Goal: Task Accomplishment & Management: Complete application form

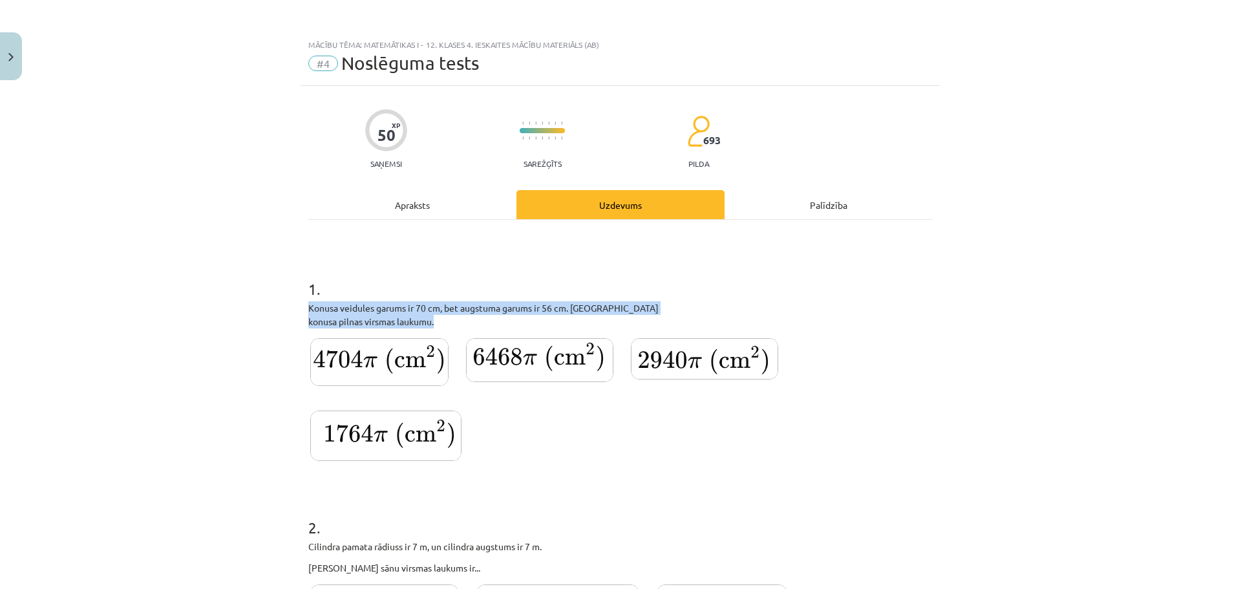
drag, startPoint x: 289, startPoint y: 307, endPoint x: 430, endPoint y: 328, distance: 142.6
click at [430, 328] on div "Mācību tēma: Matemātikas i - 12. klases 4. ieskaites mācību materiāls (ab) #4 N…" at bounding box center [620, 294] width 1241 height 589
copy div "Konusa veidules garums ir 70 cm, bet augstuma garums ir 56 cm. Aprēķini konusa …"
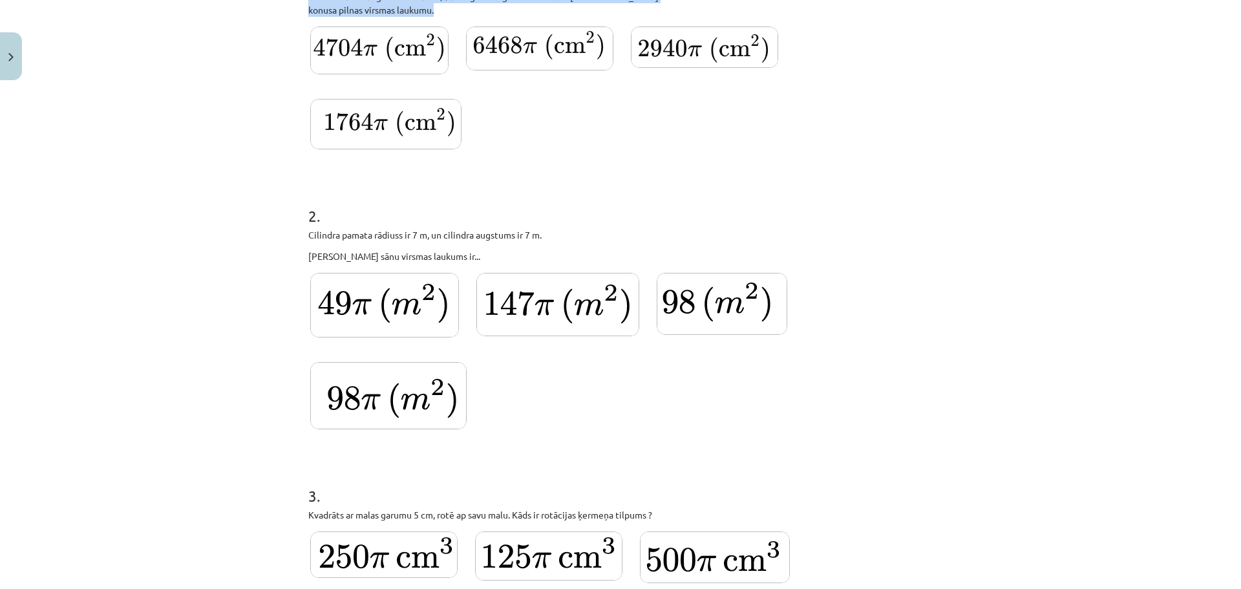
scroll to position [392, 0]
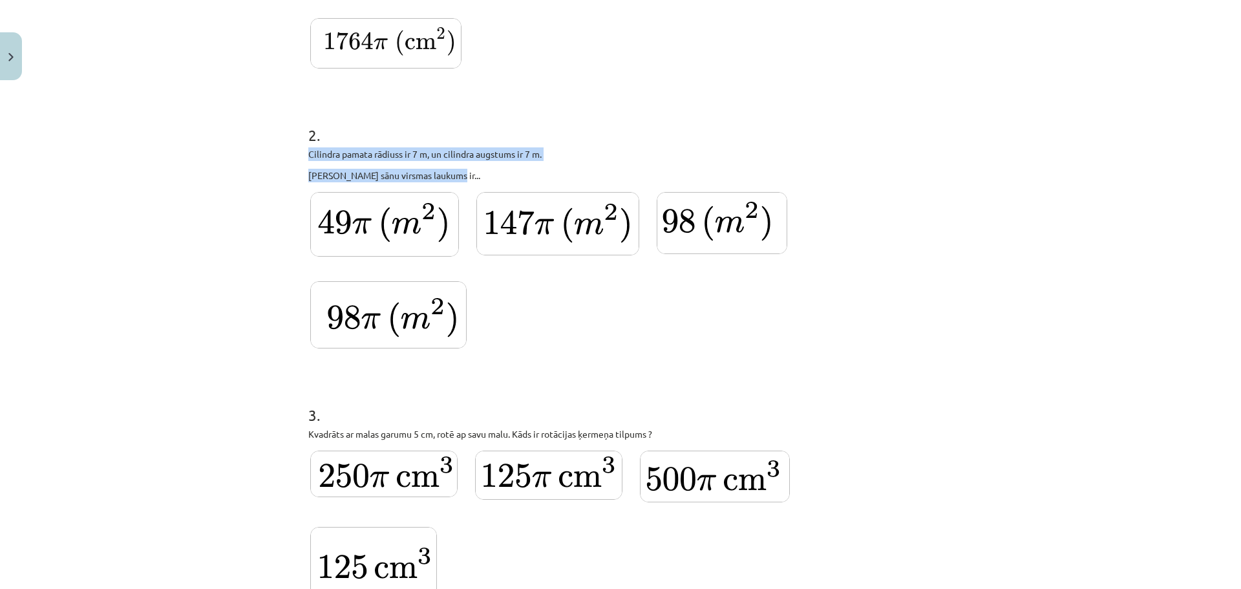
drag, startPoint x: 301, startPoint y: 153, endPoint x: 438, endPoint y: 177, distance: 139.0
copy div "Cilindra pamata rādiuss ir 7 m, un cilindra augstums ir 7 m. Cilindra sānu virs…"
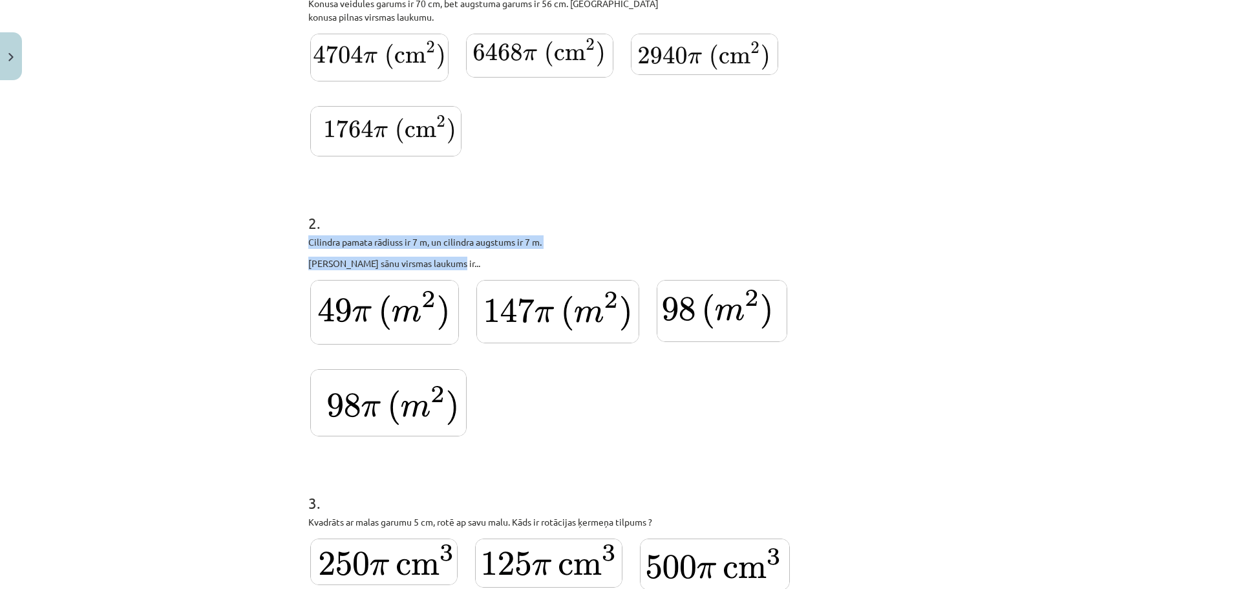
scroll to position [244, 0]
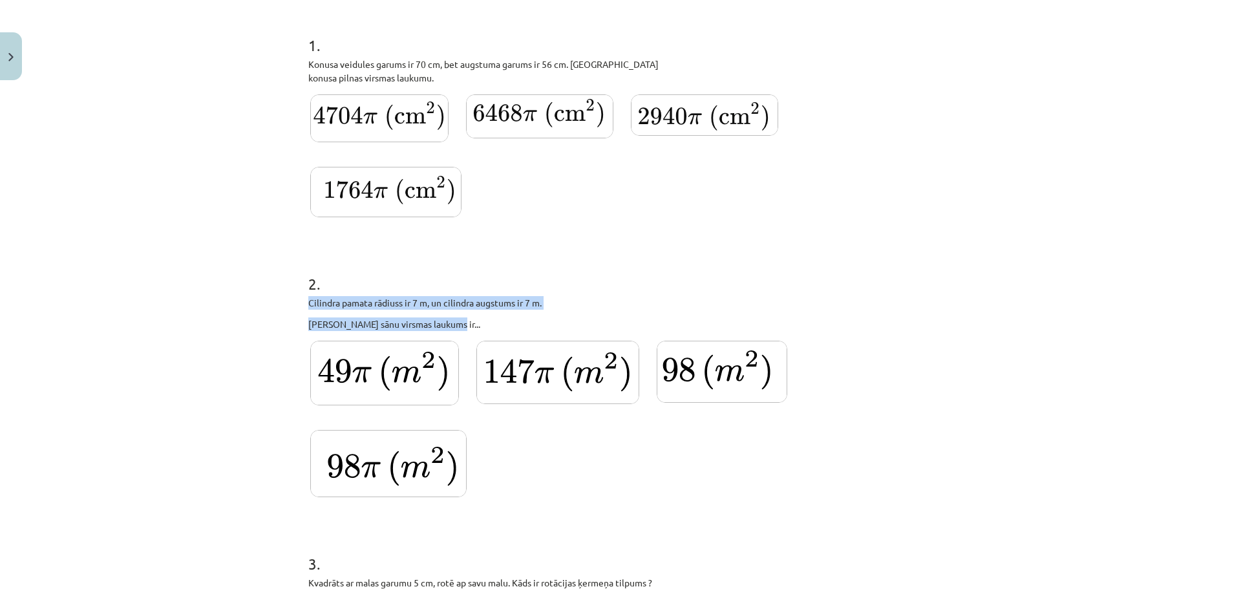
click at [398, 102] on img at bounding box center [379, 118] width 138 height 48
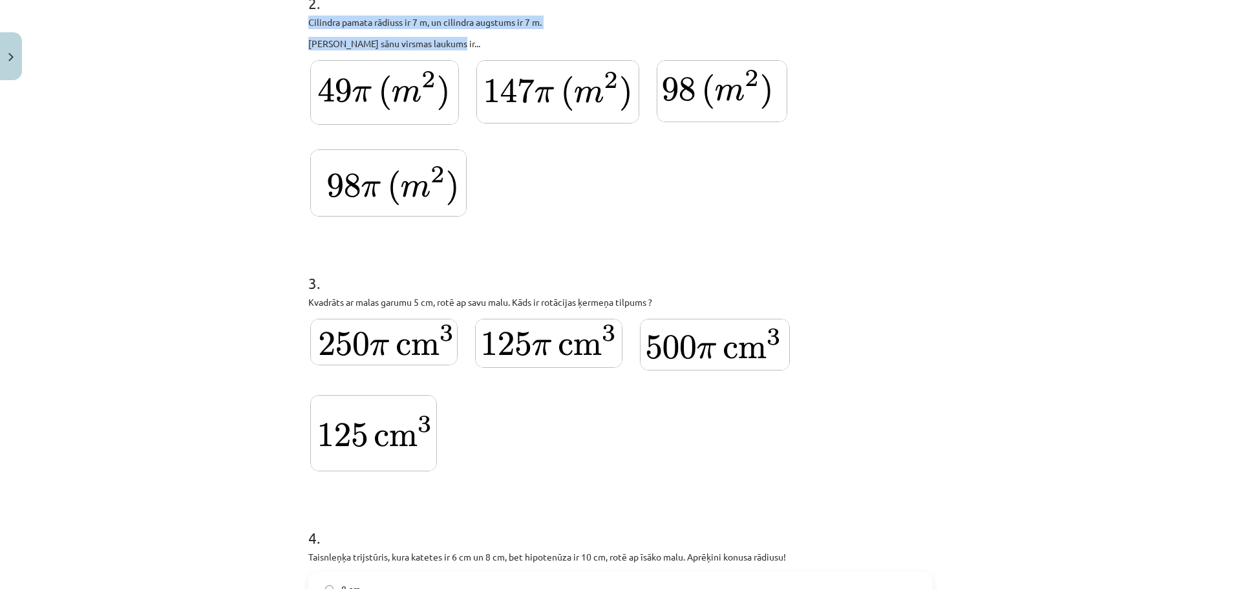
scroll to position [538, 0]
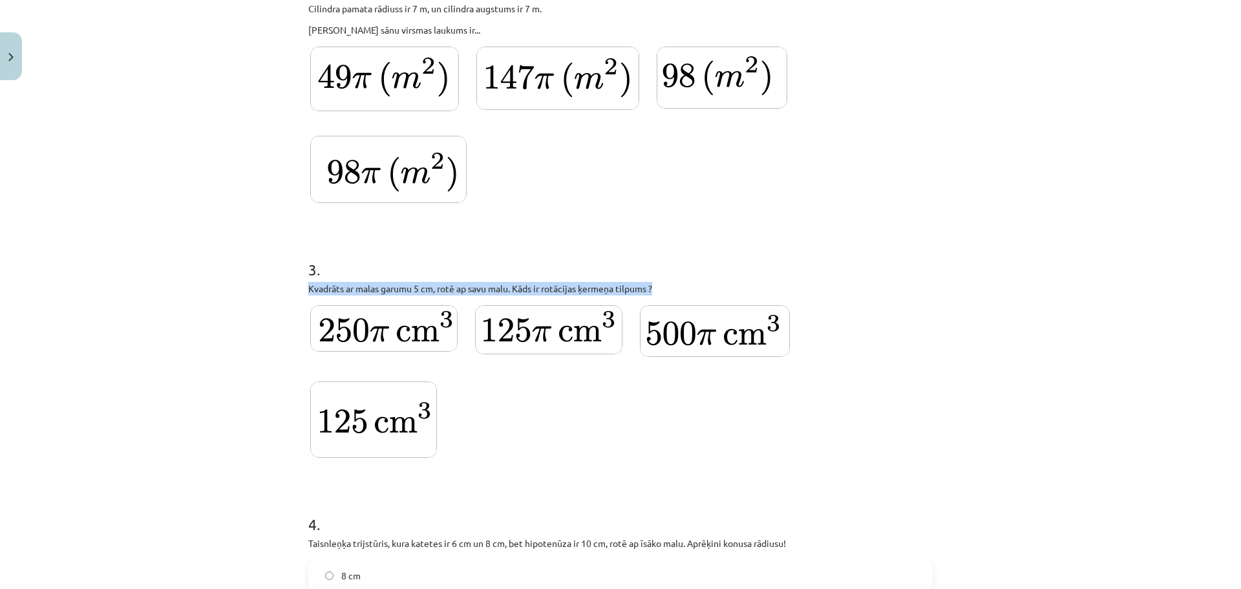
drag, startPoint x: 301, startPoint y: 286, endPoint x: 635, endPoint y: 293, distance: 333.7
copy p "Kvadrāts ar malas garumu 5 cm, rotē ap savu malu. Kāds ir rotācijas ķermeņa til…"
click at [385, 166] on img at bounding box center [388, 169] width 156 height 67
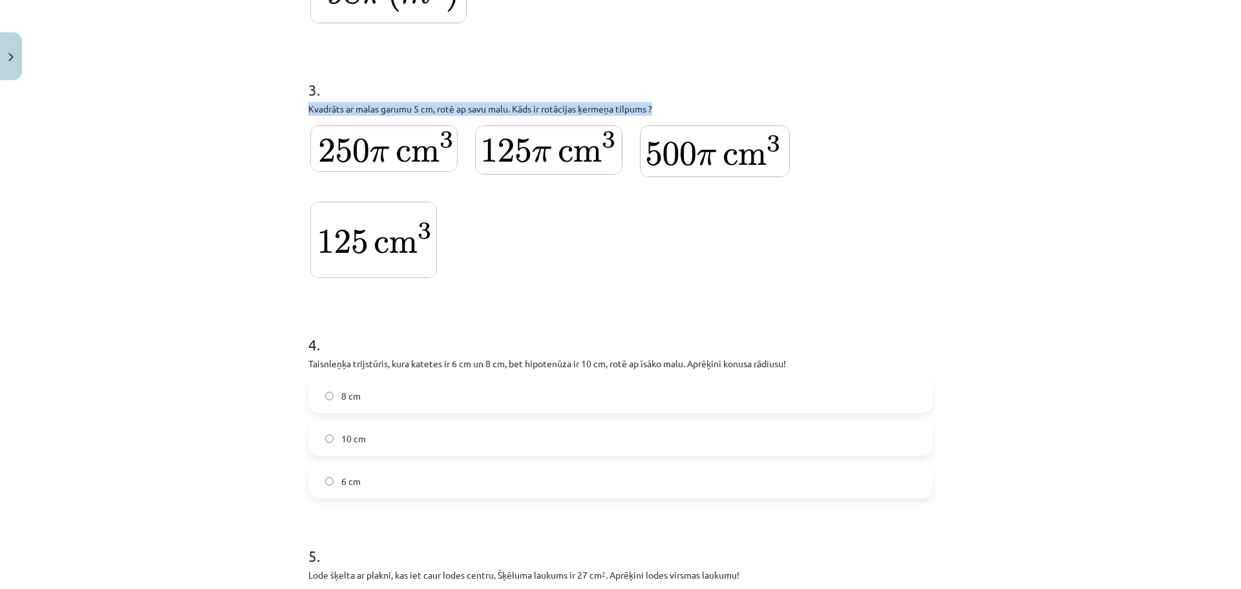
scroll to position [775, 0]
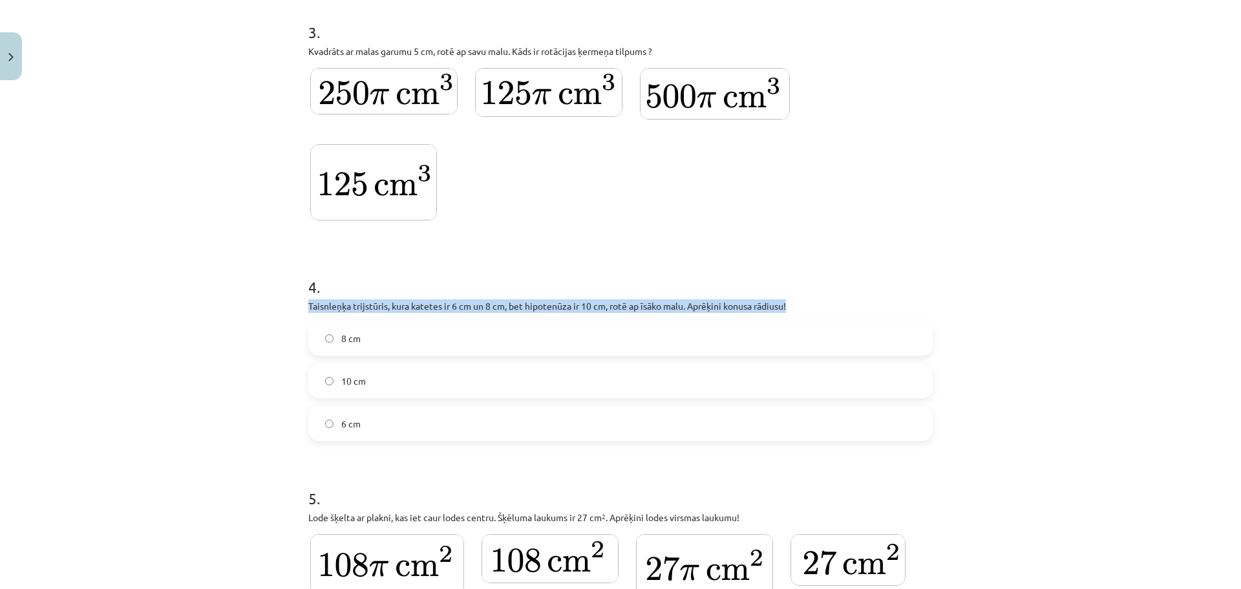
drag, startPoint x: 310, startPoint y: 311, endPoint x: 795, endPoint y: 310, distance: 484.9
click at [795, 310] on div "Mācību tēma: Matemātikas i - 12. klases 4. ieskaites mācību materiāls (ab) #4 N…" at bounding box center [620, 294] width 1241 height 589
copy p "Taisnleņķa trijstūris, kura katetes ir 6 cm un 8 cm, bet hipotenūza ir 10 cm, r…"
click at [388, 178] on img at bounding box center [373, 182] width 127 height 76
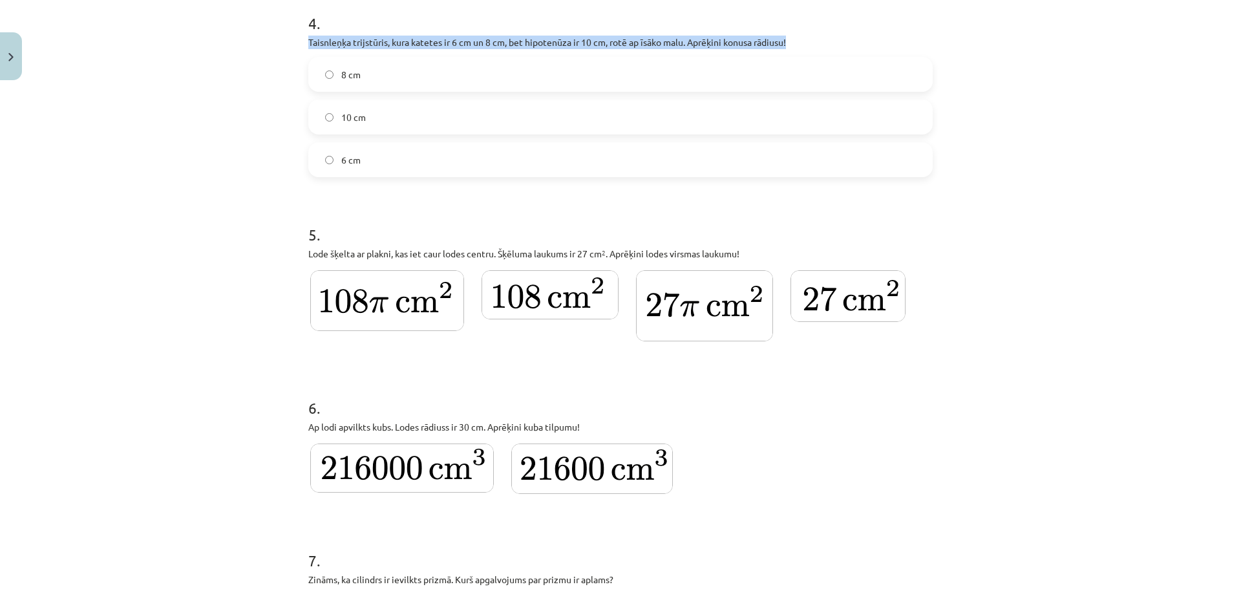
scroll to position [1062, 0]
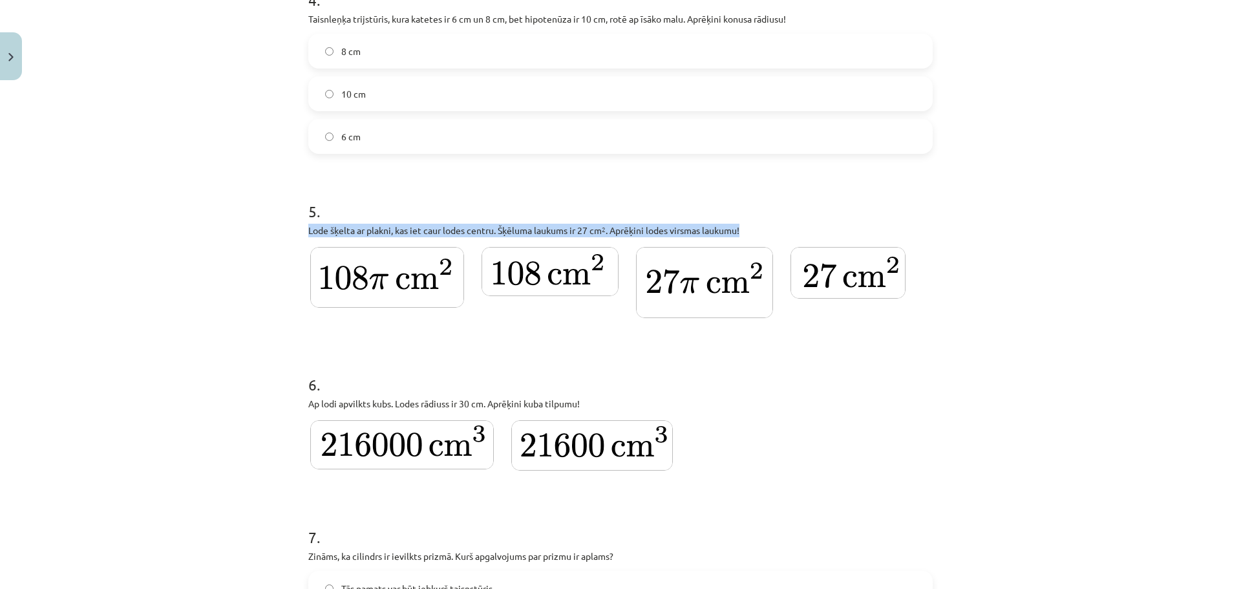
drag, startPoint x: 302, startPoint y: 231, endPoint x: 751, endPoint y: 233, distance: 448.7
click at [751, 233] on div "50 XP Saņemsi Sarežģīts 693 pilda Apraksts Uzdevums Palīdzība 1 . Konusa veidul…" at bounding box center [621, 442] width 640 height 2837
copy p "Lode šķelta ar plakni, kas iet caur lodes centru. Šķēluma laukums ir 27 cm 2 . …"
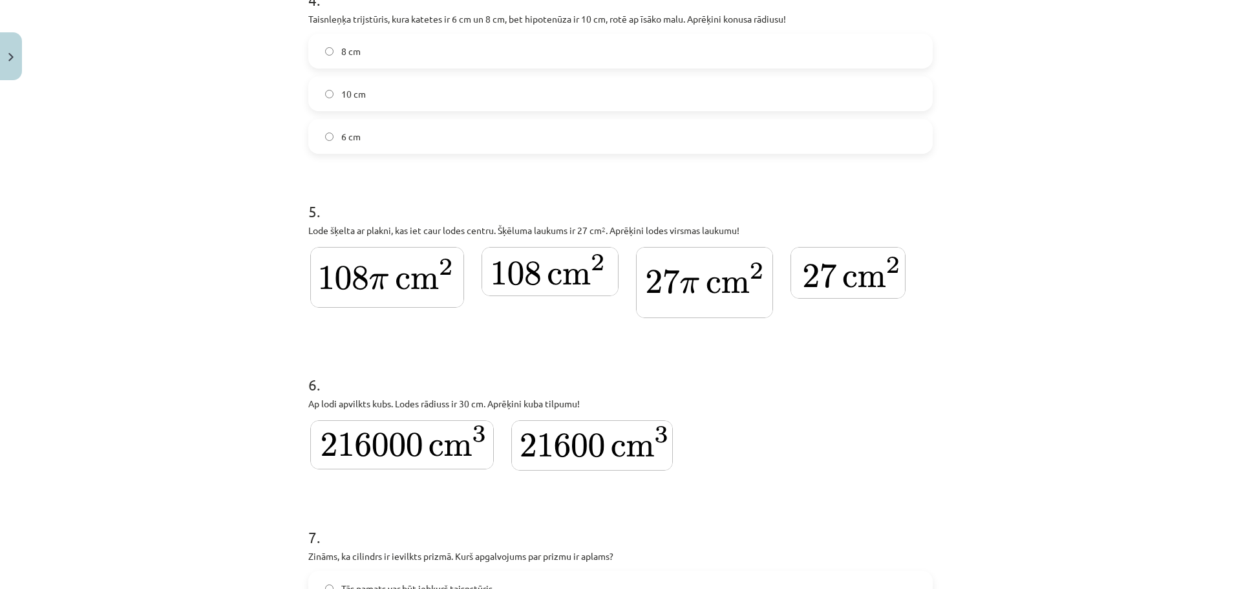
click at [395, 53] on label "8 cm" at bounding box center [621, 51] width 622 height 32
drag, startPoint x: 332, startPoint y: 405, endPoint x: 581, endPoint y: 406, distance: 249.6
click at [581, 406] on div "50 XP Saņemsi Sarežģīts 693 pilda Apraksts Uzdevums Palīdzība 1 . Konusa veidul…" at bounding box center [621, 442] width 640 height 2837
copy p "Ap lodi apvilkts kubs. Lodes rādiuss ir 30 cm. Aprēķini kuba tilpumu!"
click at [376, 259] on img at bounding box center [387, 277] width 154 height 61
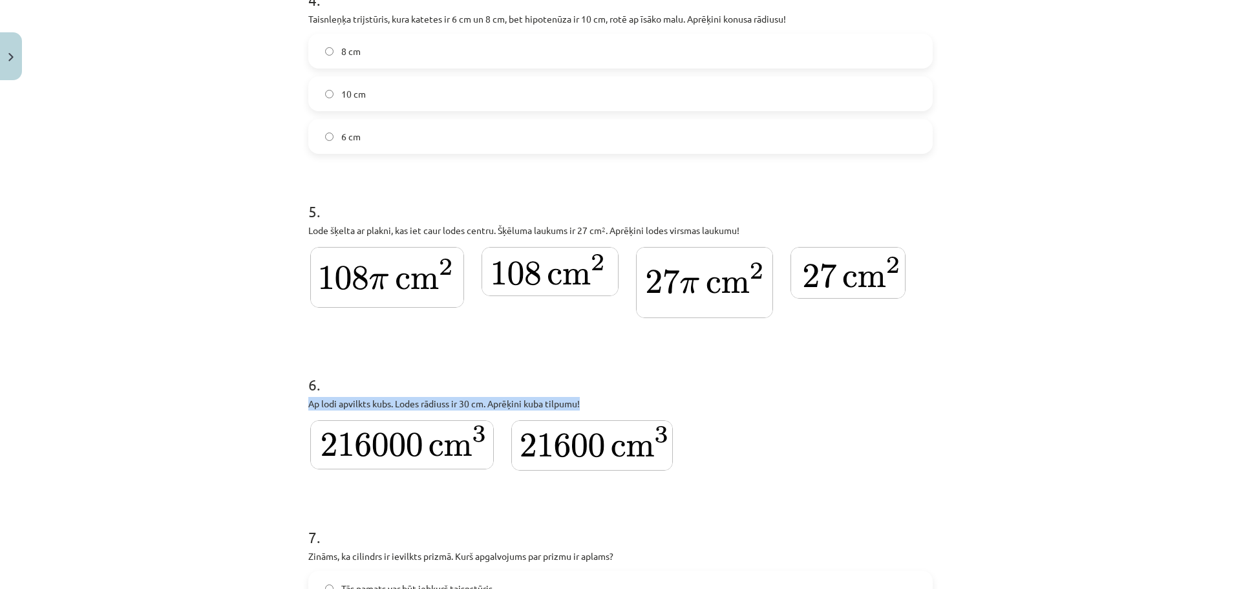
click at [586, 277] on img at bounding box center [550, 271] width 137 height 49
click at [384, 449] on img at bounding box center [402, 444] width 184 height 49
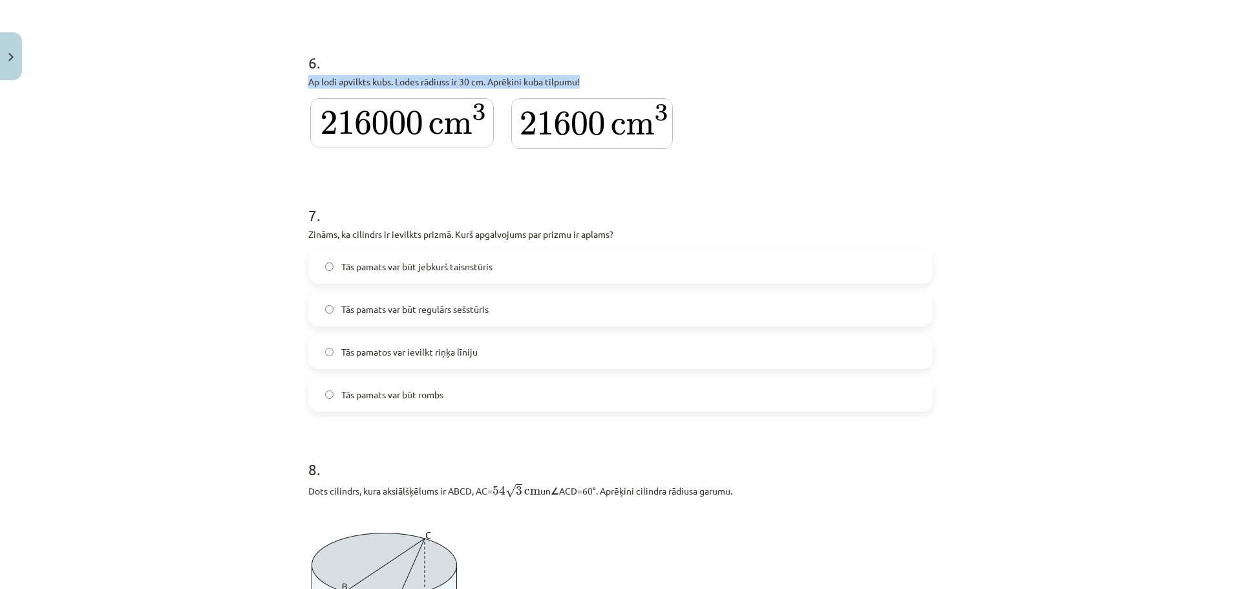
scroll to position [1398, 0]
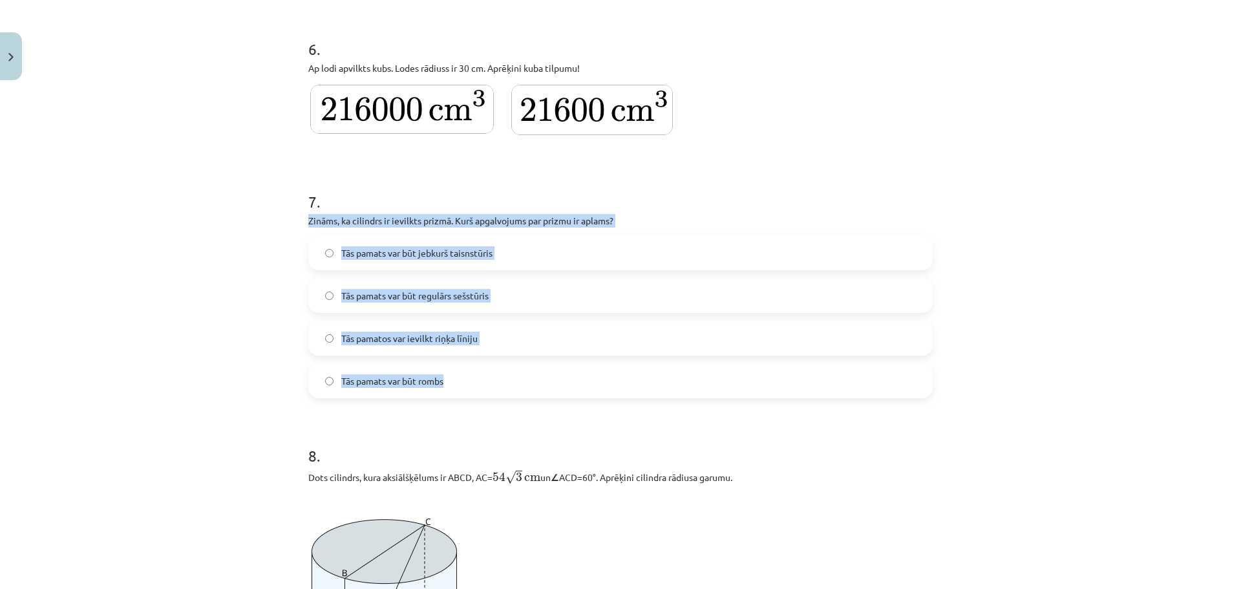
drag, startPoint x: 303, startPoint y: 225, endPoint x: 447, endPoint y: 389, distance: 218.1
click at [447, 389] on div "7 . Zināms, ka cilindrs ir ievilkts prizmā. Kurš apgalvojums par prizmu ir apla…" at bounding box center [620, 284] width 625 height 228
drag, startPoint x: 394, startPoint y: 379, endPoint x: 390, endPoint y: 299, distance: 79.6
click at [390, 299] on span "Tās pamats var būt regulārs sešstūris" at bounding box center [414, 296] width 147 height 14
click at [237, 326] on div "Mācību tēma: Matemātikas i - 12. klases 4. ieskaites mācību materiāls (ab) #4 N…" at bounding box center [620, 294] width 1241 height 589
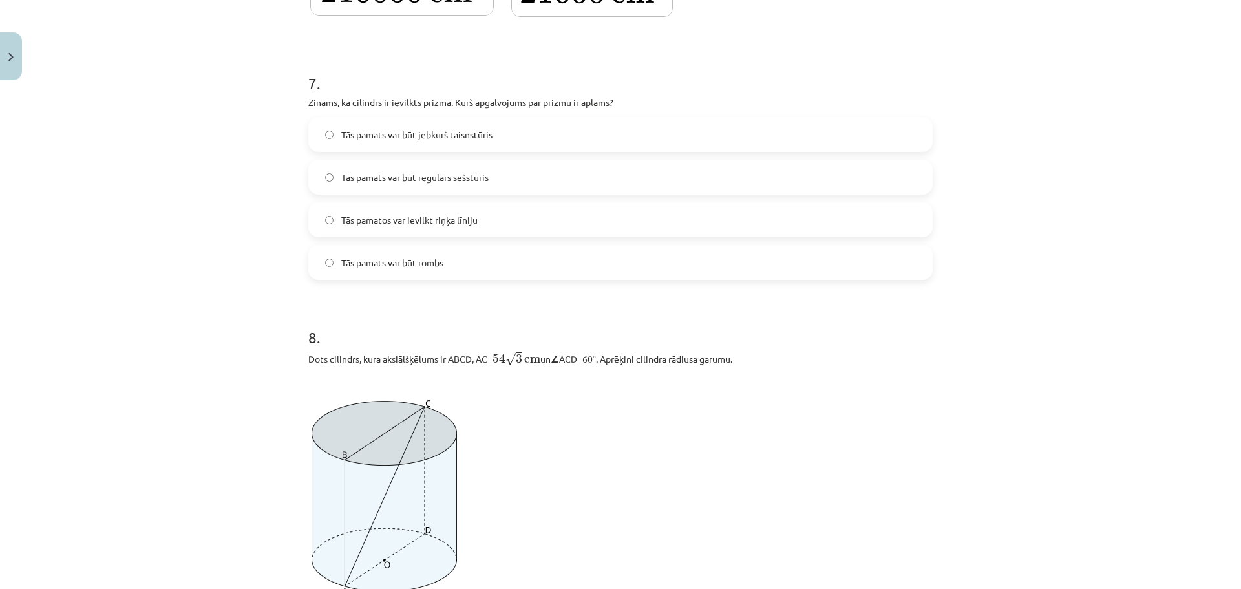
scroll to position [1523, 0]
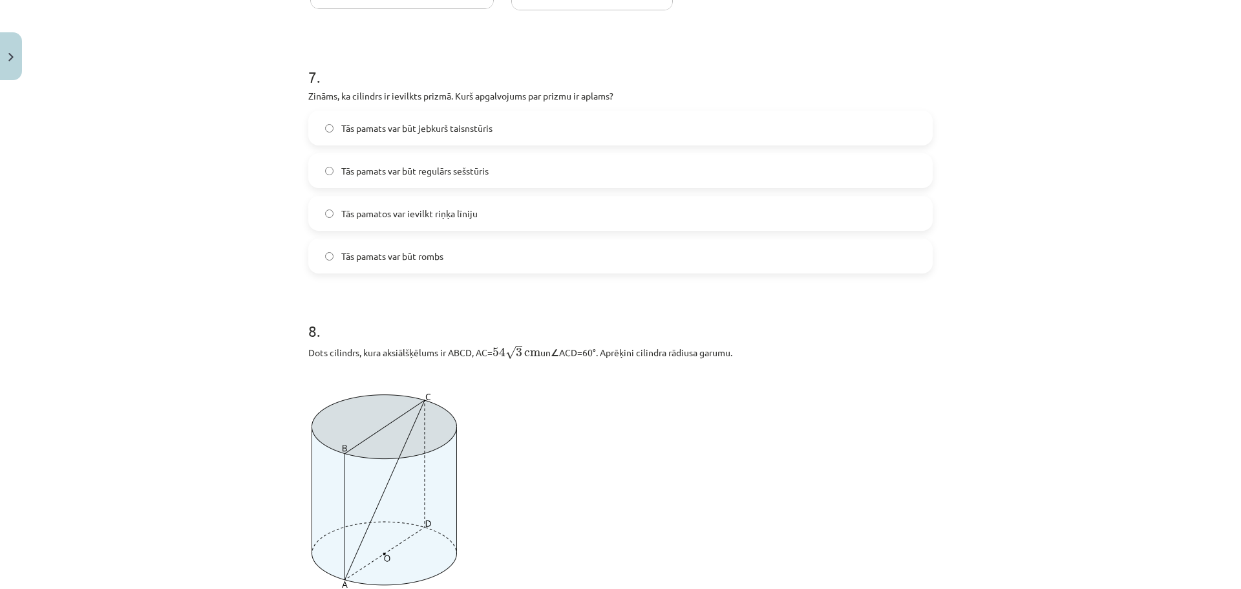
click at [455, 129] on span "Tās pamats var būt jebkurš taisnstūris" at bounding box center [416, 129] width 151 height 14
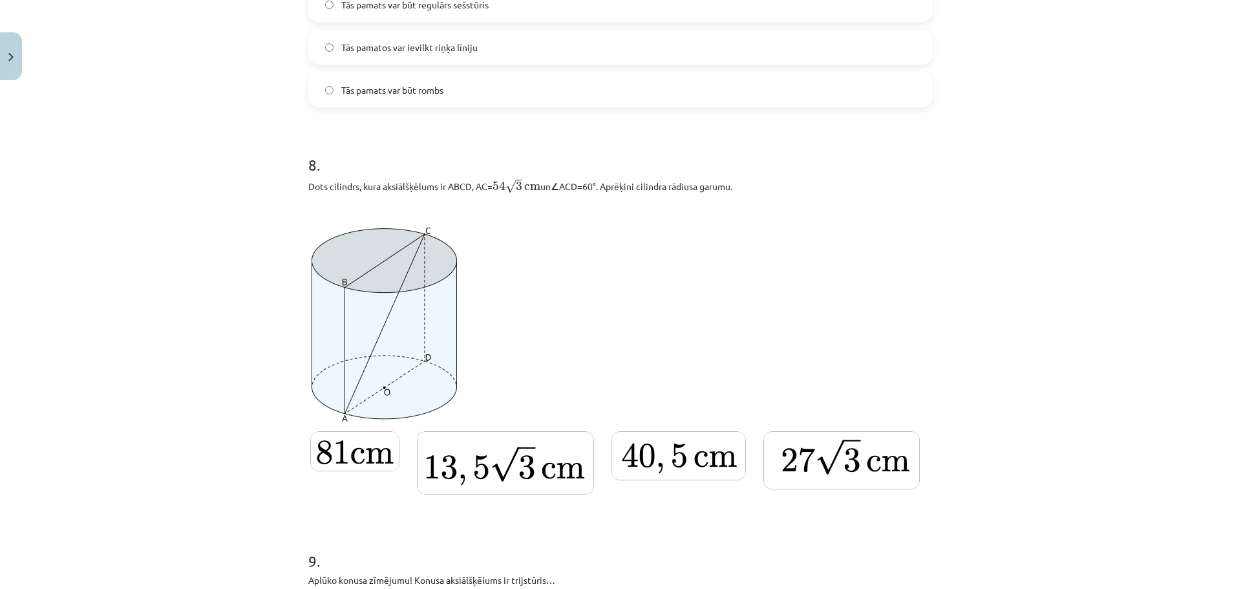
scroll to position [1706, 0]
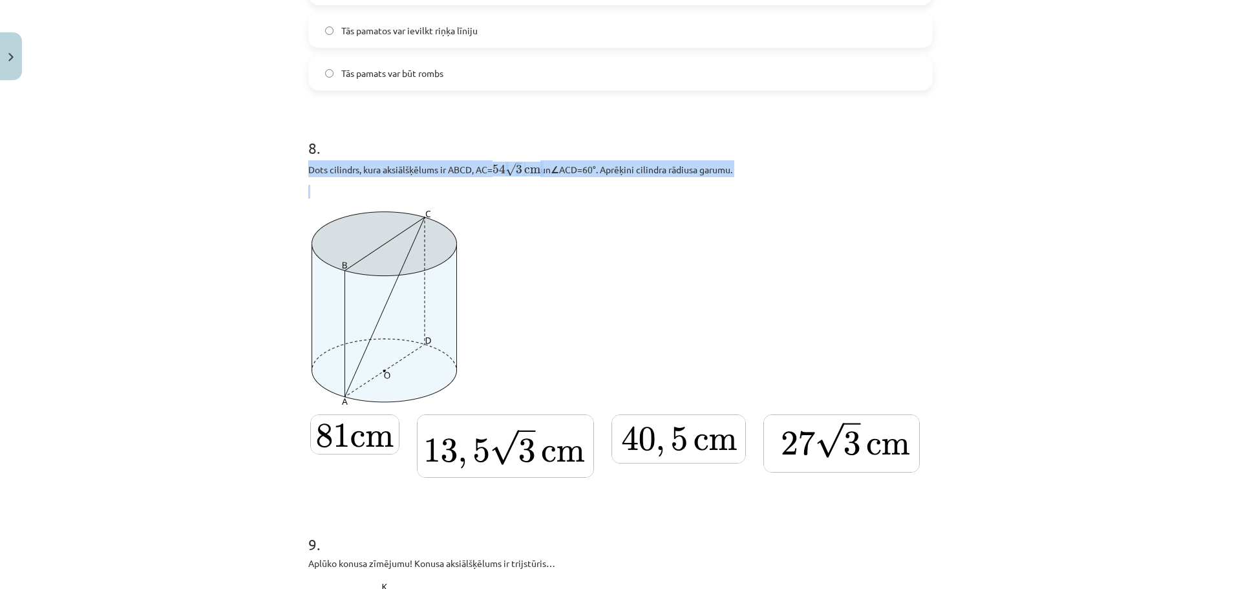
drag, startPoint x: 359, startPoint y: 177, endPoint x: 727, endPoint y: 175, distance: 368.5
click at [798, 184] on div "Mācību tēma: Matemātikas i - 12. klases 4. ieskaites mācību materiāls (ab) #4 N…" at bounding box center [620, 294] width 1241 height 589
copy div "Dots cilindrs, kura aksiālšķēlums ir ABCD, AC= 54 √ 3 cm 54 3 cm un ∠ ACD=60°. …"
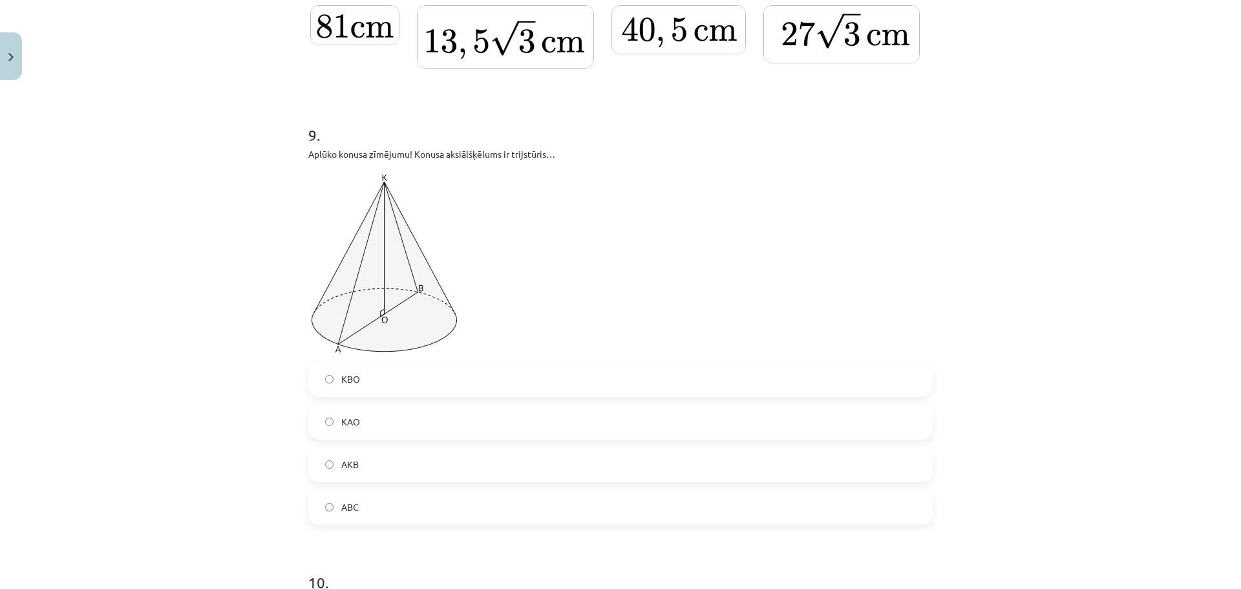
scroll to position [2136, 0]
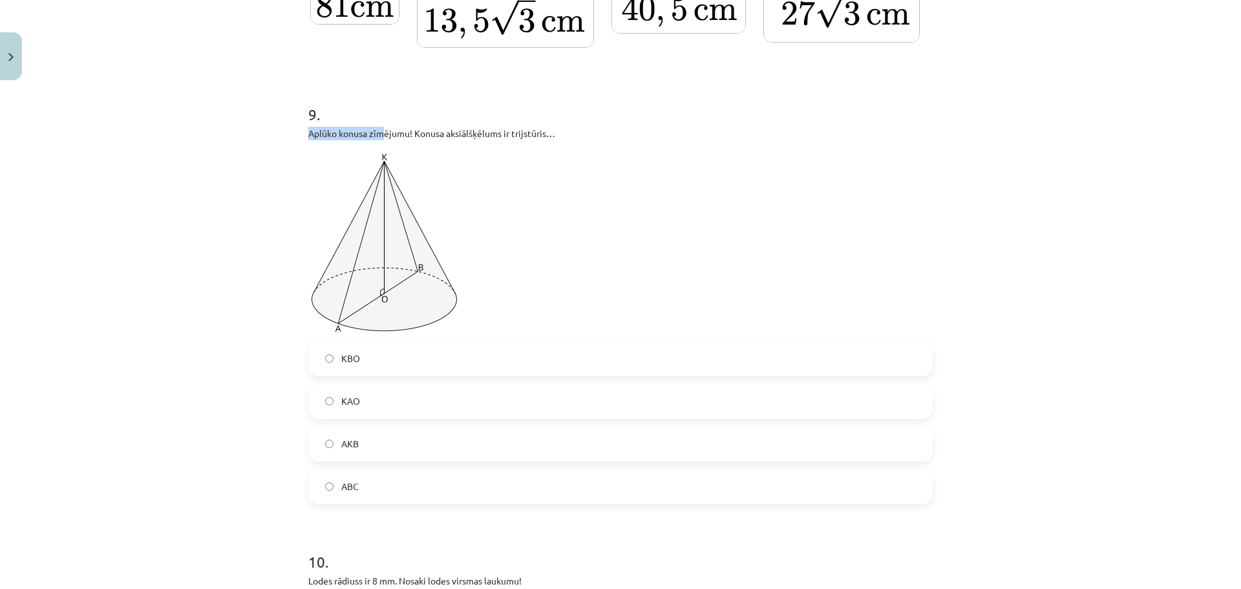
drag, startPoint x: 290, startPoint y: 144, endPoint x: 379, endPoint y: 144, distance: 89.2
click at [379, 144] on div "Mācību tēma: Matemātikas i - 12. klases 4. ieskaites mācību materiāls (ab) #4 N…" at bounding box center [620, 294] width 1241 height 589
click at [360, 452] on label "AKB" at bounding box center [621, 444] width 622 height 32
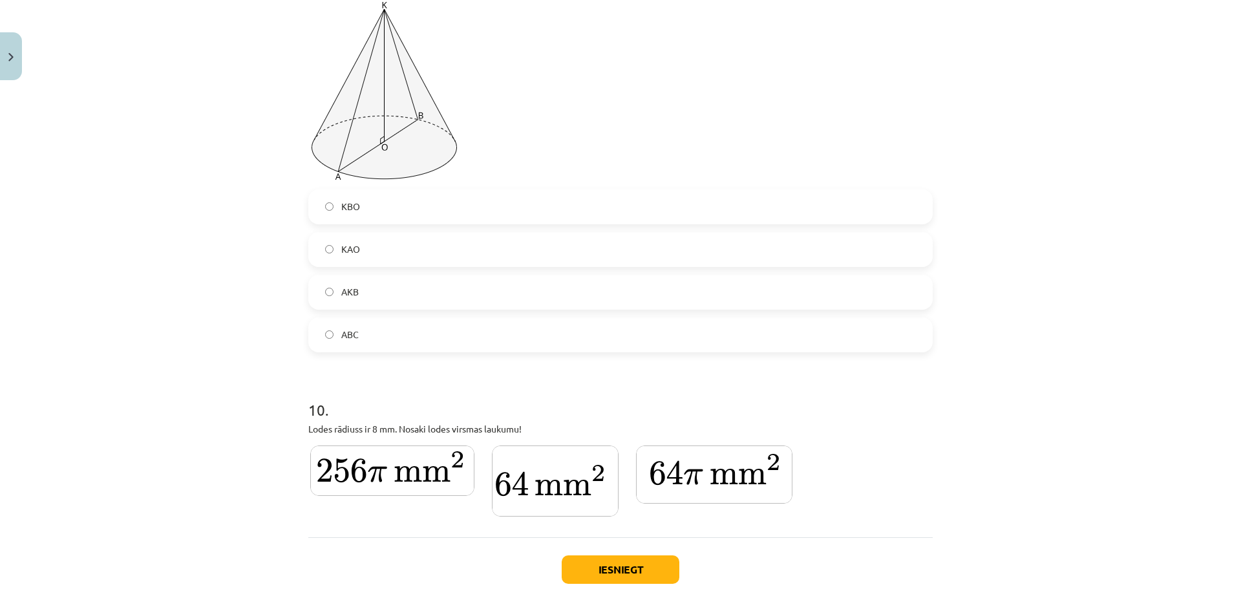
scroll to position [2372, 0]
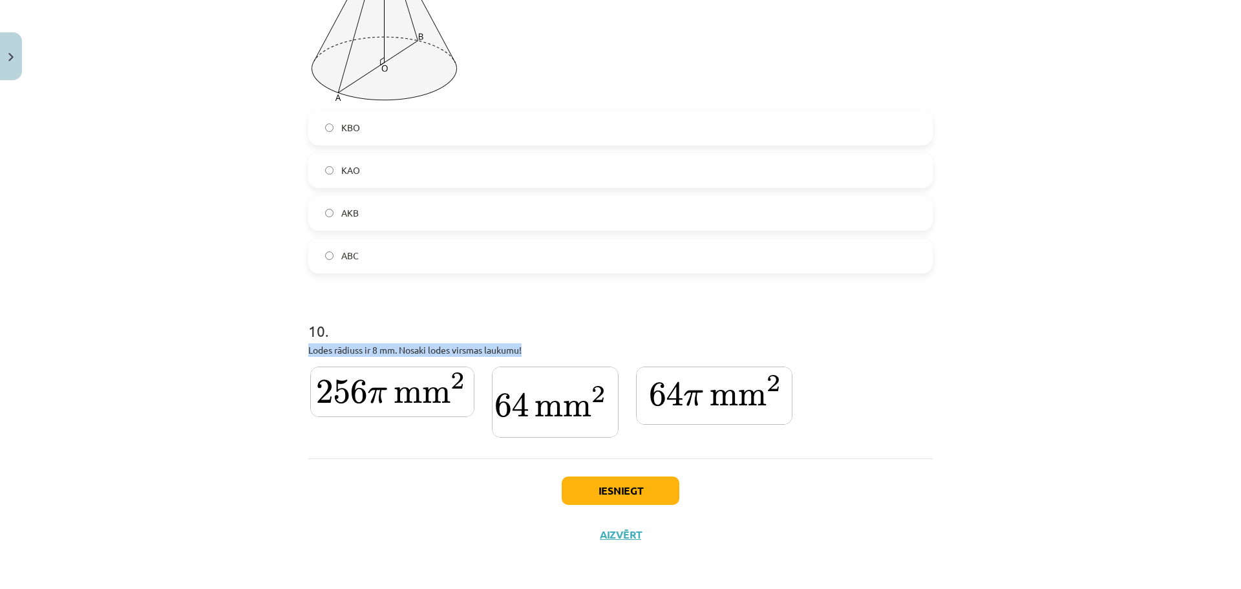
drag, startPoint x: 298, startPoint y: 345, endPoint x: 541, endPoint y: 349, distance: 242.5
copy p "Lodes rādiuss ir 8 mm. Nosaki lodes virsmas laukumu!"
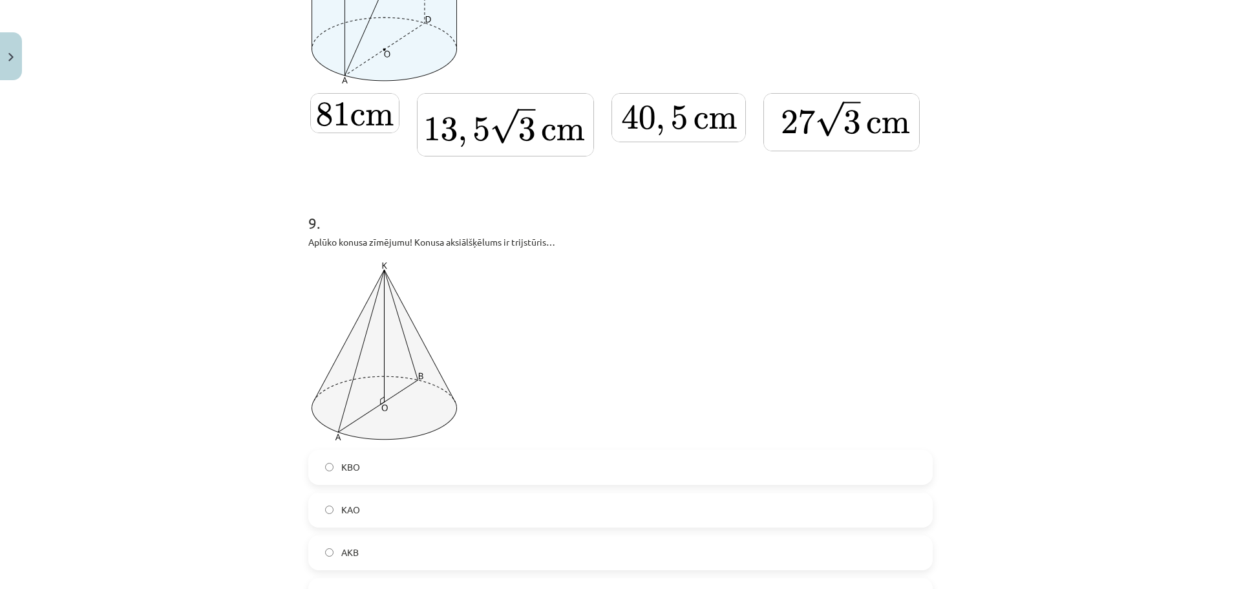
scroll to position [2013, 0]
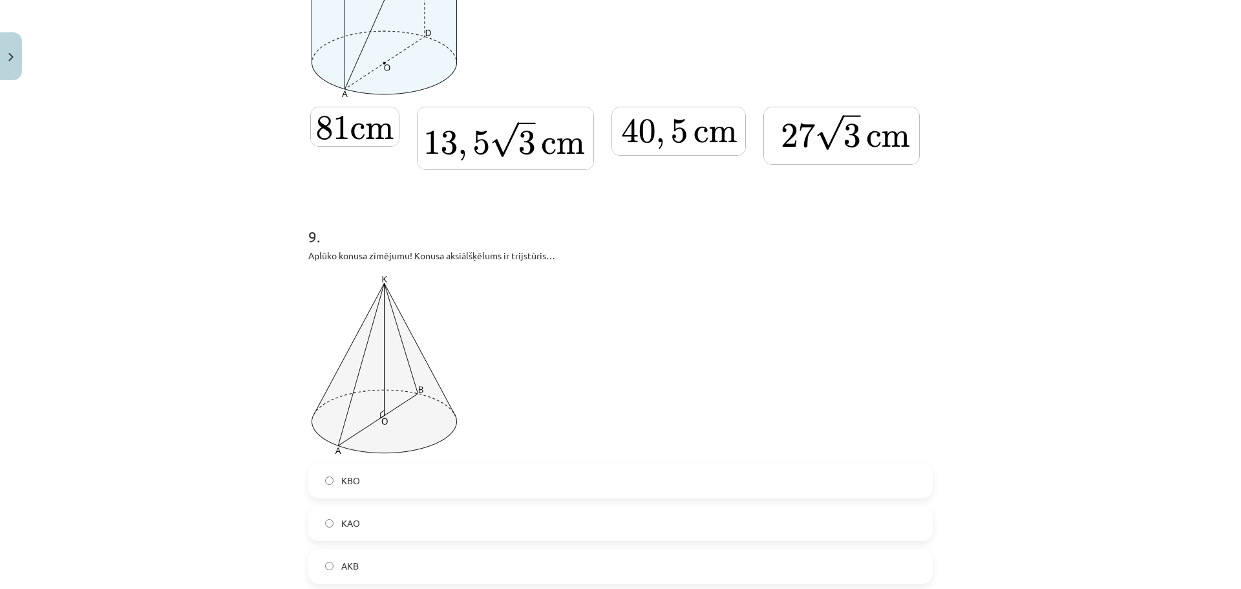
click at [681, 146] on img at bounding box center [679, 131] width 134 height 49
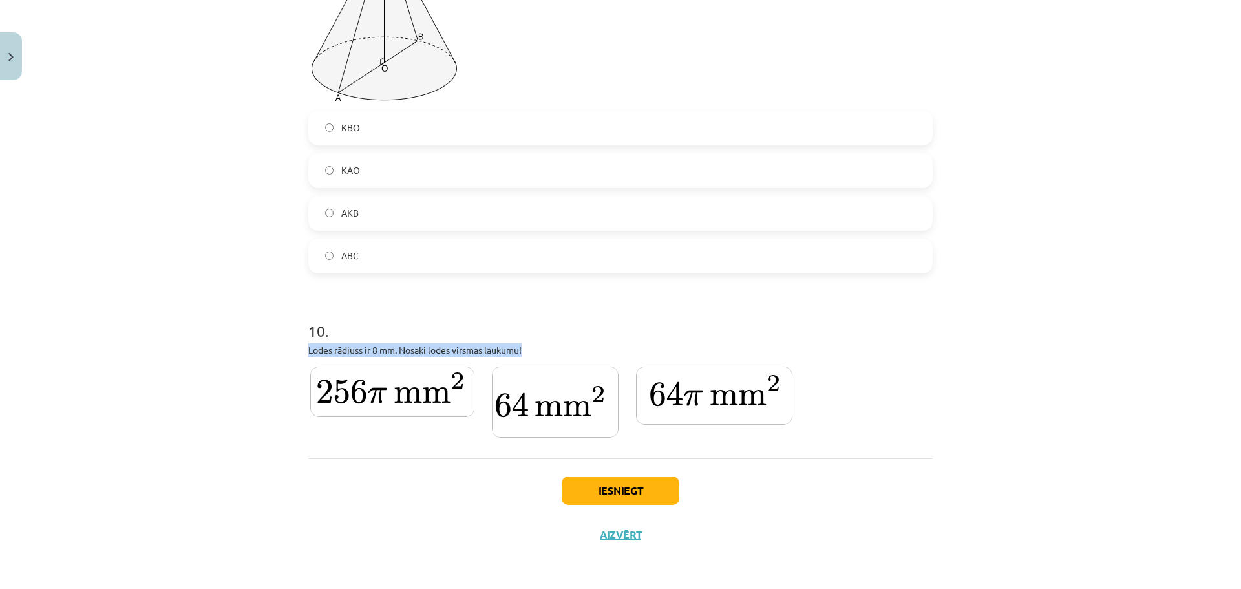
click at [413, 389] on img at bounding box center [392, 392] width 164 height 50
click at [623, 498] on button "Iesniegt" at bounding box center [621, 490] width 118 height 28
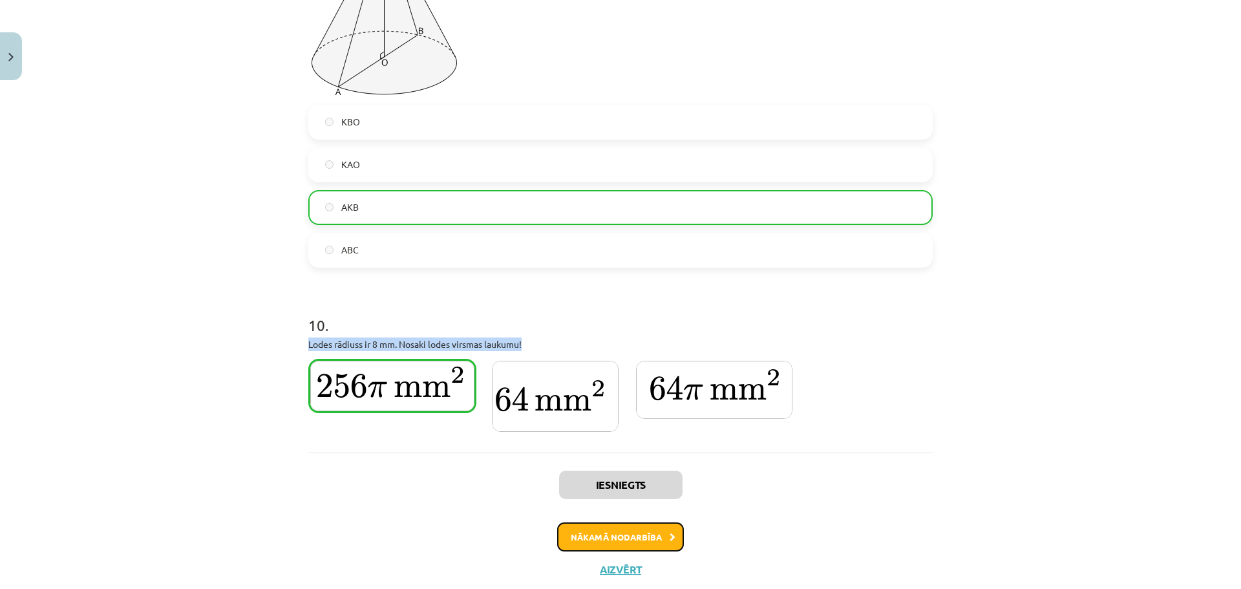
click at [615, 552] on button "Nākamā nodarbība" at bounding box center [620, 537] width 127 height 30
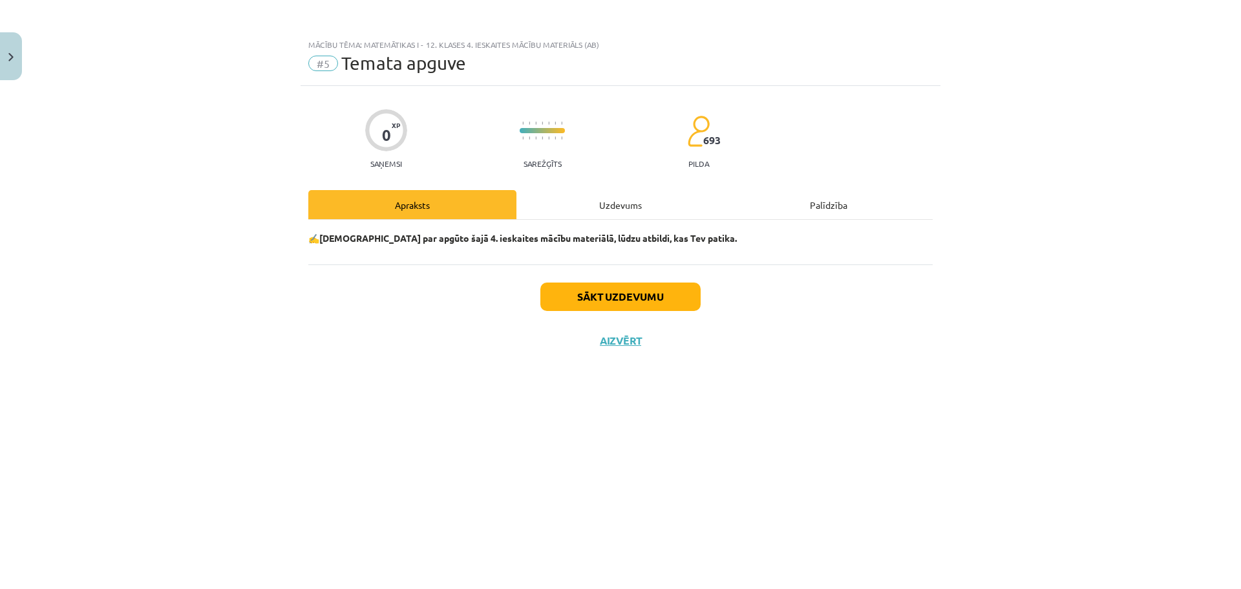
scroll to position [0, 0]
click at [612, 300] on button "Sākt uzdevumu" at bounding box center [621, 297] width 160 height 28
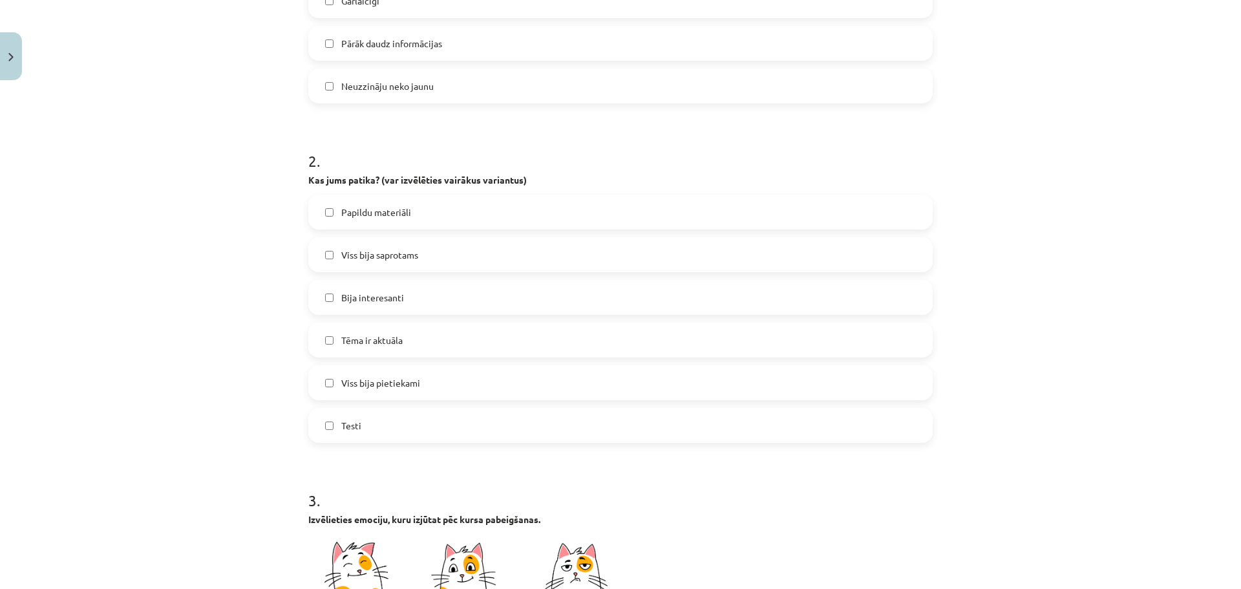
scroll to position [511, 0]
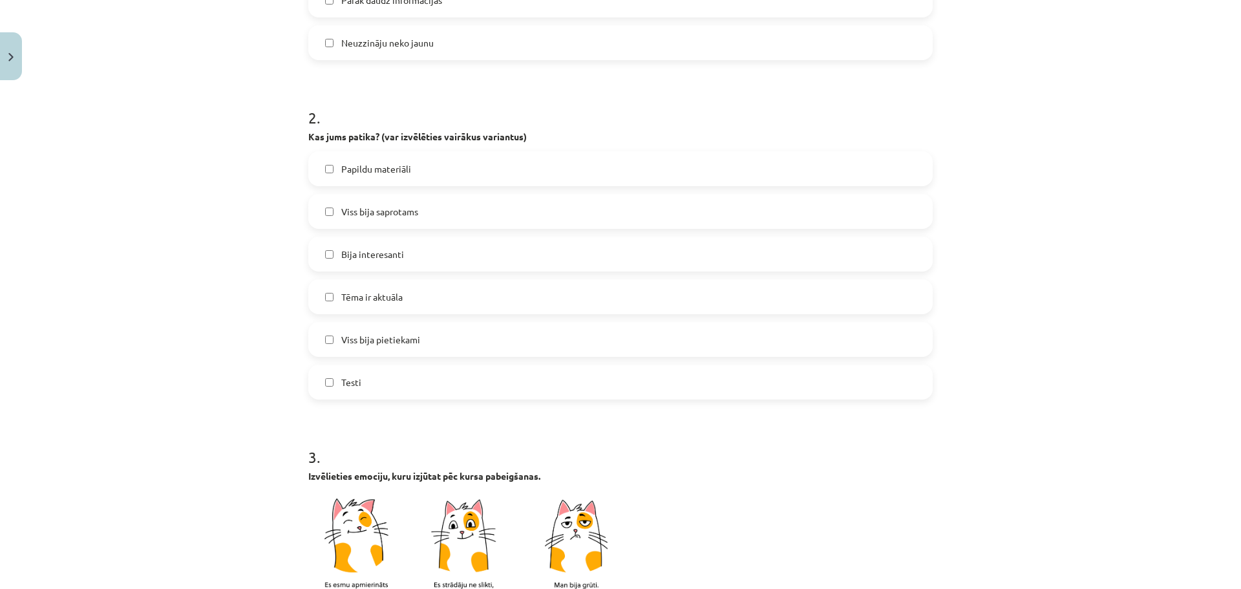
click at [381, 209] on span "Viss bija saprotams" at bounding box center [379, 212] width 77 height 14
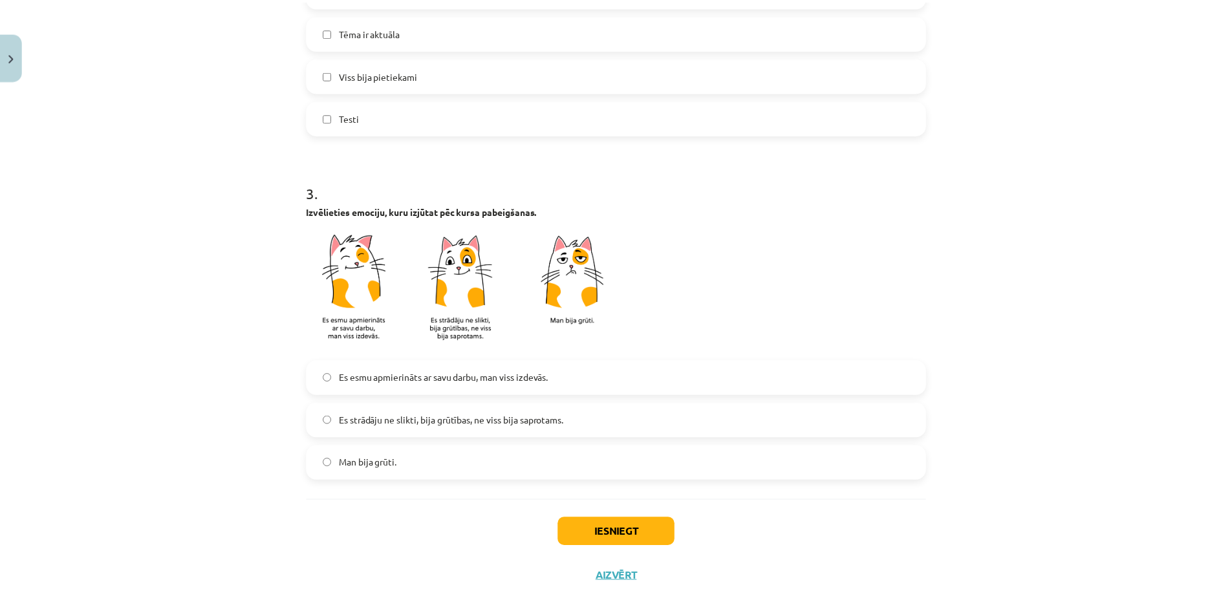
scroll to position [793, 0]
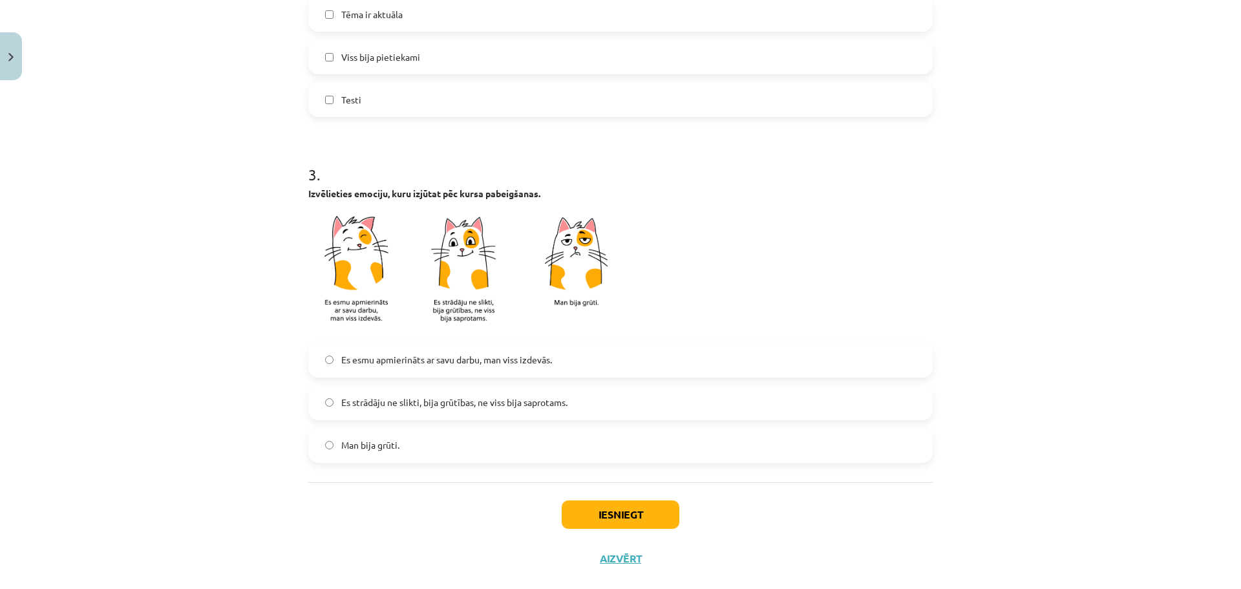
click at [387, 363] on span "Es esmu apmierināts ar savu darbu, man viss izdevās." at bounding box center [446, 360] width 211 height 14
click at [616, 530] on div "Iesniegt Aizvērt" at bounding box center [620, 527] width 625 height 91
click at [616, 524] on button "Iesniegt" at bounding box center [621, 514] width 118 height 28
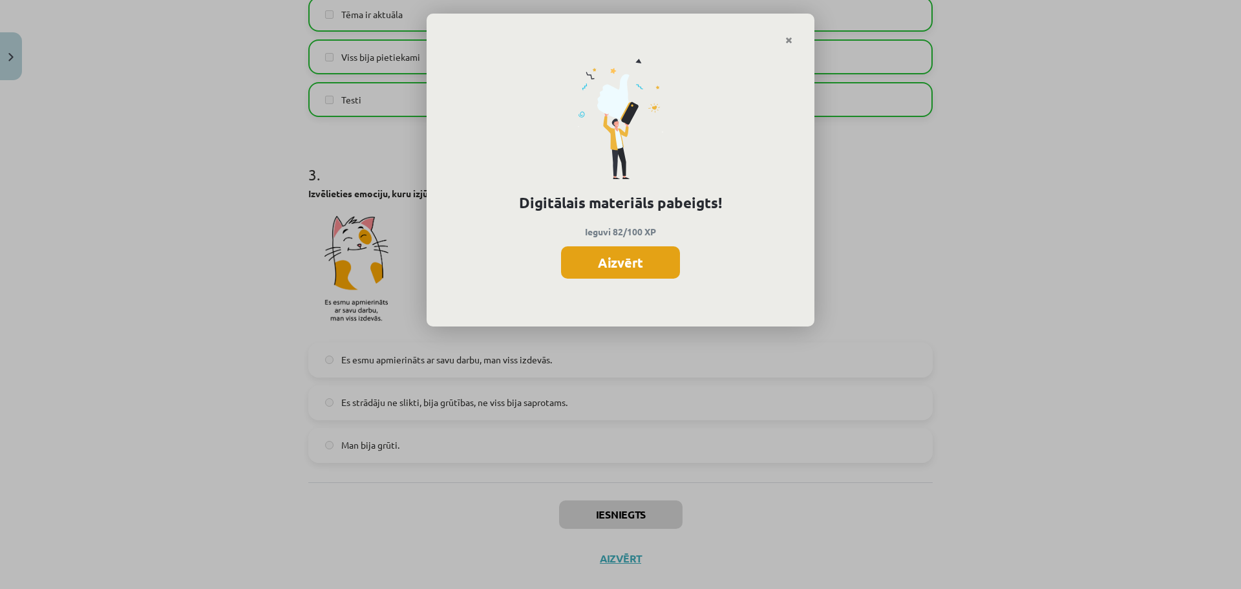
click at [626, 264] on button "Aizvērt" at bounding box center [620, 262] width 119 height 32
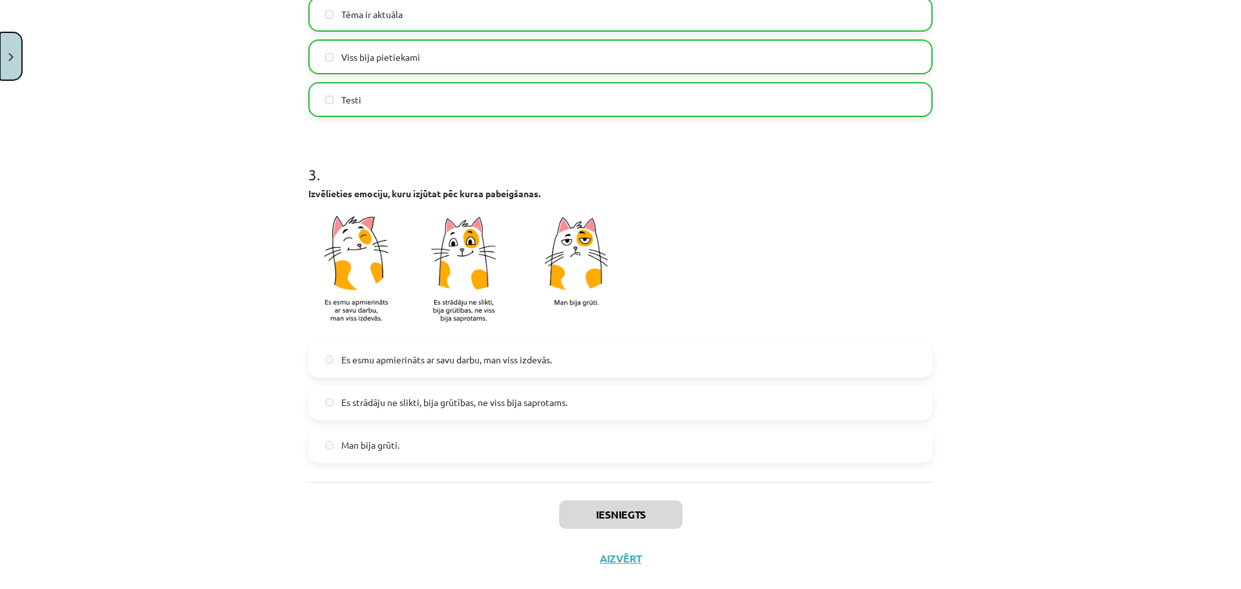
click at [9, 41] on button "Close" at bounding box center [11, 56] width 22 height 48
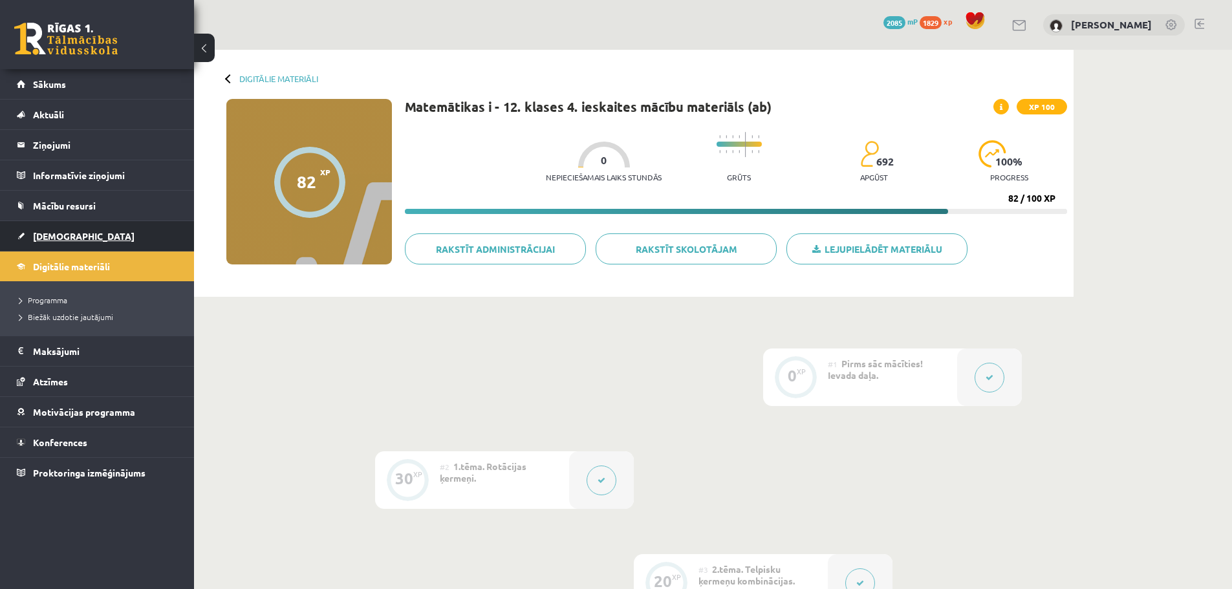
click at [47, 234] on span "[DEMOGRAPHIC_DATA]" at bounding box center [84, 236] width 102 height 12
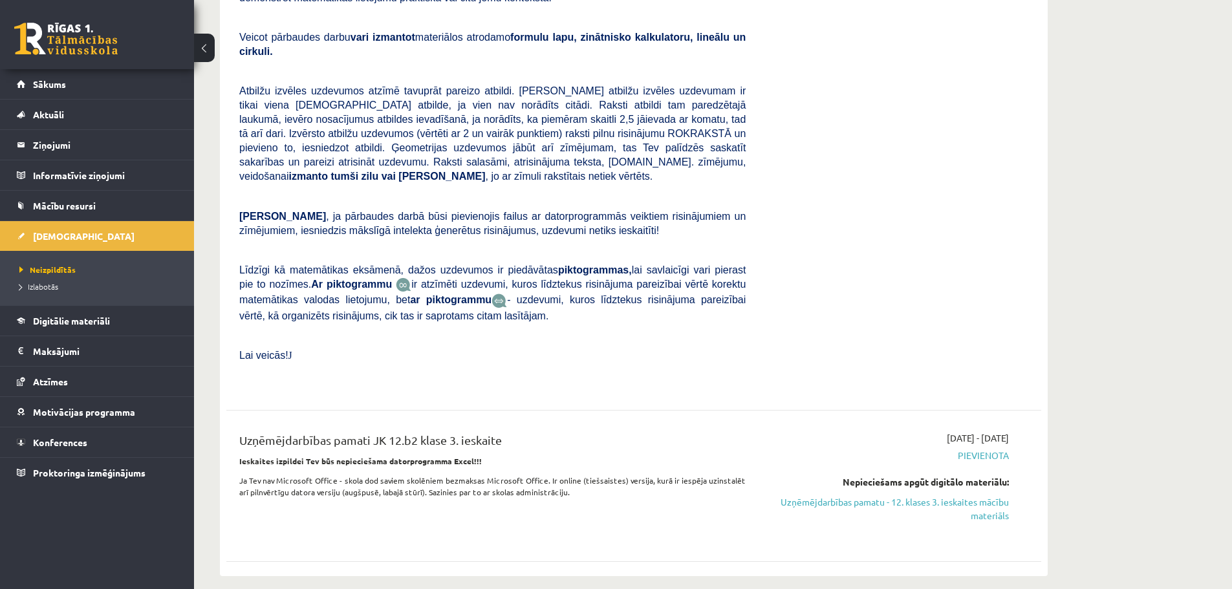
scroll to position [3051, 0]
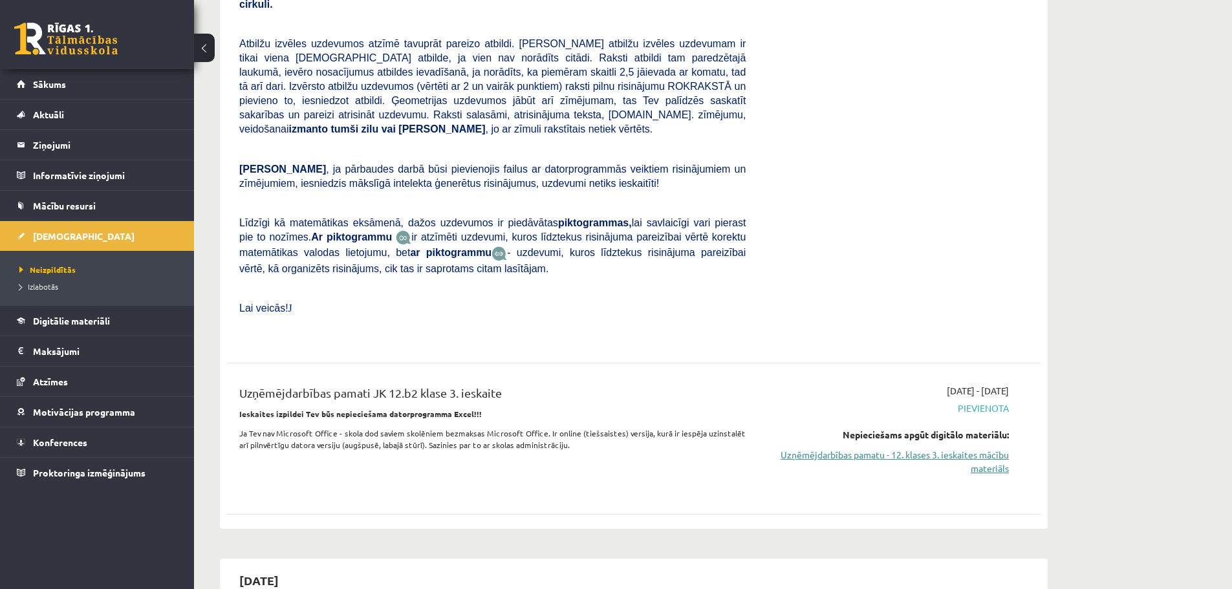
click at [988, 448] on link "Uzņēmējdarbības pamatu - 12. klases 3. ieskaites mācību materiāls" at bounding box center [887, 461] width 244 height 27
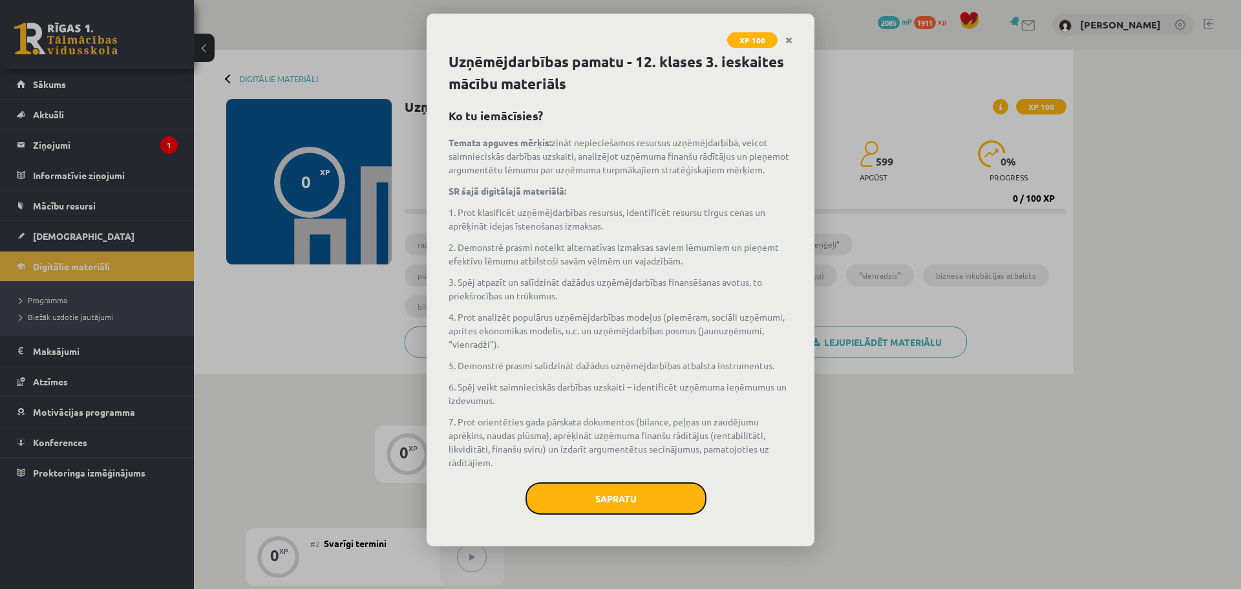
click at [616, 497] on button "Sapratu" at bounding box center [616, 498] width 181 height 32
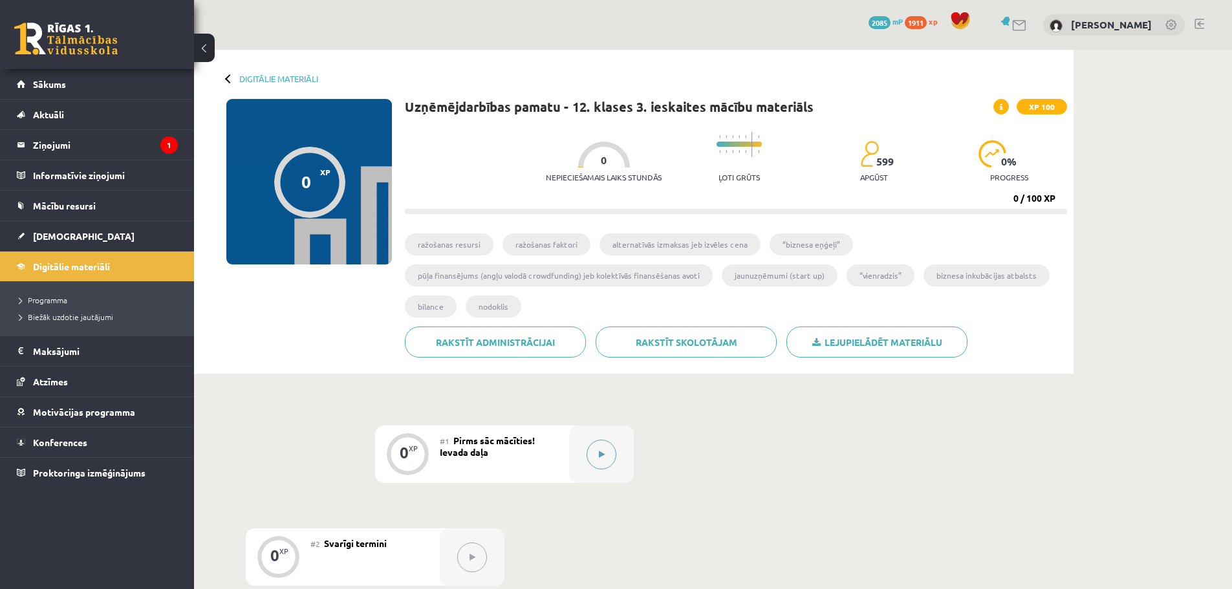
click at [607, 451] on button at bounding box center [601, 455] width 30 height 30
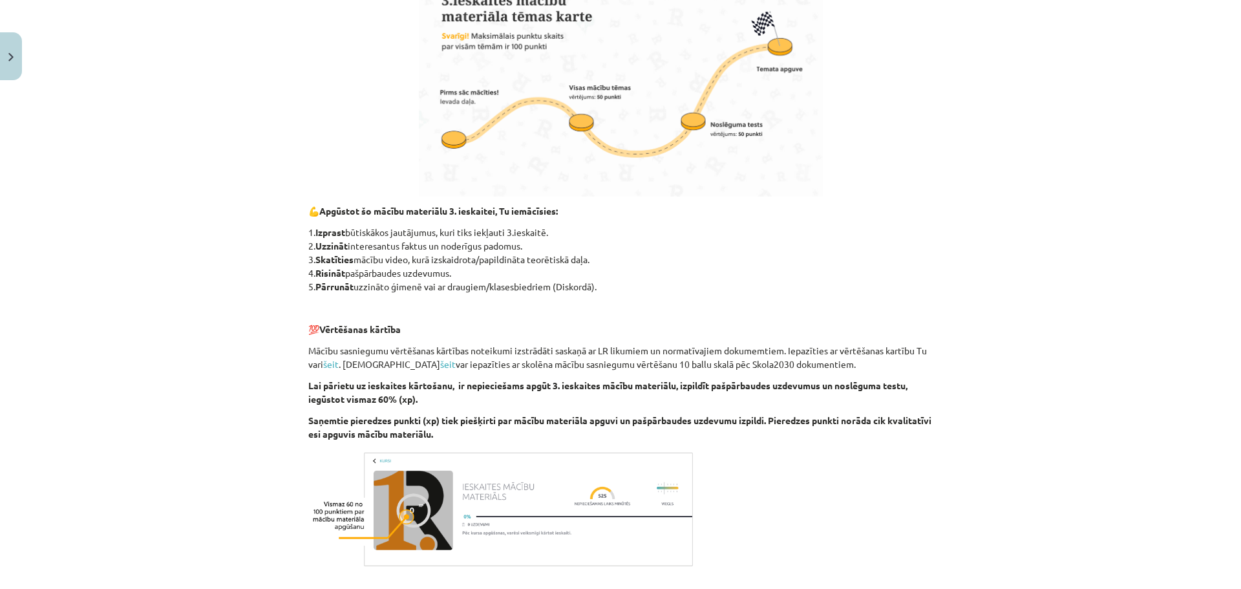
scroll to position [632, 0]
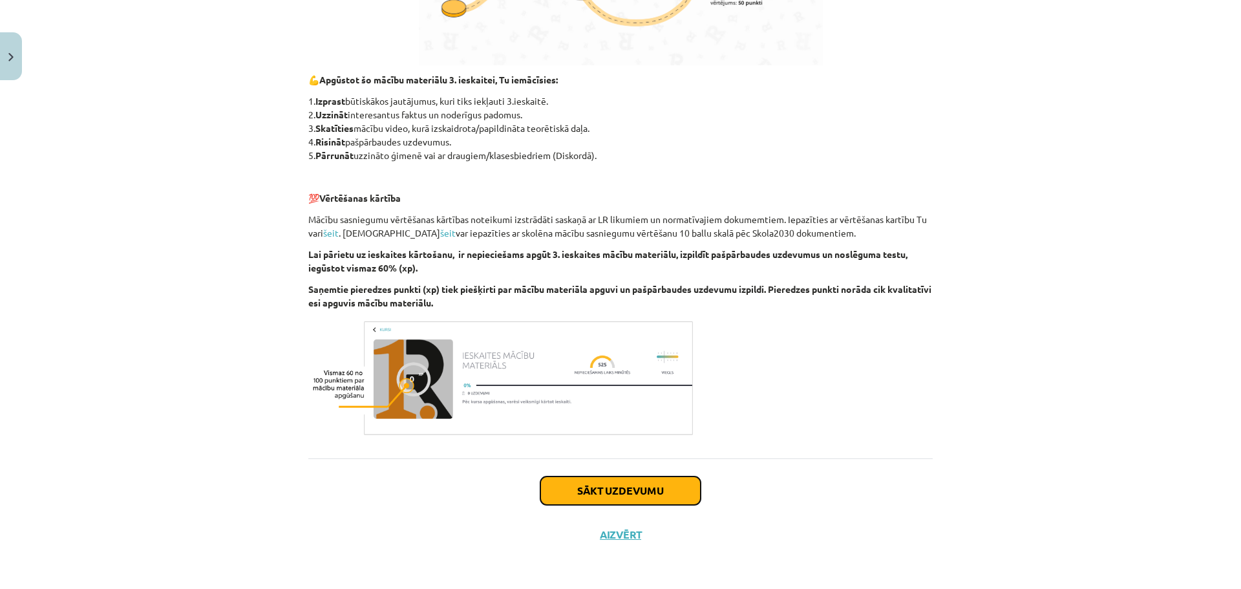
click at [659, 489] on button "Sākt uzdevumu" at bounding box center [621, 490] width 160 height 28
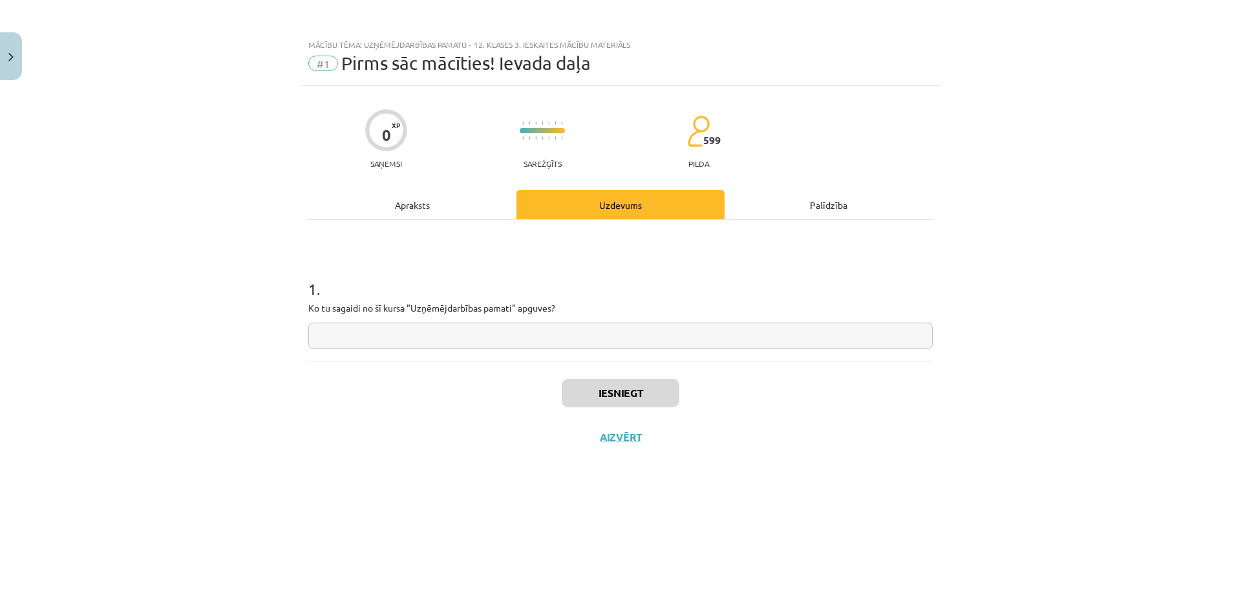
click at [463, 339] on input "text" at bounding box center [620, 336] width 625 height 27
type input "**********"
click at [662, 385] on button "Iesniegt" at bounding box center [621, 393] width 118 height 28
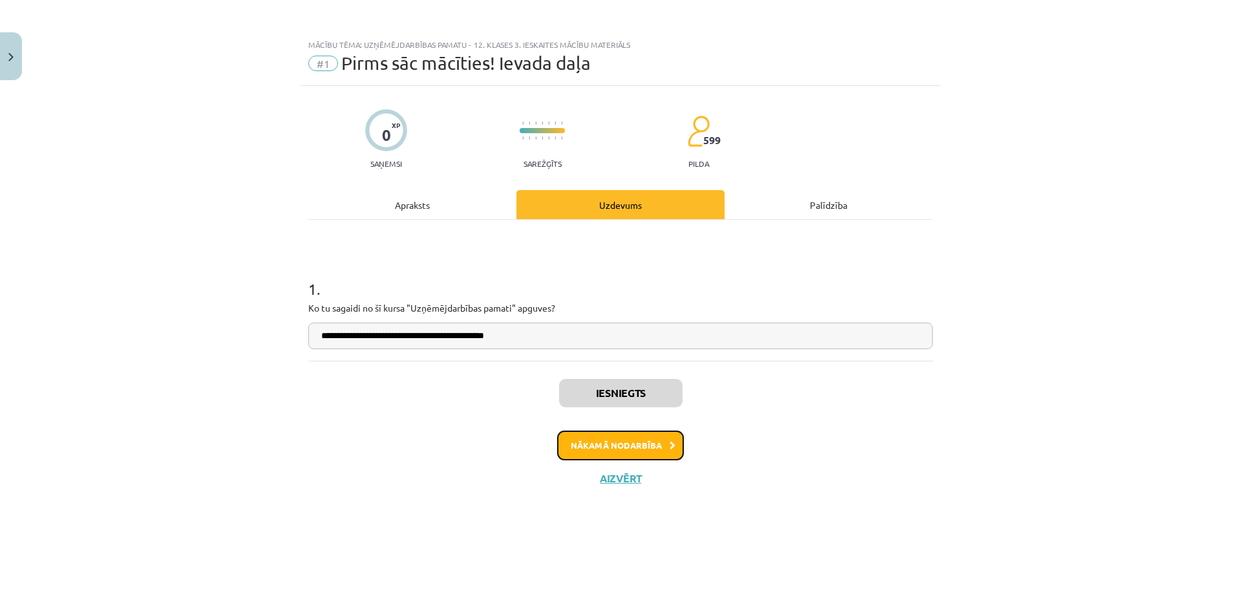
click at [661, 438] on button "Nākamā nodarbība" at bounding box center [620, 446] width 127 height 30
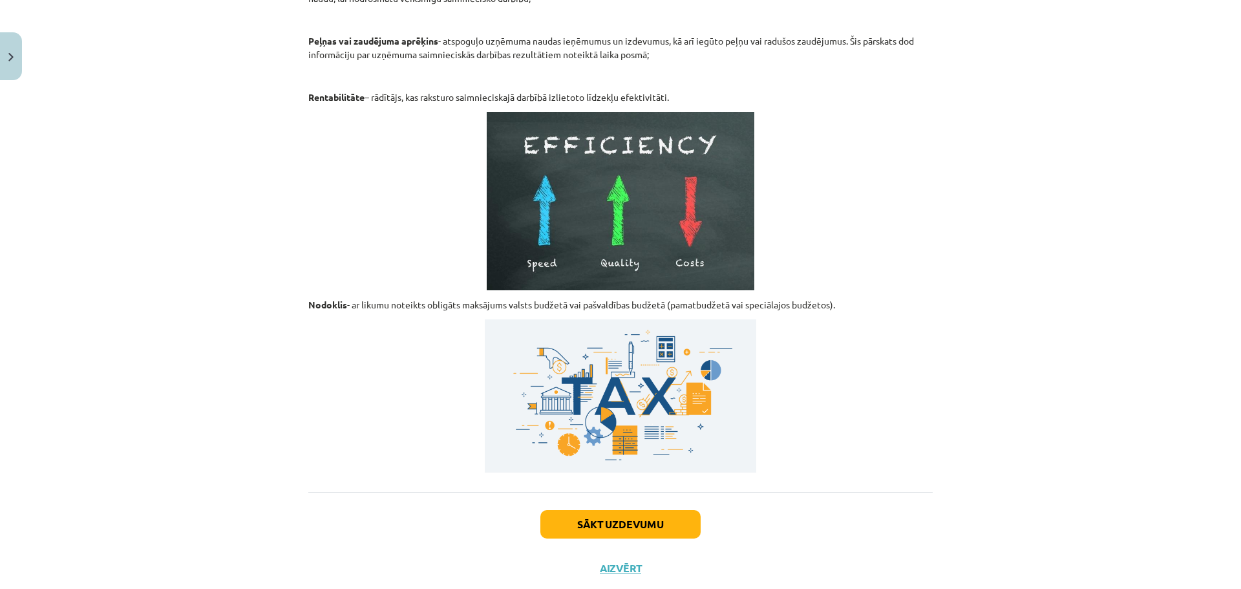
scroll to position [1600, 0]
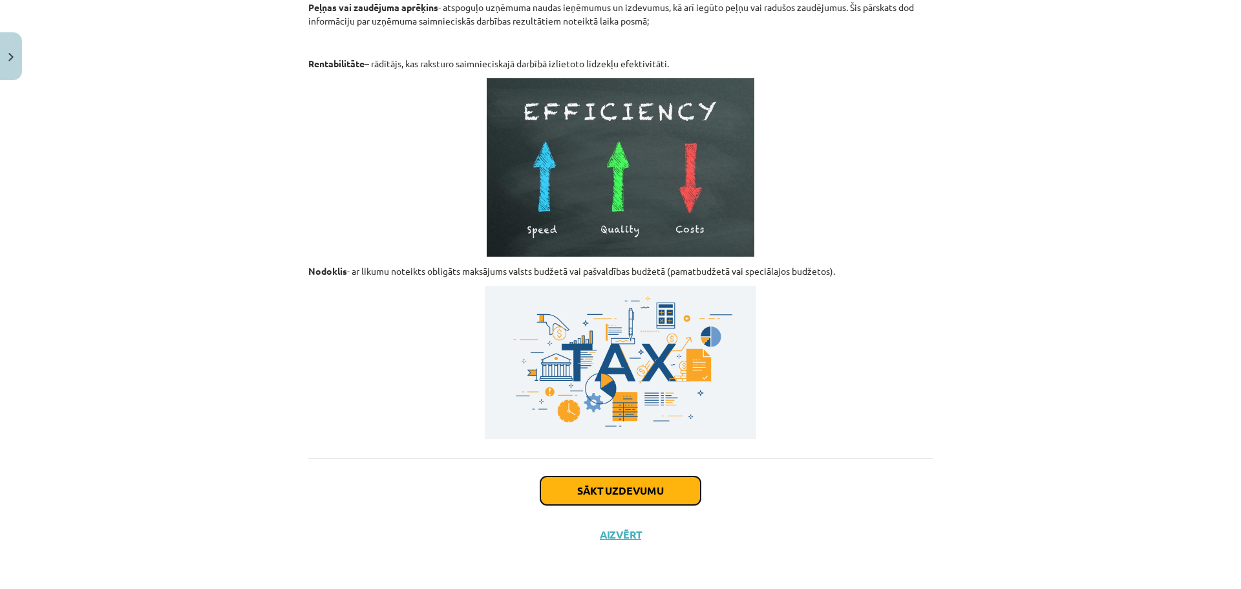
click at [652, 488] on button "Sākt uzdevumu" at bounding box center [621, 490] width 160 height 28
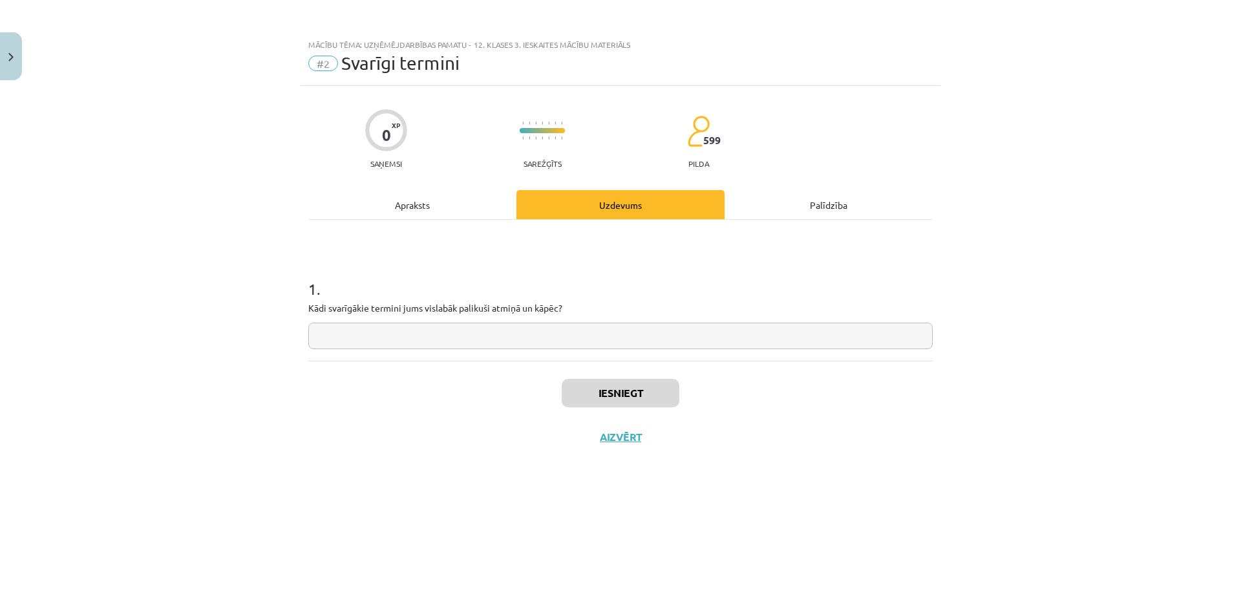
scroll to position [0, 0]
click at [401, 209] on div "Apraksts" at bounding box center [412, 204] width 208 height 29
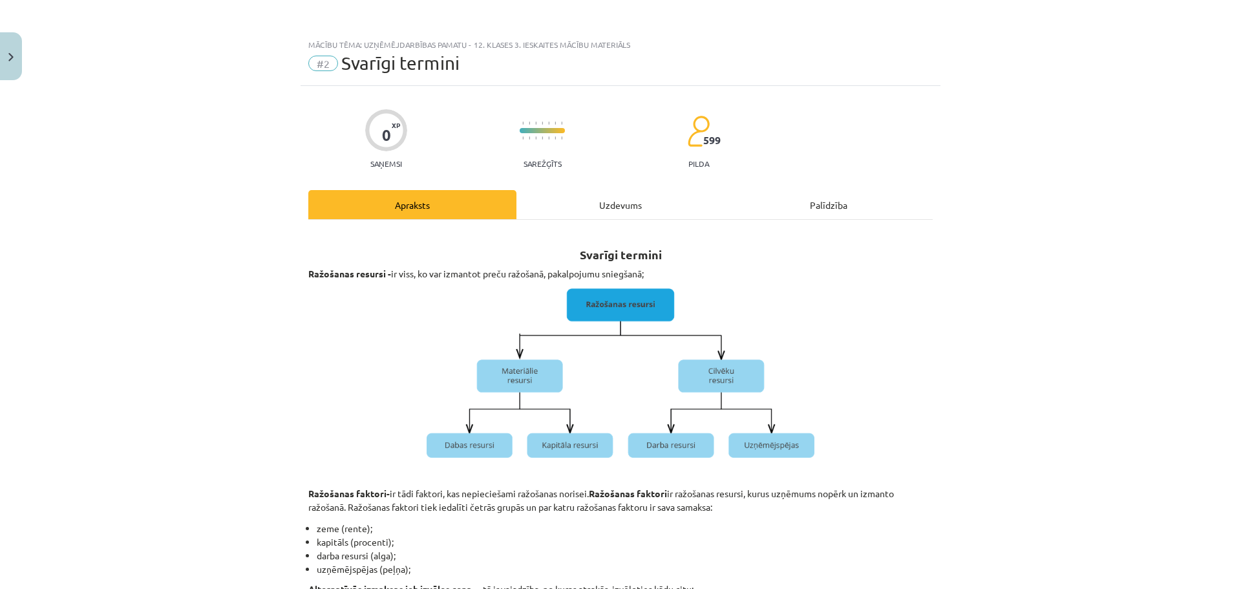
click at [623, 204] on div "Uzdevums" at bounding box center [621, 204] width 208 height 29
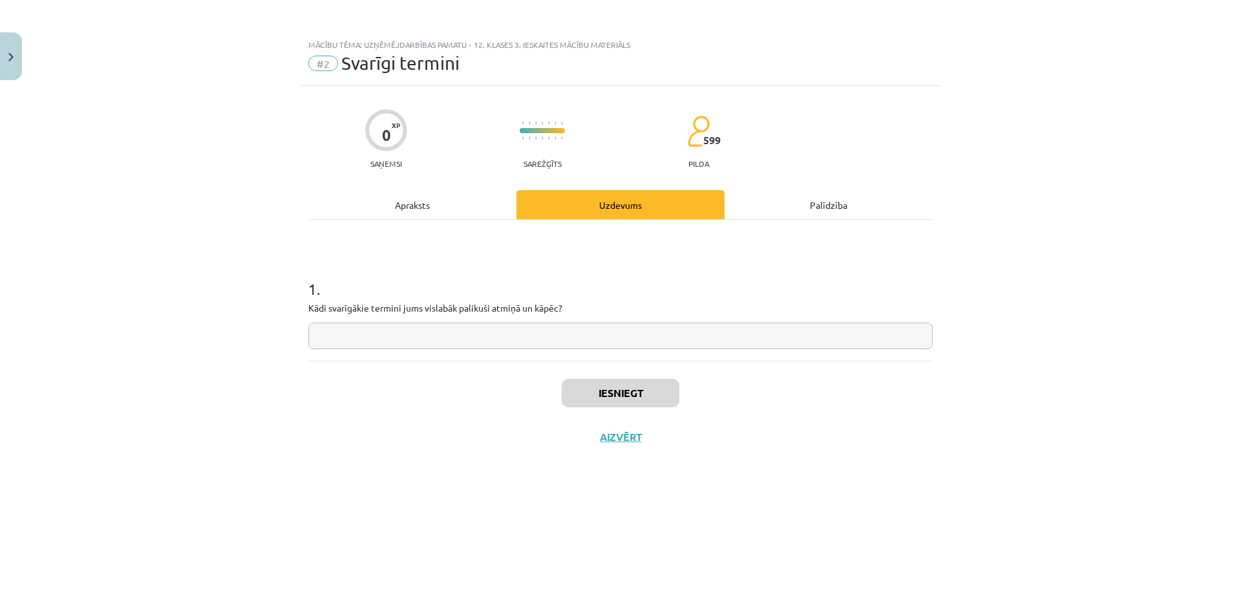
click at [473, 333] on input "text" at bounding box center [620, 336] width 625 height 27
type input "**********"
click at [618, 389] on button "Iesniegt" at bounding box center [621, 393] width 118 height 28
click at [633, 455] on button "Nākamā nodarbība" at bounding box center [620, 446] width 127 height 30
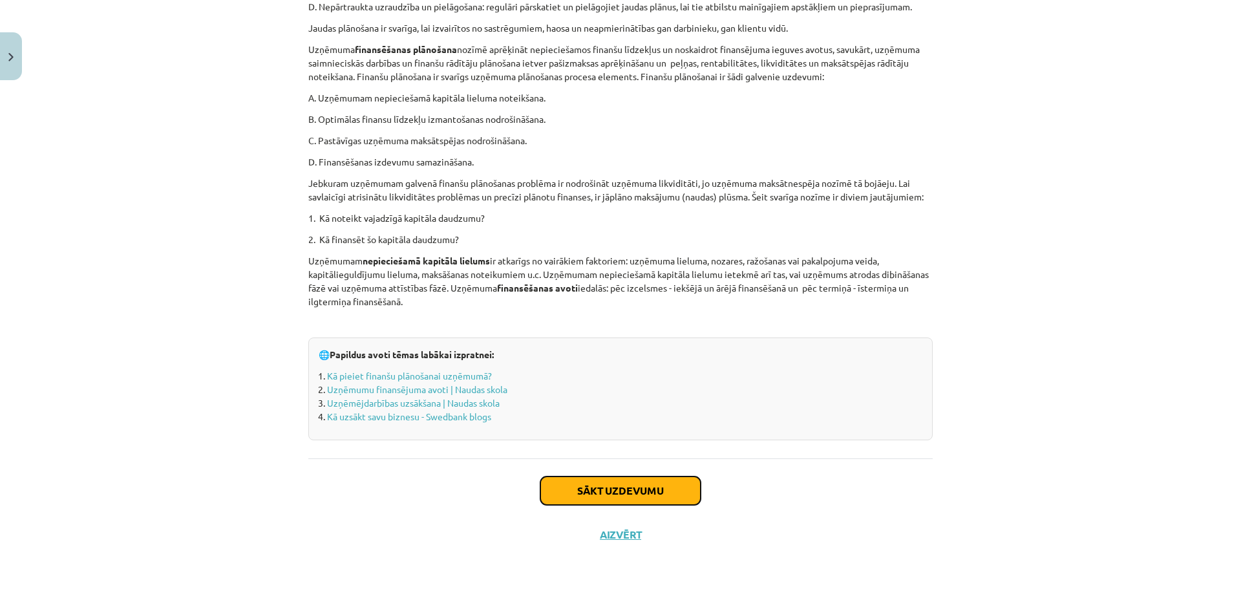
click at [649, 486] on button "Sākt uzdevumu" at bounding box center [621, 490] width 160 height 28
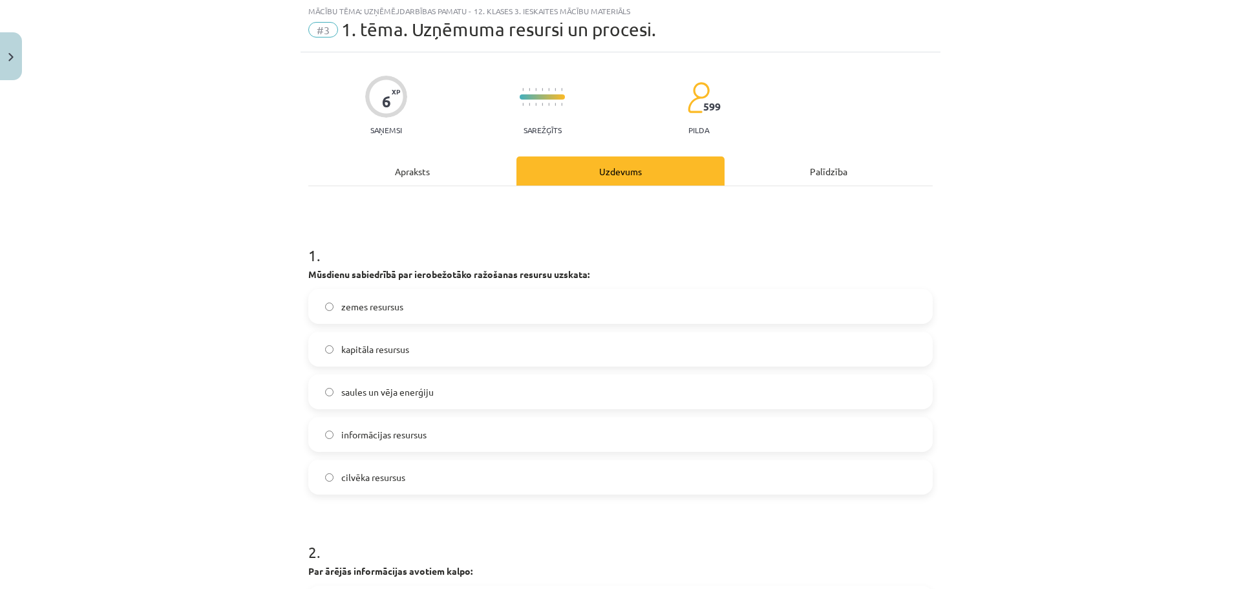
scroll to position [32, 0]
click at [392, 178] on div "Apraksts" at bounding box center [412, 172] width 208 height 29
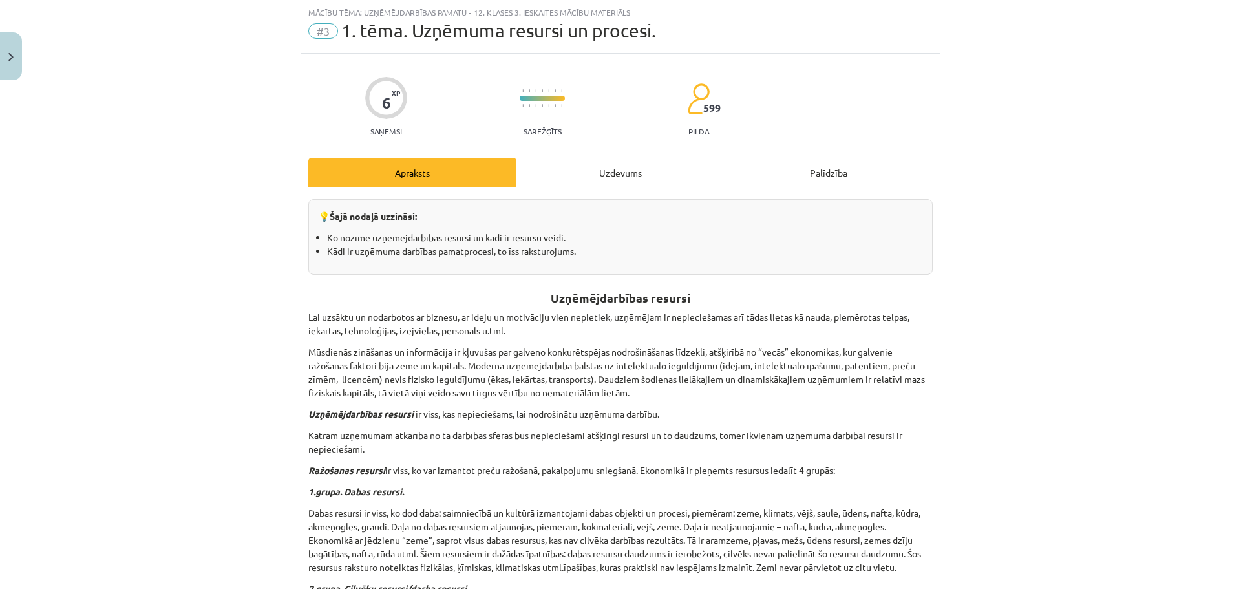
drag, startPoint x: 1152, startPoint y: 4, endPoint x: 968, endPoint y: 295, distance: 344.9
click at [968, 295] on div "Mācību tēma: Uzņēmējdarbības pamatu - 12. klases 3. ieskaites mācību materiāls …" at bounding box center [620, 294] width 1241 height 589
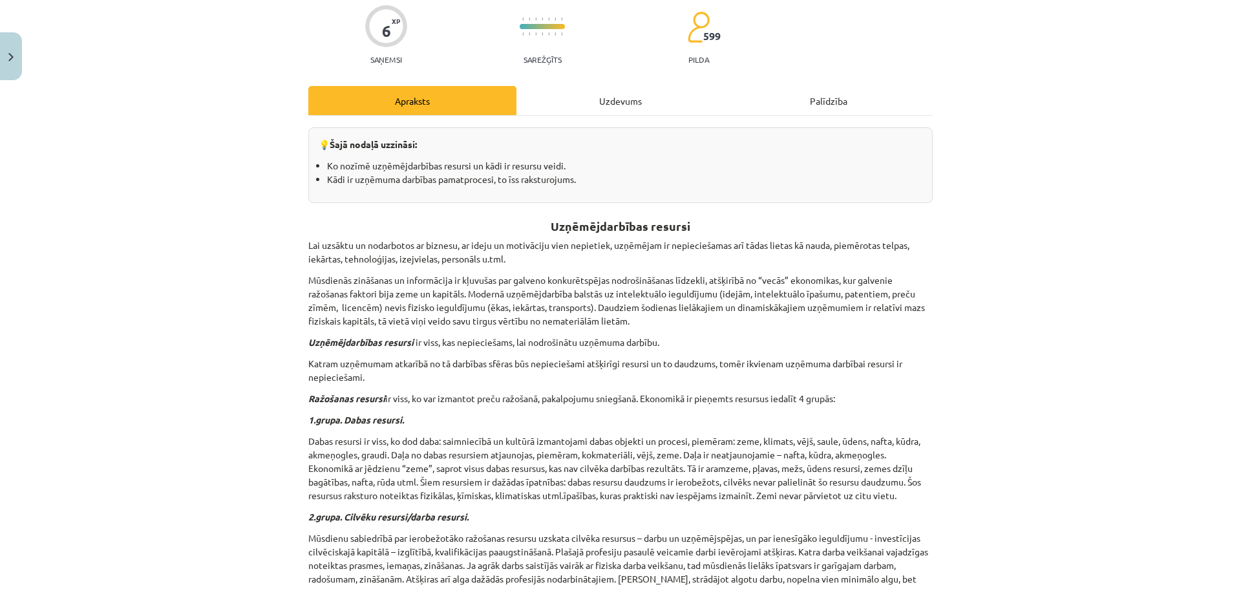
scroll to position [0, 0]
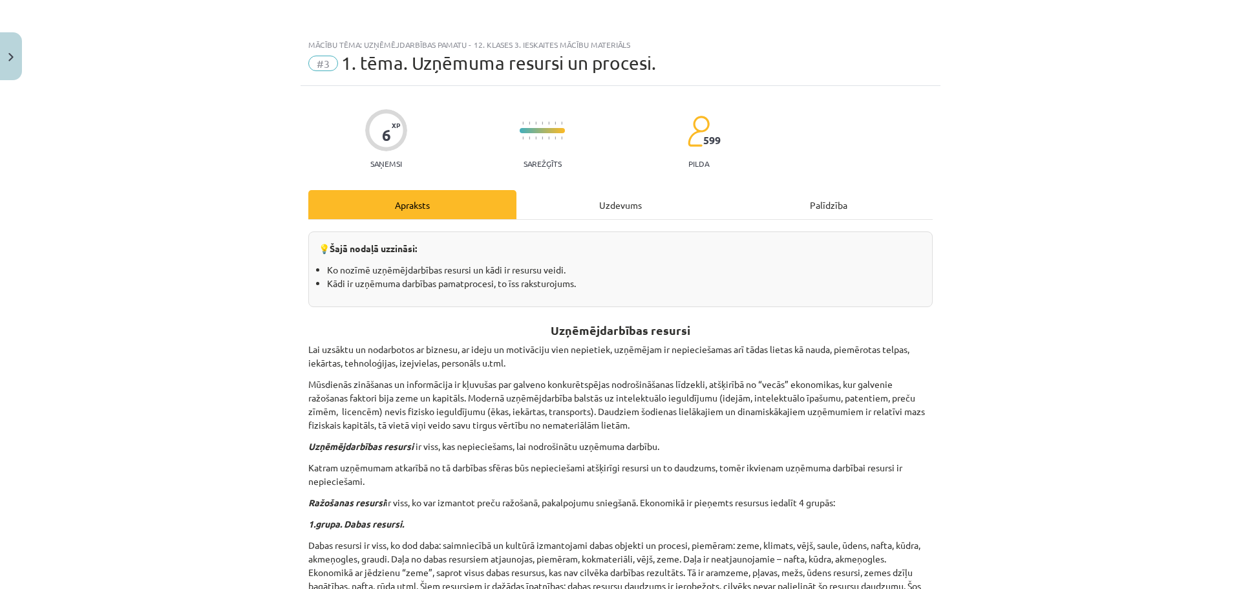
click at [625, 210] on div "Uzdevums" at bounding box center [621, 204] width 208 height 29
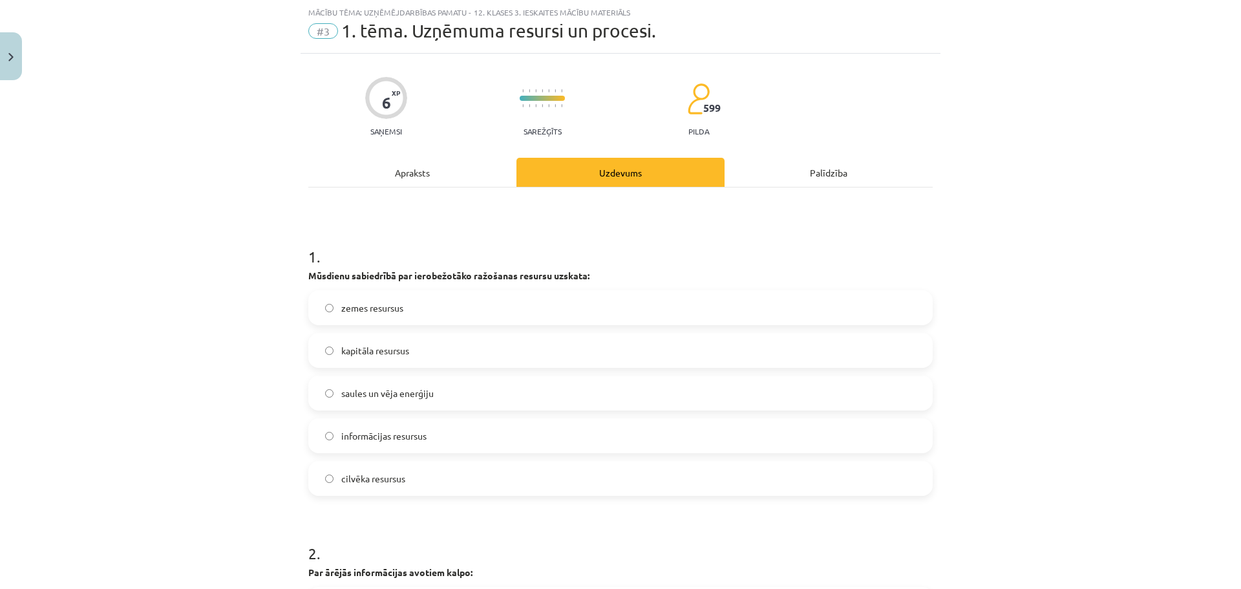
click at [386, 480] on span "cilvēka resursus" at bounding box center [373, 479] width 64 height 14
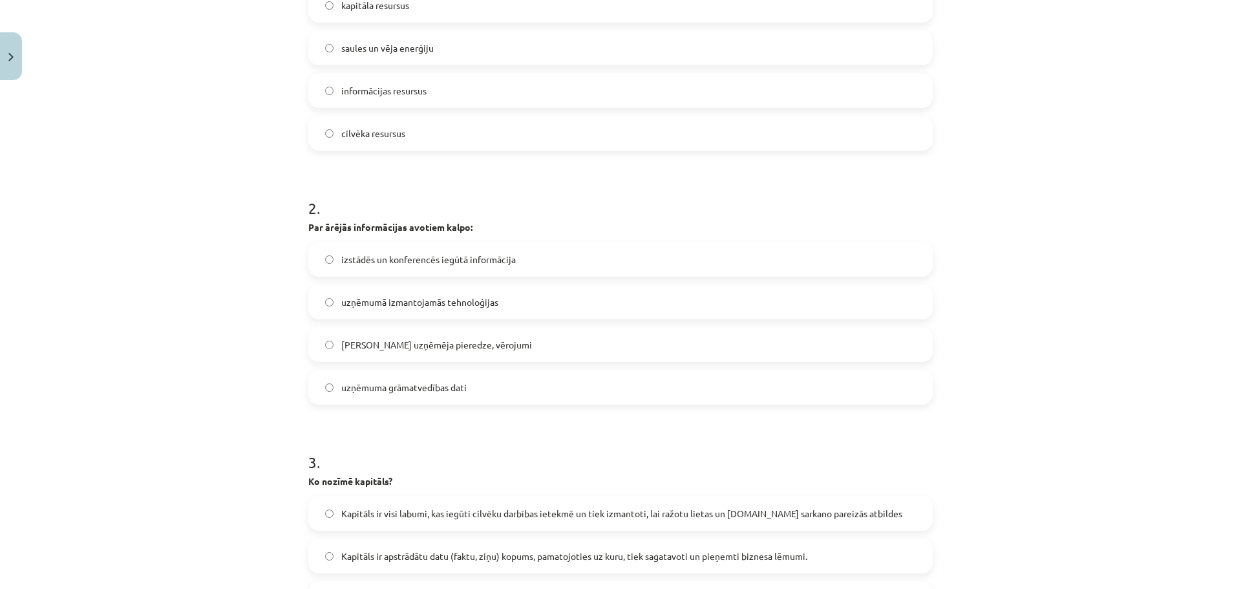
scroll to position [375, 0]
click at [526, 260] on label "izstādēs un konferencēs iegūtā informācija" at bounding box center [621, 262] width 622 height 32
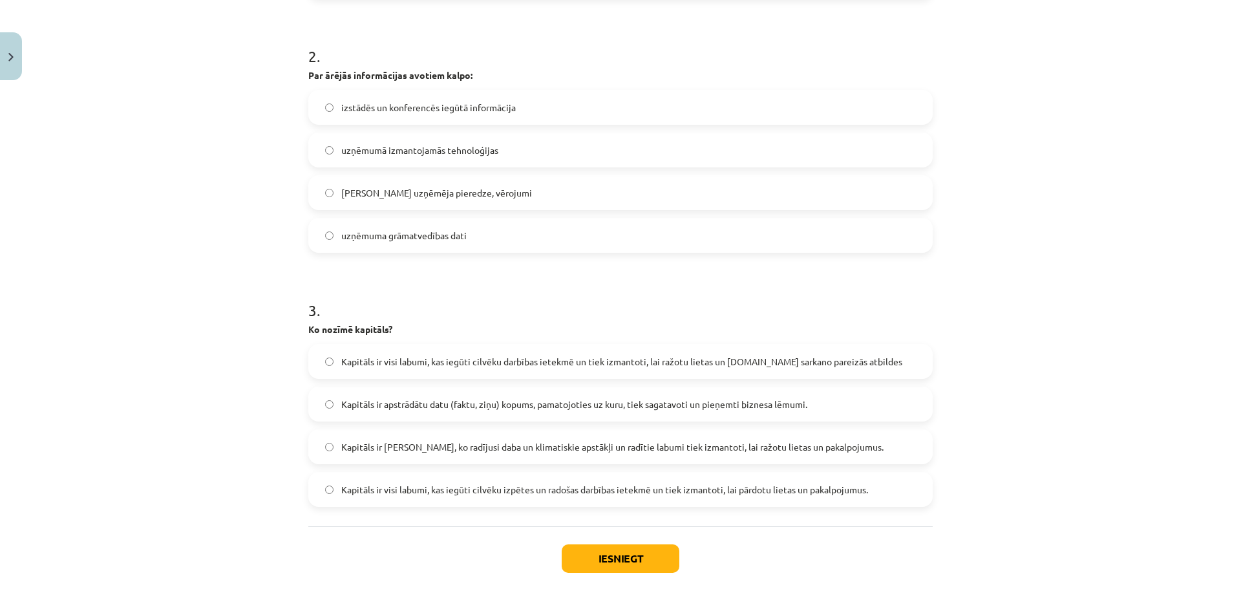
scroll to position [531, 0]
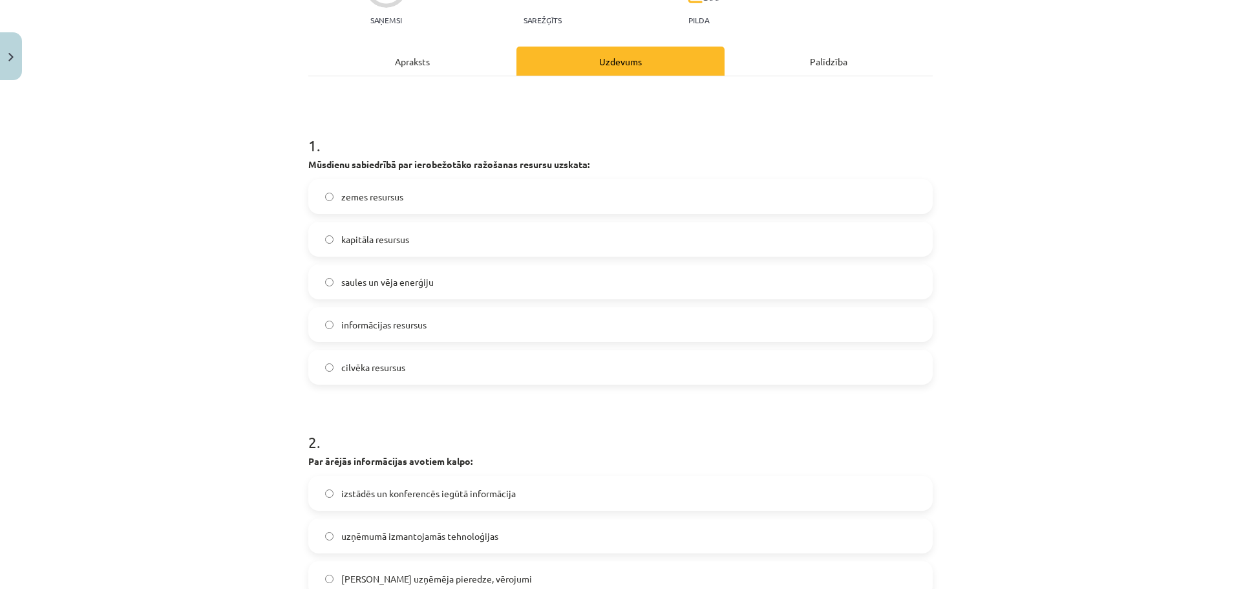
click at [394, 62] on div "Apraksts" at bounding box center [412, 61] width 208 height 29
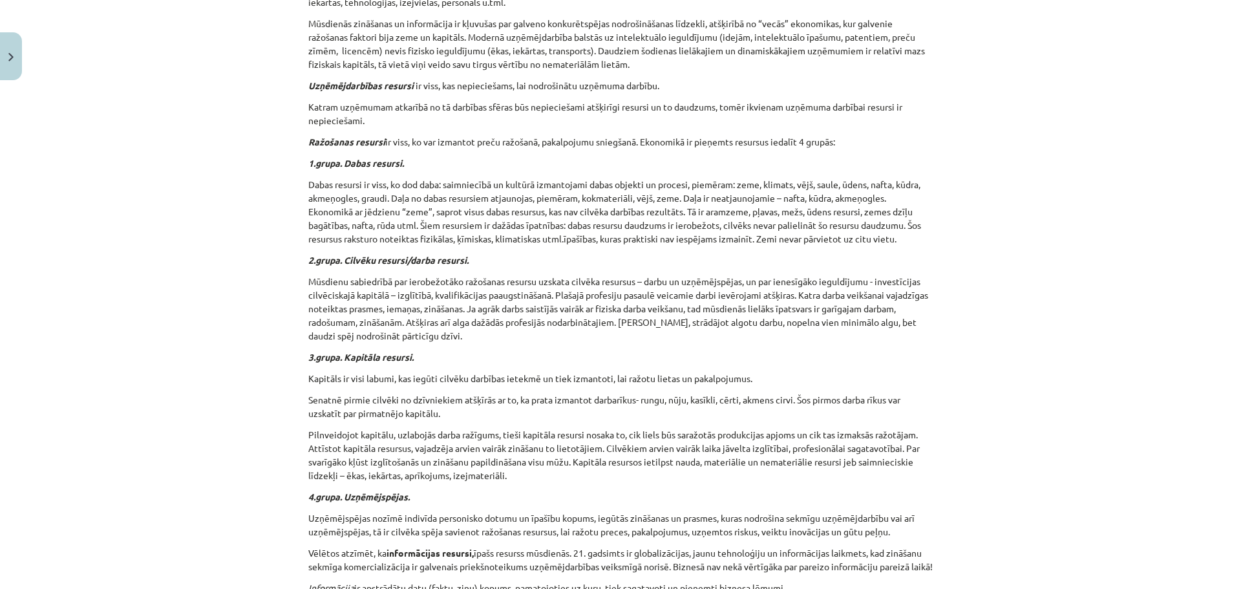
scroll to position [0, 0]
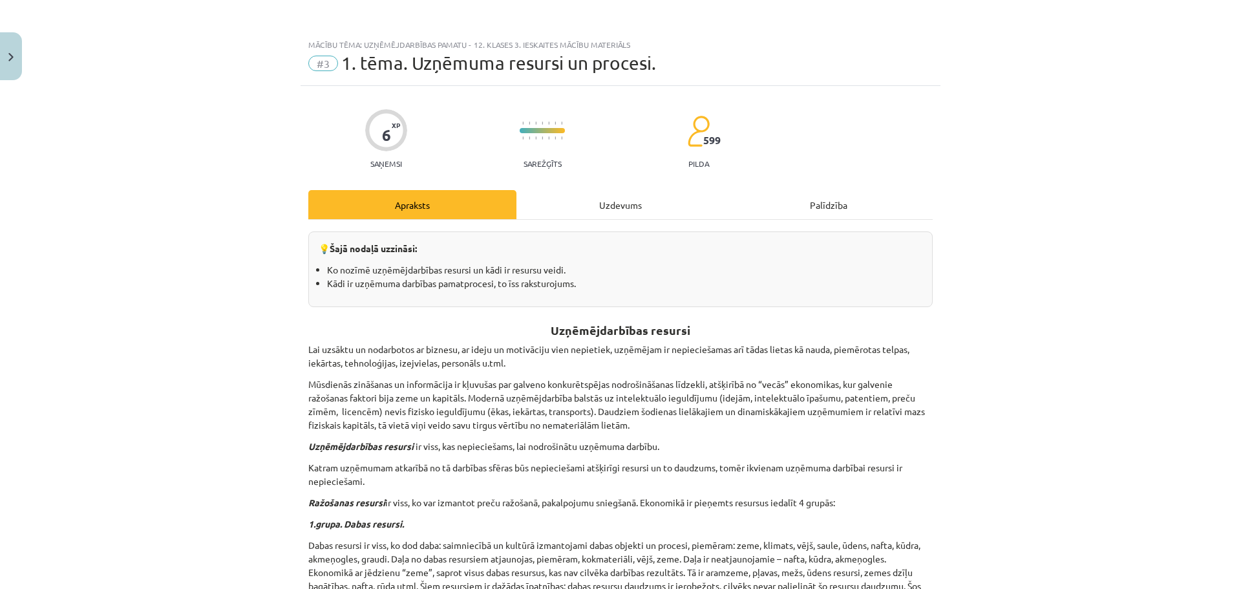
click at [625, 191] on div "Uzdevums" at bounding box center [621, 204] width 208 height 29
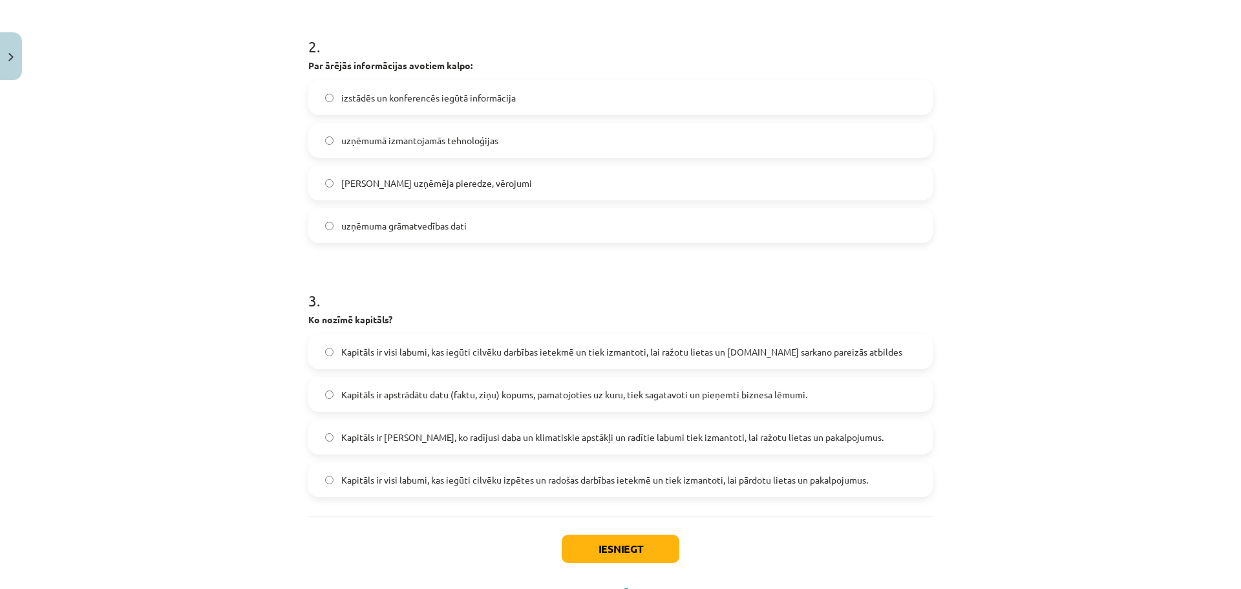
scroll to position [548, 0]
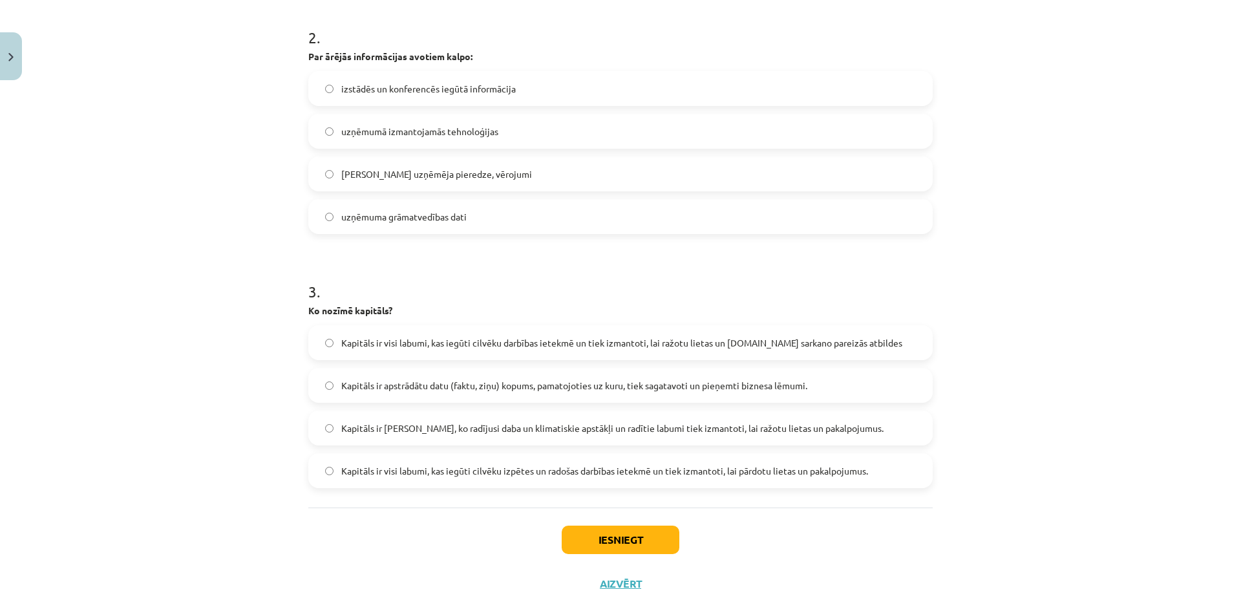
click at [833, 350] on label "Kapitāls ir visi labumi, kas iegūti cilvēku darbības ietekmē un tiek izmantoti,…" at bounding box center [621, 343] width 622 height 32
click at [643, 533] on button "Iesniegt" at bounding box center [621, 540] width 118 height 28
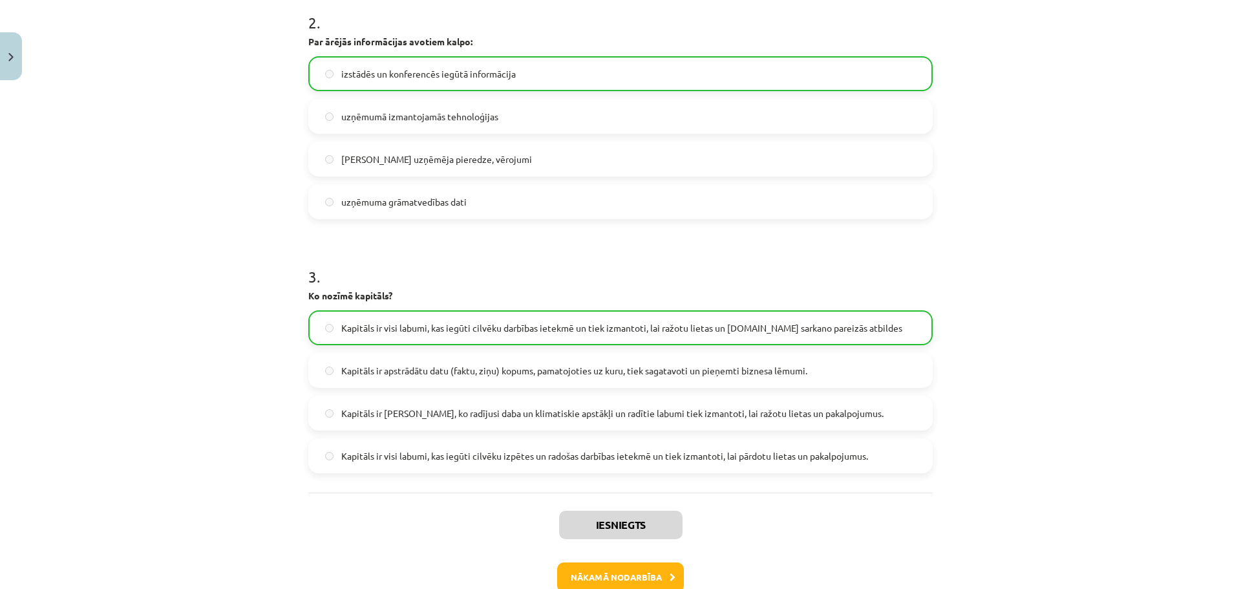
scroll to position [616, 0]
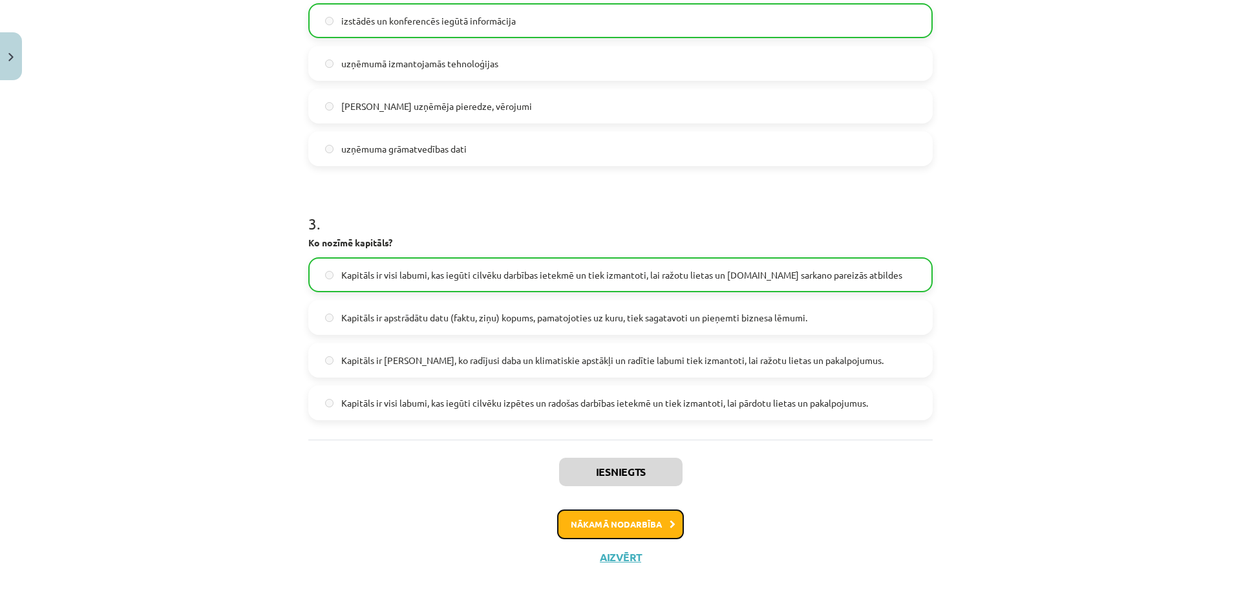
click at [636, 522] on button "Nākamā nodarbība" at bounding box center [620, 524] width 127 height 30
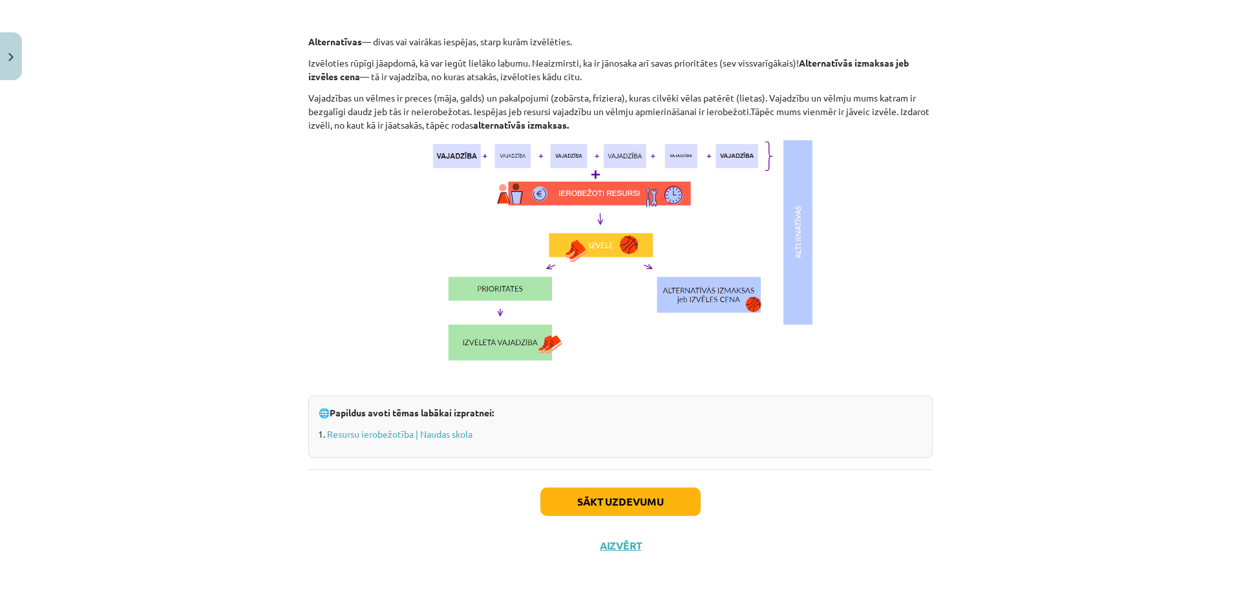
scroll to position [600, 0]
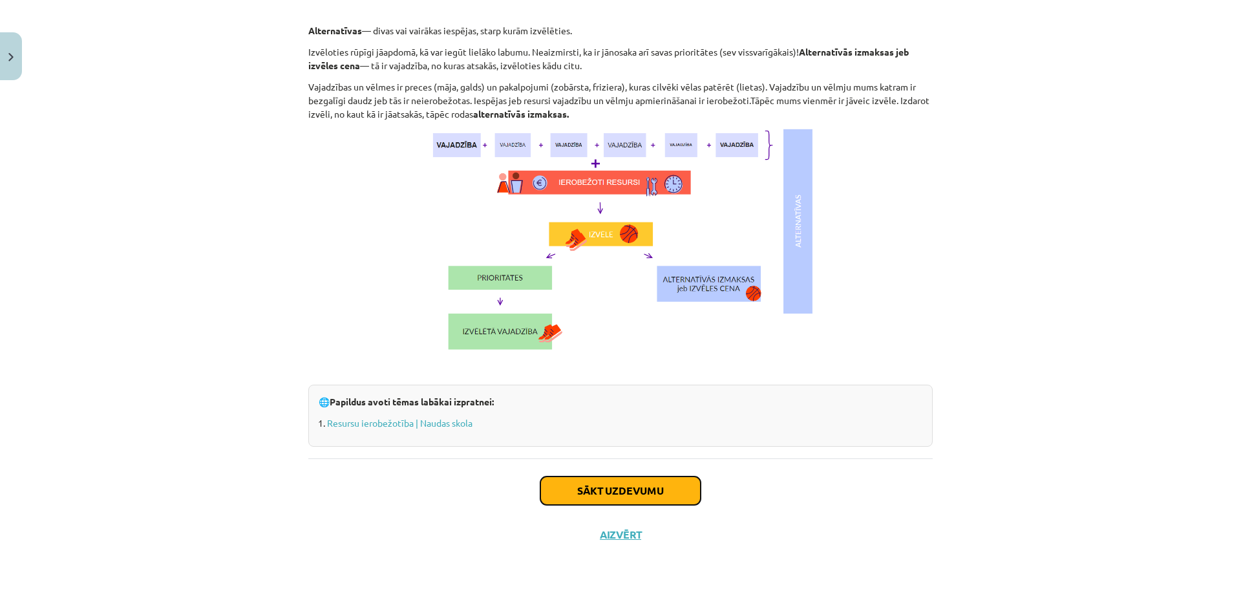
click at [609, 484] on button "Sākt uzdevumu" at bounding box center [621, 490] width 160 height 28
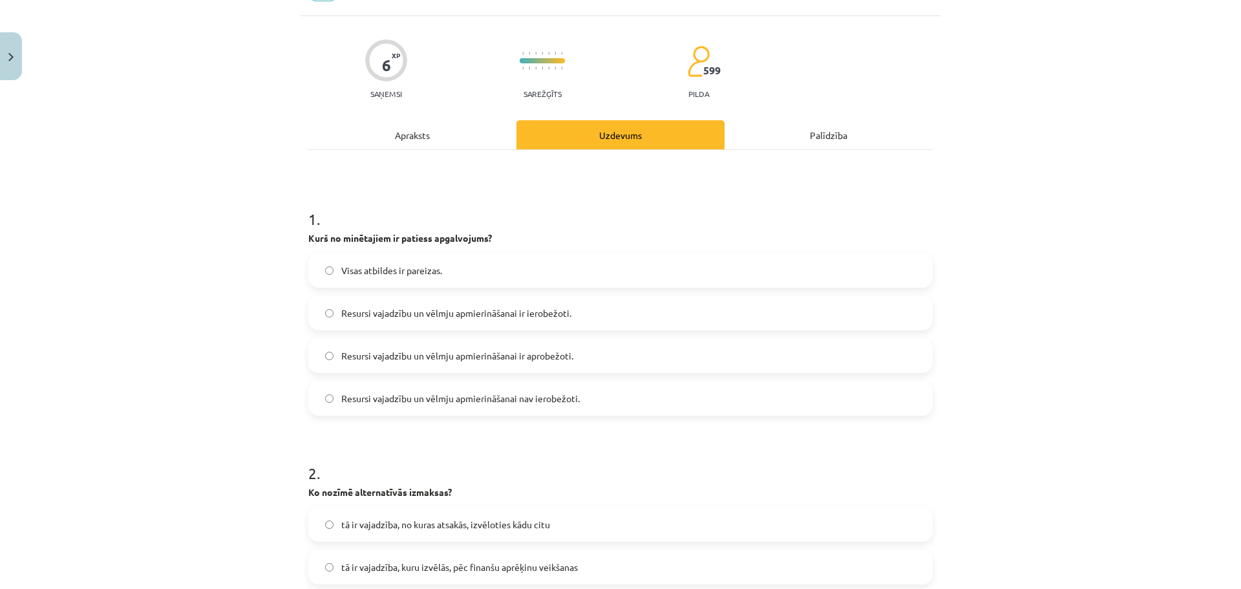
scroll to position [32, 0]
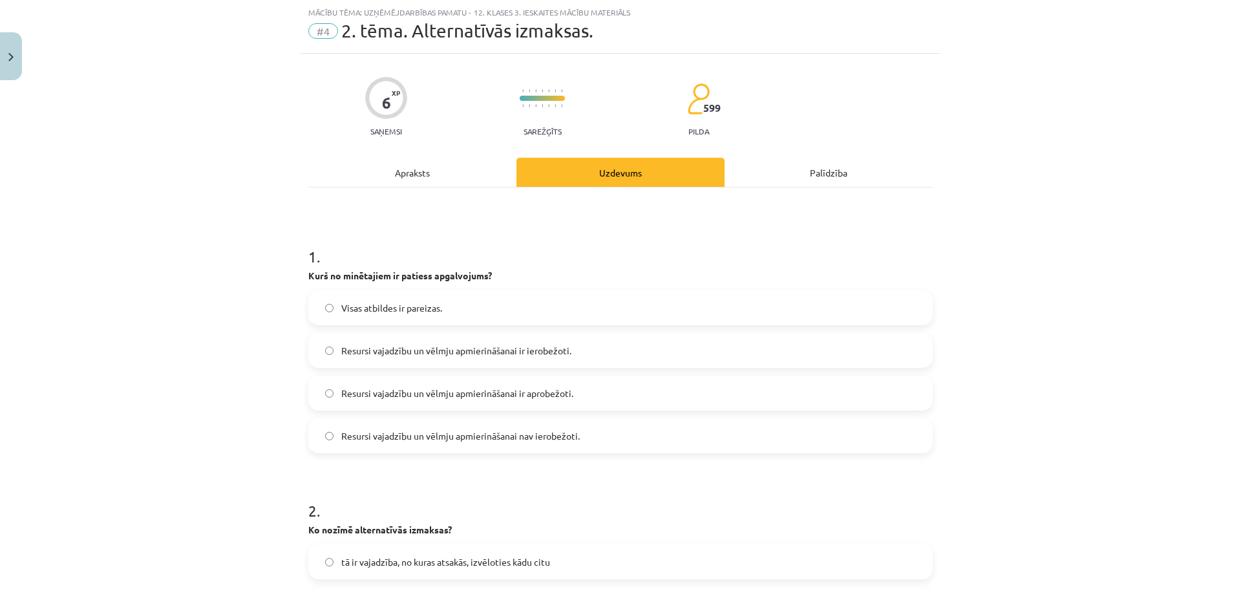
click at [503, 347] on span "Resursi vajadzību un vēlmju apmierināšanai ir ierobežoti." at bounding box center [456, 351] width 230 height 14
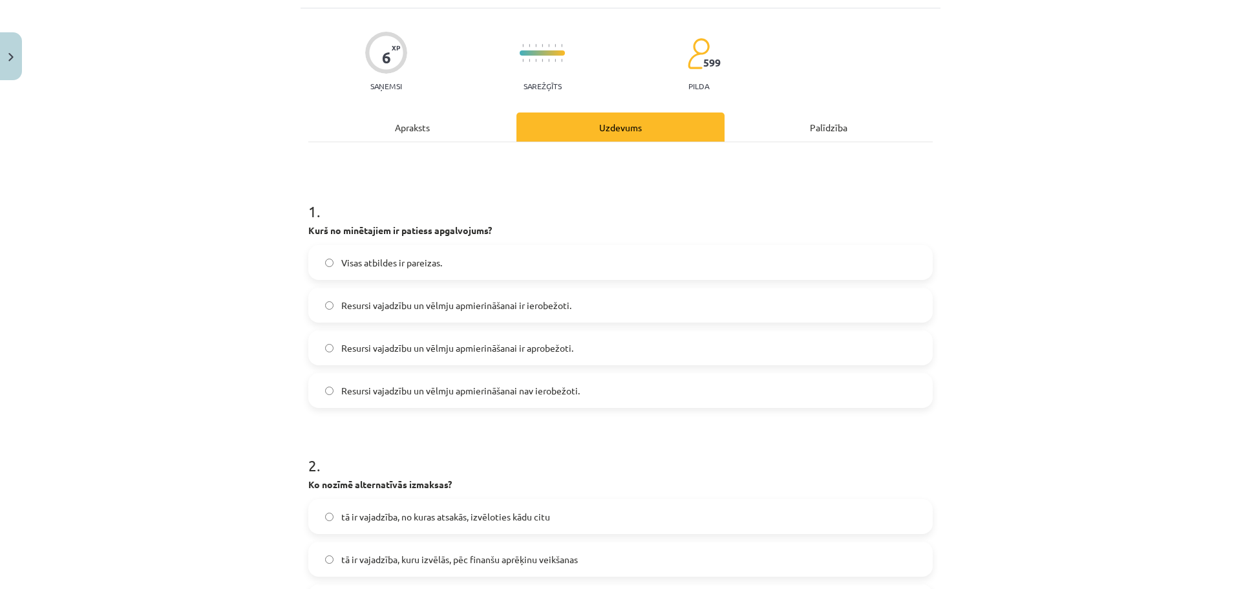
scroll to position [87, 0]
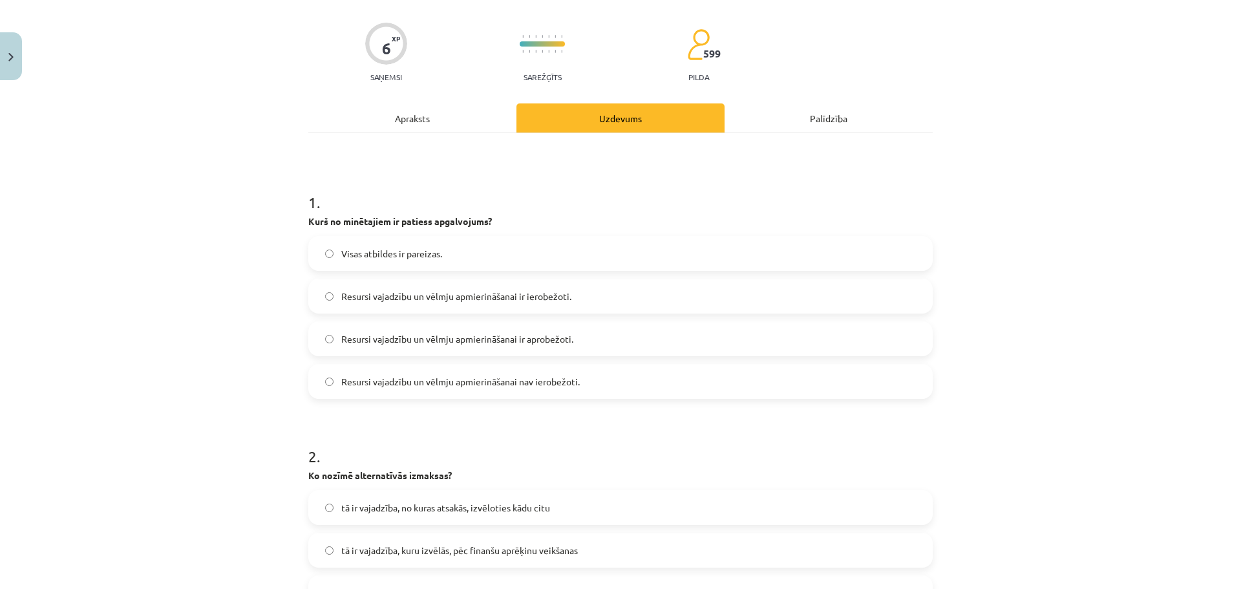
click at [485, 390] on label "Resursi vajadzību un vēlmju apmierināšanai nav ierobežoti." at bounding box center [621, 381] width 622 height 32
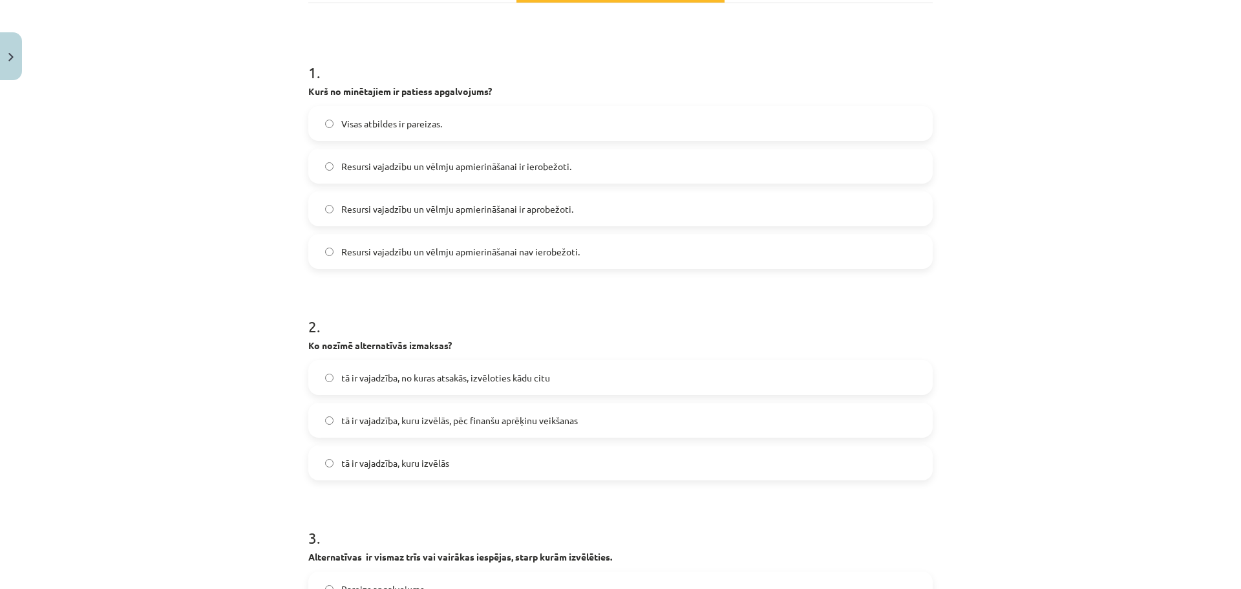
scroll to position [220, 0]
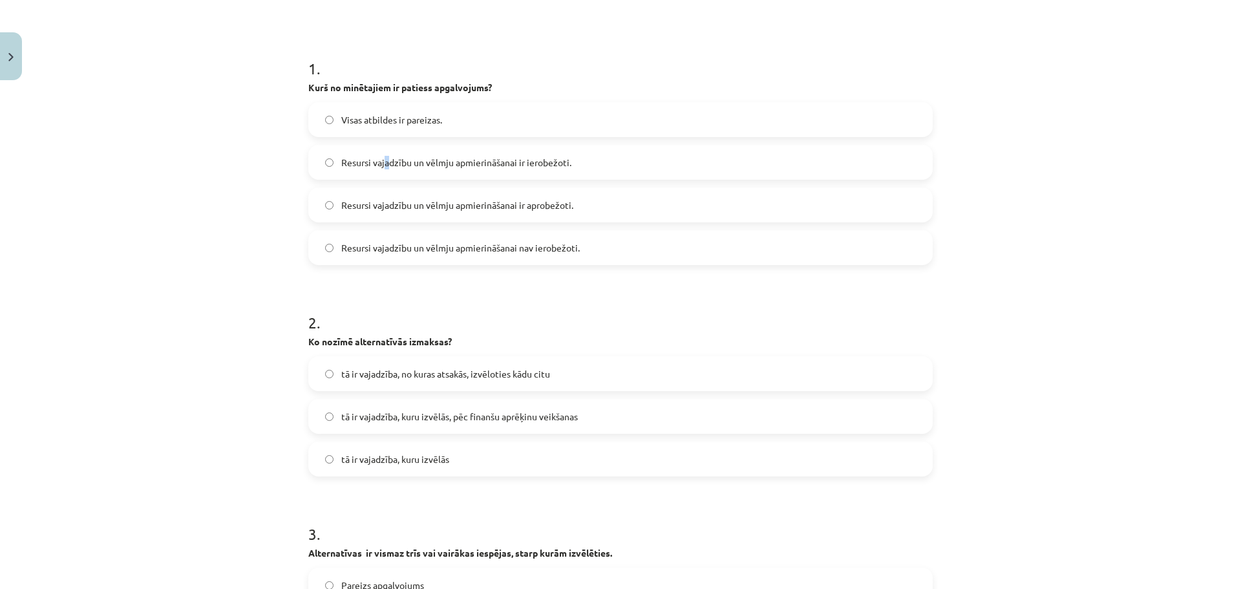
click at [383, 167] on span "Resursi vajadzību un vēlmju apmierināšanai ir ierobežoti." at bounding box center [456, 163] width 230 height 14
click at [467, 160] on span "Resursi vajadzību un vēlmju apmierināšanai ir ierobežoti." at bounding box center [456, 163] width 230 height 14
click at [580, 370] on label "tā ir vajadzība, no kuras atsakās, izvēloties kādu citu" at bounding box center [621, 374] width 622 height 32
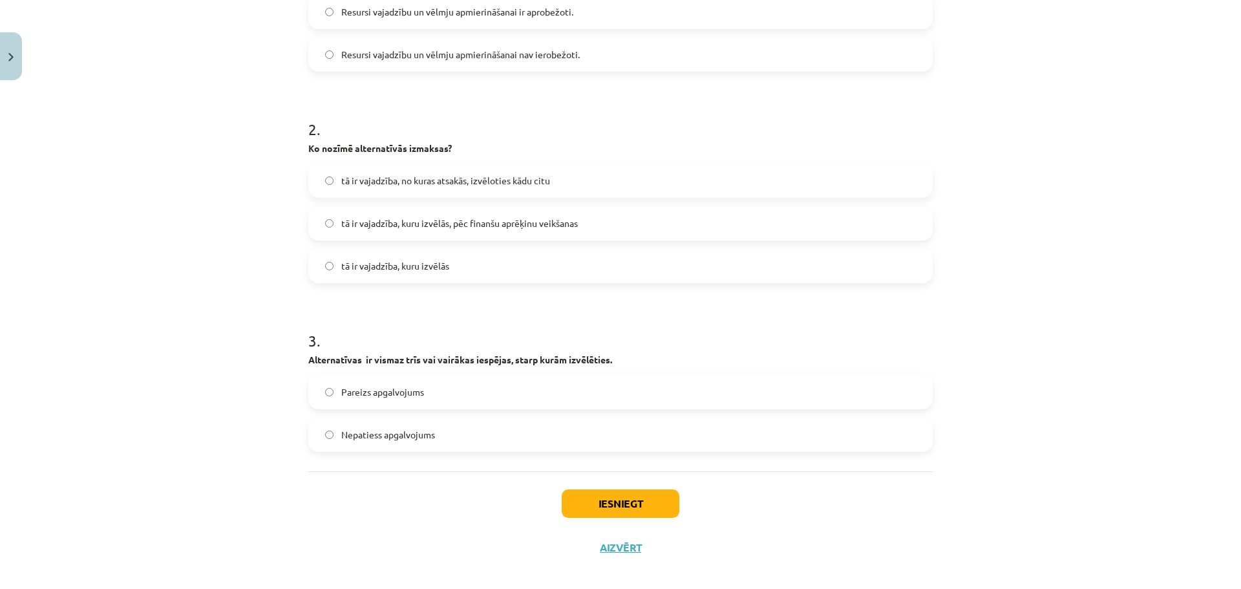
scroll to position [427, 0]
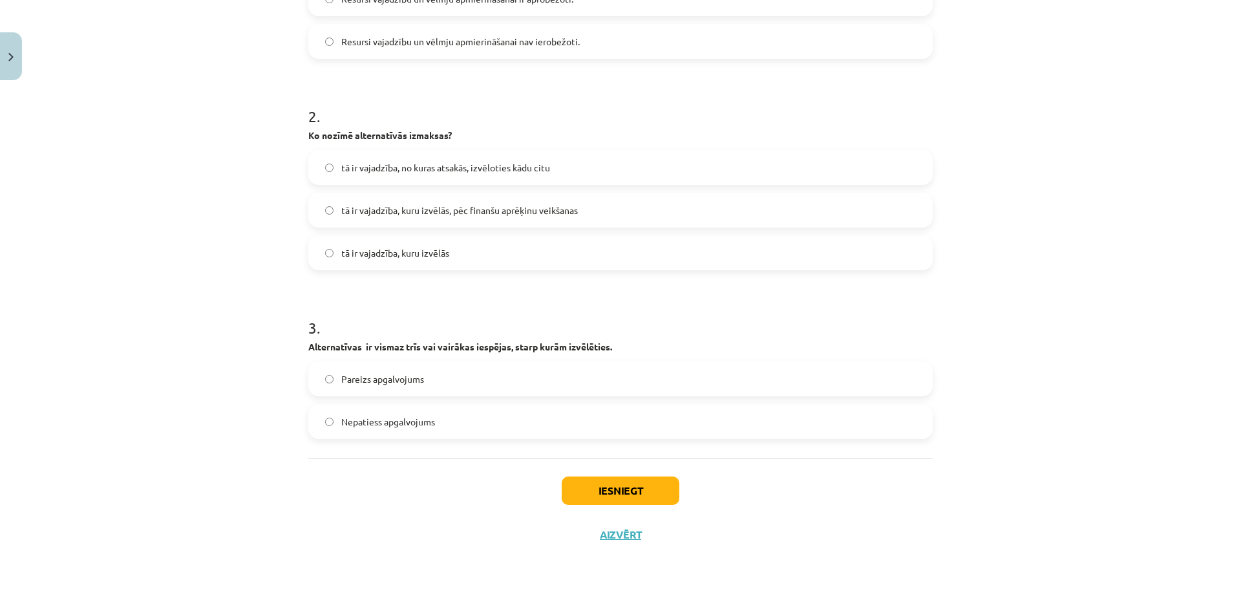
click at [378, 381] on span "Pareizs apgalvojums" at bounding box center [382, 379] width 83 height 14
click at [613, 491] on button "Iesniegt" at bounding box center [621, 490] width 118 height 28
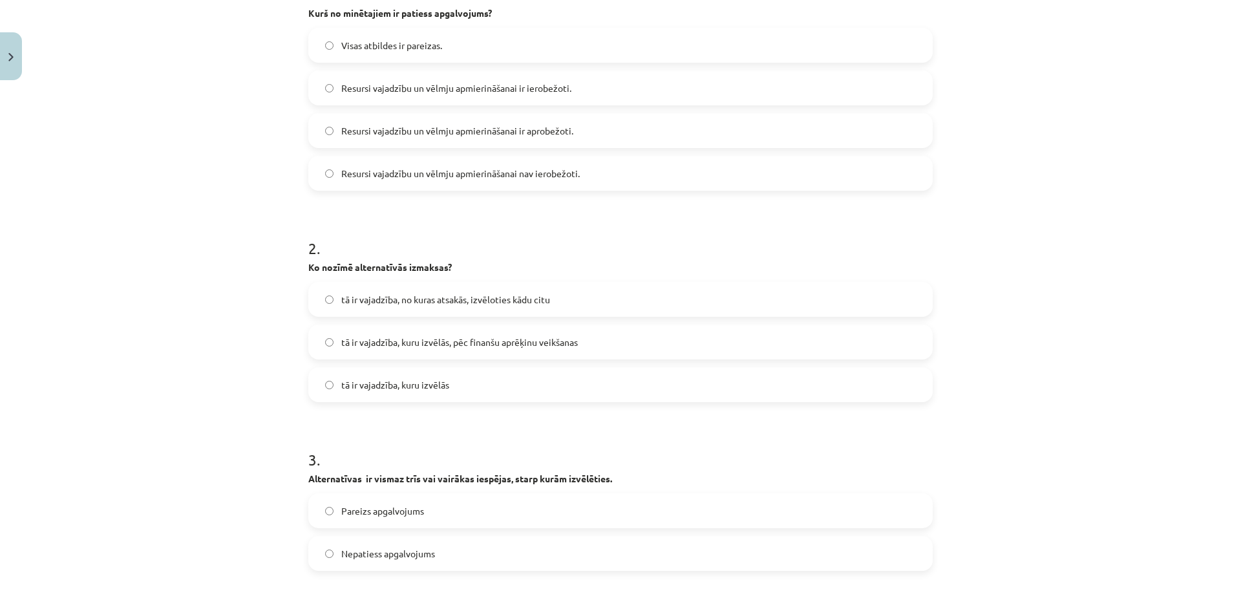
scroll to position [289, 0]
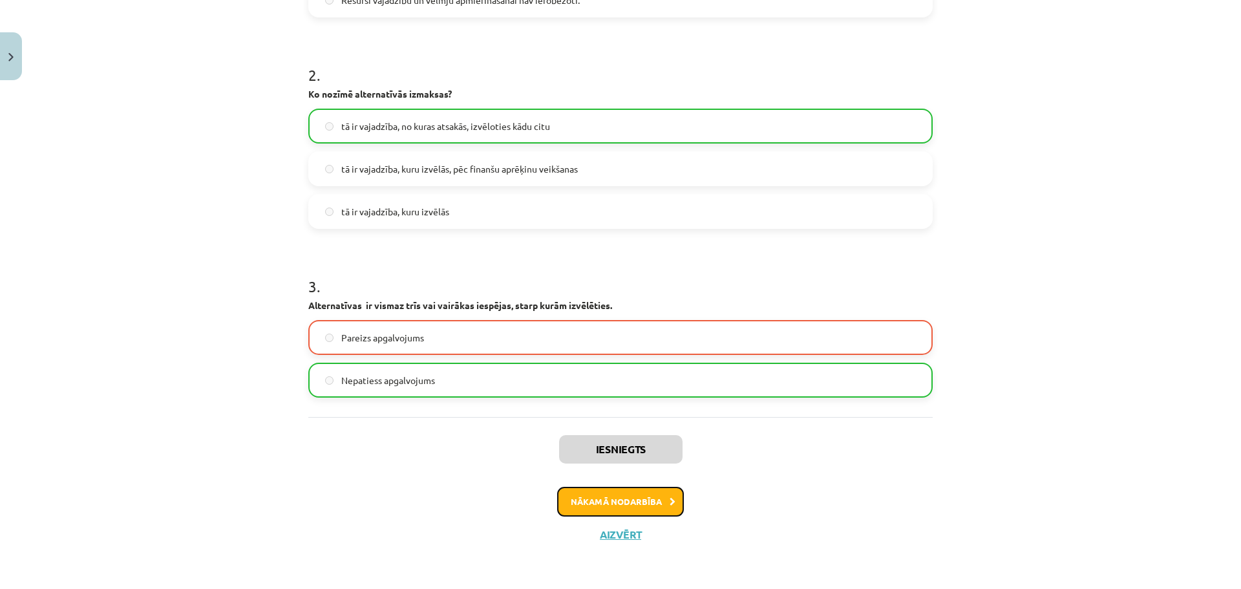
click at [667, 495] on button "Nākamā nodarbība" at bounding box center [620, 502] width 127 height 30
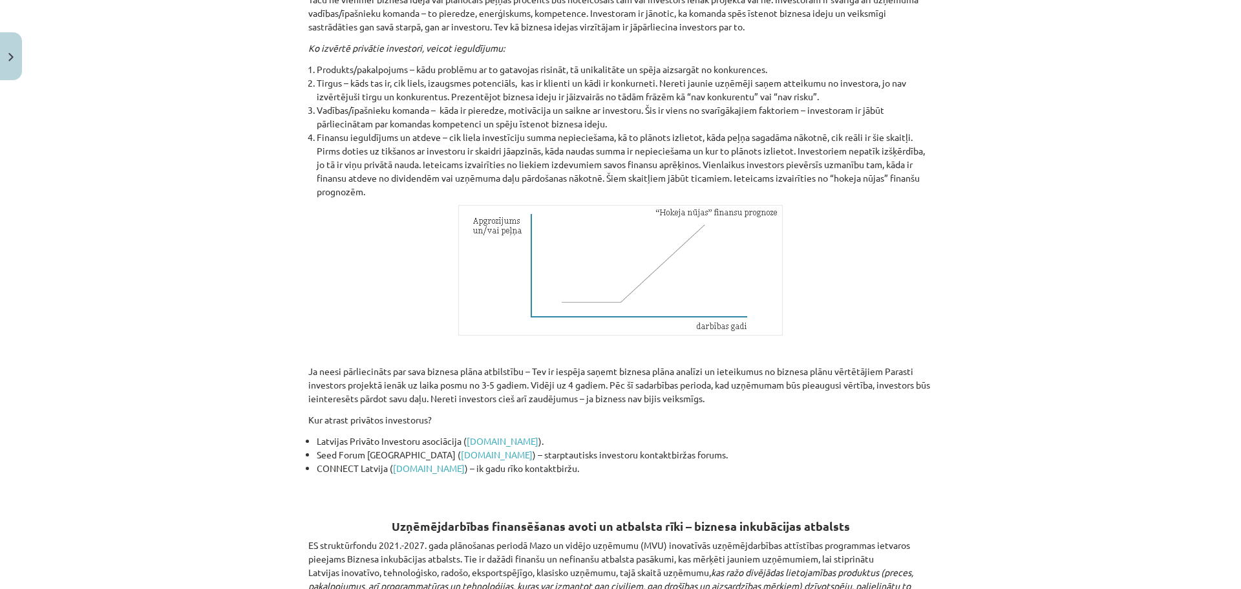
scroll to position [4333, 0]
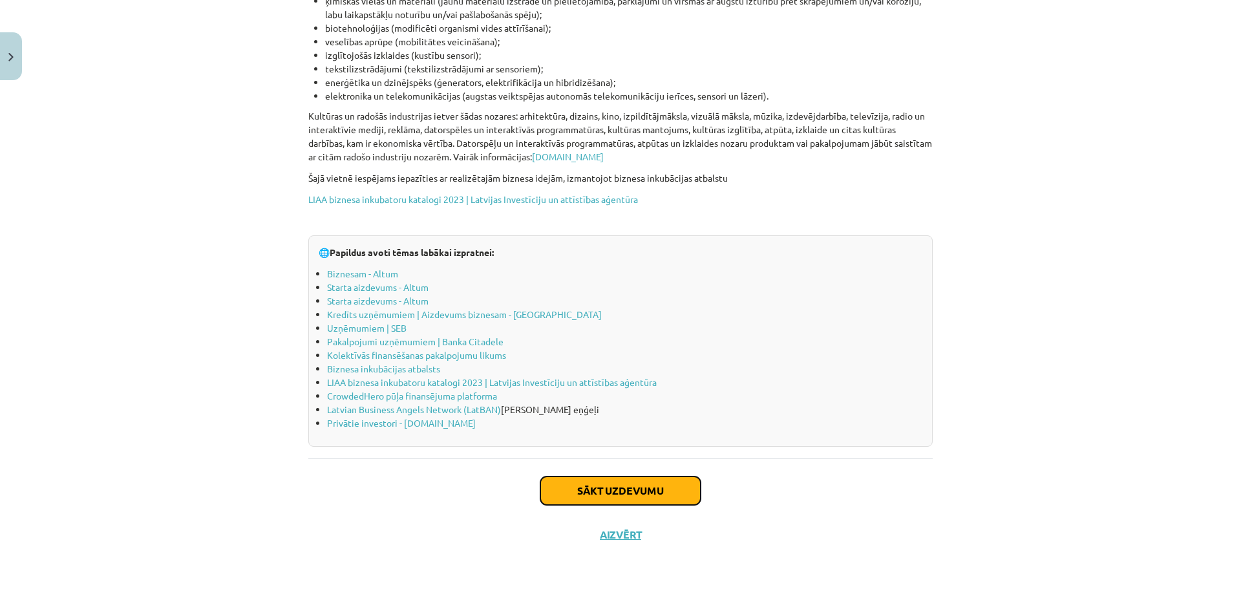
click at [687, 489] on button "Sākt uzdevumu" at bounding box center [621, 490] width 160 height 28
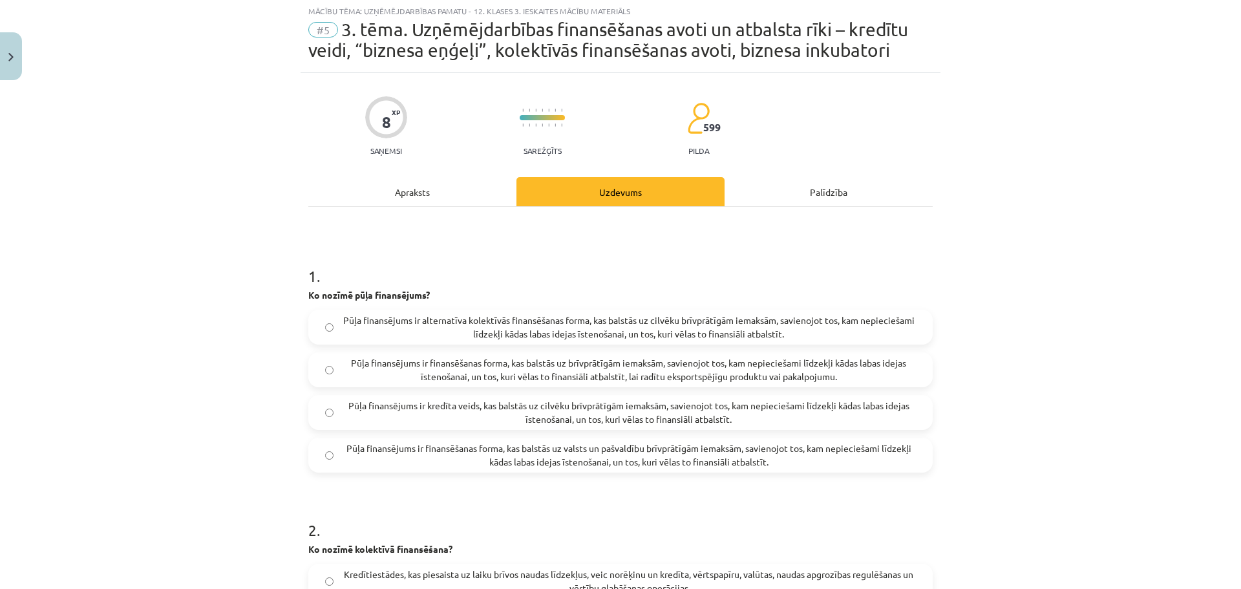
scroll to position [32, 0]
click at [420, 195] on div "Apraksts" at bounding box center [412, 192] width 208 height 29
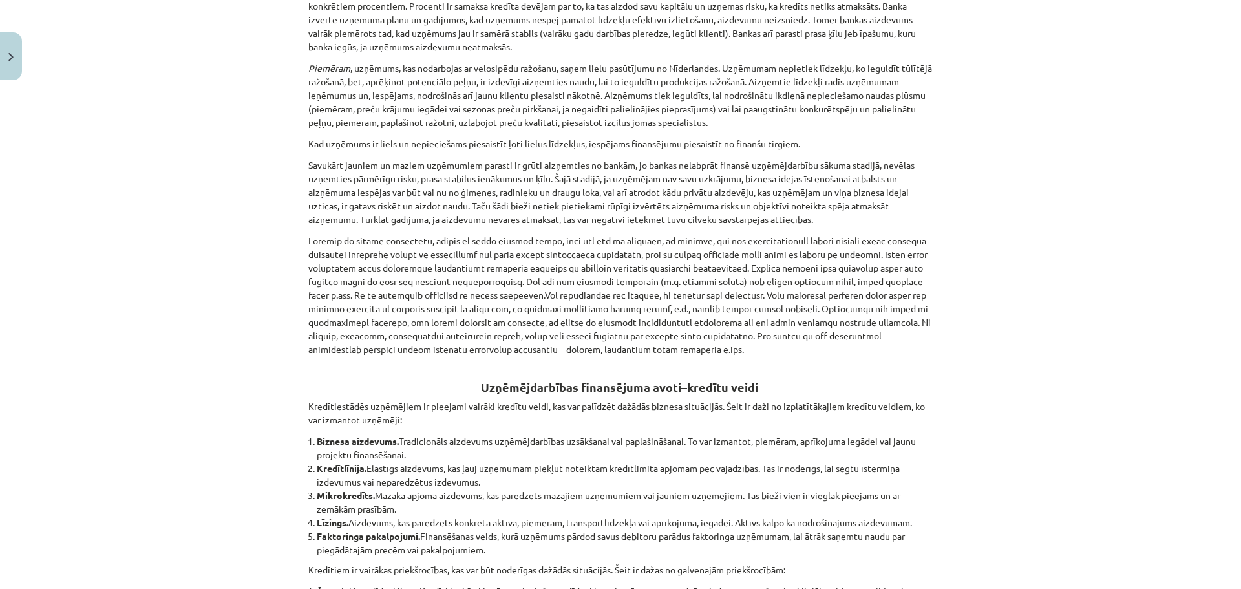
scroll to position [0, 0]
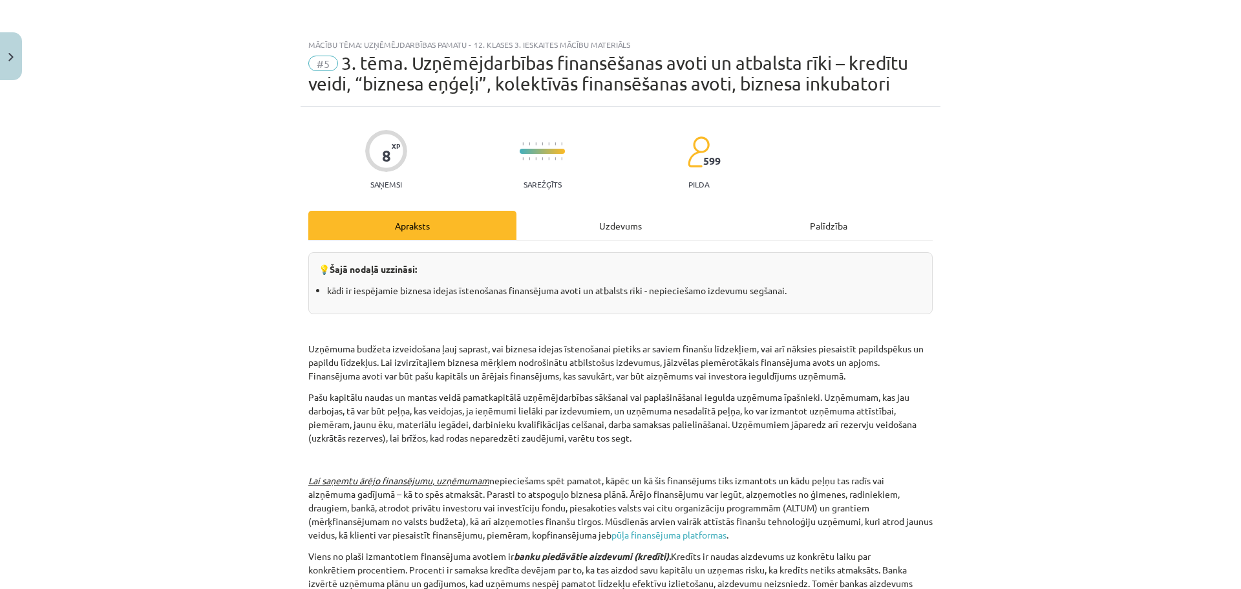
click at [610, 227] on div "Uzdevums" at bounding box center [621, 225] width 208 height 29
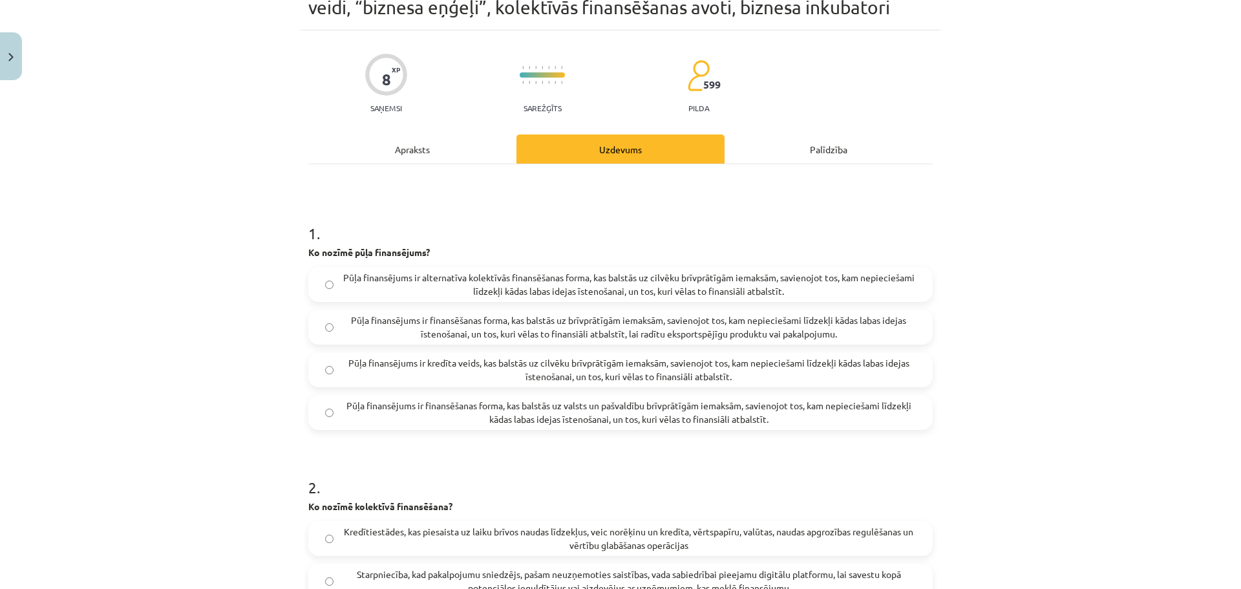
scroll to position [80, 0]
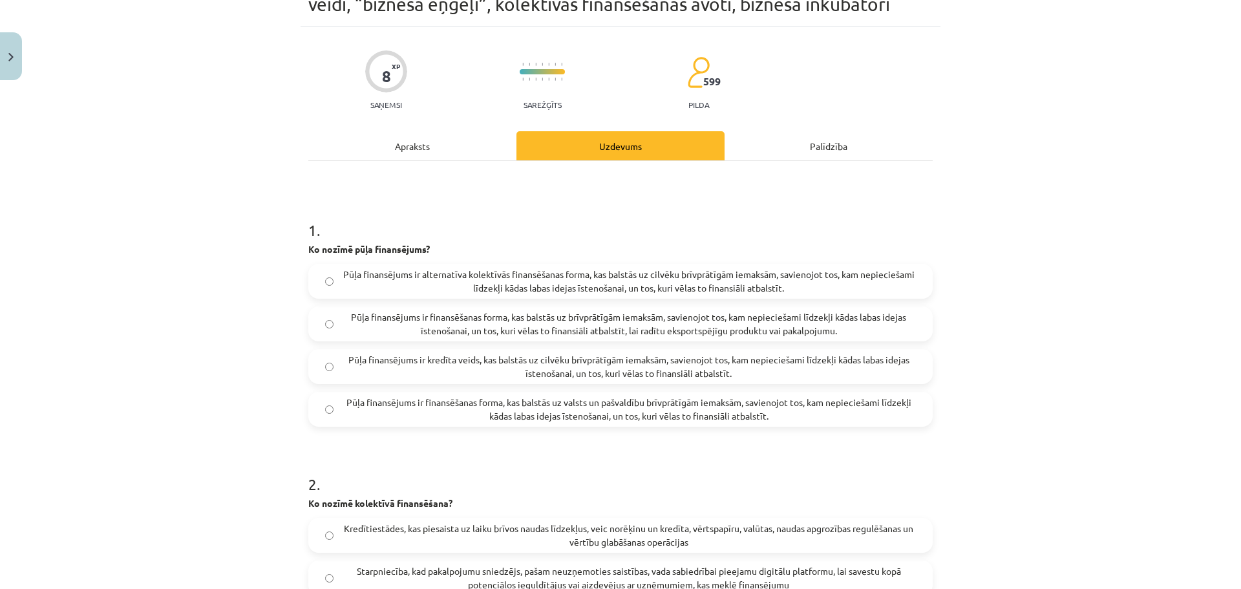
click at [400, 144] on div "Apraksts" at bounding box center [412, 145] width 208 height 29
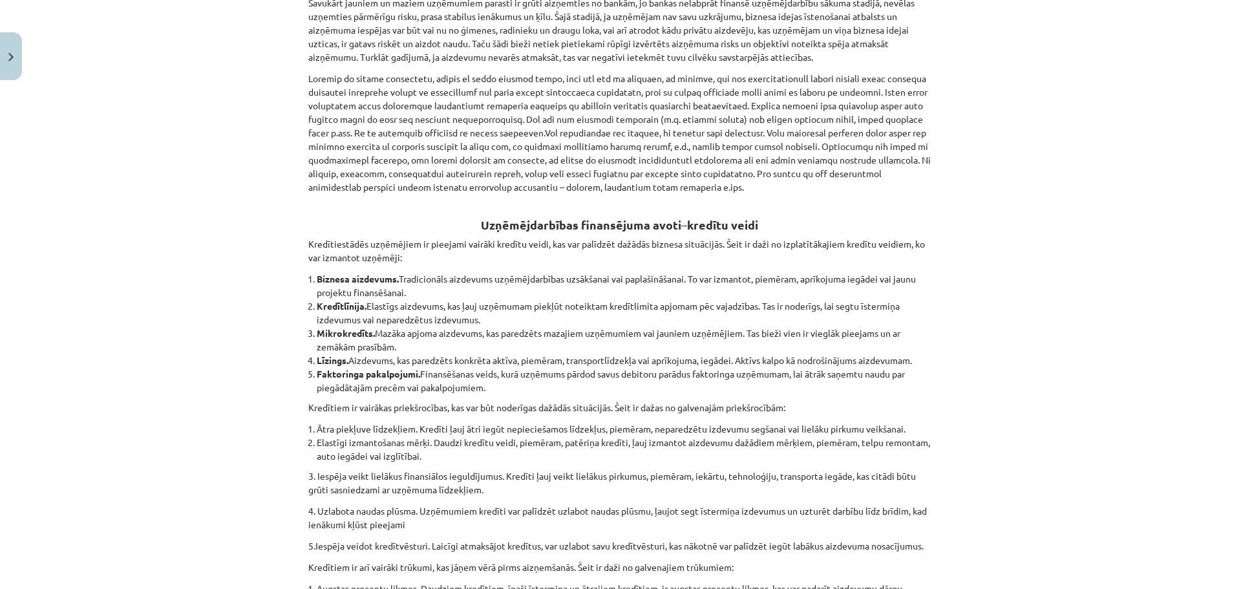
scroll to position [0, 0]
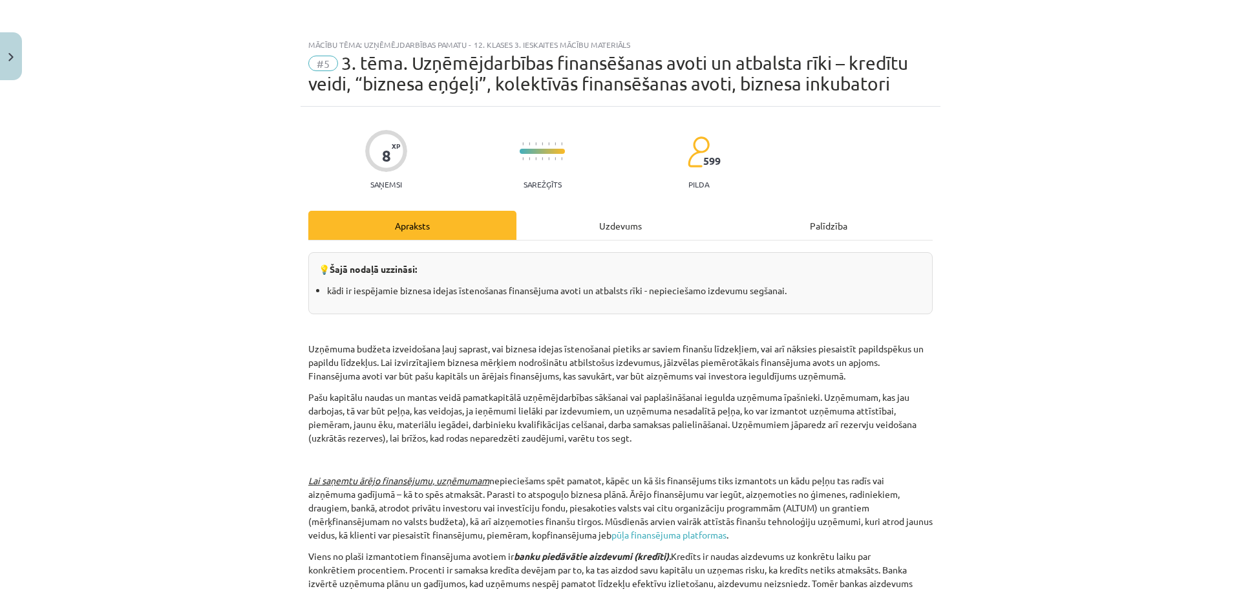
click at [587, 225] on div "Uzdevums" at bounding box center [621, 225] width 208 height 29
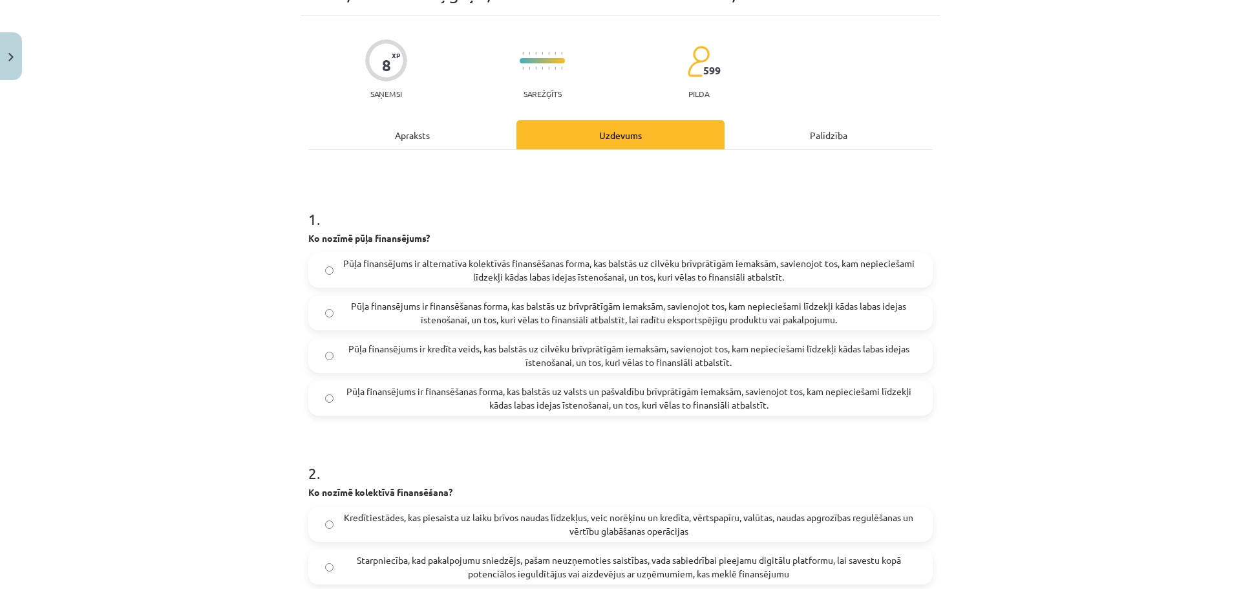
scroll to position [99, 0]
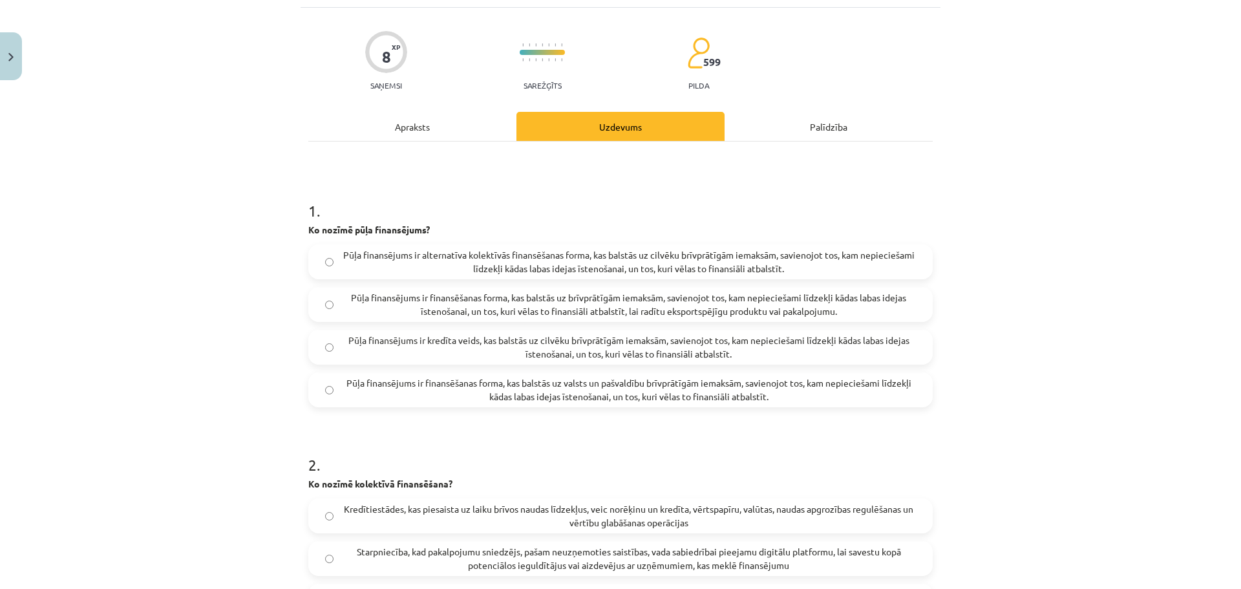
click at [676, 264] on span "Pūļa finansējums ir alternatīva kolektīvās finansēšanas forma, kas balstās uz c…" at bounding box center [628, 261] width 575 height 27
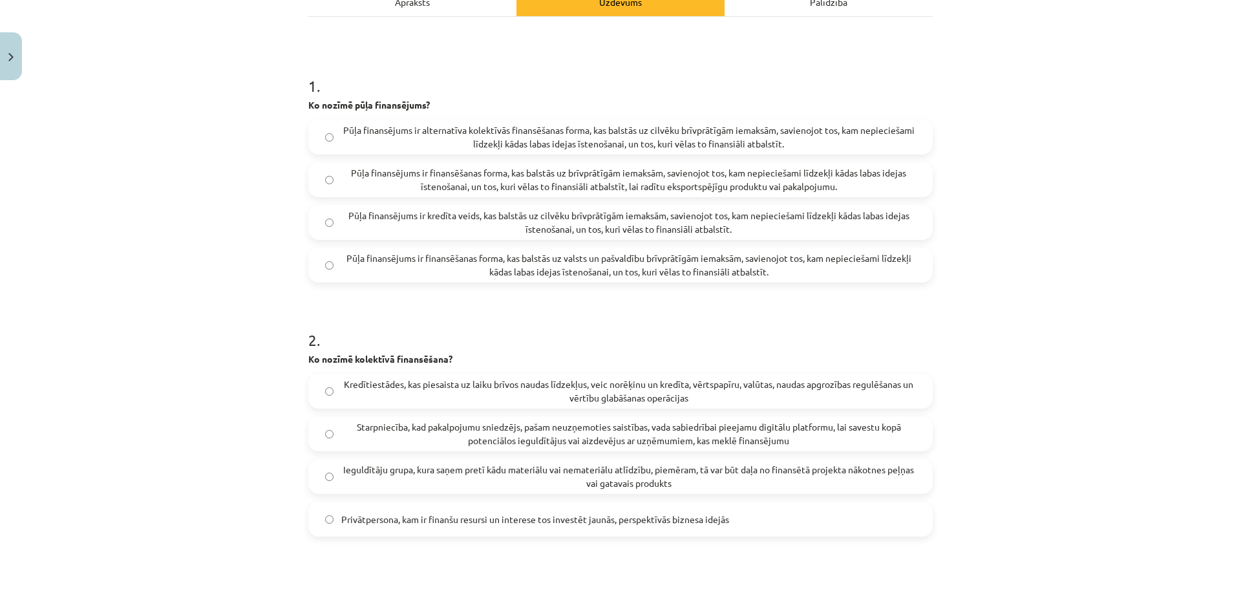
scroll to position [228, 0]
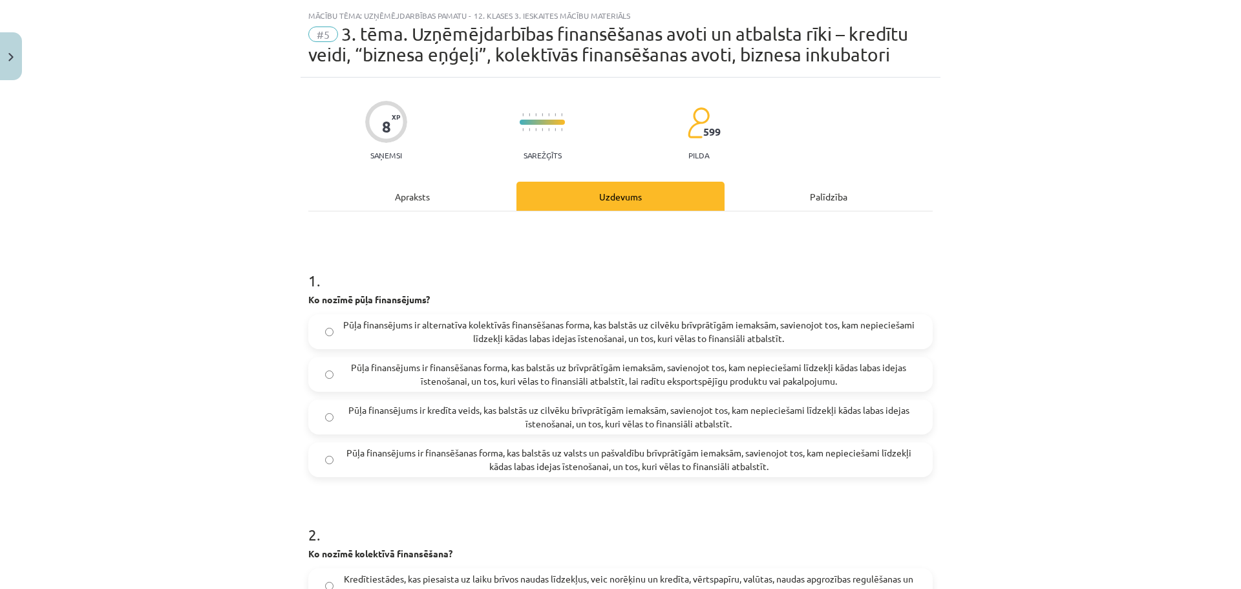
click at [372, 187] on div "Apraksts" at bounding box center [412, 196] width 208 height 29
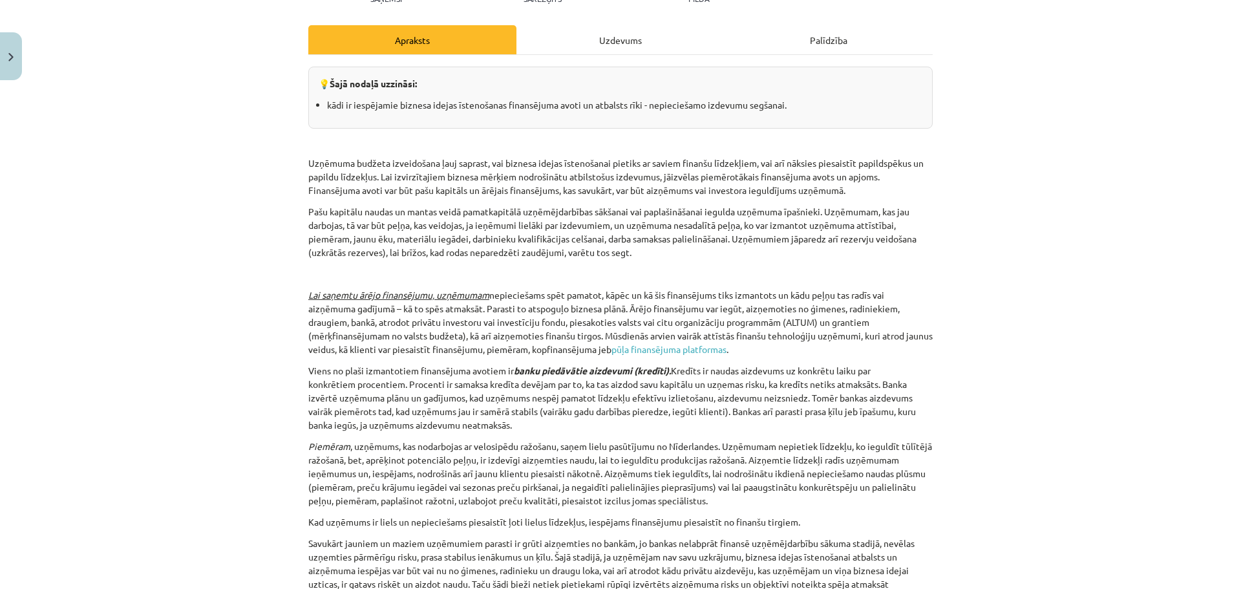
scroll to position [0, 0]
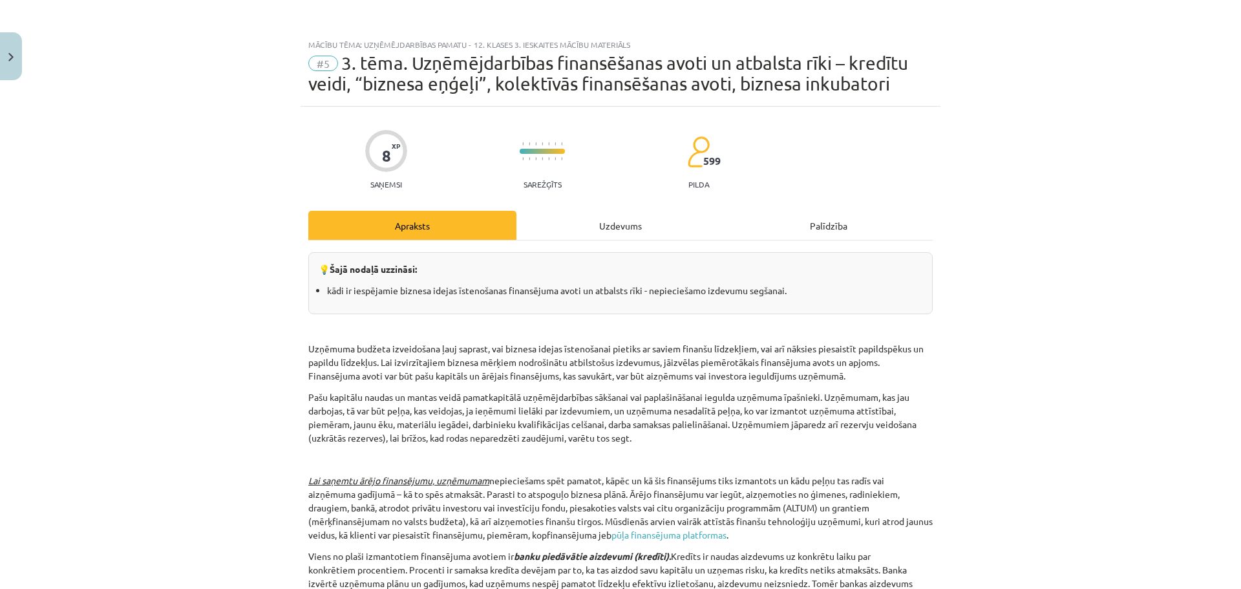
click at [638, 227] on div "Uzdevums" at bounding box center [621, 225] width 208 height 29
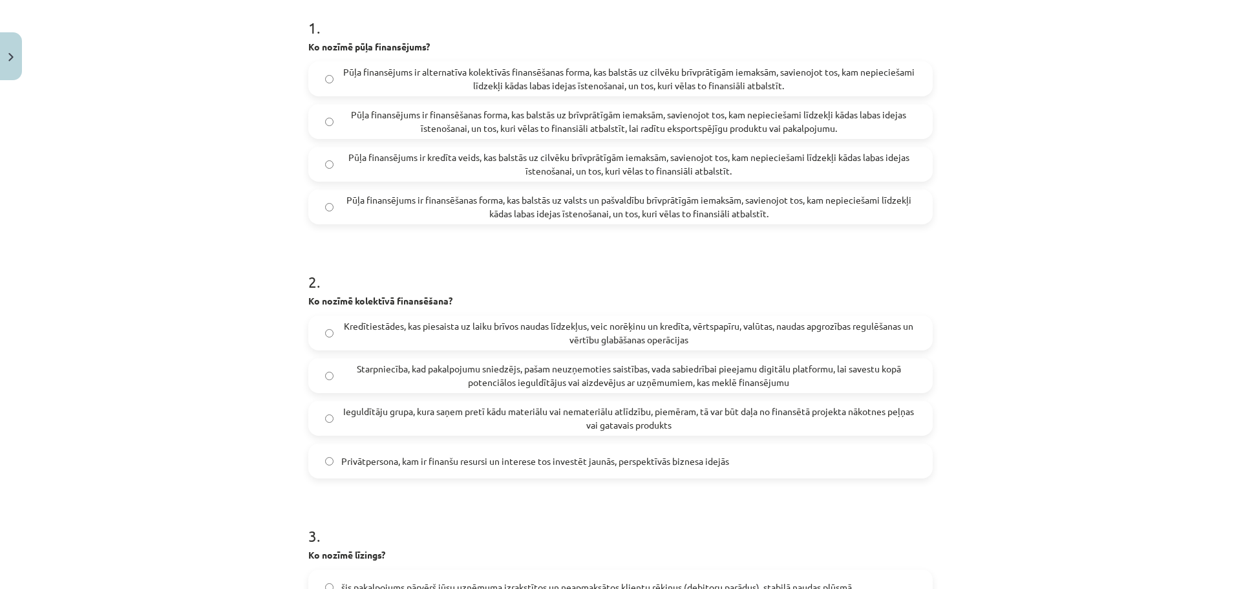
scroll to position [295, 0]
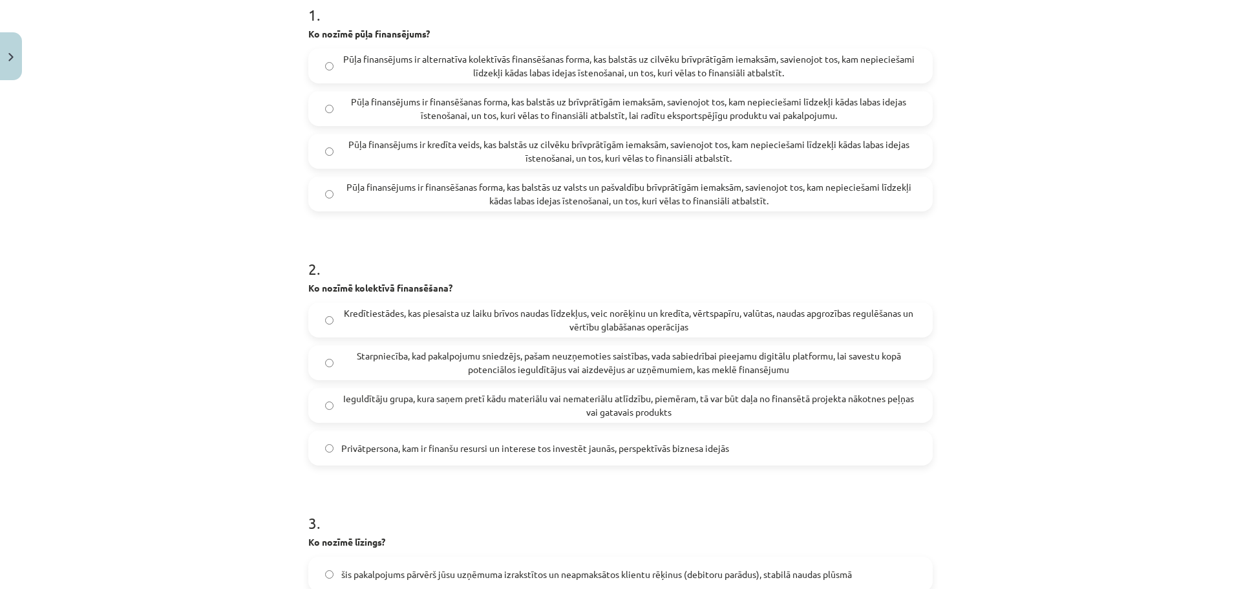
click at [530, 409] on span "Ieguldītāju grupa, kura saņem pretī kādu materiālu vai nemateriālu atlīdzību, p…" at bounding box center [628, 405] width 575 height 27
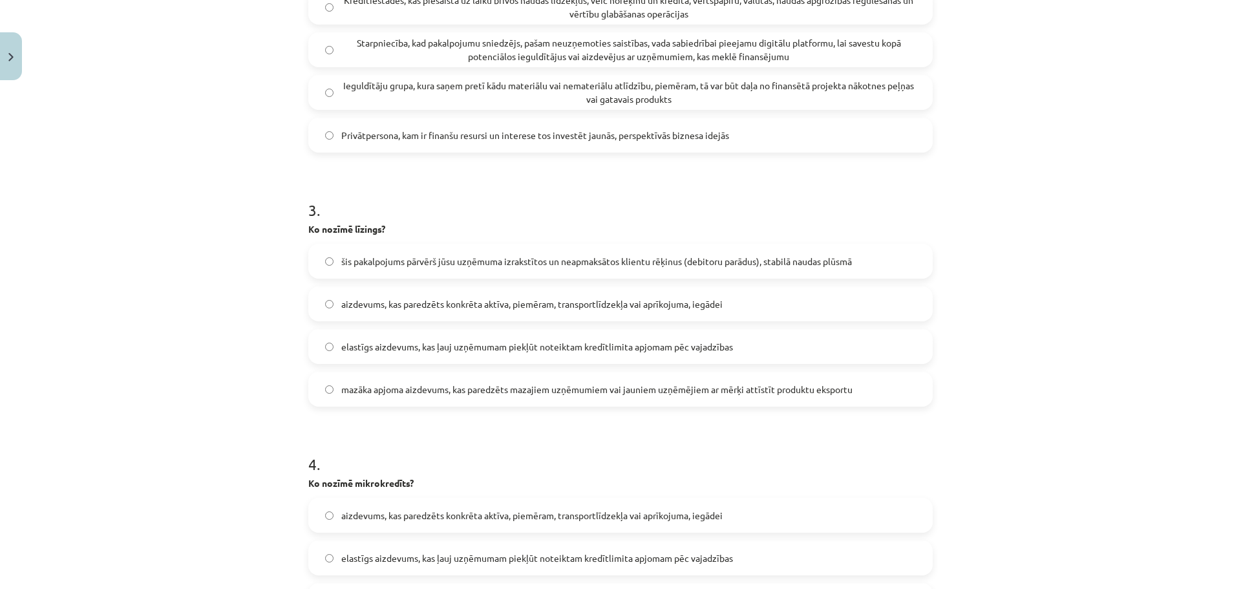
scroll to position [612, 0]
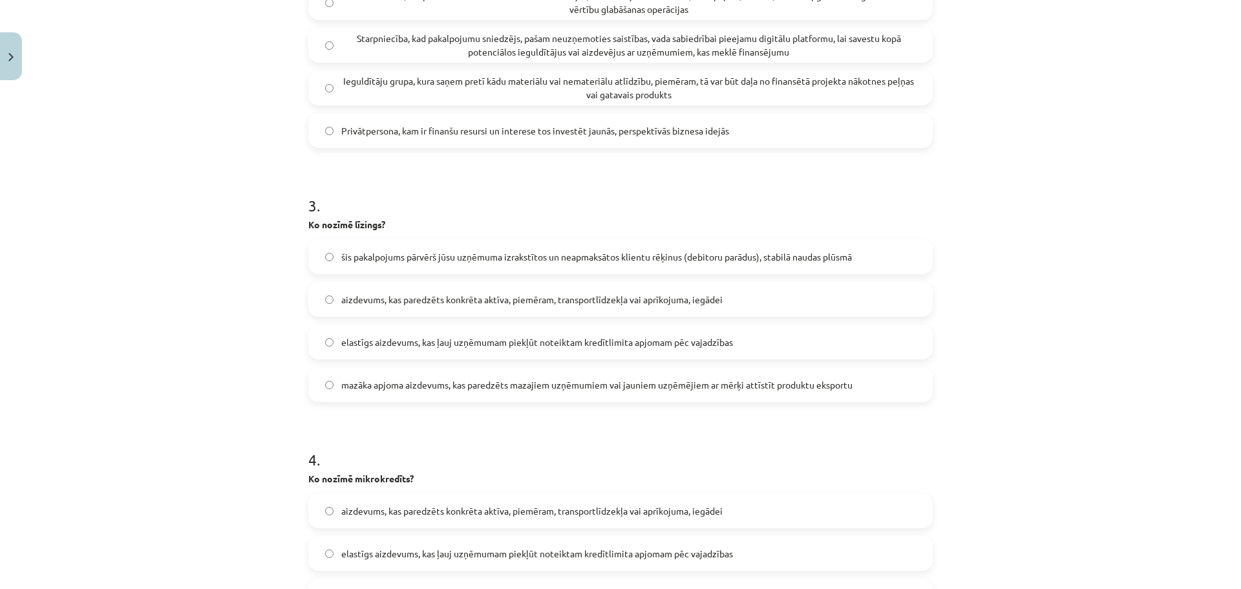
click at [647, 290] on label "aizdevums, kas paredzēts konkrēta aktīva, piemēram, transportlīdzekļa vai aprīk…" at bounding box center [621, 299] width 622 height 32
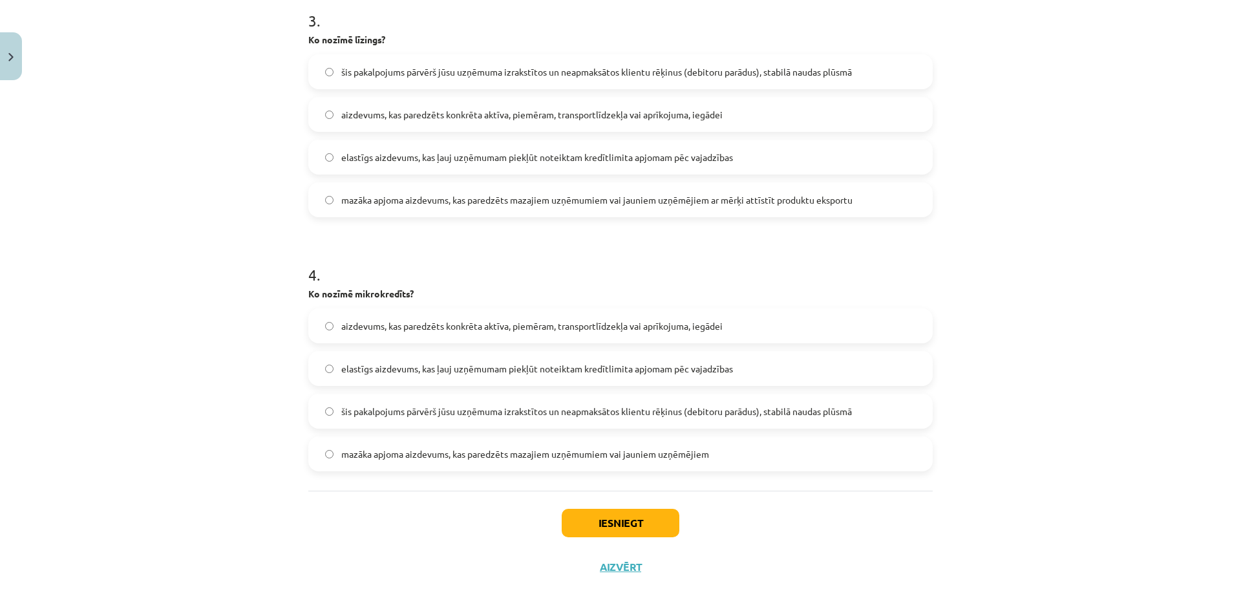
scroll to position [798, 0]
click at [568, 454] on span "mazāka apjoma aizdevums, kas paredzēts mazajiem uzņēmumiem vai jauniem uzņēmēji…" at bounding box center [525, 453] width 368 height 14
click at [626, 525] on button "Iesniegt" at bounding box center [621, 522] width 118 height 28
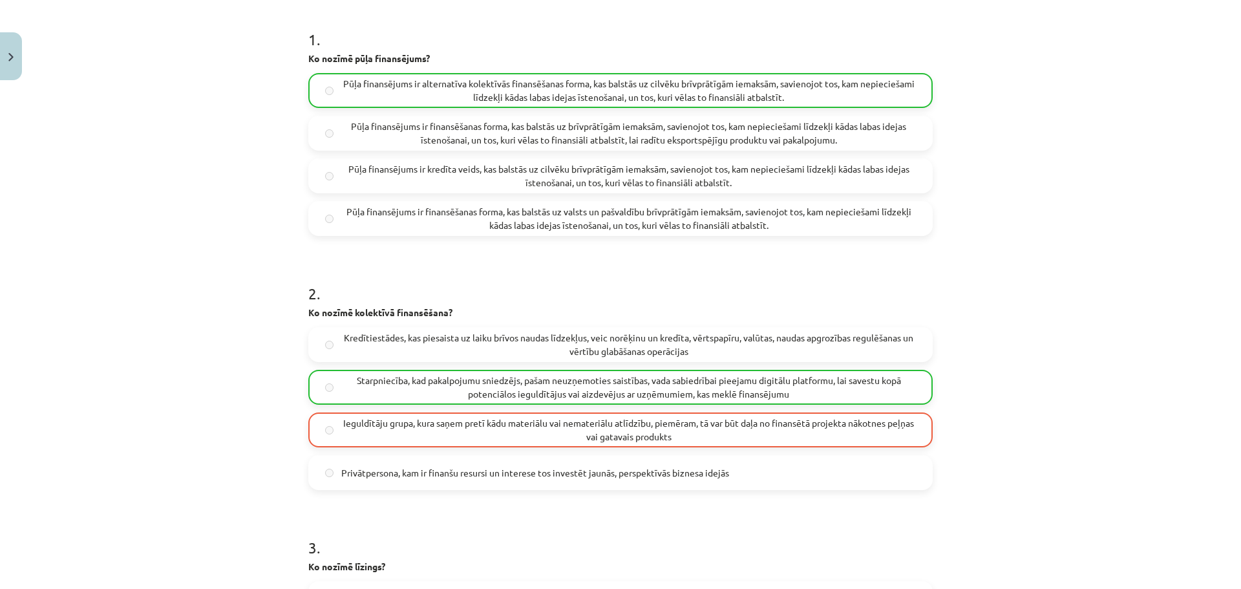
scroll to position [262, 0]
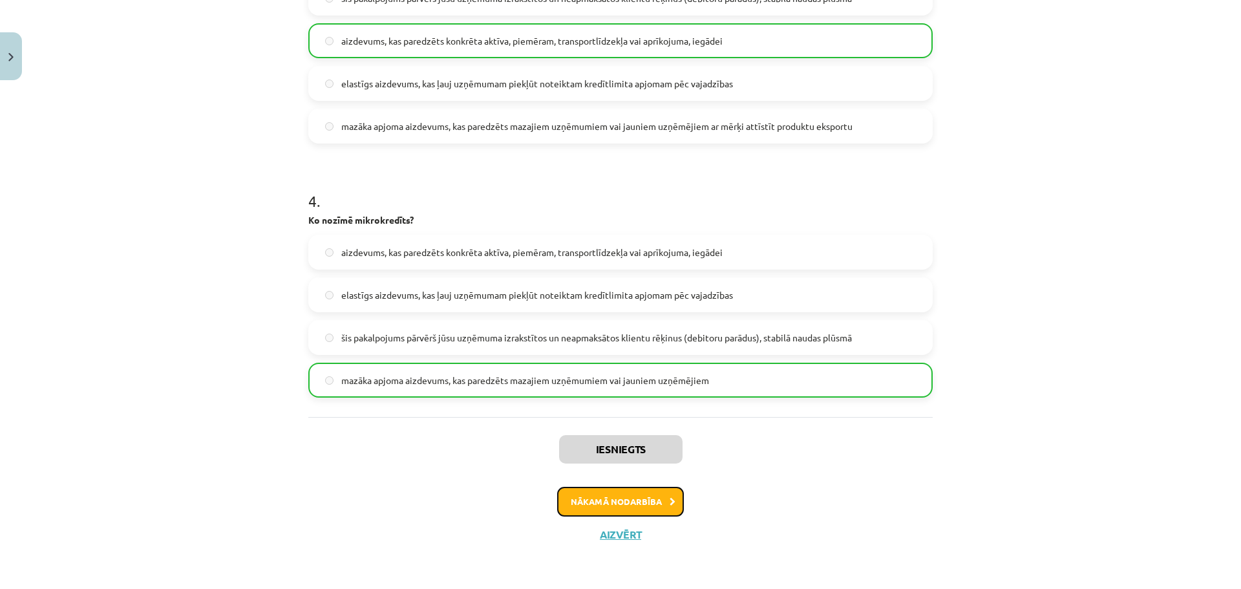
click at [637, 508] on button "Nākamā nodarbība" at bounding box center [620, 502] width 127 height 30
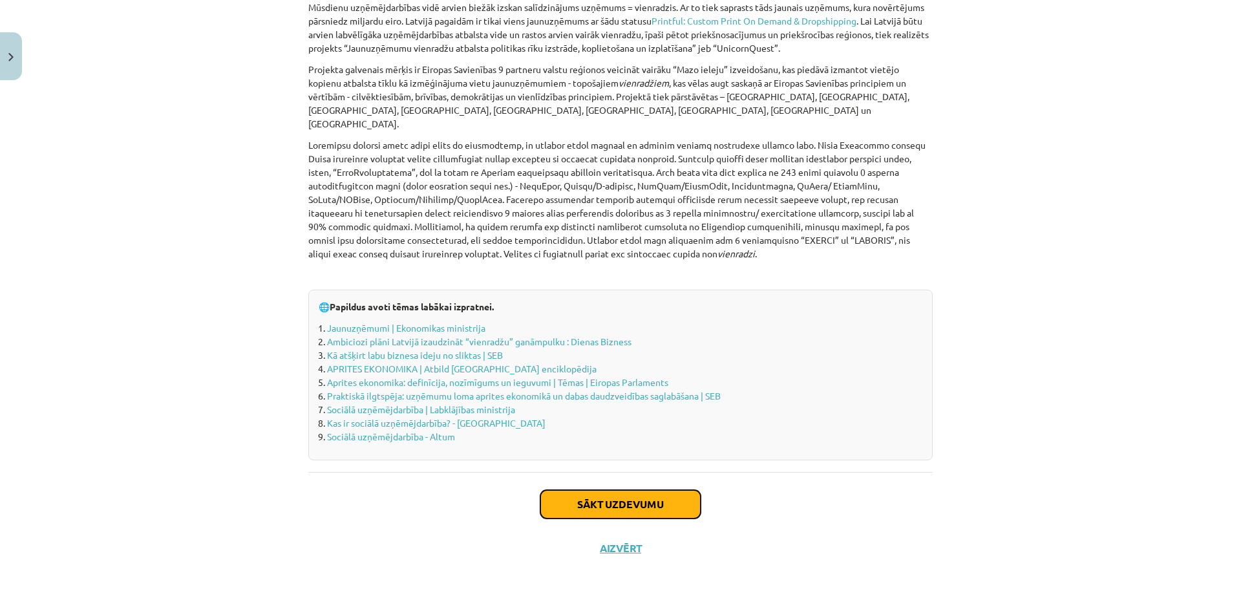
click at [683, 490] on button "Sākt uzdevumu" at bounding box center [621, 504] width 160 height 28
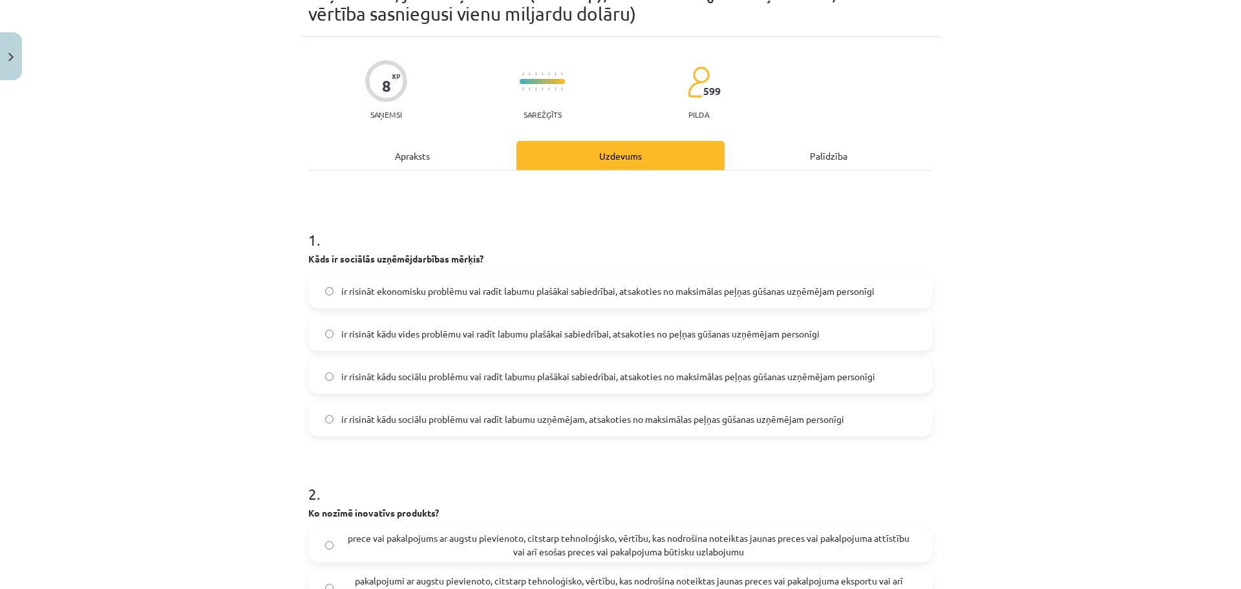
scroll to position [32, 0]
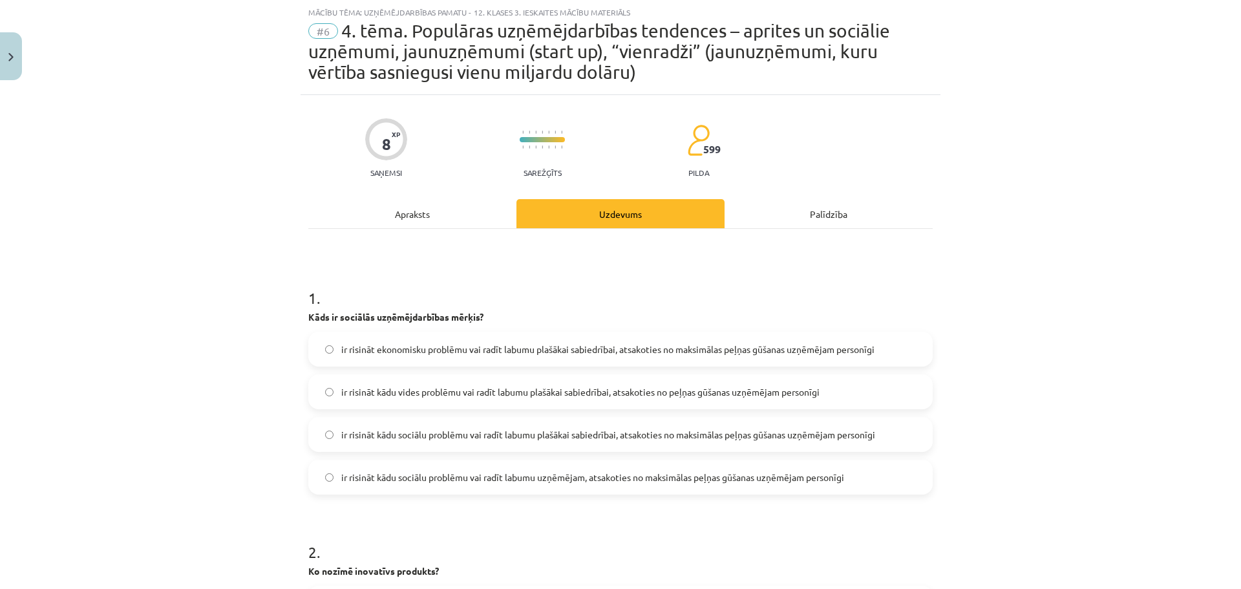
click at [406, 209] on div "Apraksts" at bounding box center [412, 213] width 208 height 29
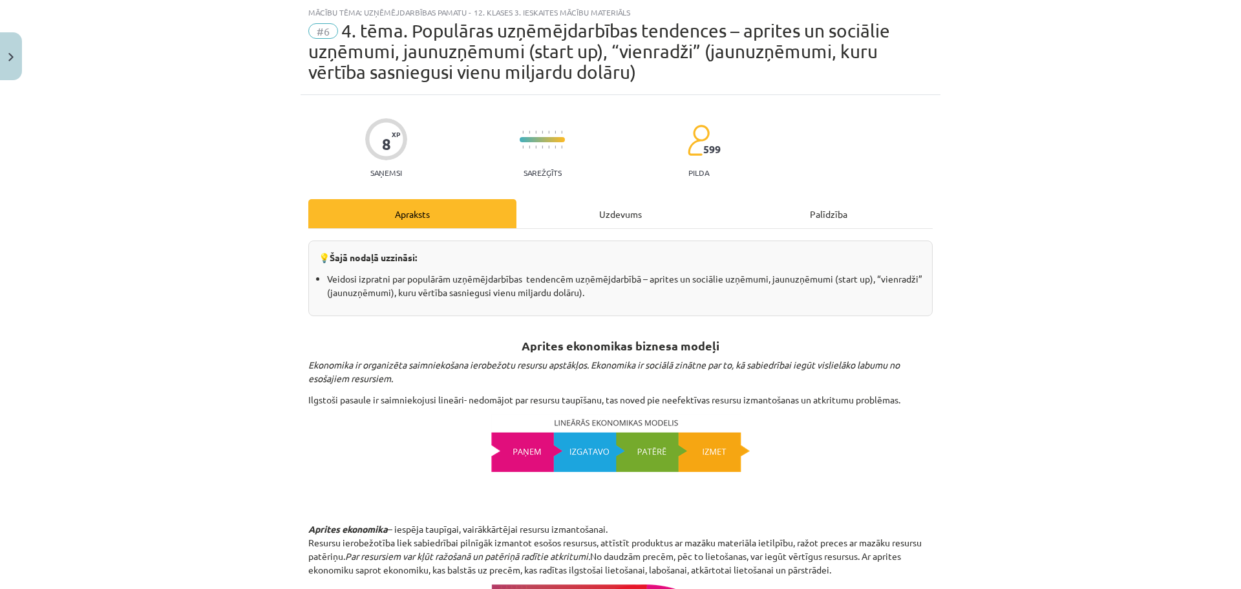
scroll to position [1556, 0]
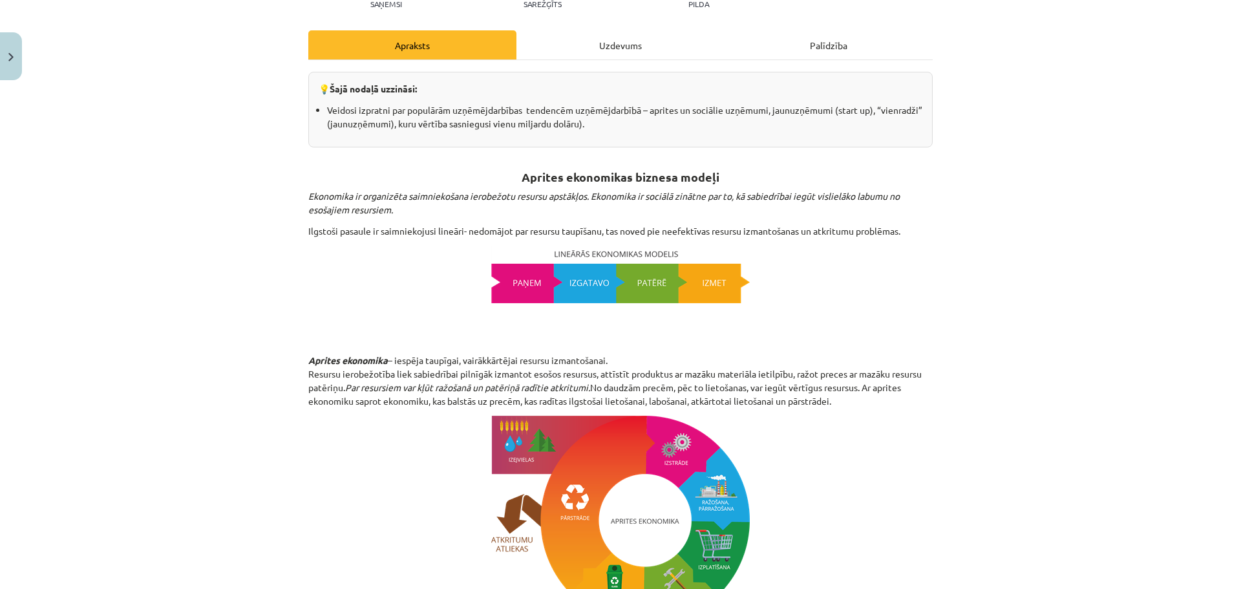
click at [612, 48] on div "Uzdevums" at bounding box center [621, 44] width 208 height 29
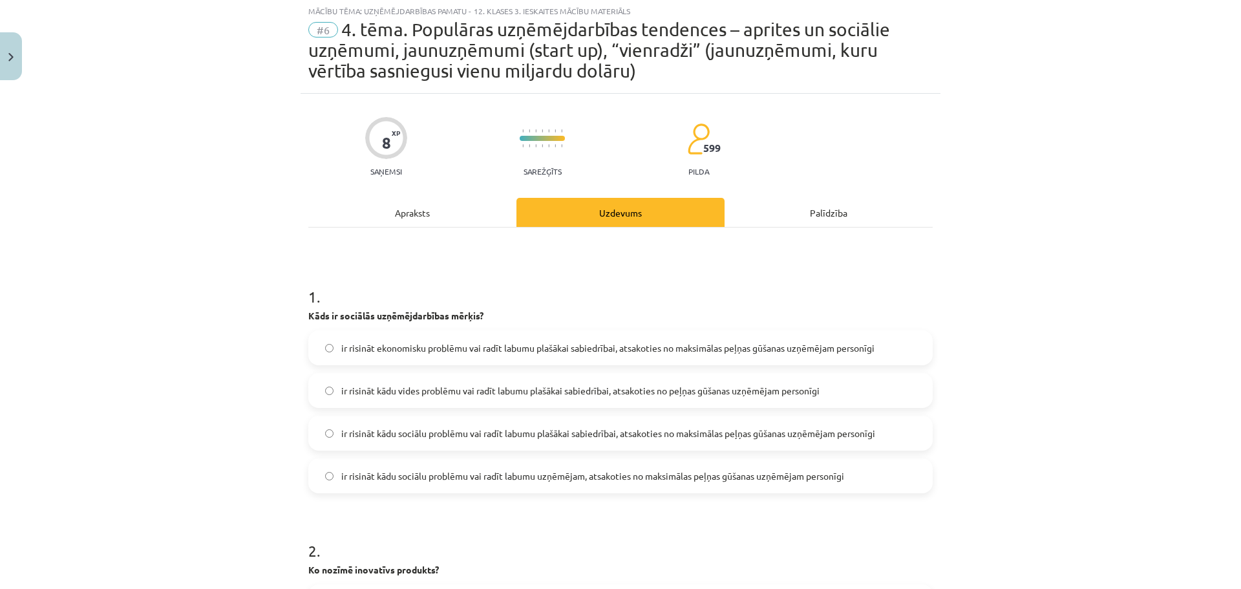
scroll to position [32, 0]
click at [493, 358] on label "ir risināt ekonomisku problēmu vai radīt labumu plašākai sabiedrībai, atsakotie…" at bounding box center [621, 349] width 622 height 32
click at [512, 432] on span "ir risināt kādu sociālu problēmu vai radīt labumu plašākai sabiedrībai, atsakot…" at bounding box center [608, 435] width 534 height 14
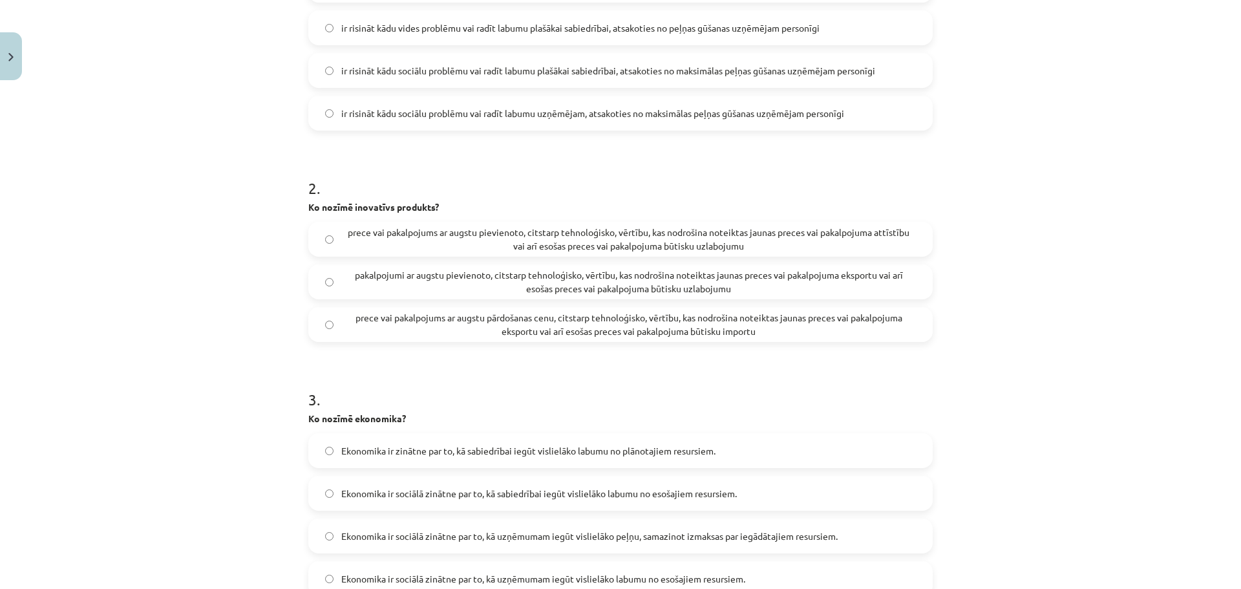
scroll to position [387, 0]
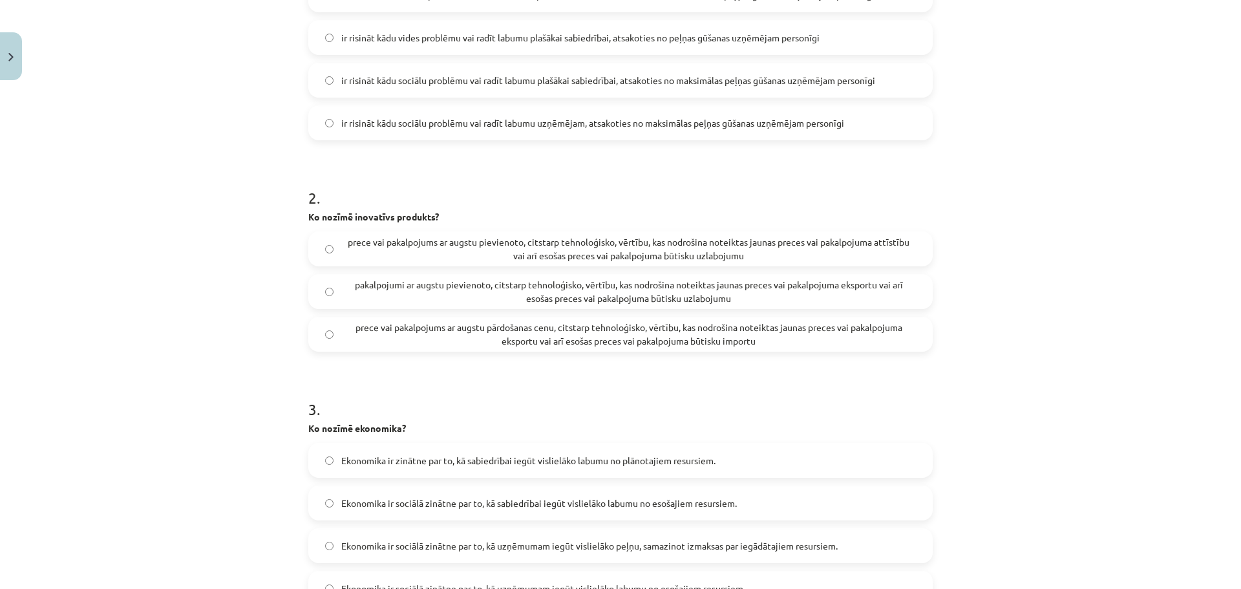
click at [456, 236] on span "prece vai pakalpojums ar augstu pievienoto, citstarp tehnoloģisko, vērtību, kas…" at bounding box center [628, 248] width 575 height 27
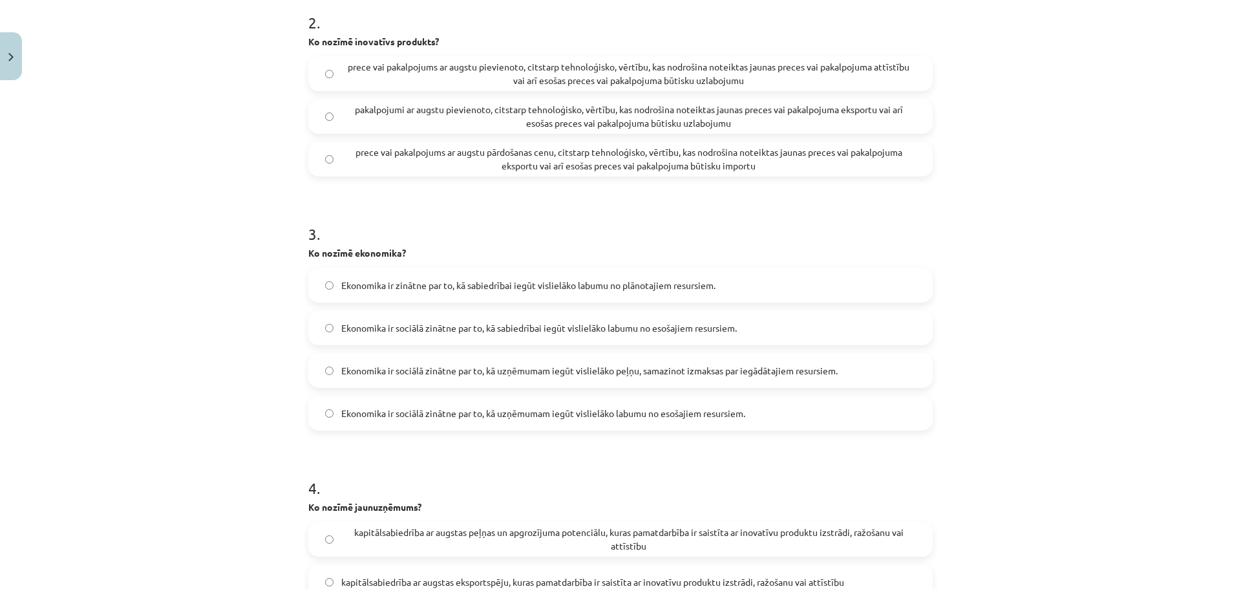
scroll to position [565, 0]
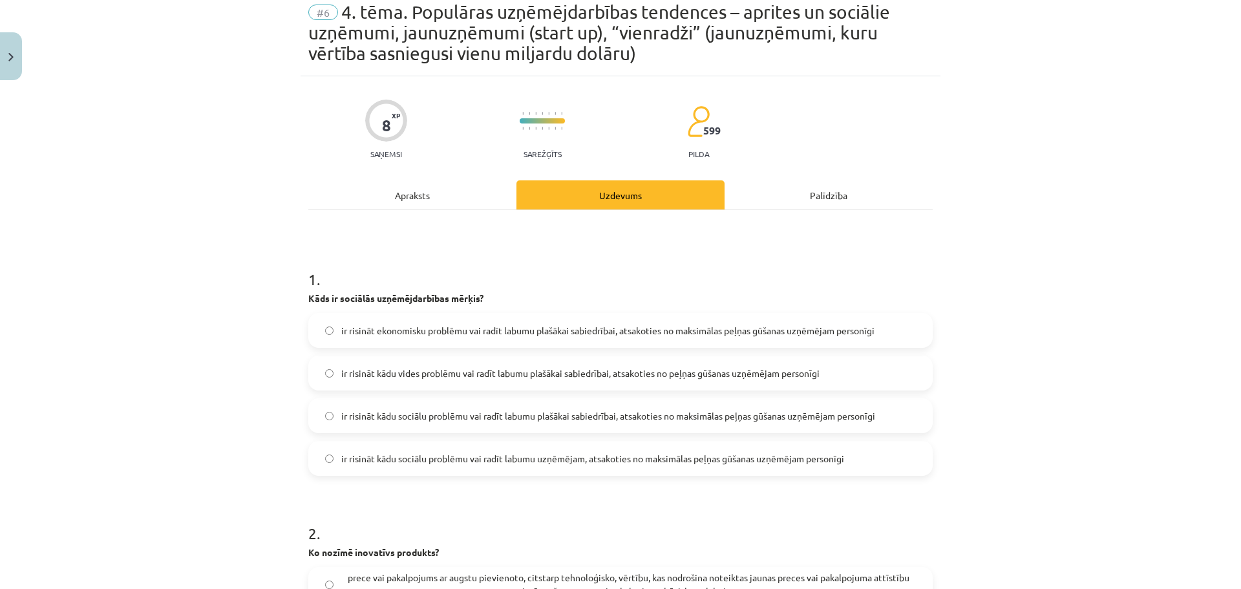
click at [397, 184] on div "Apraksts" at bounding box center [412, 194] width 208 height 29
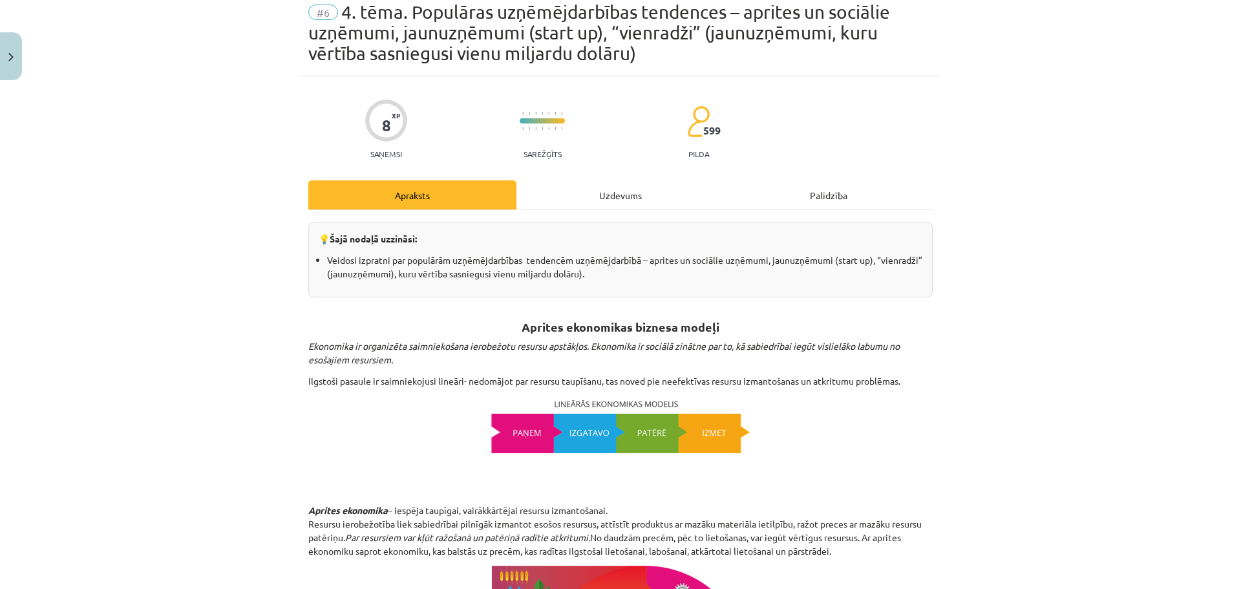
scroll to position [32, 0]
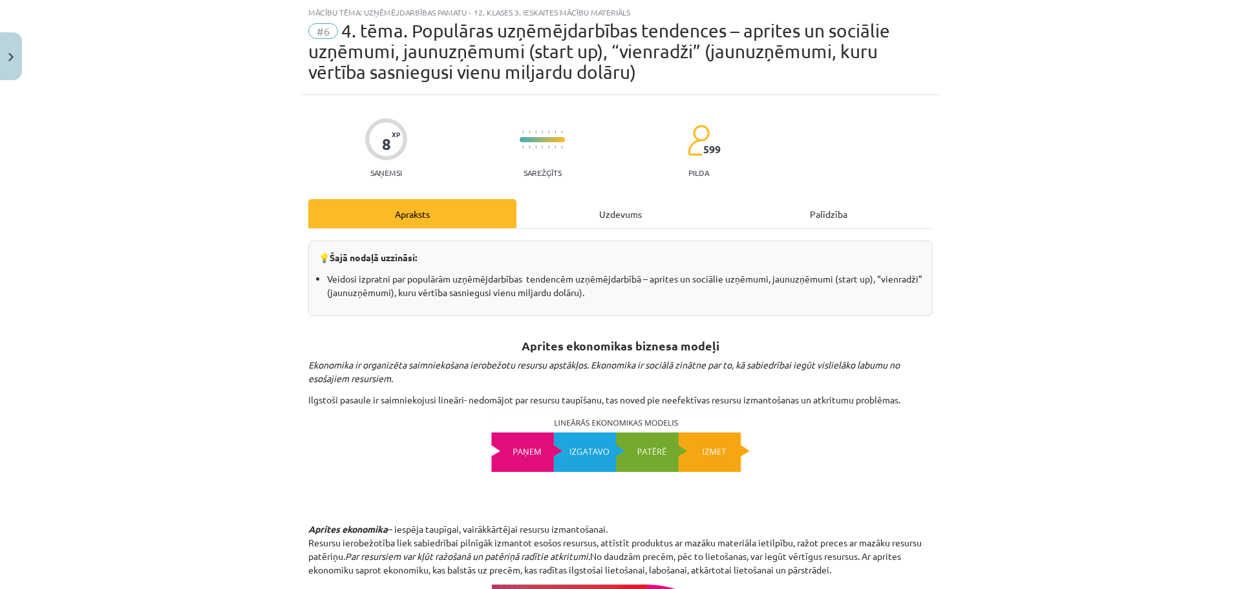
click at [623, 217] on div "Uzdevums" at bounding box center [621, 213] width 208 height 29
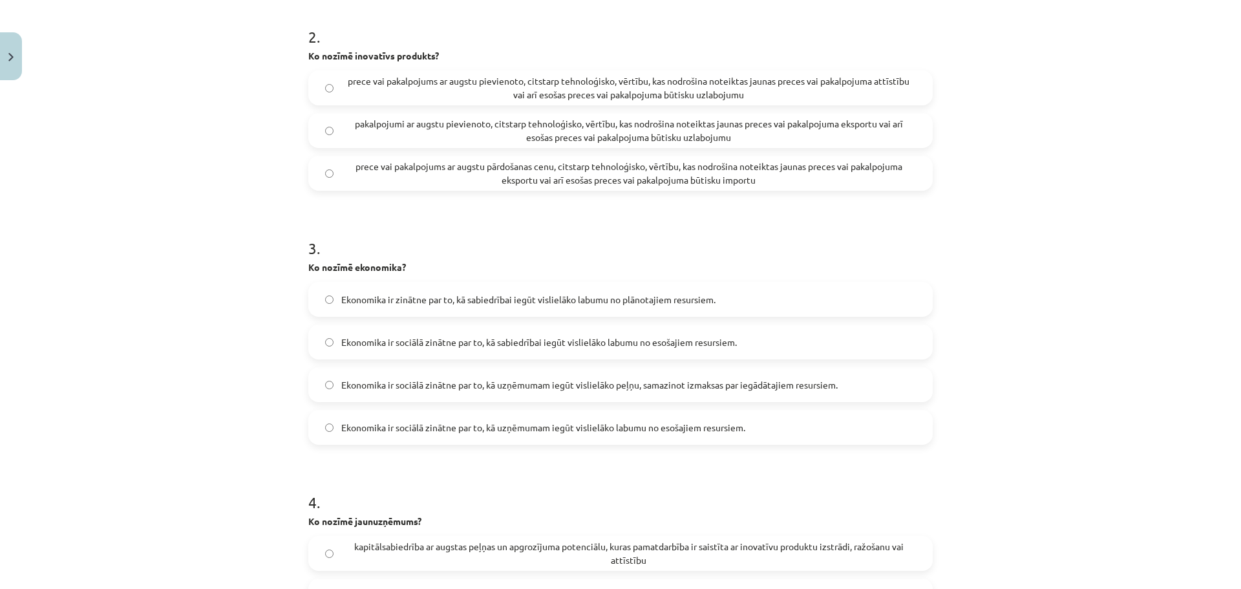
scroll to position [557, 0]
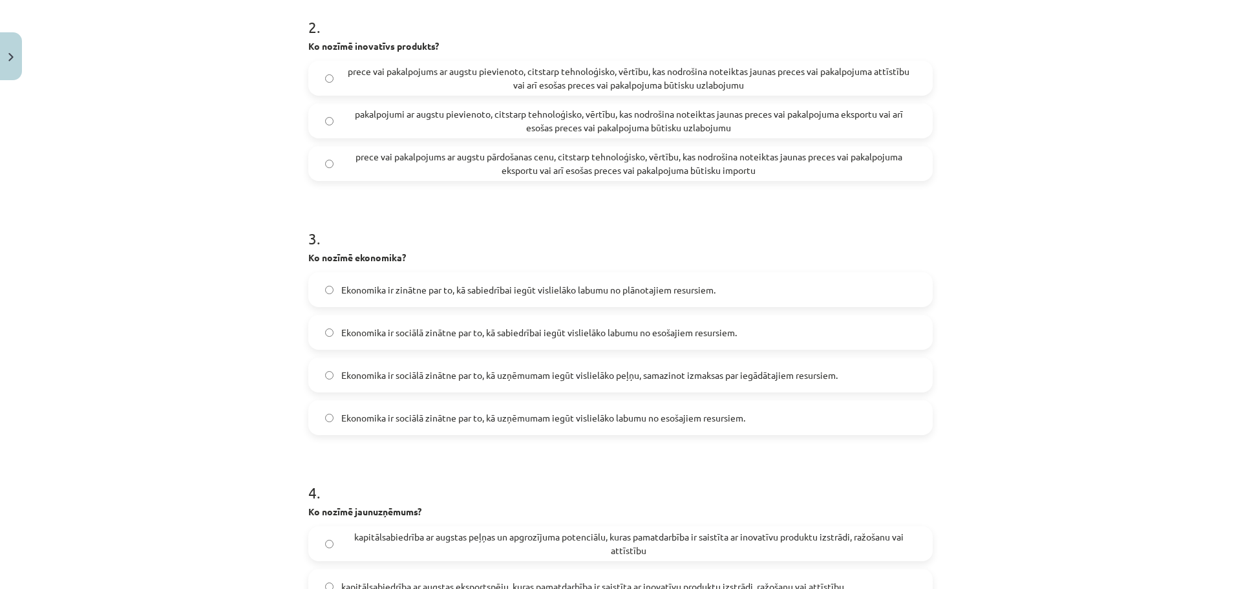
click at [478, 339] on span "Ekonomika ir sociālā zinātne par to, kā sabiedrībai iegūt vislielāko labumu no …" at bounding box center [539, 333] width 396 height 14
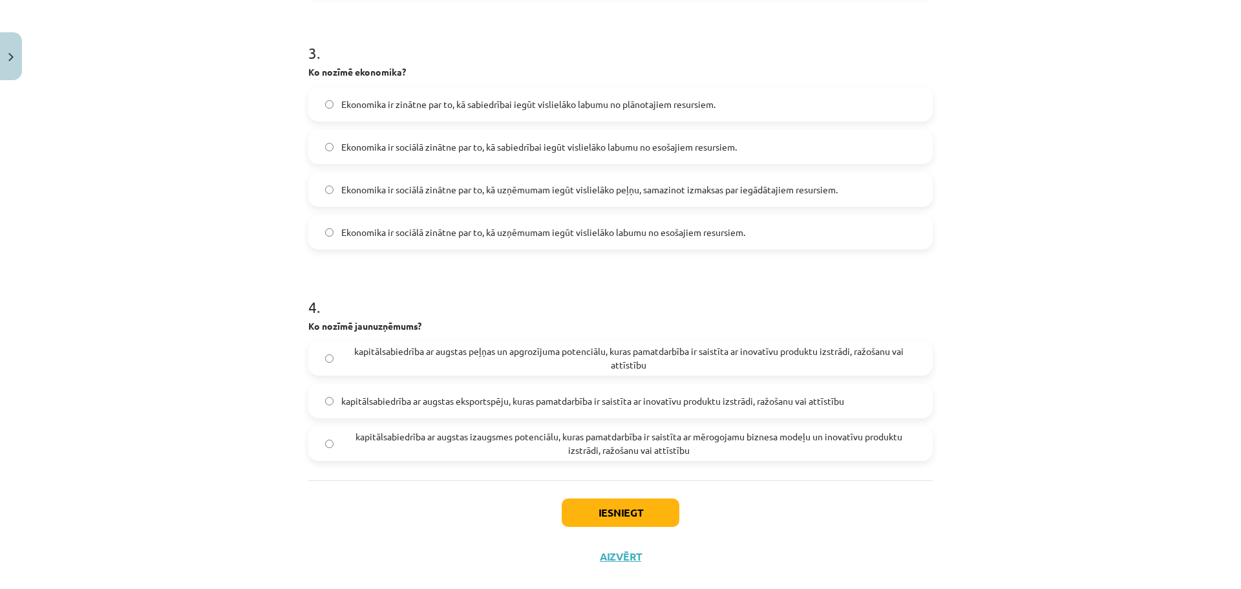
scroll to position [749, 0]
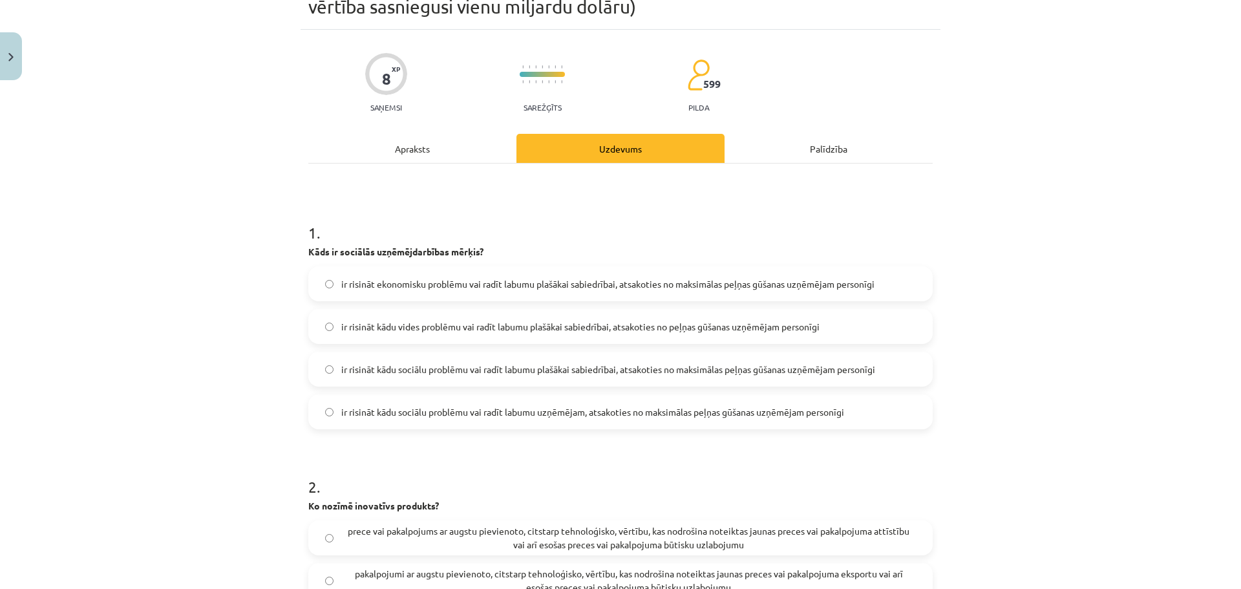
click at [407, 147] on div "Apraksts" at bounding box center [412, 148] width 208 height 29
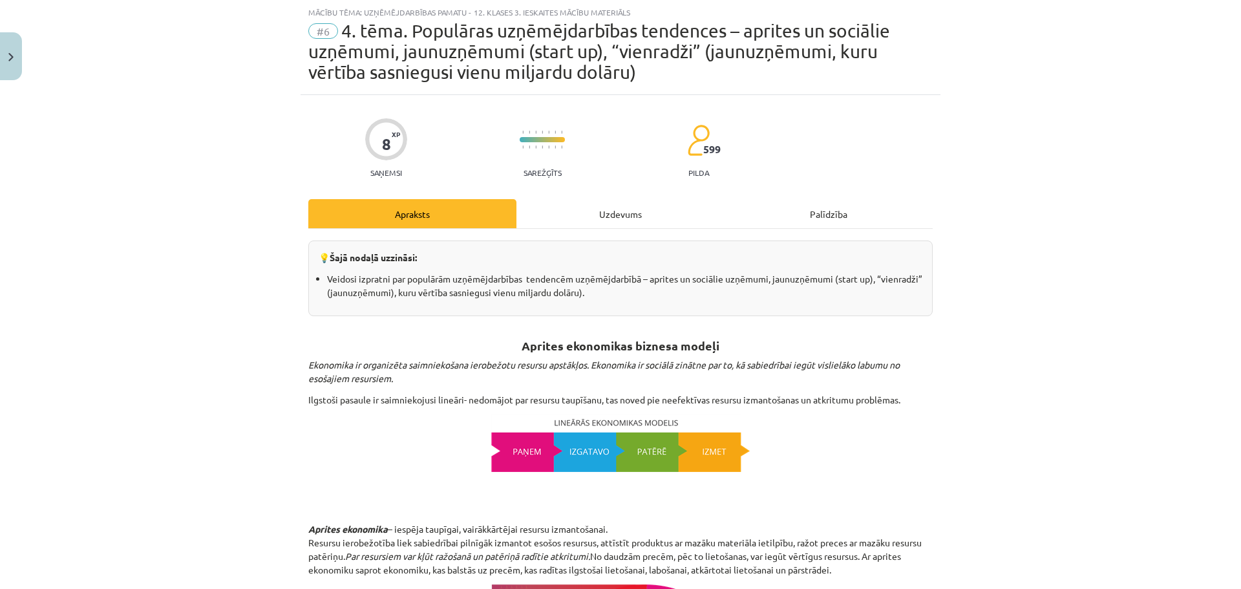
scroll to position [1937, 0]
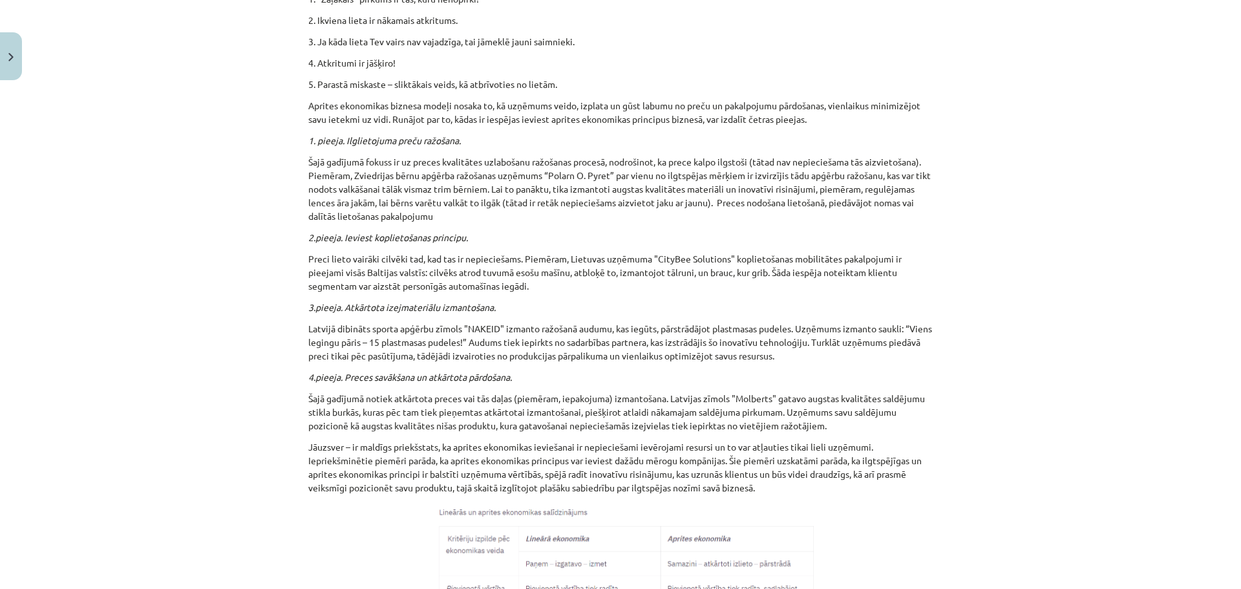
click at [1206, 189] on div "Mācību tēma: Uzņēmējdarbības pamatu - 12. klases 3. ieskaites mācību materiāls …" at bounding box center [620, 294] width 1241 height 589
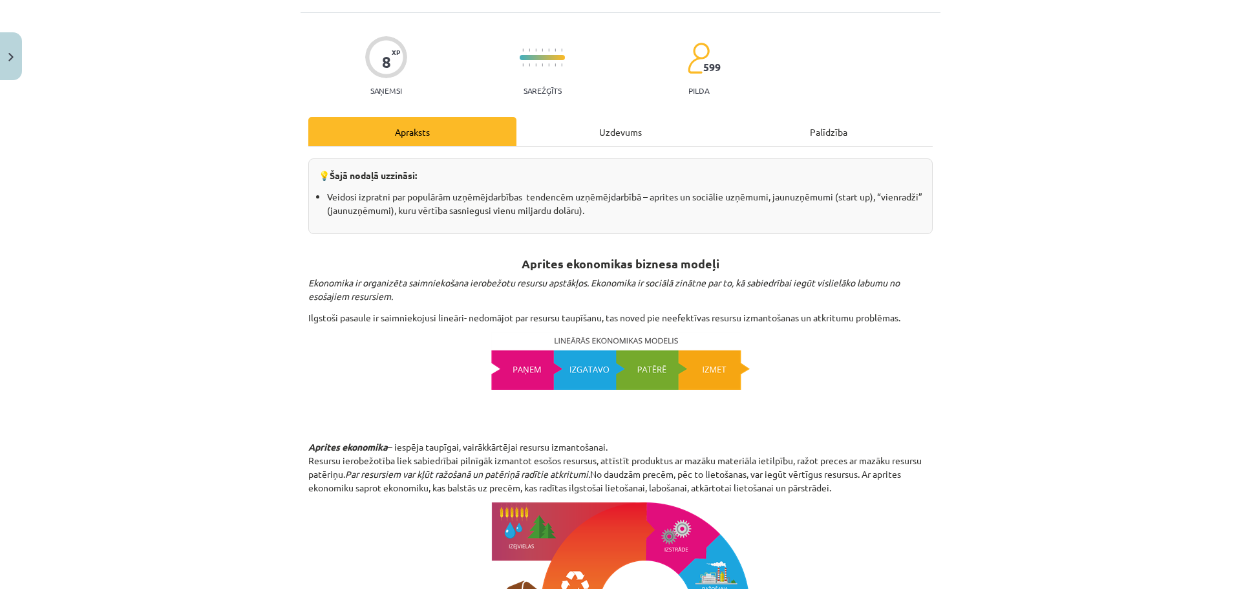
scroll to position [0, 0]
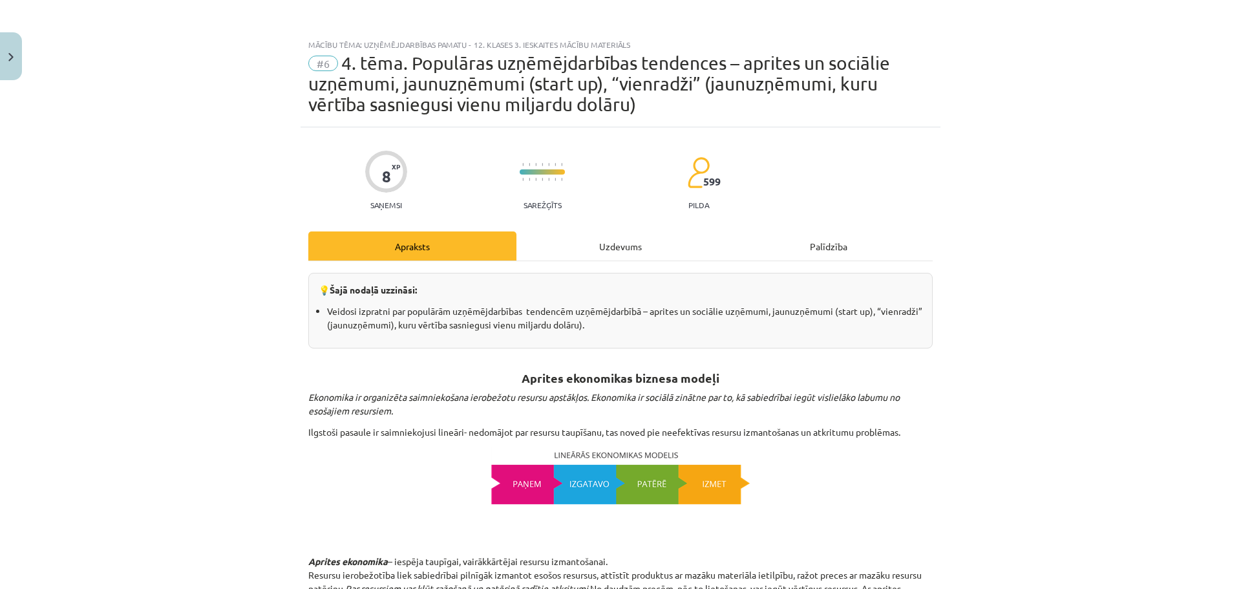
click at [624, 241] on div "Uzdevums" at bounding box center [621, 245] width 208 height 29
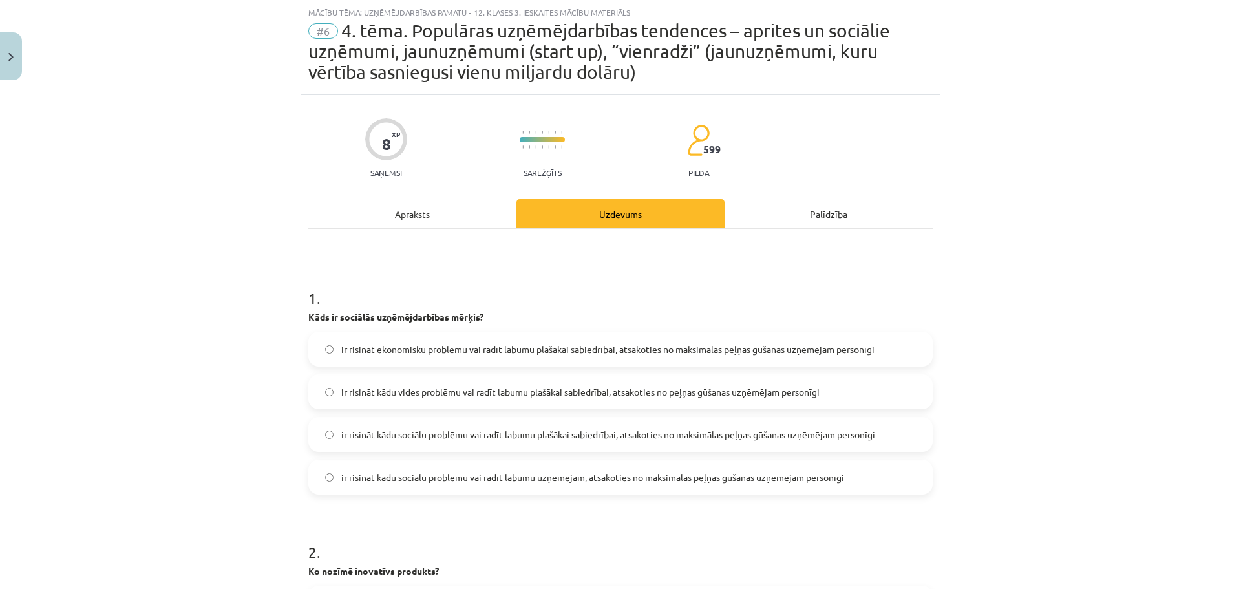
scroll to position [765, 0]
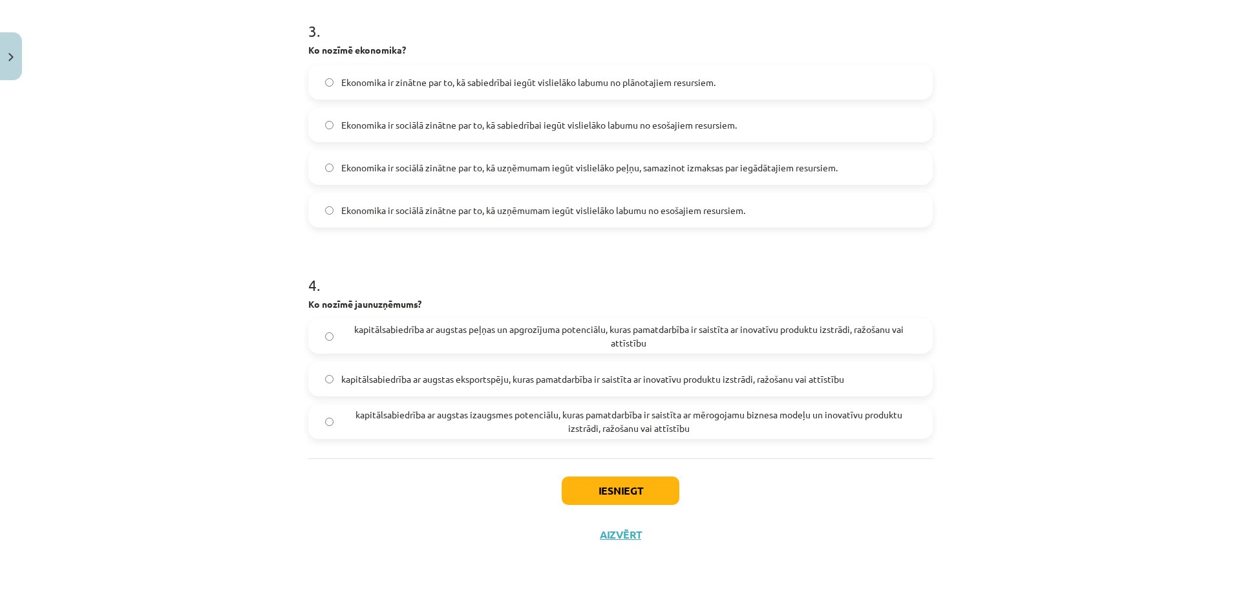
click at [565, 419] on span "kapitālsabiedrība ar augstas izaugsmes potenciālu, kuras pamatdarbība ir saistī…" at bounding box center [628, 421] width 575 height 27
click at [597, 491] on button "Iesniegt" at bounding box center [621, 490] width 118 height 28
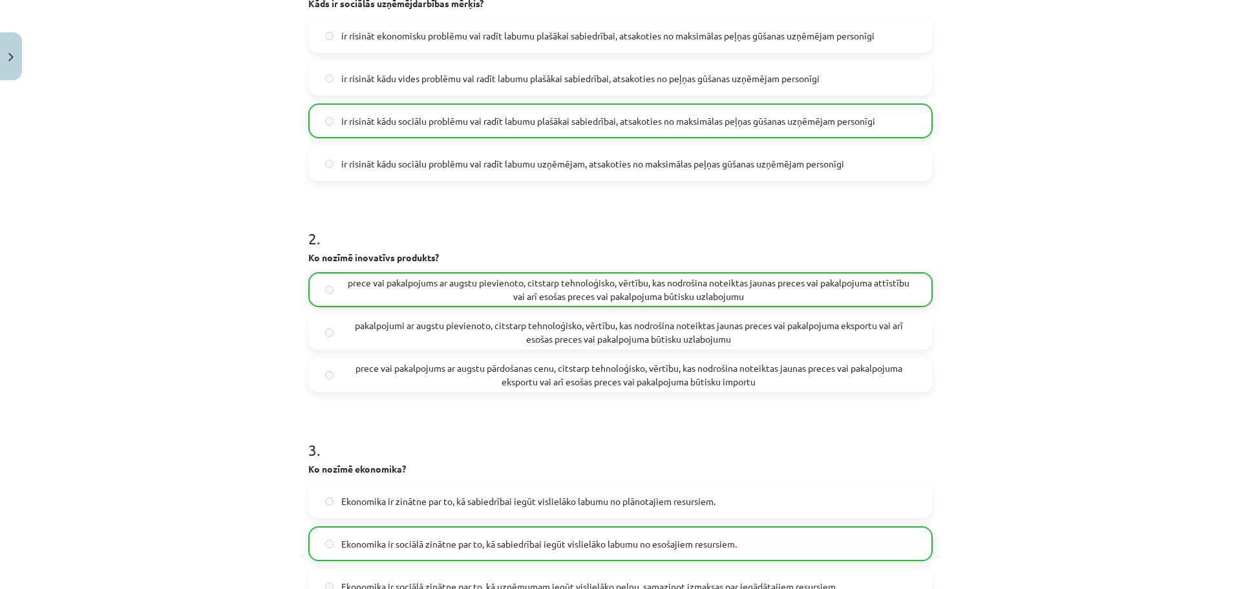
scroll to position [305, 0]
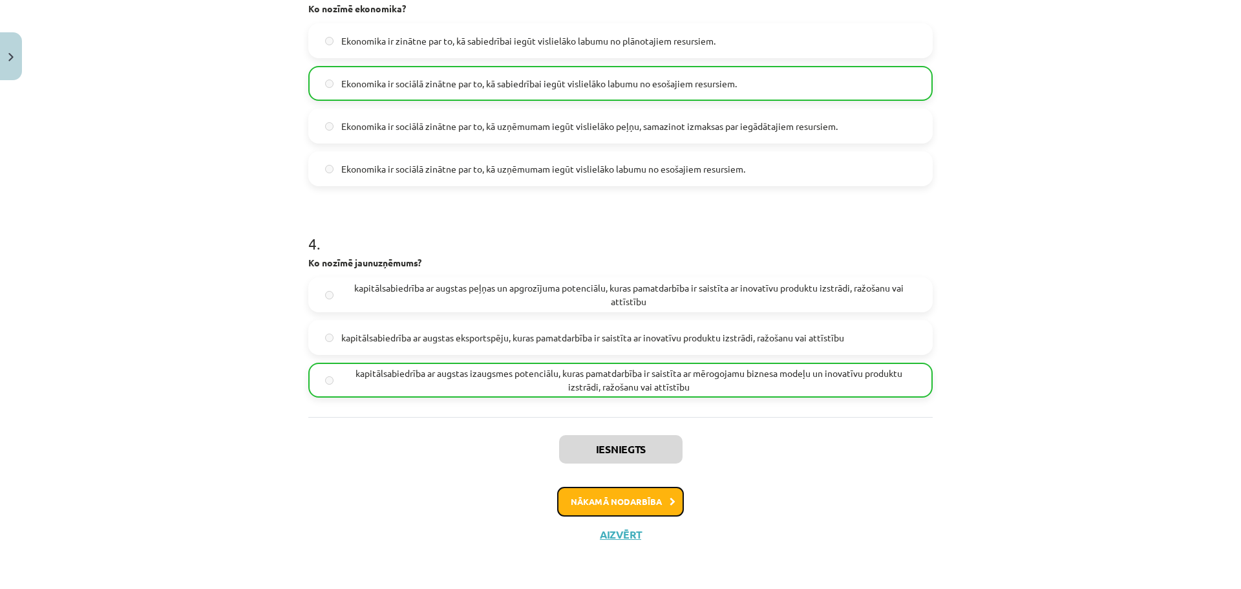
click at [619, 509] on button "Nākamā nodarbība" at bounding box center [620, 502] width 127 height 30
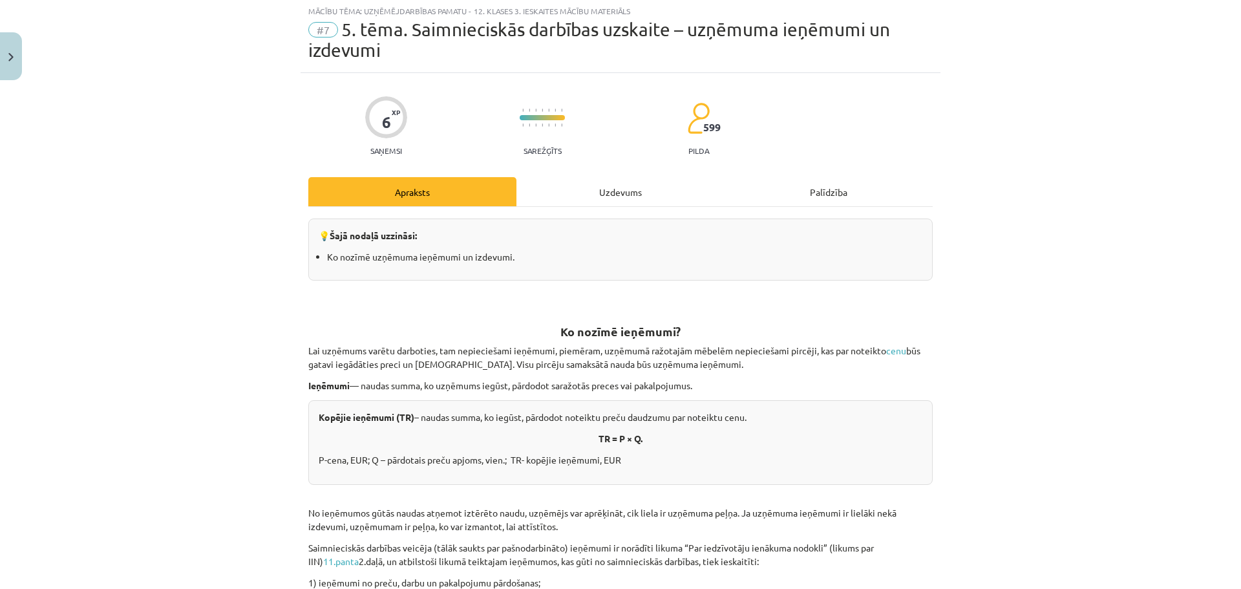
scroll to position [32, 0]
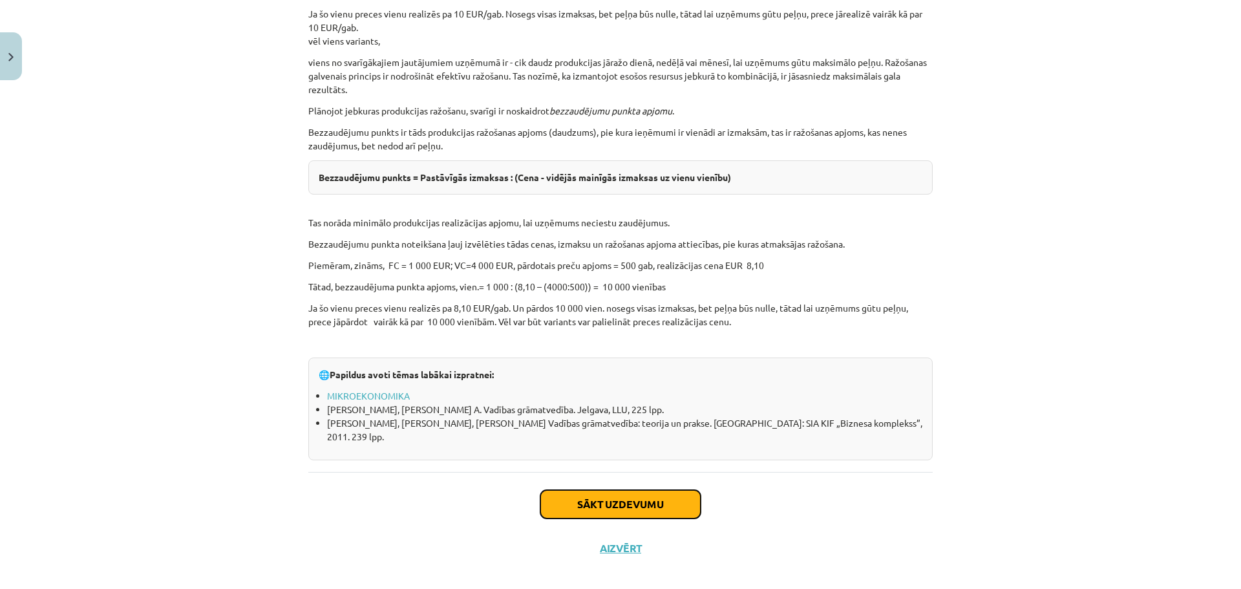
click at [647, 493] on button "Sākt uzdevumu" at bounding box center [621, 504] width 160 height 28
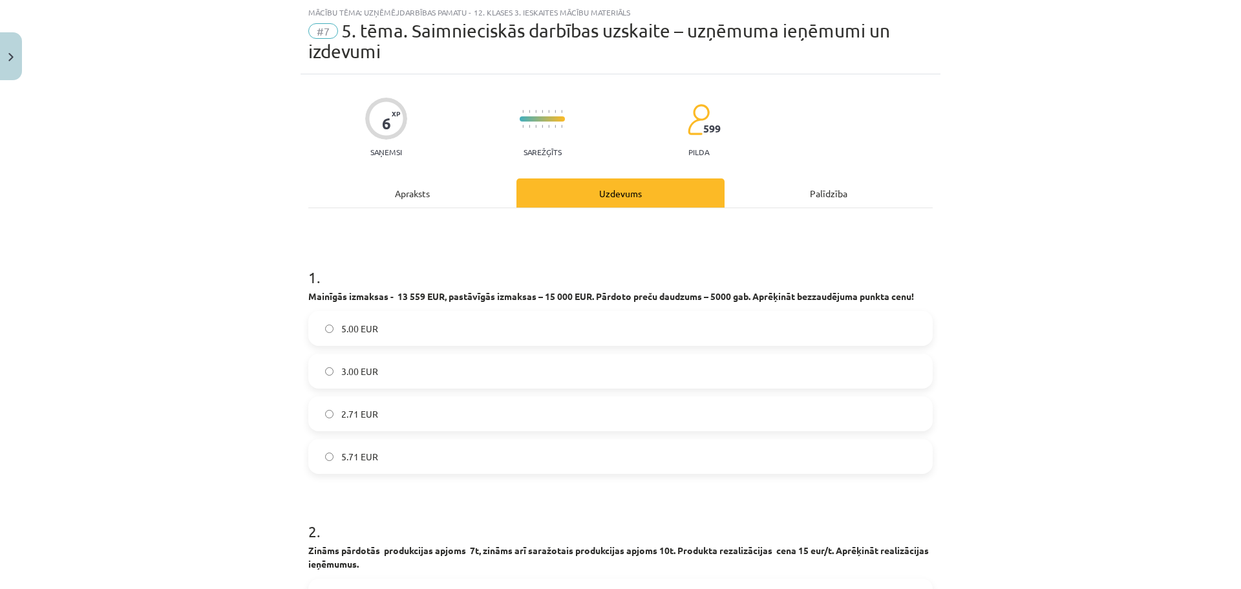
click at [378, 451] on label "5.71 EUR" at bounding box center [621, 456] width 622 height 32
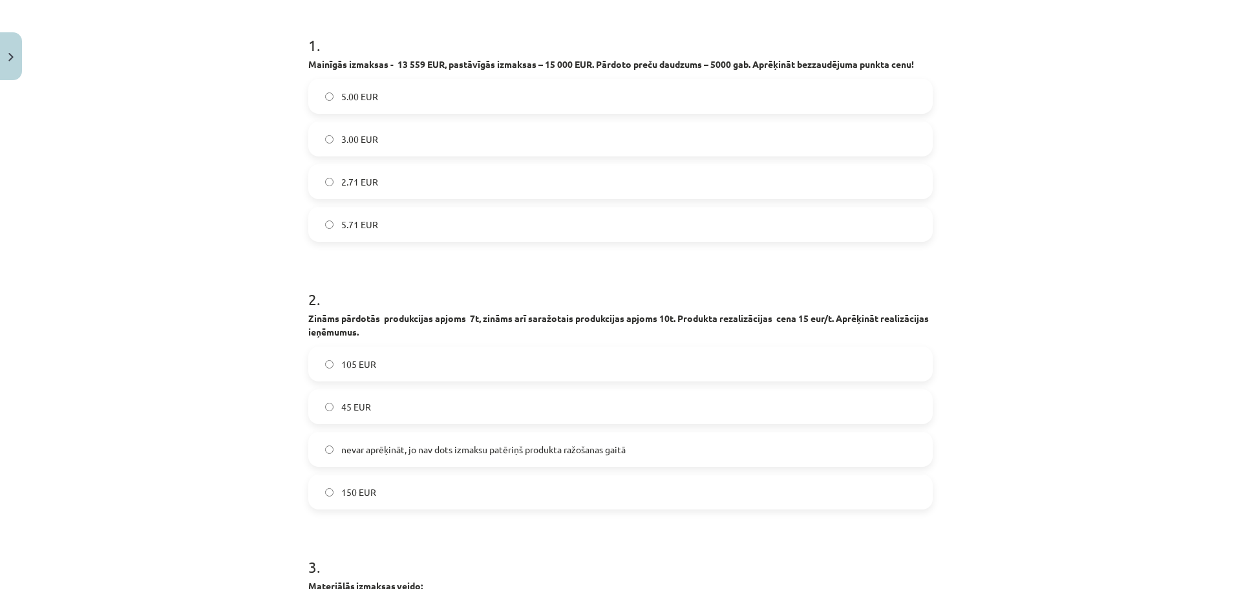
scroll to position [273, 0]
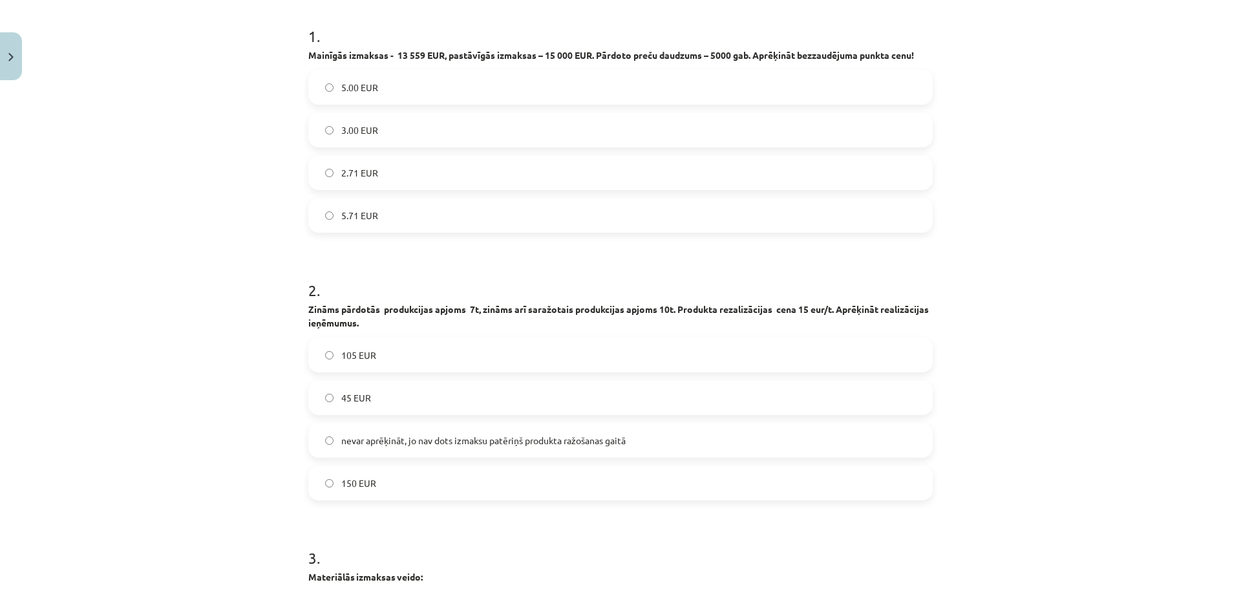
click at [378, 361] on label "105 EUR" at bounding box center [621, 355] width 622 height 32
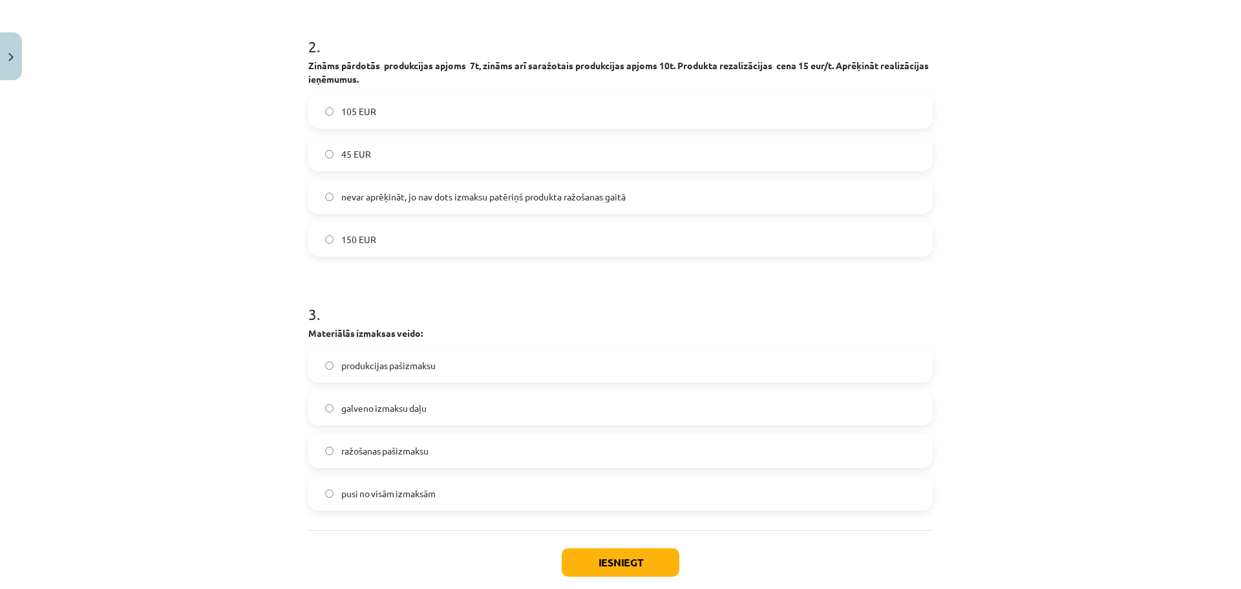
scroll to position [0, 0]
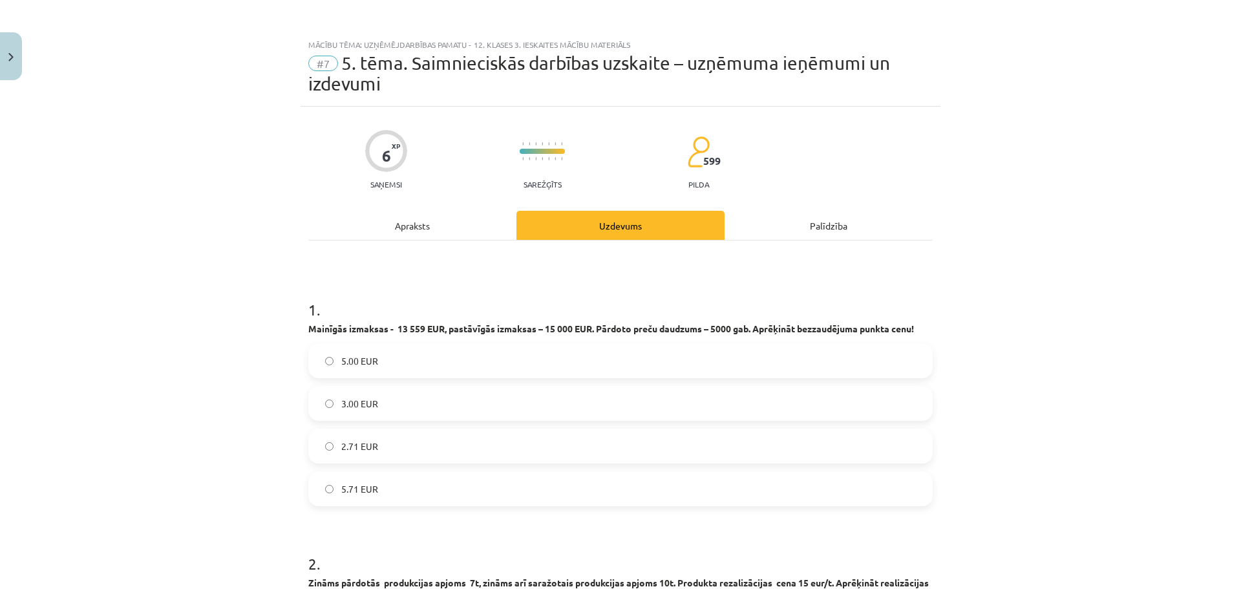
click at [401, 225] on div "Apraksts" at bounding box center [412, 225] width 208 height 29
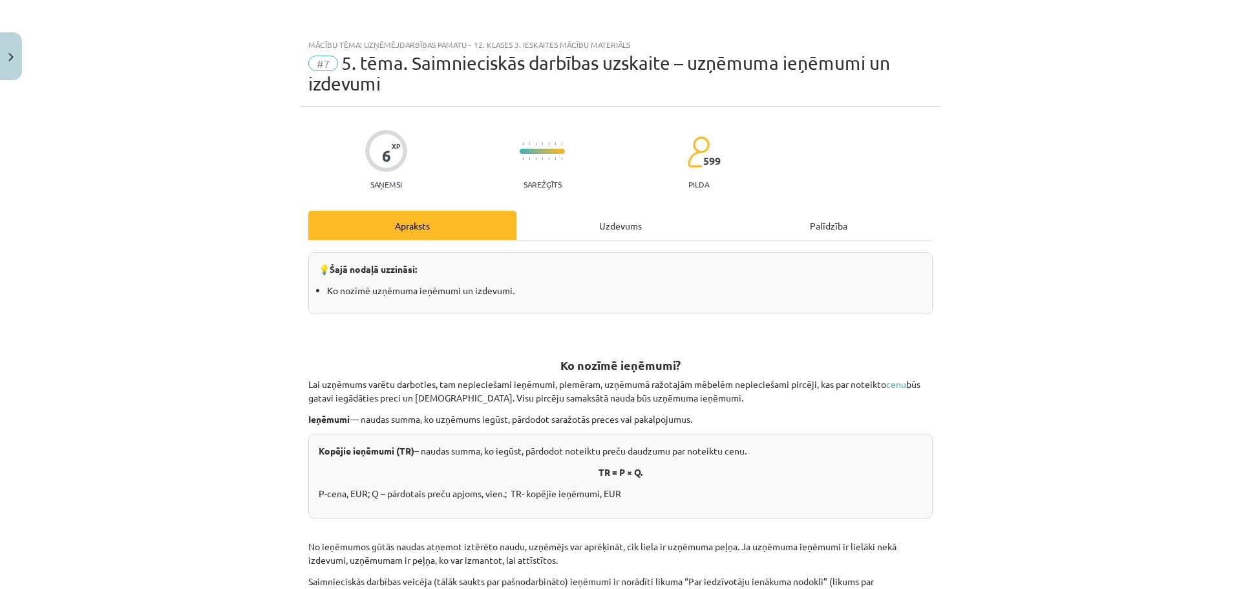
click at [619, 224] on div "Uzdevums" at bounding box center [621, 225] width 208 height 29
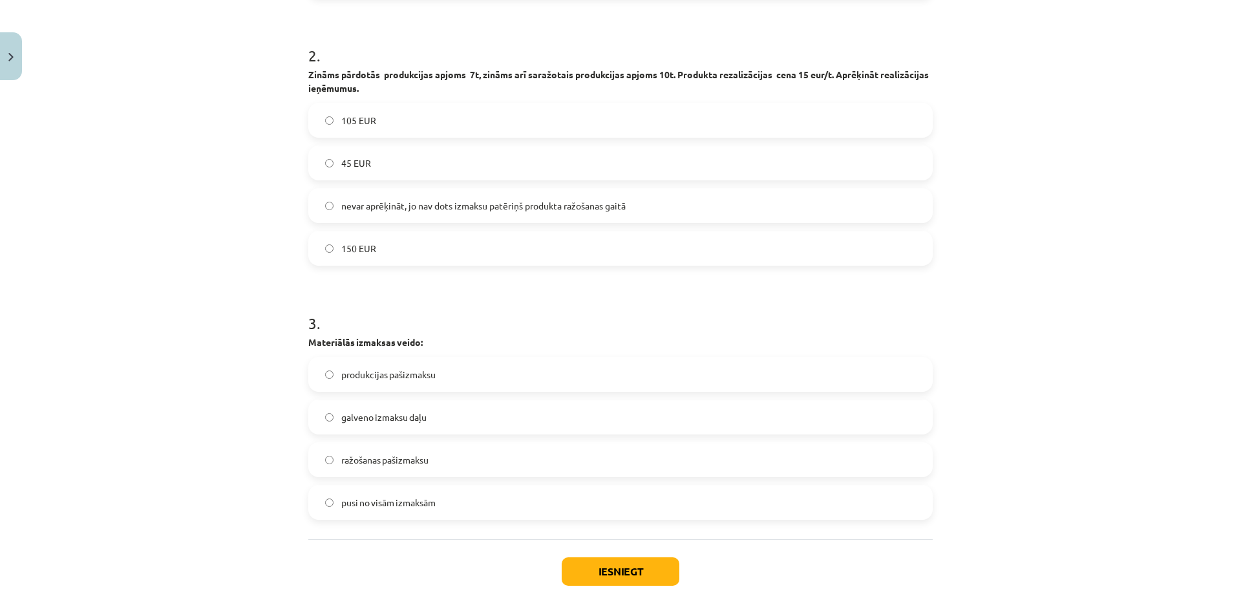
scroll to position [589, 0]
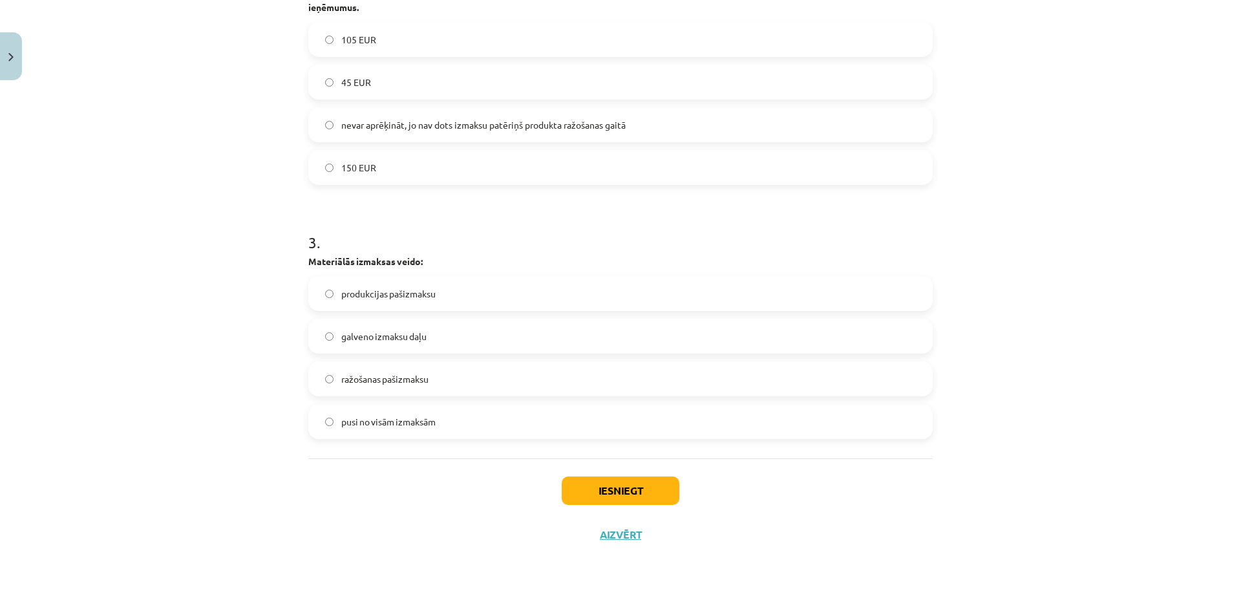
click at [386, 324] on label "galveno izmaksu daļu" at bounding box center [621, 336] width 622 height 32
click at [594, 488] on button "Iesniegt" at bounding box center [621, 490] width 118 height 28
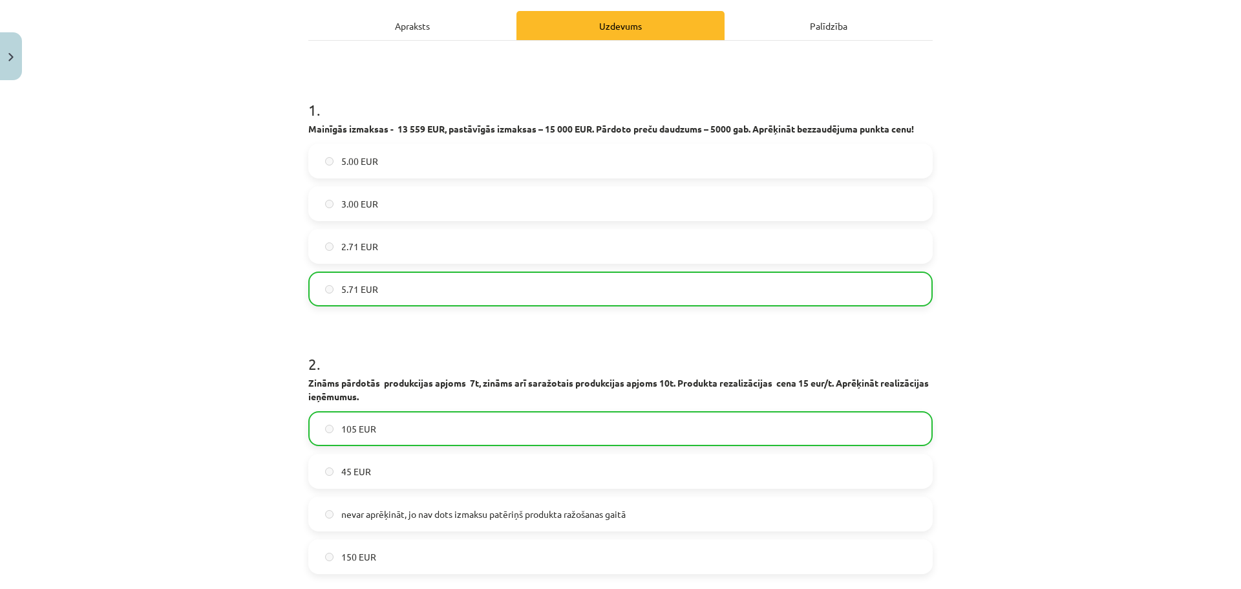
scroll to position [187, 0]
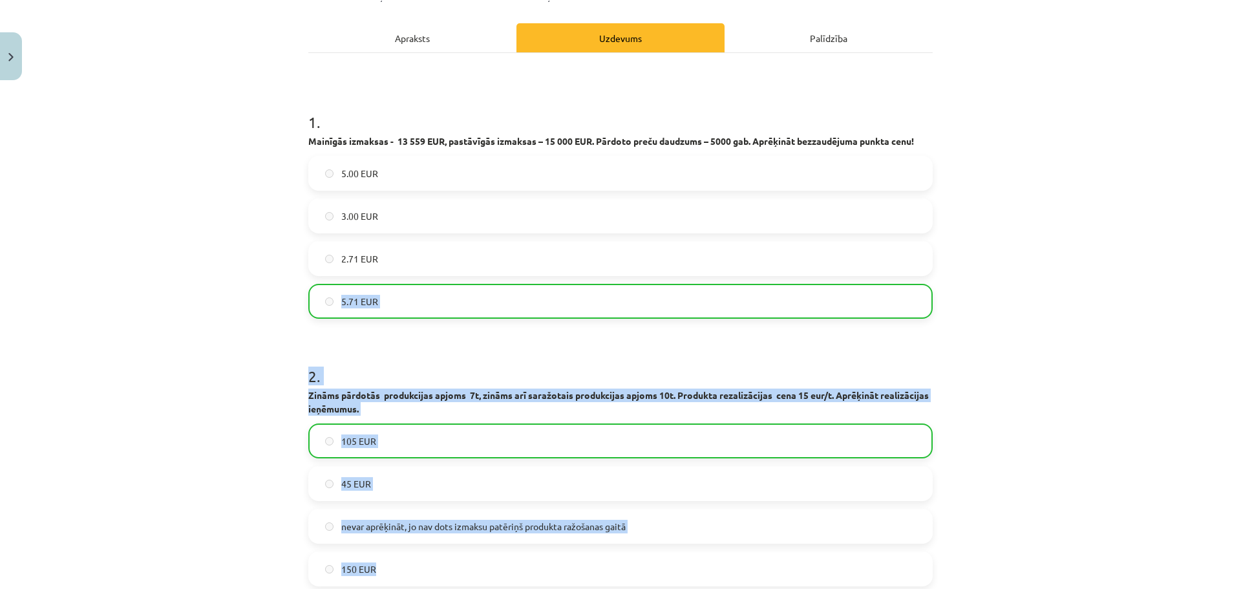
drag, startPoint x: 1227, startPoint y: 261, endPoint x: 1230, endPoint y: 562, distance: 300.7
click at [1230, 562] on div "Mācību tēma: Uzņēmējdarbības pamatu - 12. klases 3. ieskaites mācību materiāls …" at bounding box center [620, 294] width 1241 height 589
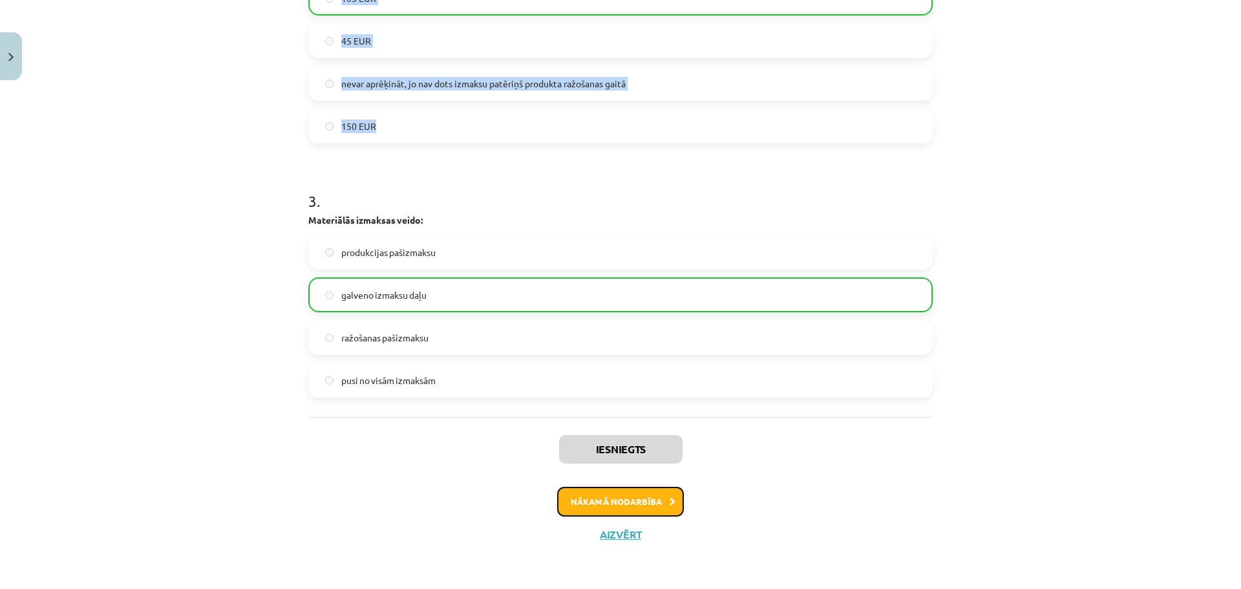
click at [623, 496] on button "Nākamā nodarbība" at bounding box center [620, 502] width 127 height 30
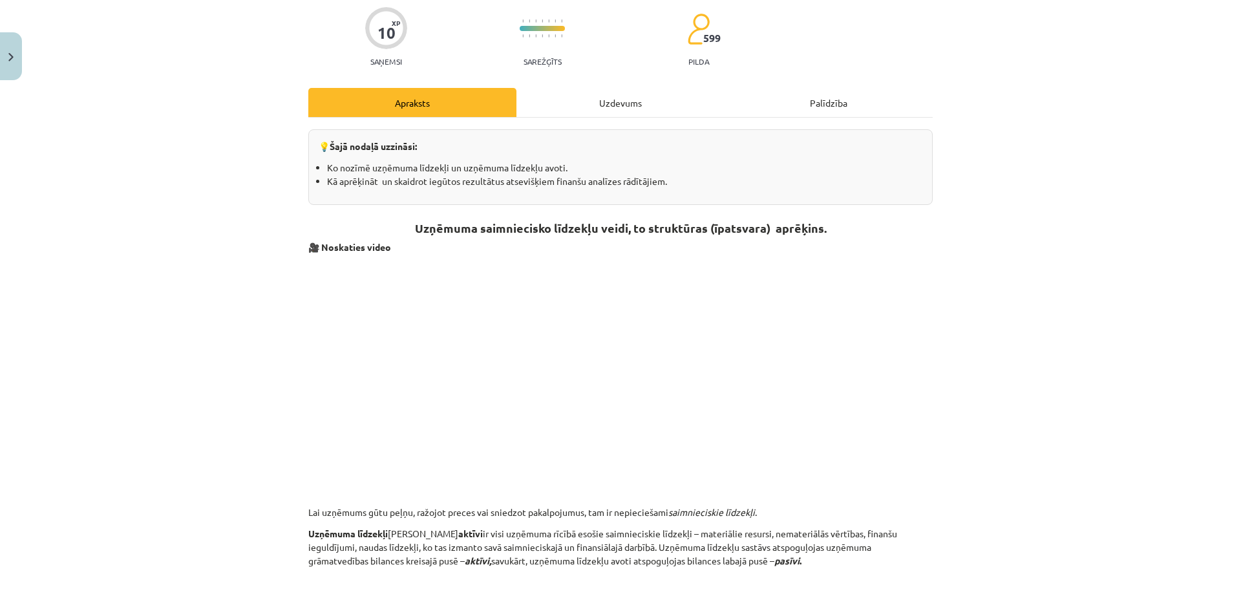
scroll to position [32, 0]
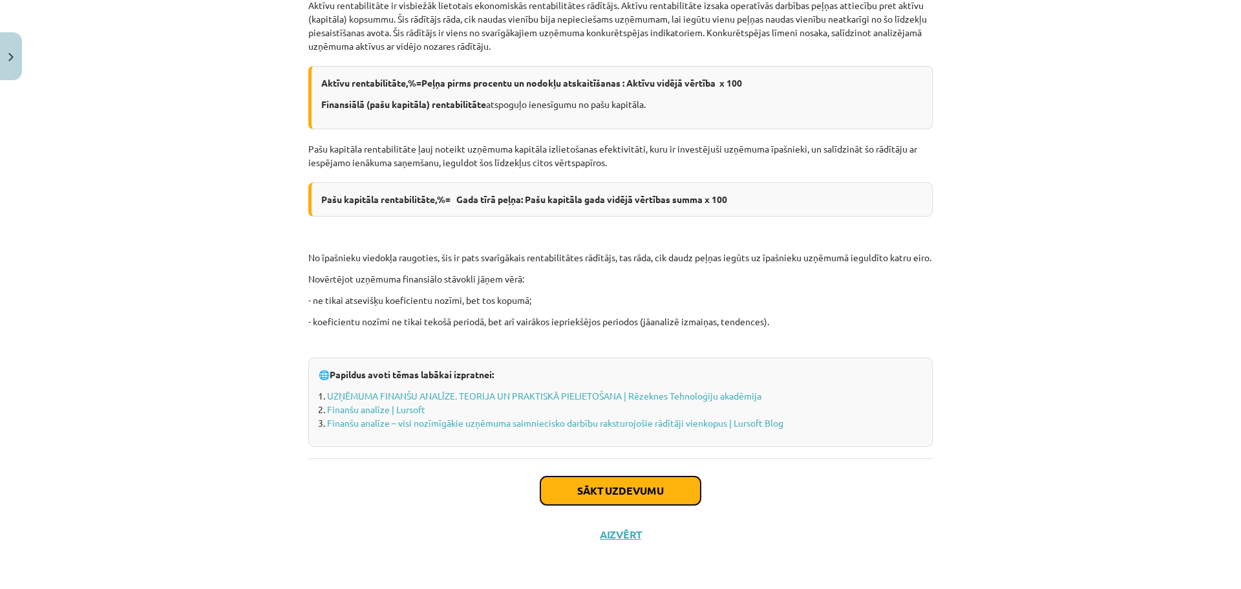
click at [660, 500] on button "Sākt uzdevumu" at bounding box center [621, 490] width 160 height 28
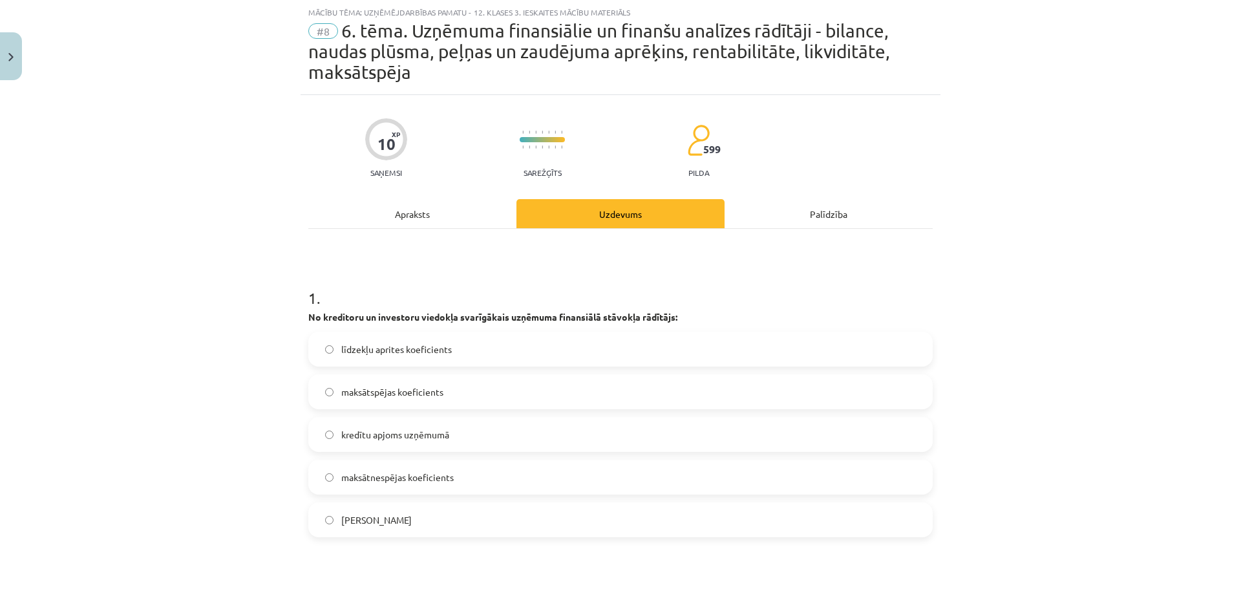
click at [402, 398] on span "maksātspējas koeficients" at bounding box center [392, 392] width 102 height 14
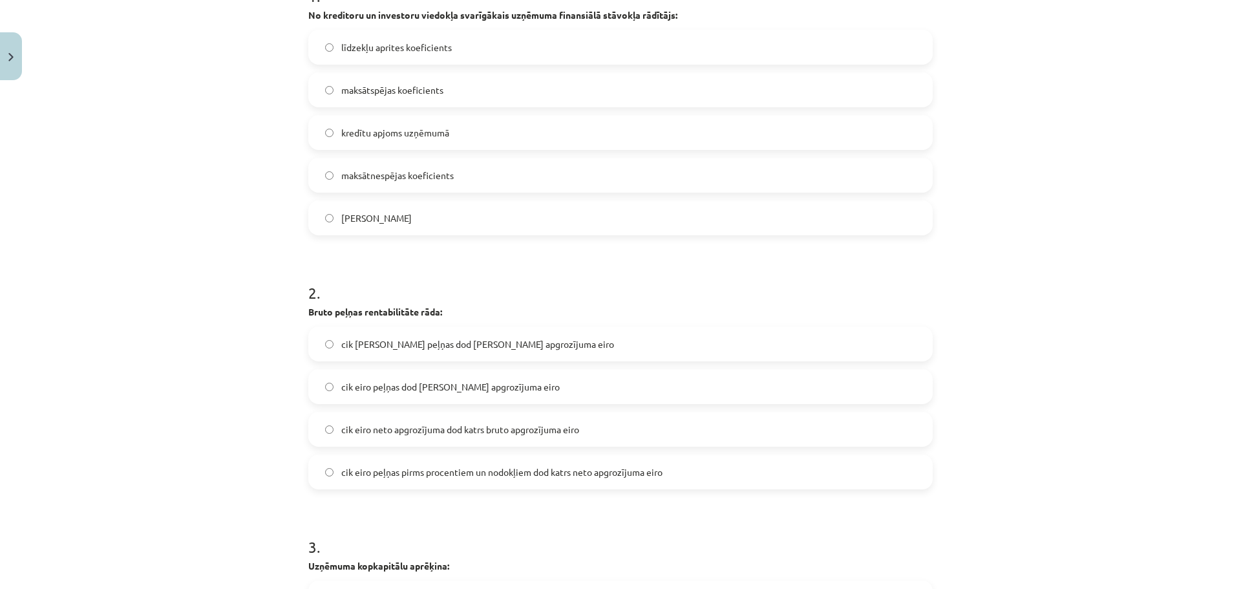
scroll to position [340, 0]
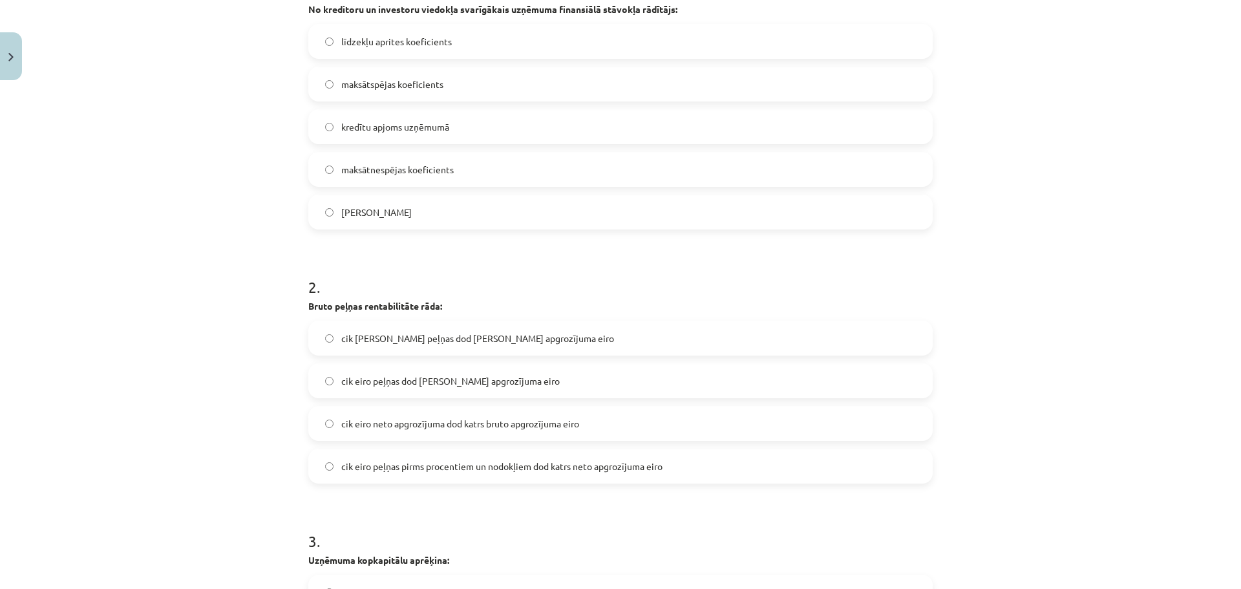
click at [515, 340] on span "cik eiro bruto peļņas dod katrs neto apgrozījuma eiro" at bounding box center [477, 339] width 273 height 14
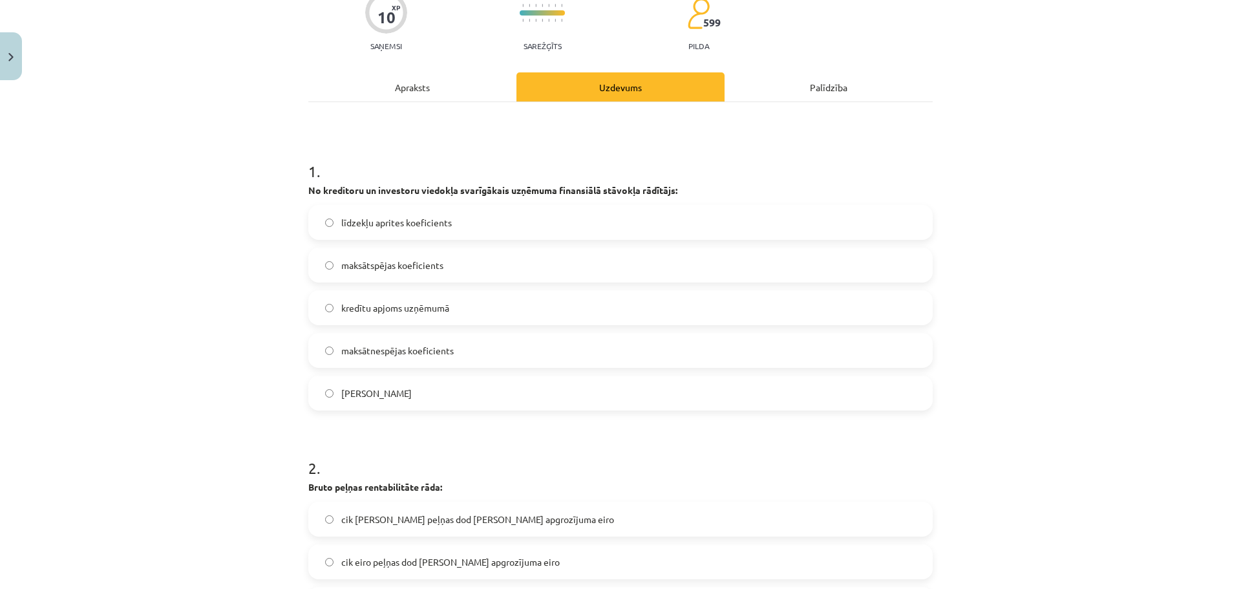
scroll to position [36, 0]
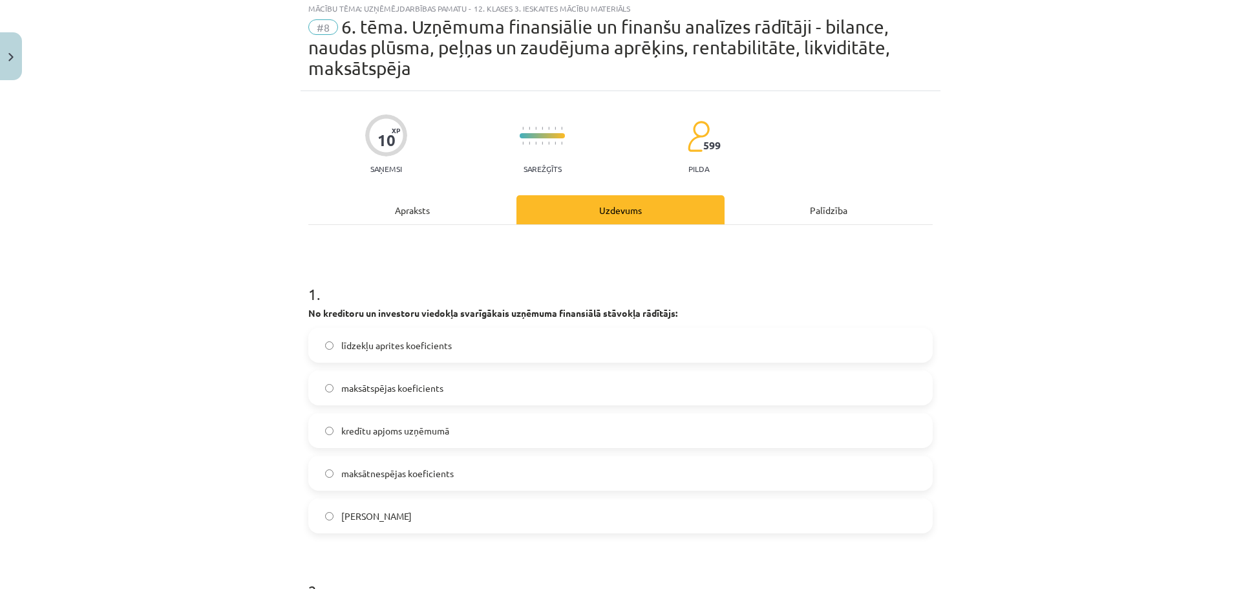
click at [400, 218] on div "Apraksts" at bounding box center [412, 209] width 208 height 29
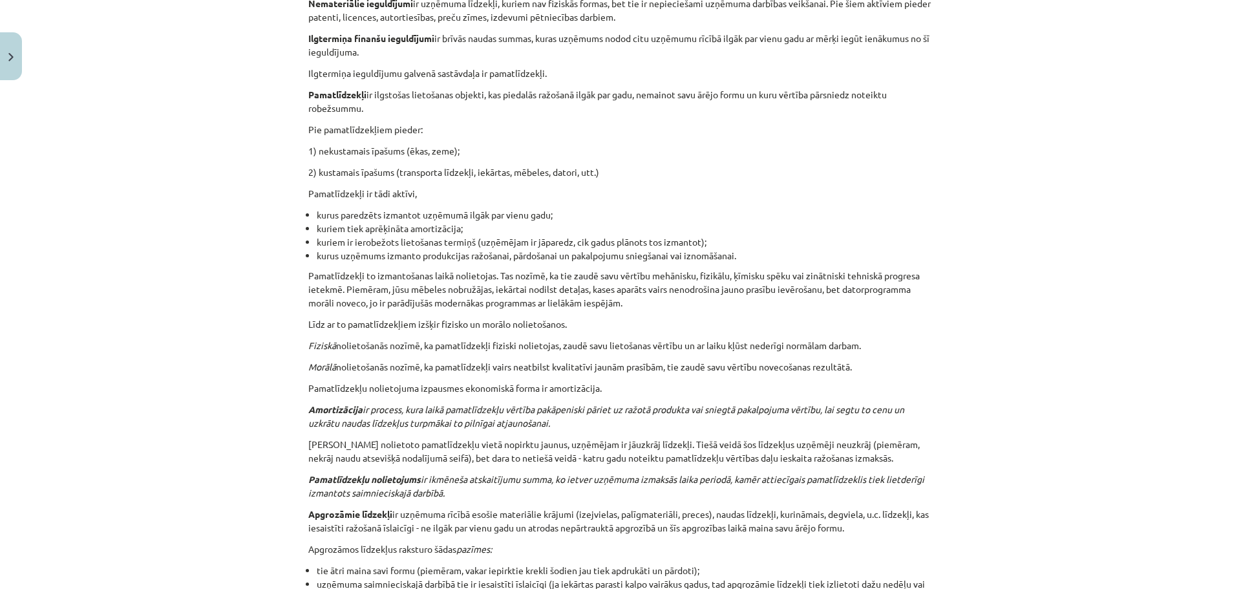
scroll to position [0, 0]
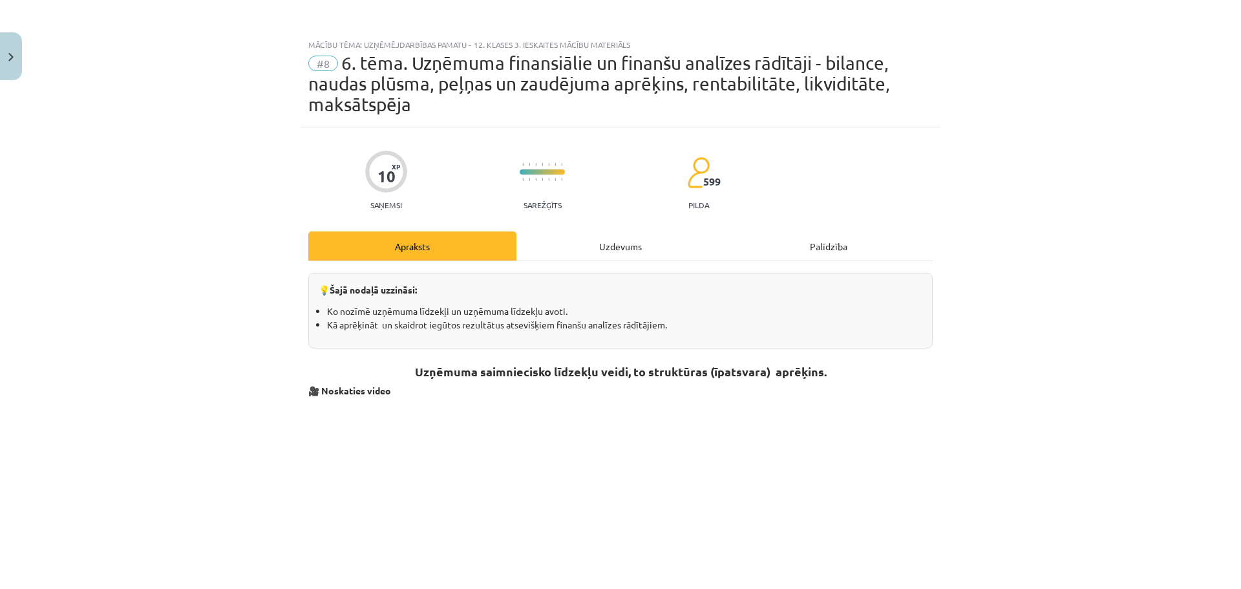
click at [634, 239] on div "Uzdevums" at bounding box center [621, 245] width 208 height 29
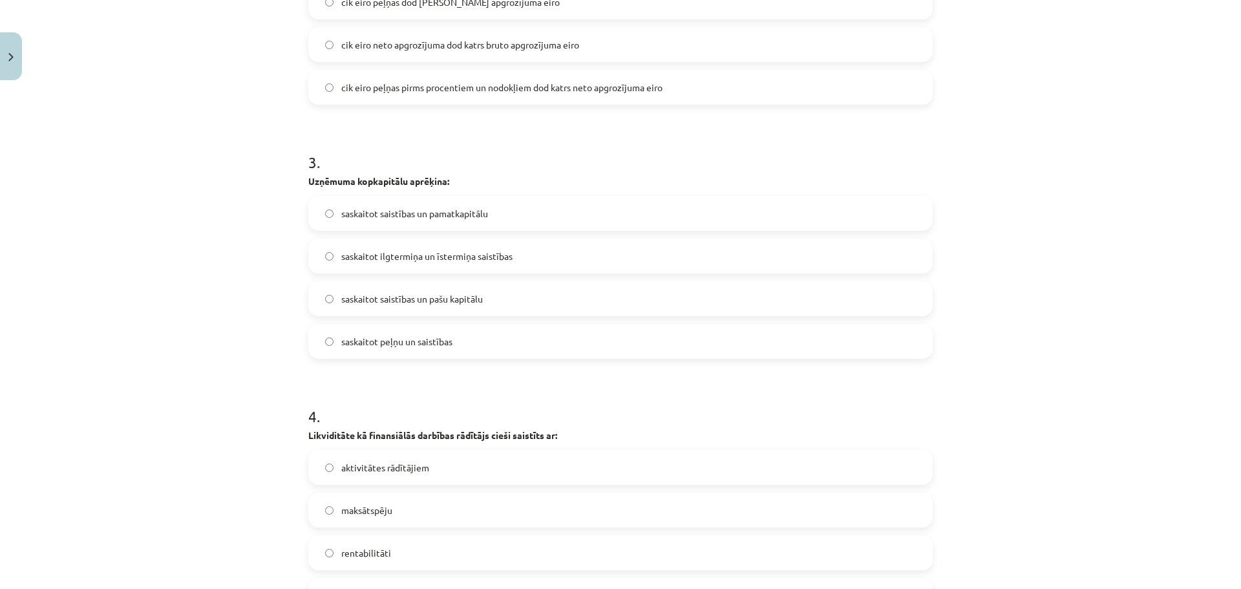
scroll to position [725, 0]
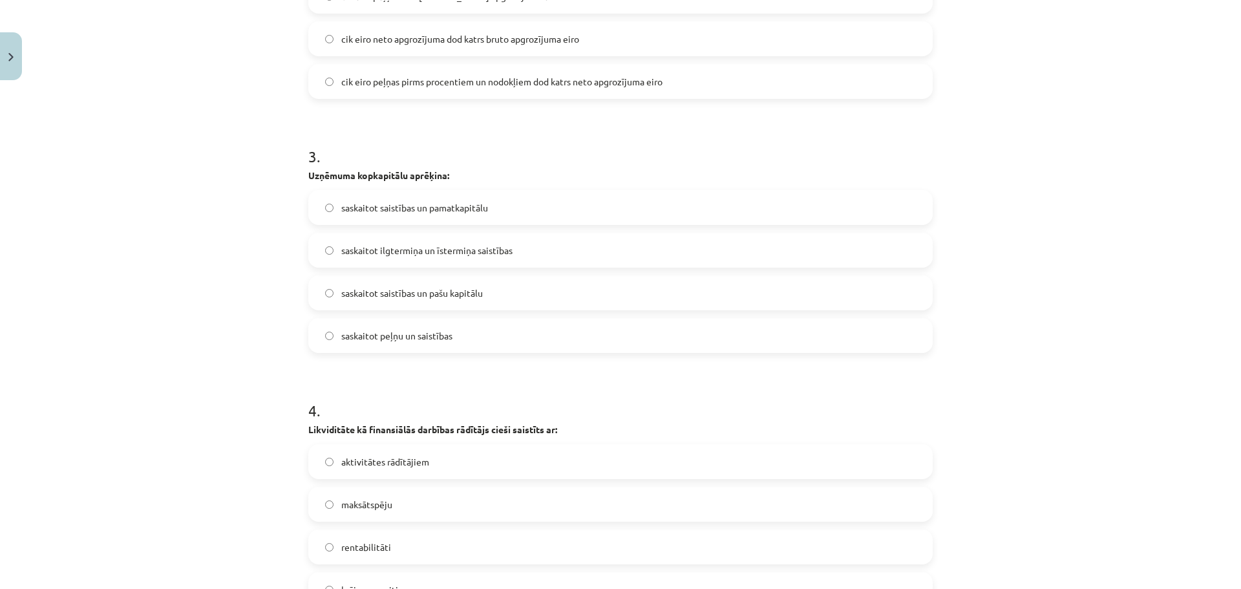
click at [488, 294] on label "saskaitot saistības un pašu kapitālu" at bounding box center [621, 293] width 622 height 32
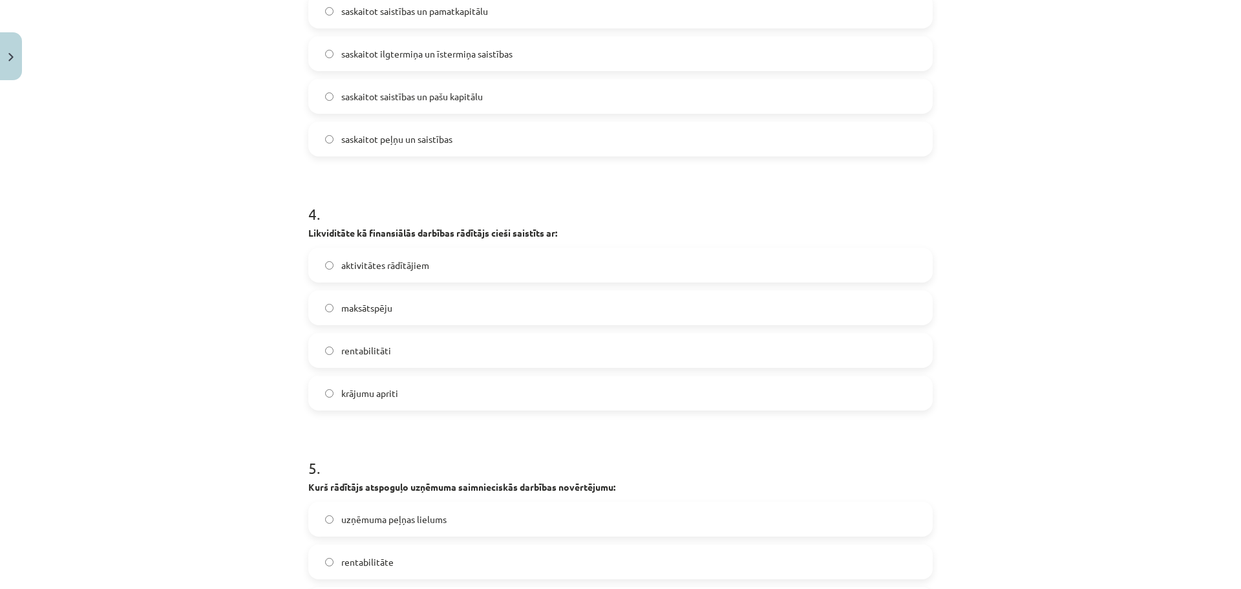
scroll to position [923, 0]
click at [394, 306] on label "maksātspēju" at bounding box center [621, 306] width 622 height 32
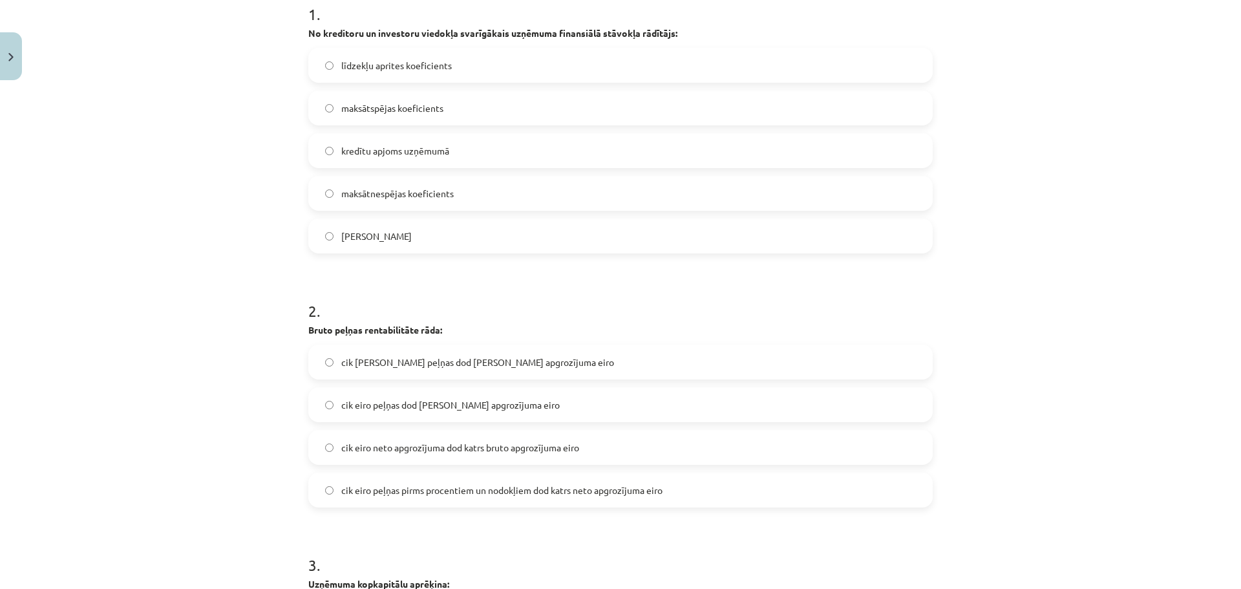
scroll to position [0, 0]
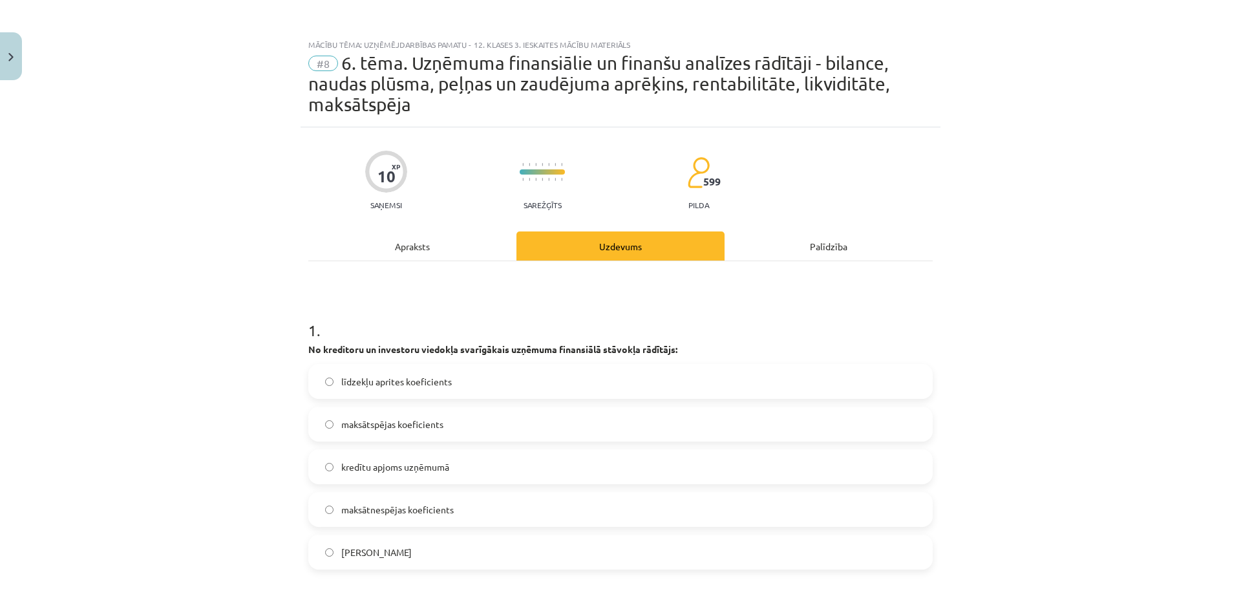
click at [418, 245] on div "Apraksts" at bounding box center [412, 245] width 208 height 29
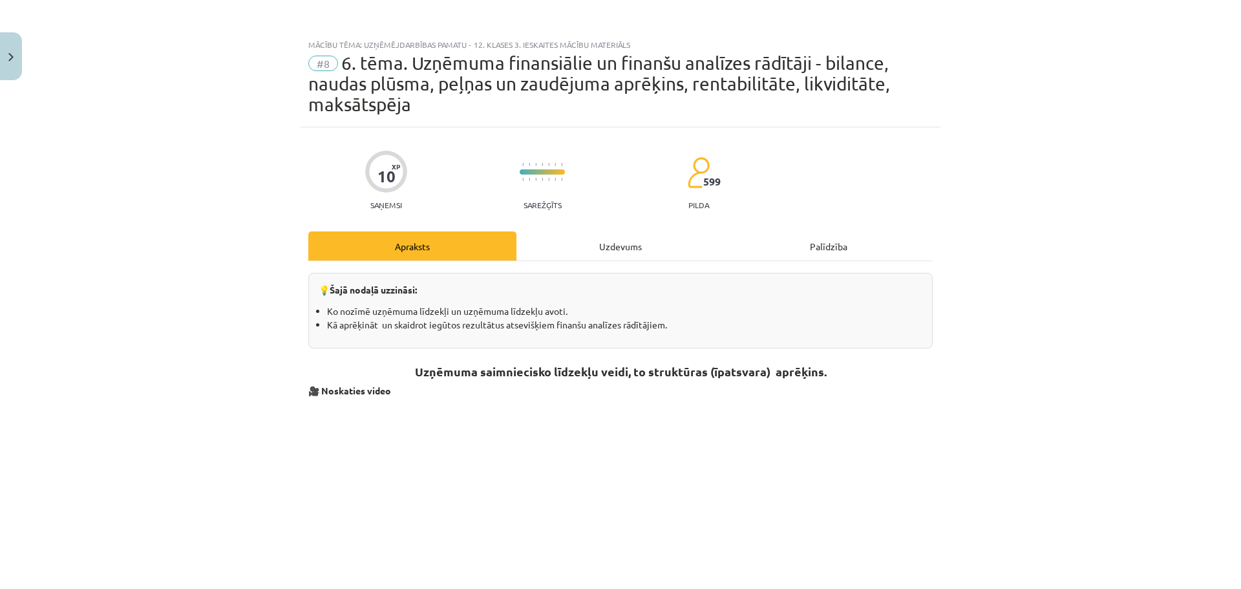
drag, startPoint x: 628, startPoint y: 240, endPoint x: 675, endPoint y: 240, distance: 46.6
click at [629, 241] on div "Uzdevums" at bounding box center [621, 245] width 208 height 29
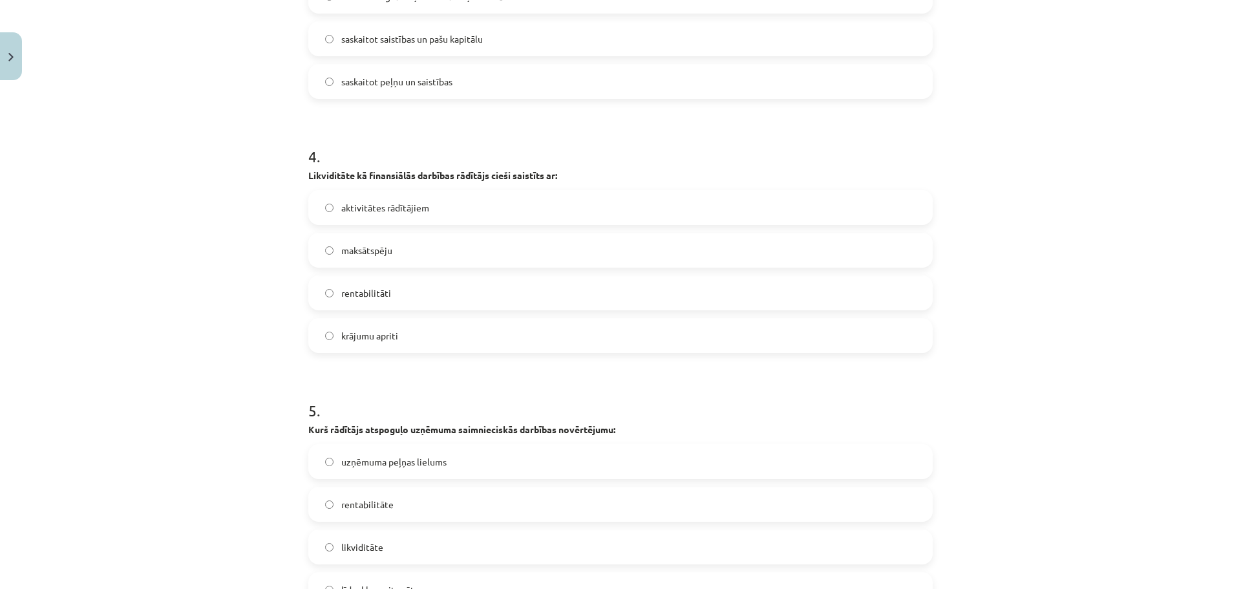
scroll to position [1131, 0]
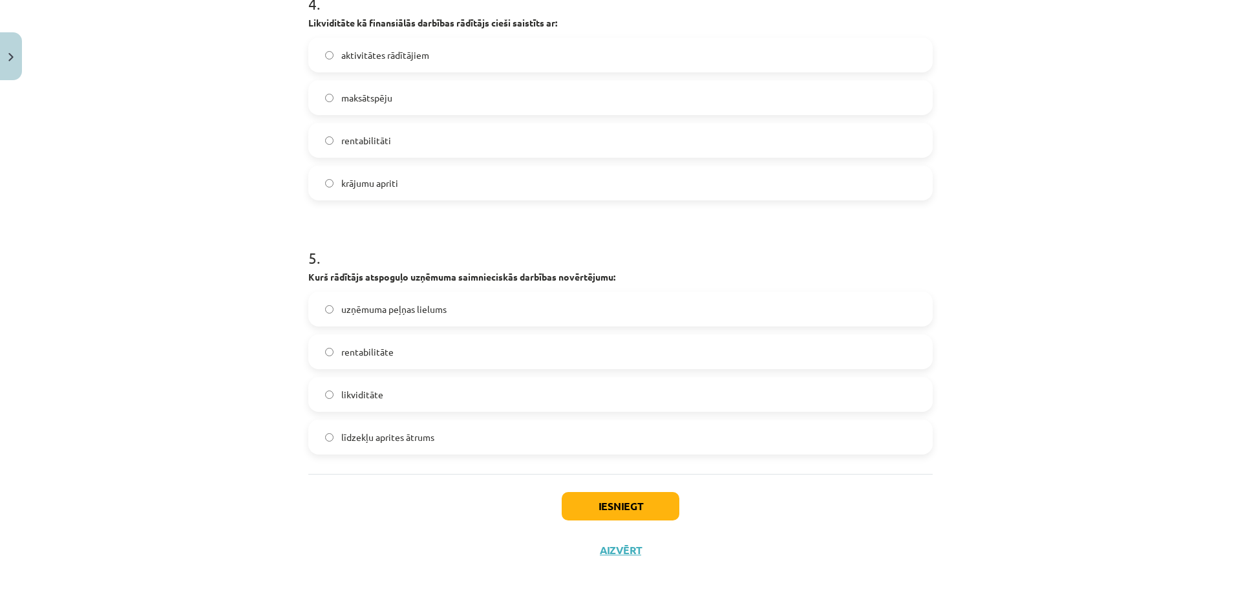
click at [346, 350] on span "rentabilitāte" at bounding box center [367, 352] width 52 height 14
click at [645, 502] on button "Iesniegt" at bounding box center [621, 506] width 118 height 28
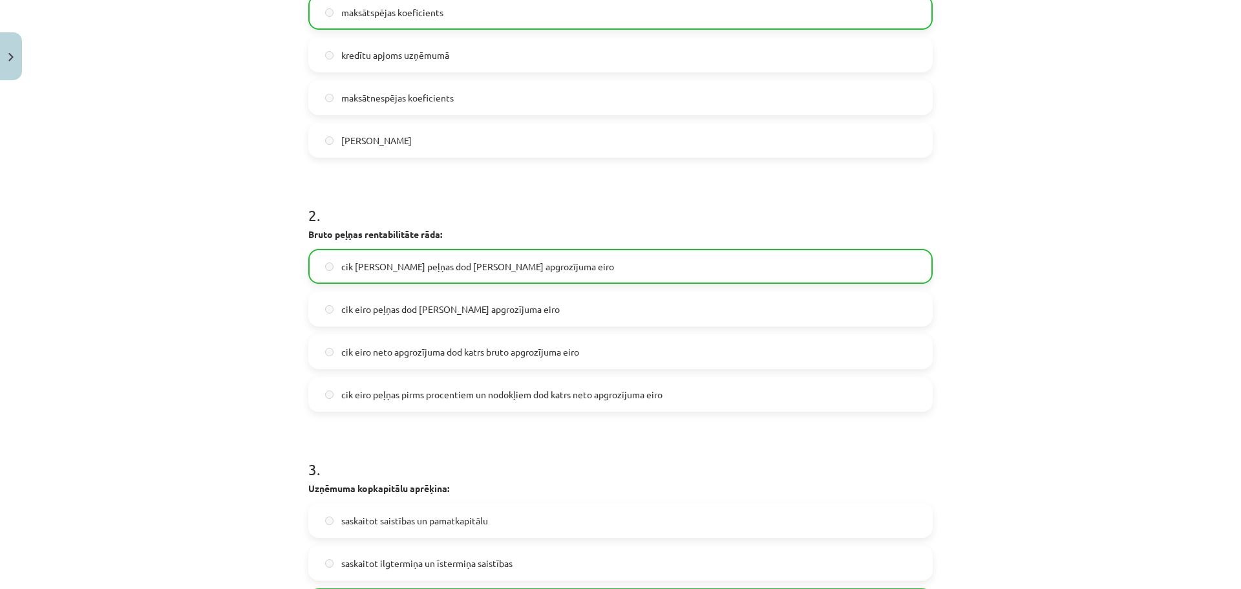
scroll to position [1188, 0]
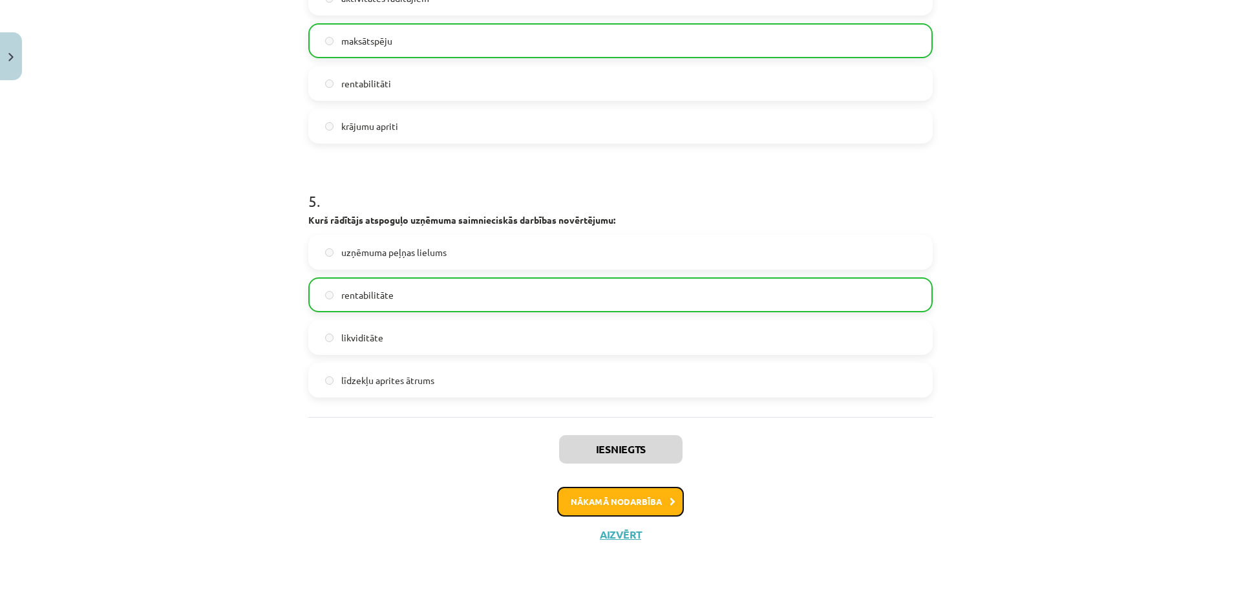
click at [635, 498] on button "Nākamā nodarbība" at bounding box center [620, 502] width 127 height 30
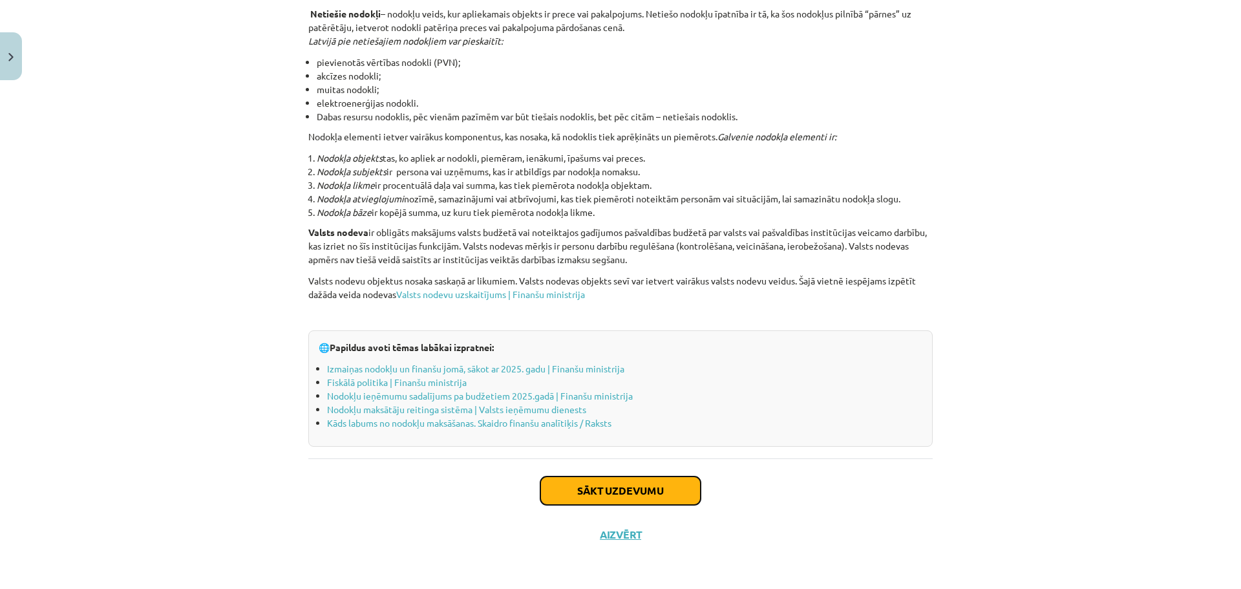
click at [659, 491] on button "Sākt uzdevumu" at bounding box center [621, 490] width 160 height 28
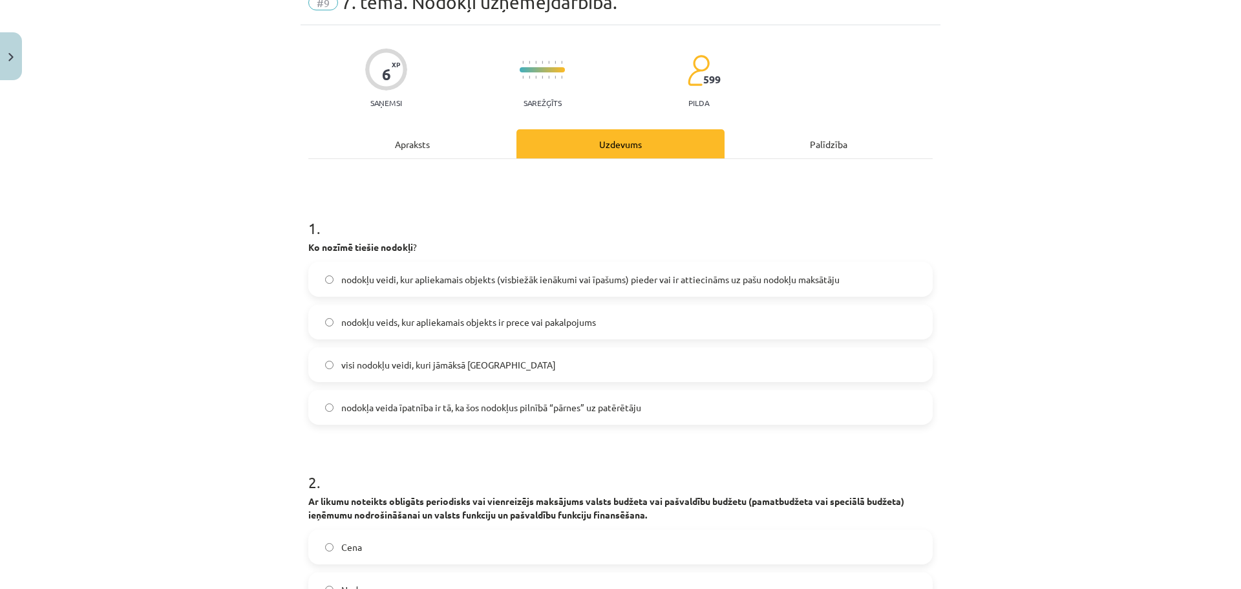
scroll to position [32, 0]
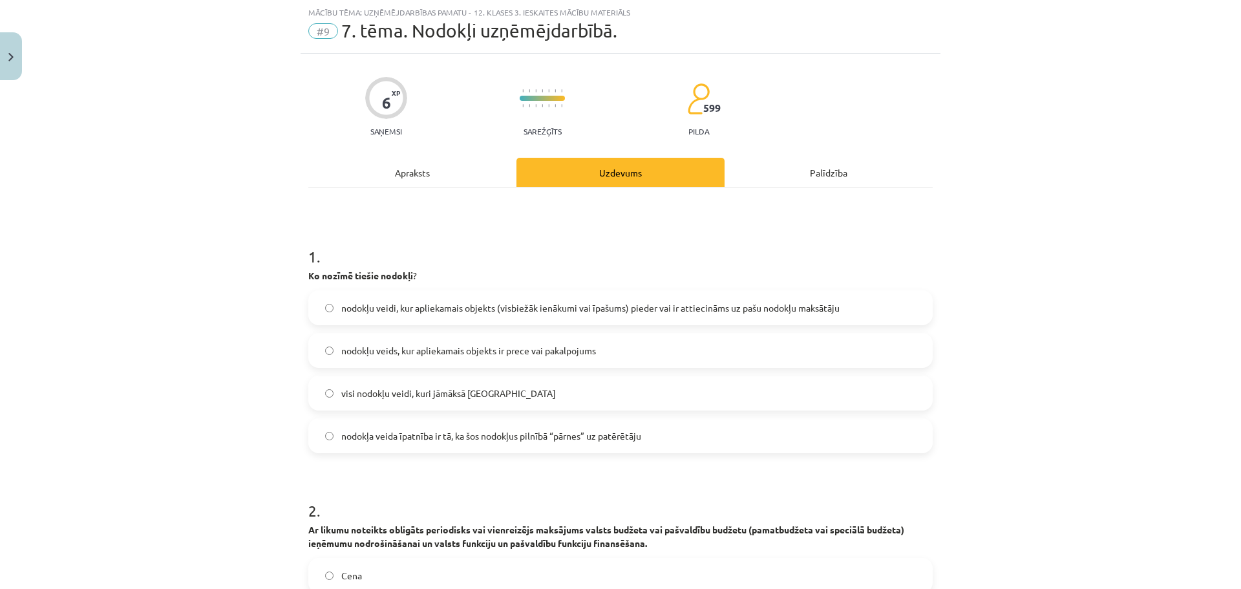
click at [421, 317] on label "nodokļu veidi, kur apliekamais objekts (visbiežāk ienākumi vai īpašums) pieder …" at bounding box center [621, 308] width 622 height 32
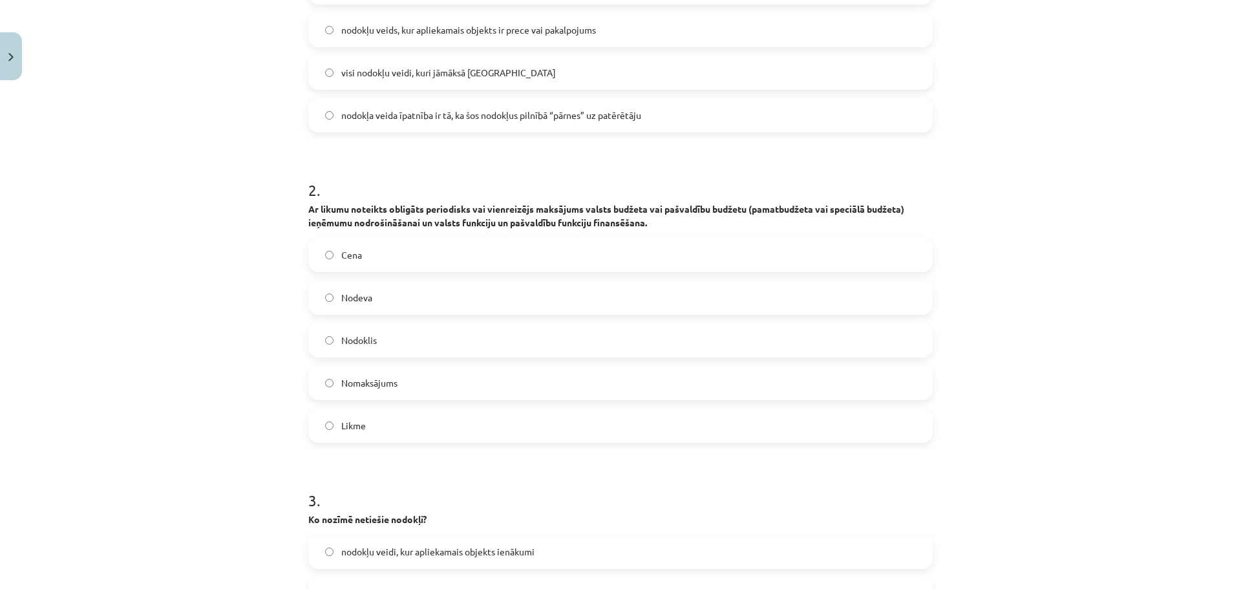
scroll to position [354, 0]
click at [412, 338] on label "Nodoklis" at bounding box center [621, 339] width 622 height 32
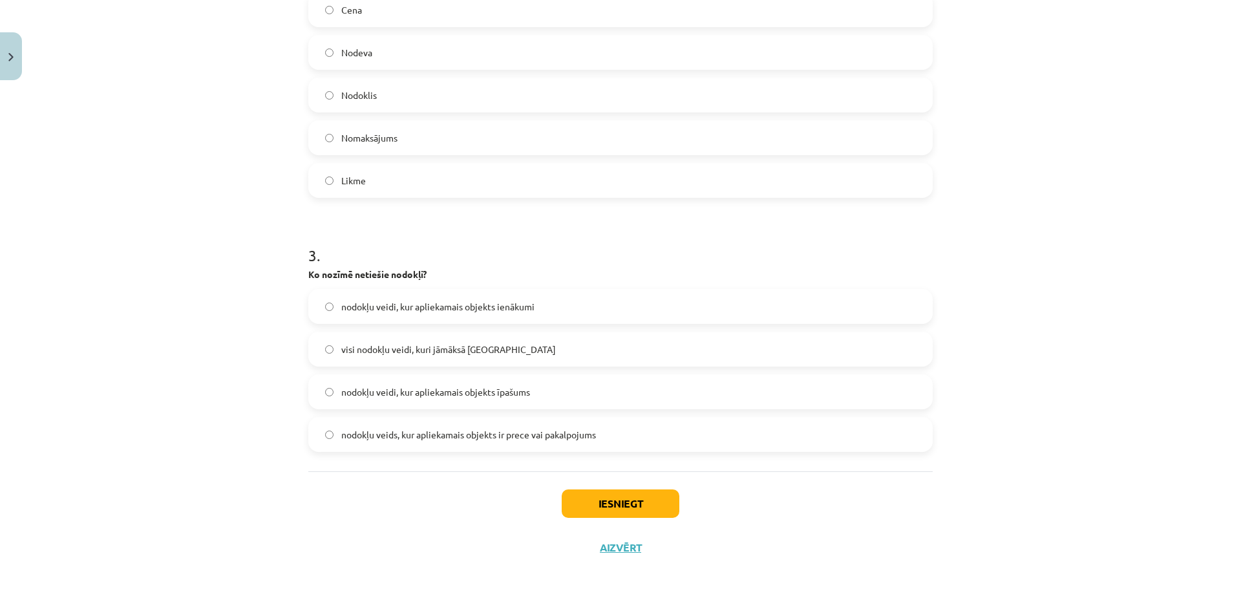
scroll to position [604, 0]
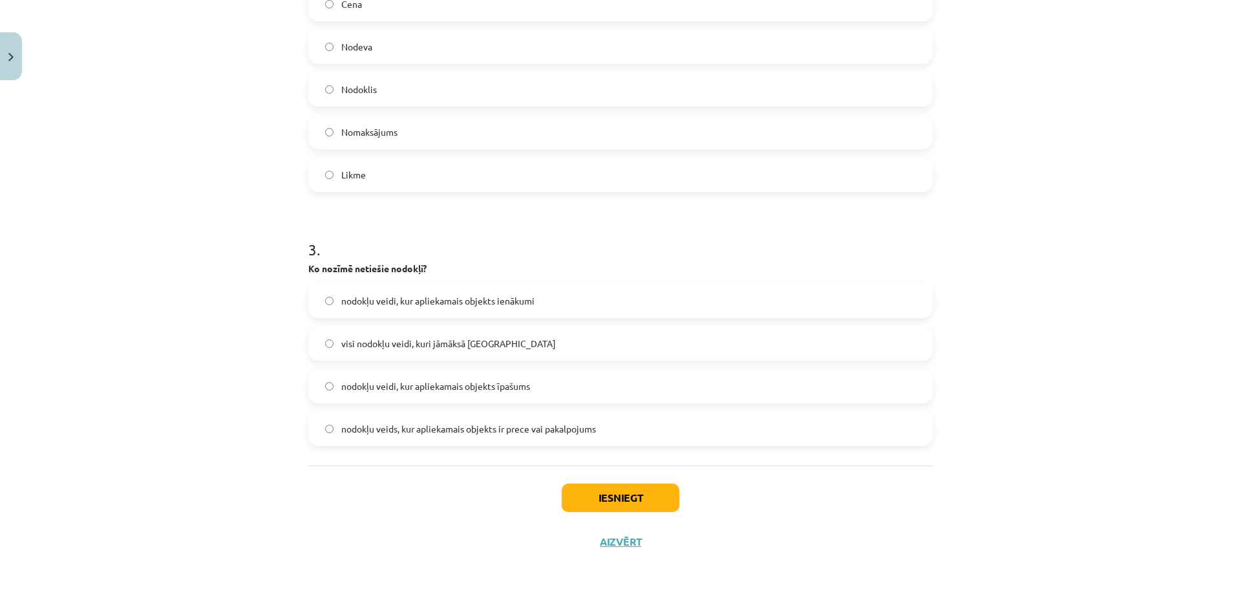
click at [461, 432] on span "nodokļu veids, kur apliekamais objekts ir prece vai pakalpojums" at bounding box center [468, 429] width 255 height 14
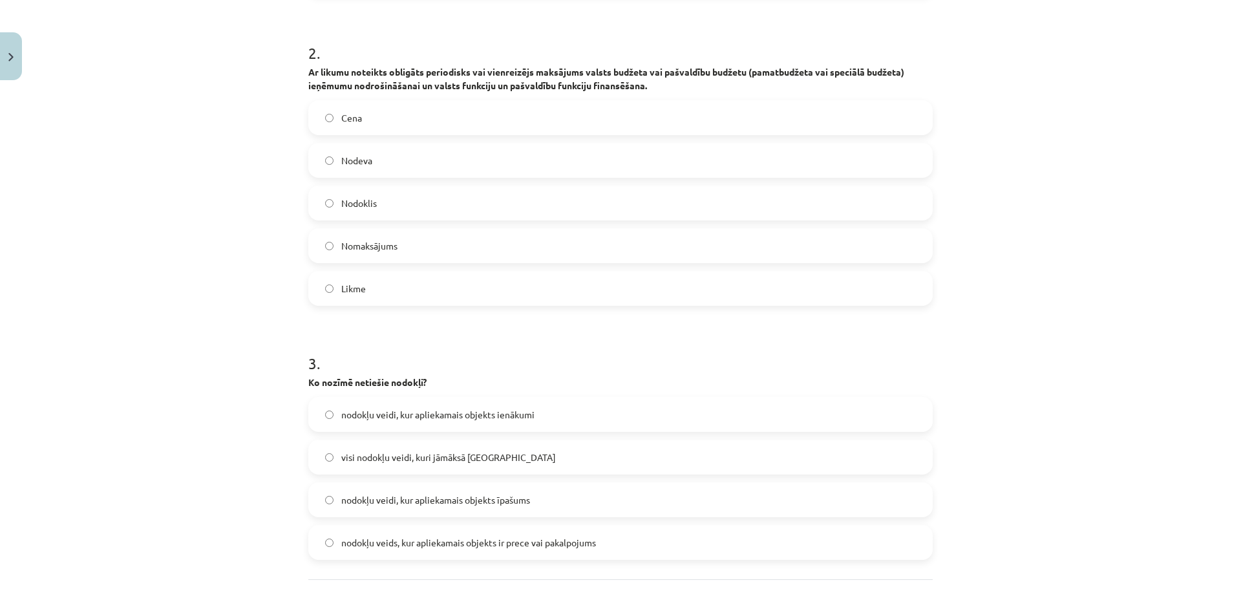
scroll to position [510, 0]
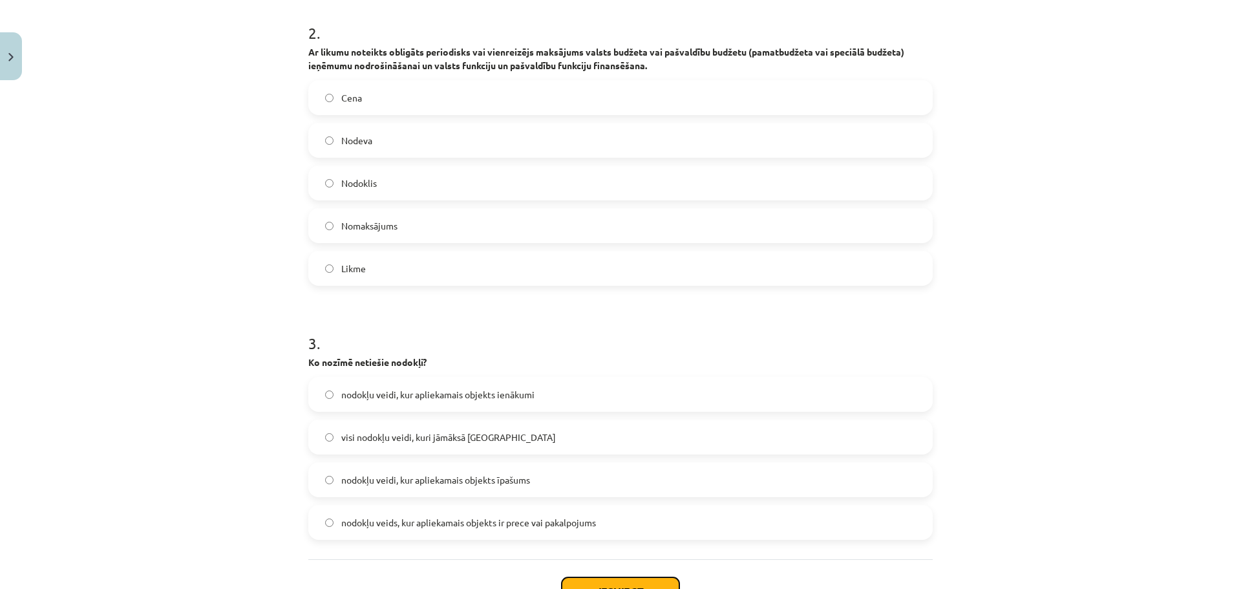
click at [615, 577] on button "Iesniegt" at bounding box center [621, 591] width 118 height 28
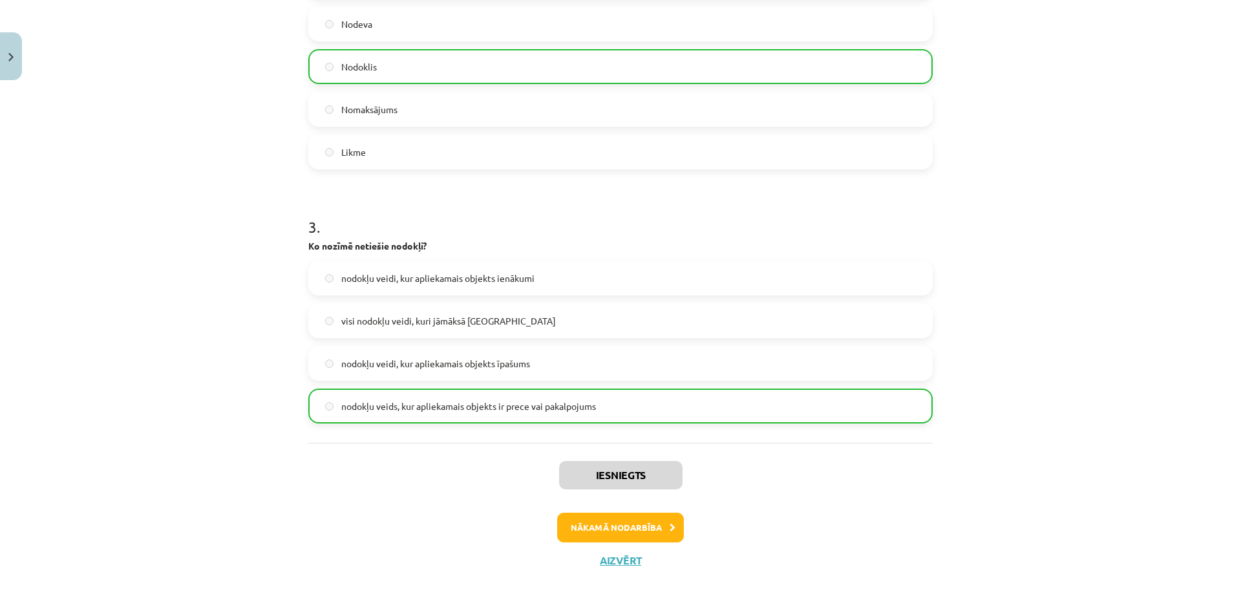
scroll to position [642, 0]
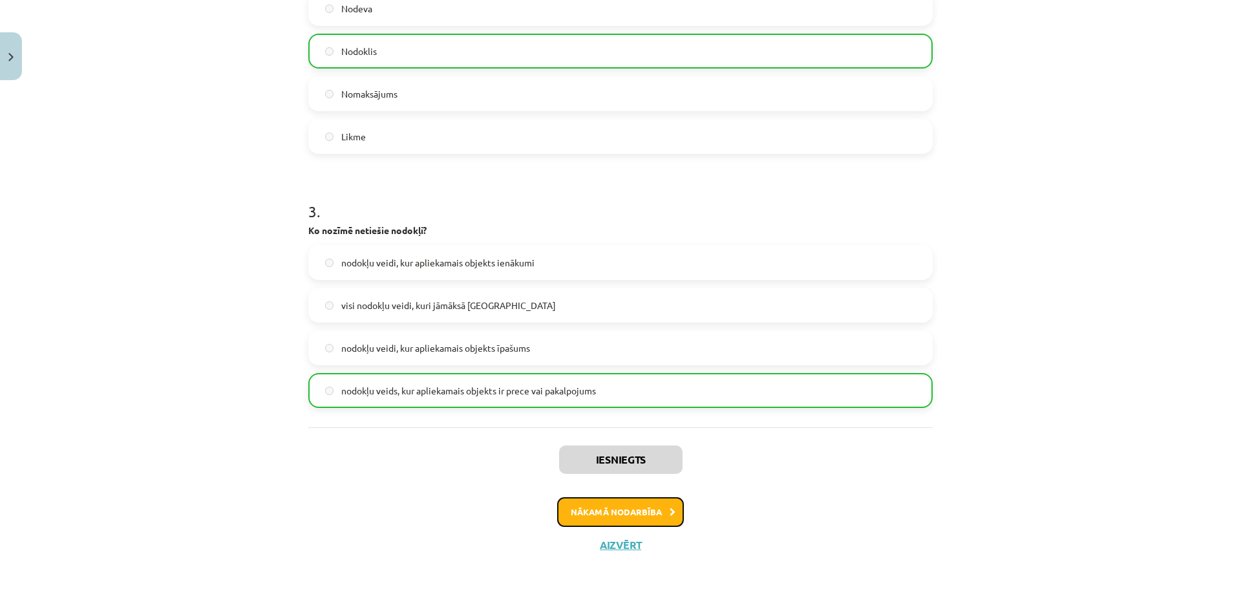
click at [596, 515] on button "Nākamā nodarbība" at bounding box center [620, 512] width 127 height 30
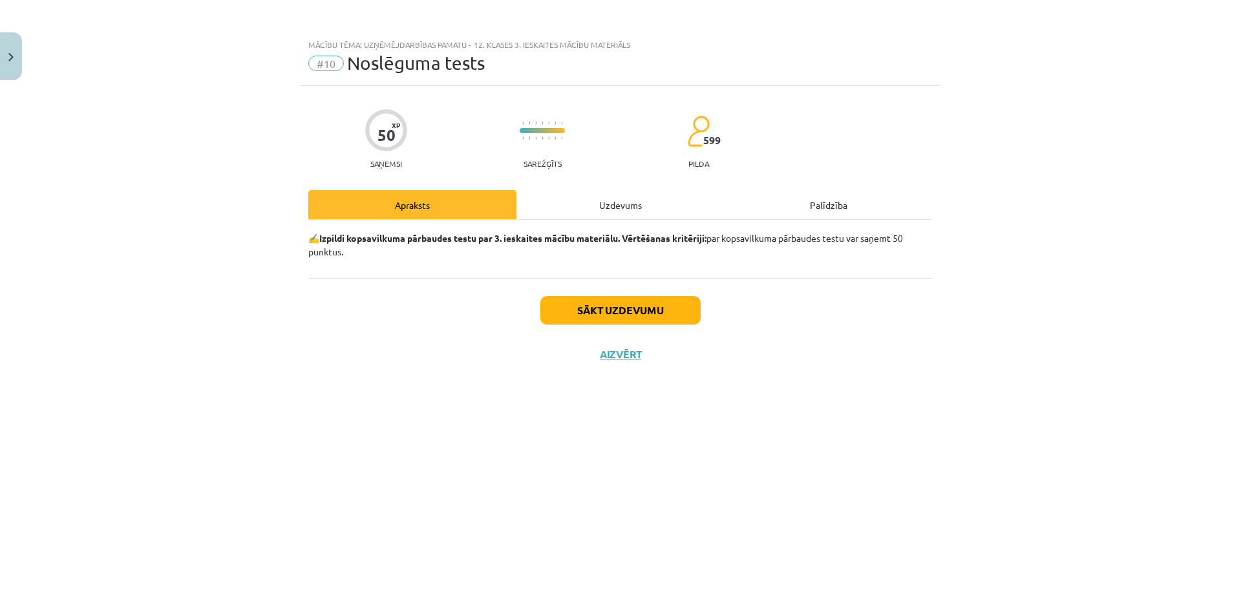
scroll to position [0, 0]
click at [648, 309] on button "Sākt uzdevumu" at bounding box center [621, 310] width 160 height 28
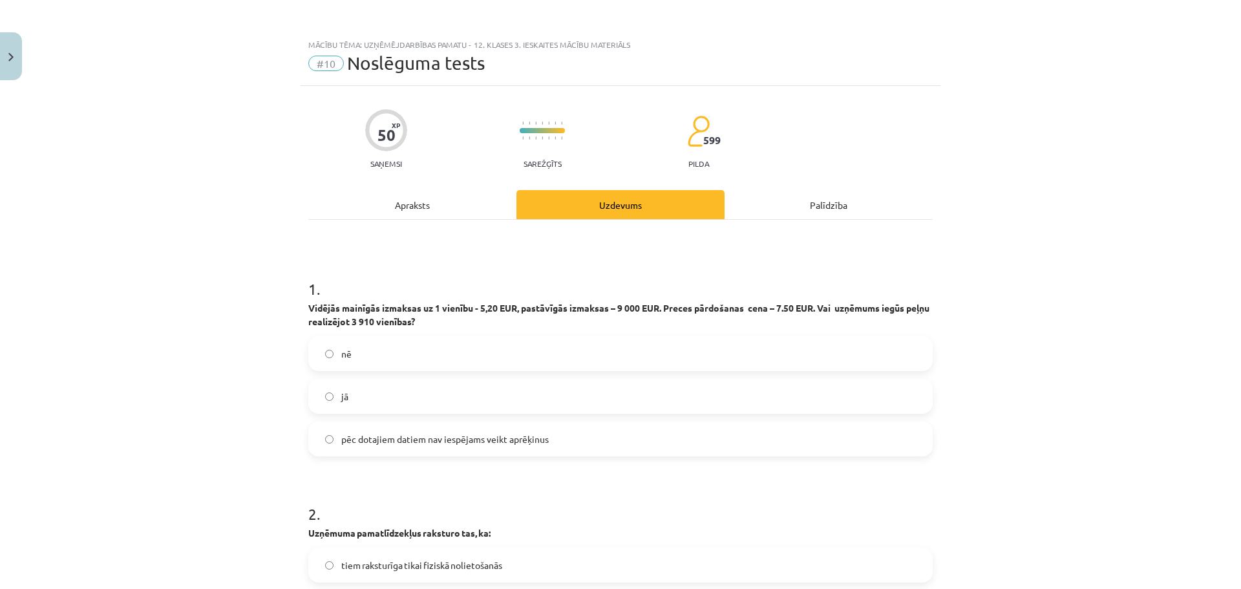
click at [392, 387] on label "jā" at bounding box center [621, 396] width 622 height 32
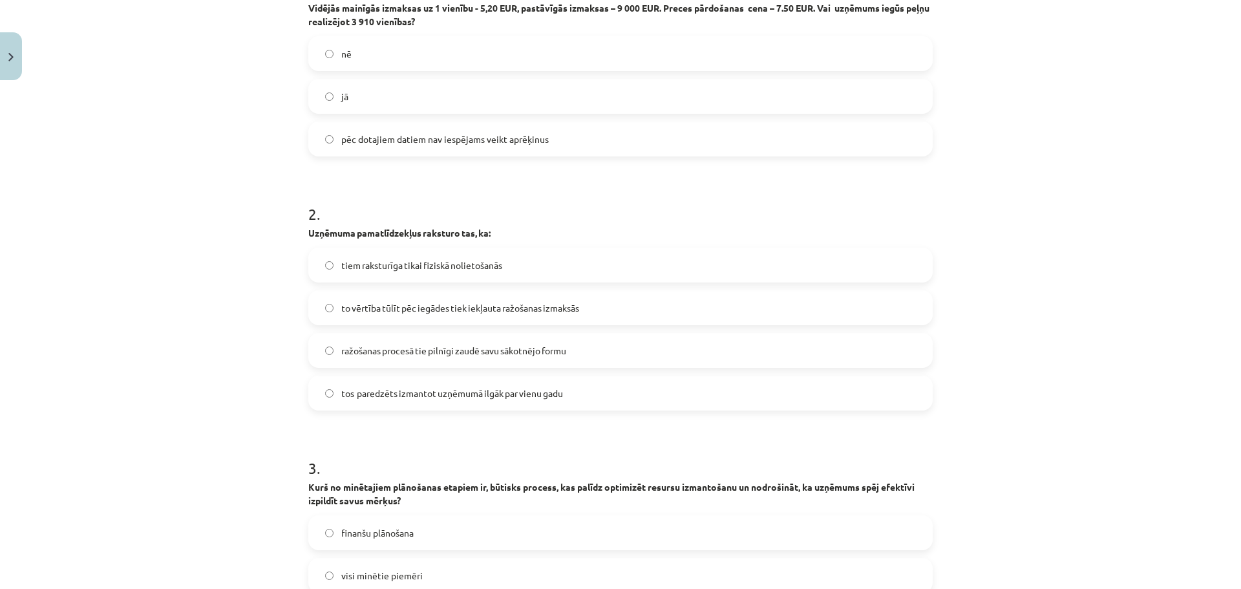
scroll to position [307, 0]
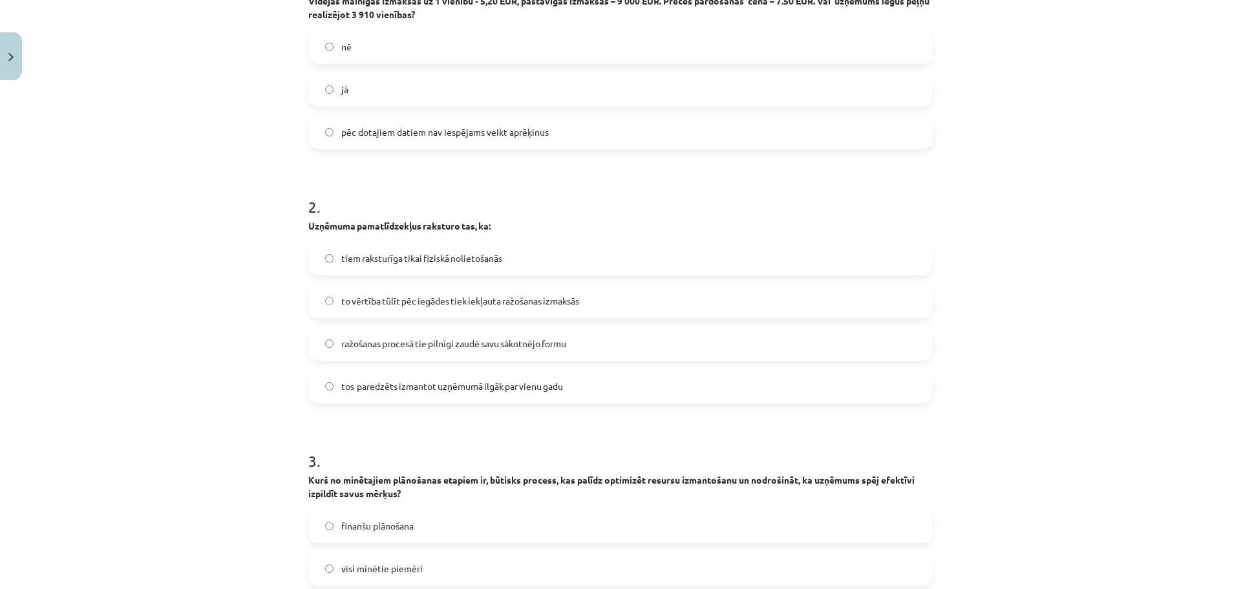
click at [1074, 317] on div "Mācību tēma: Uzņēmējdarbības pamatu - 12. klases 3. ieskaites mācību materiāls …" at bounding box center [620, 294] width 1241 height 589
click at [504, 396] on label "tos  paredzēts izmantot uzņēmumā ilgāk par vienu gadu" at bounding box center [621, 386] width 622 height 32
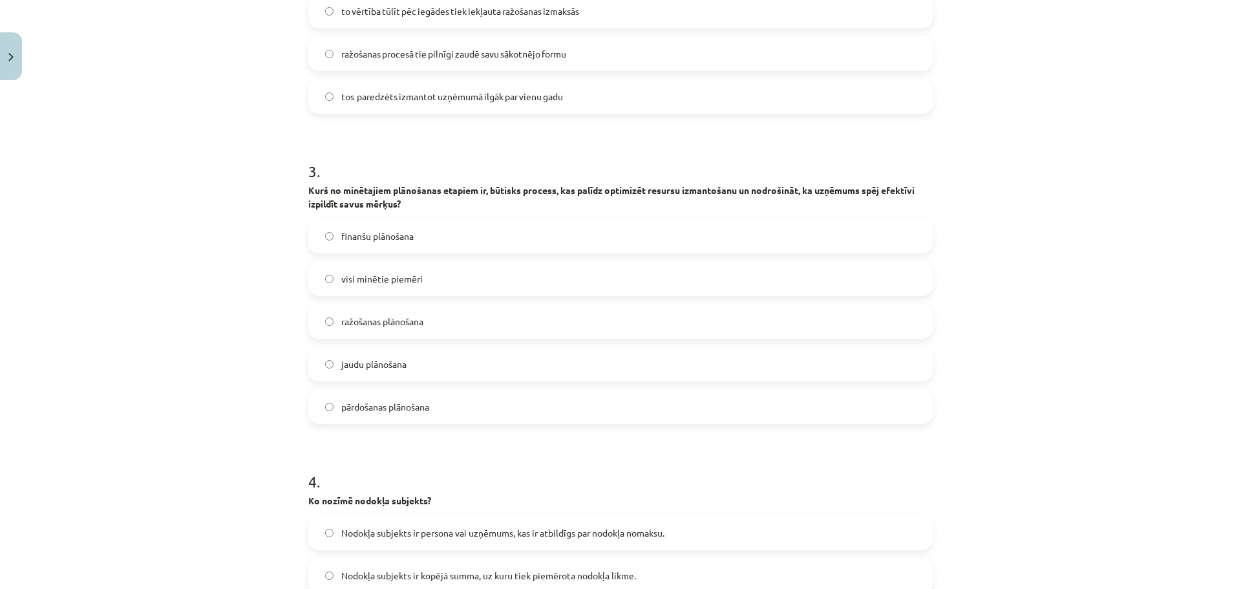
scroll to position [614, 0]
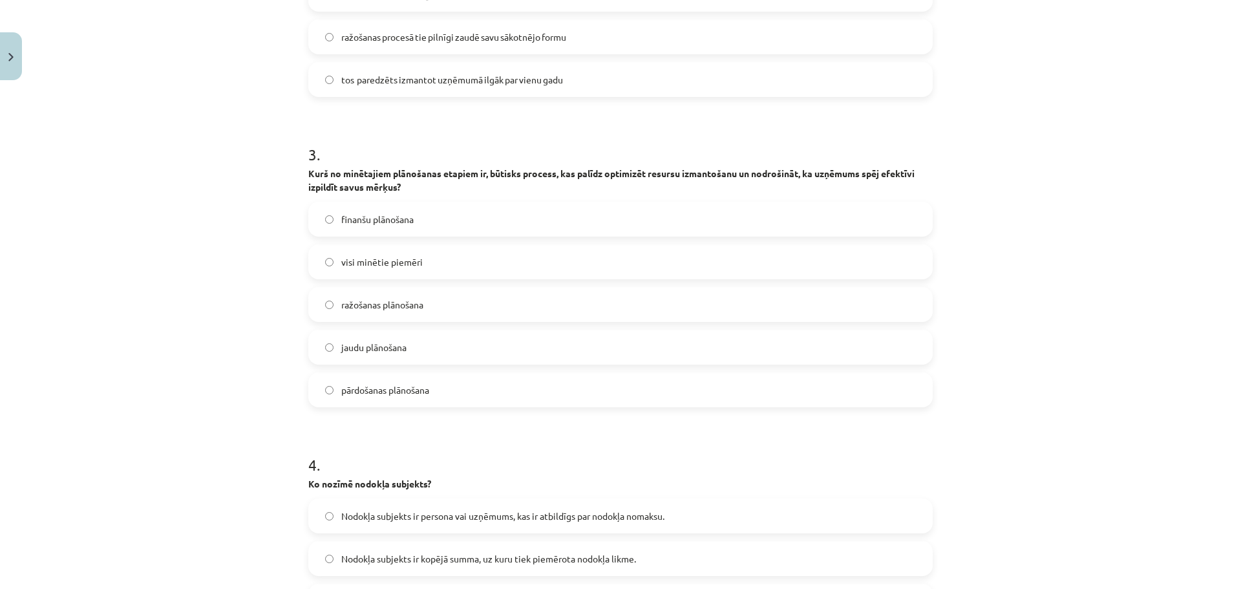
click at [428, 255] on label "visi minētie piemēri" at bounding box center [621, 262] width 622 height 32
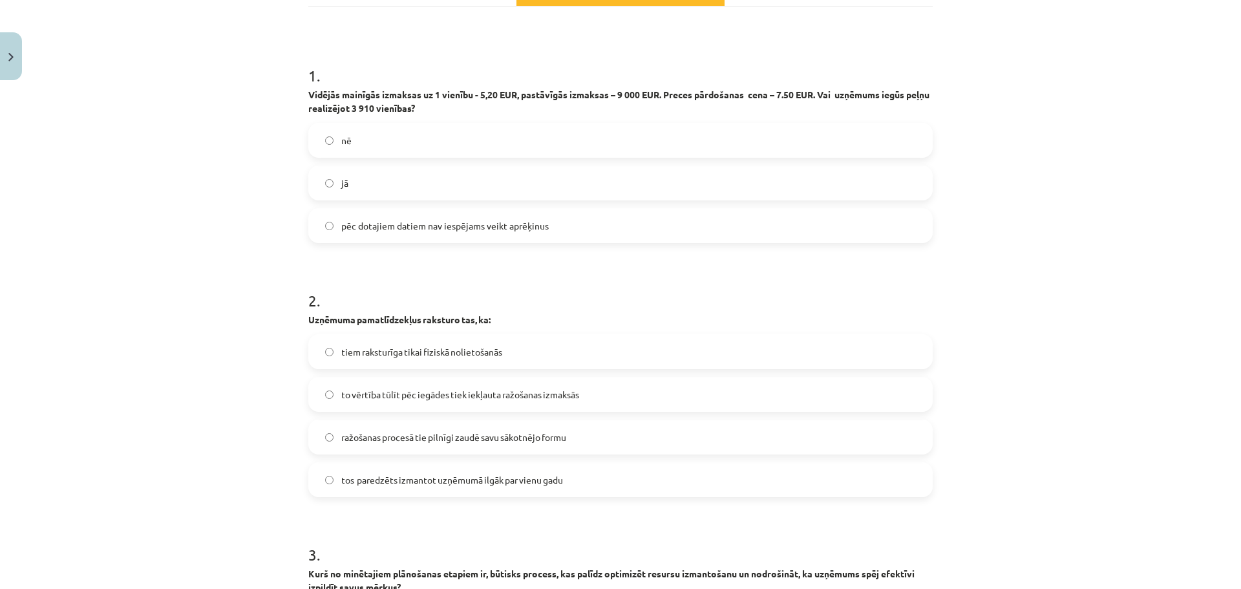
scroll to position [120, 0]
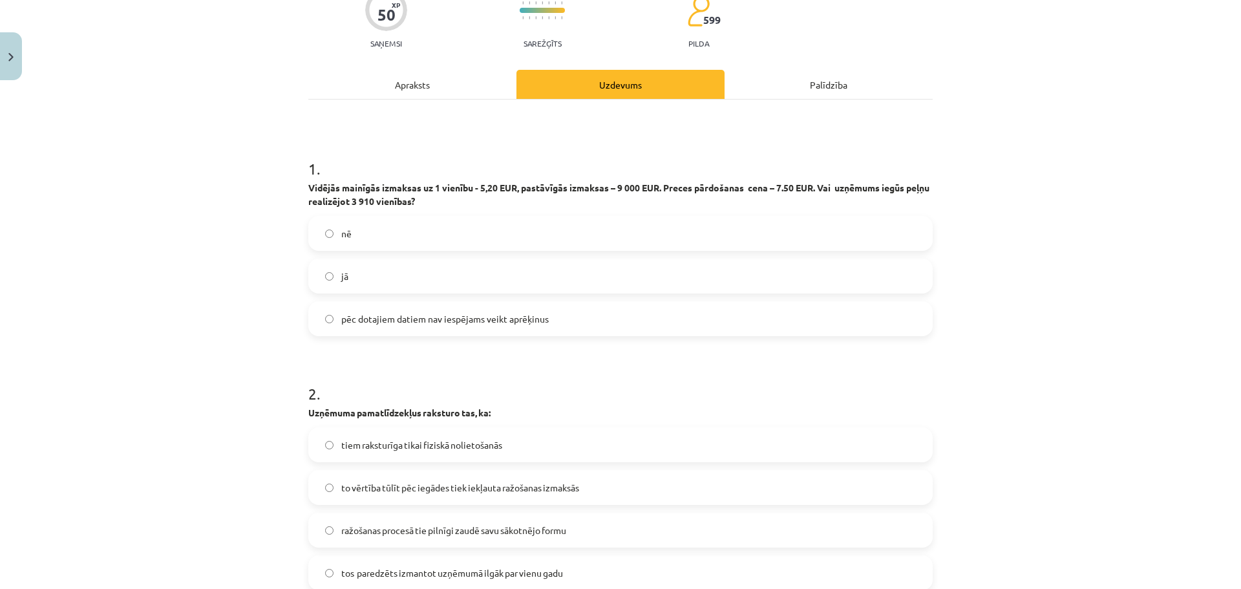
click at [404, 74] on div "Apraksts" at bounding box center [412, 84] width 208 height 29
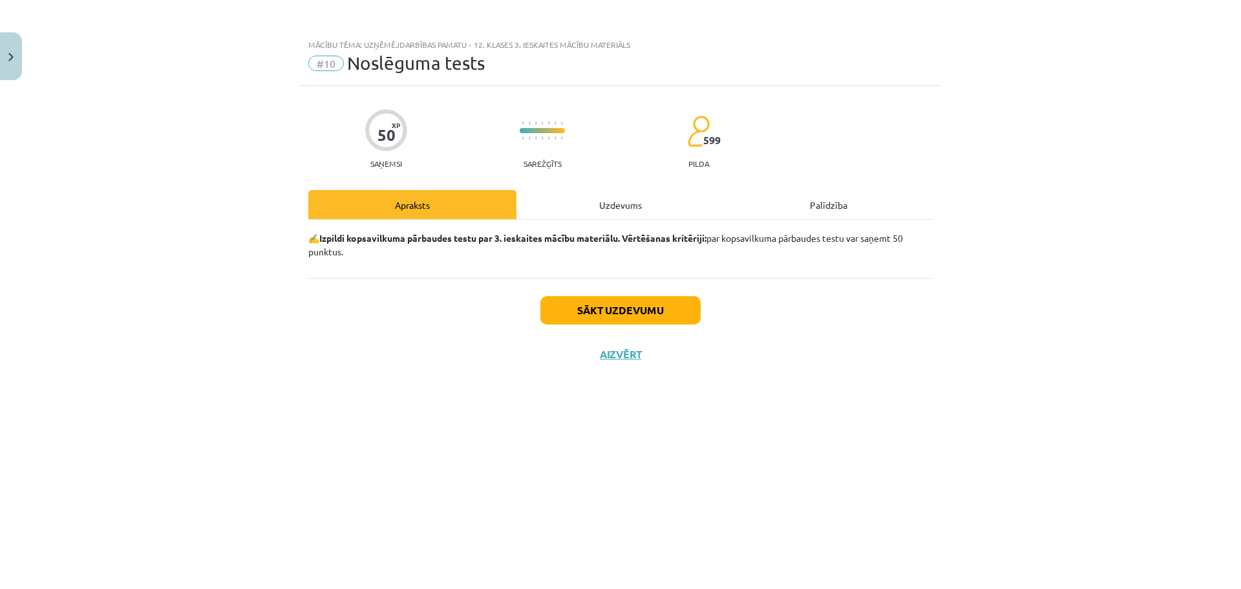
click at [610, 208] on div "Uzdevums" at bounding box center [621, 204] width 208 height 29
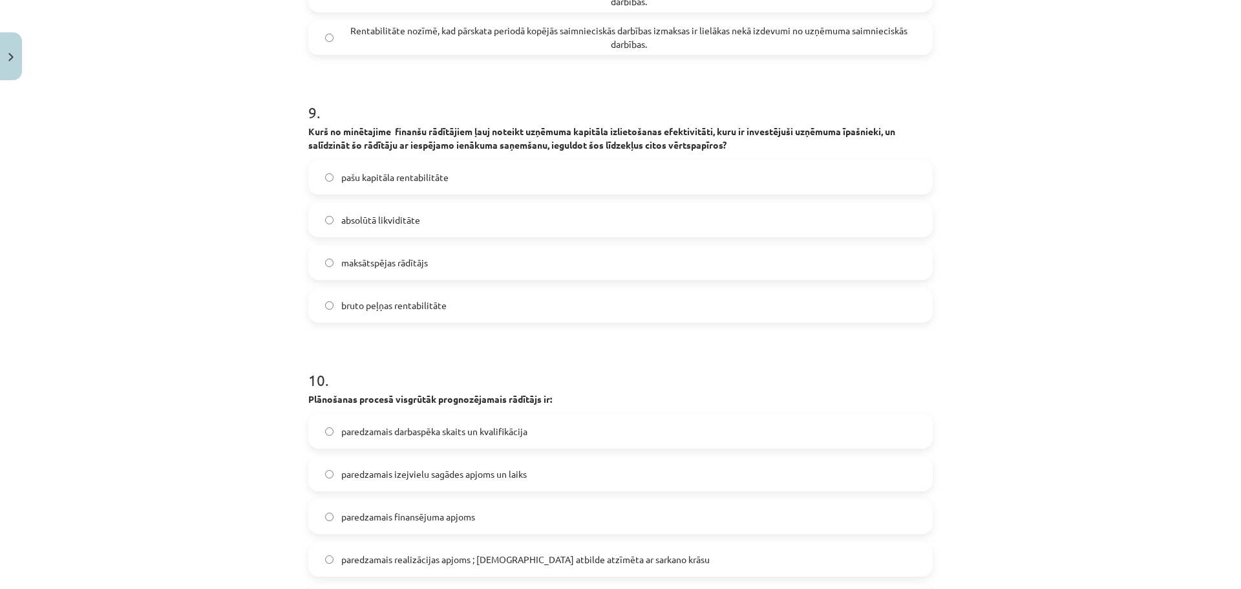
scroll to position [2161, 0]
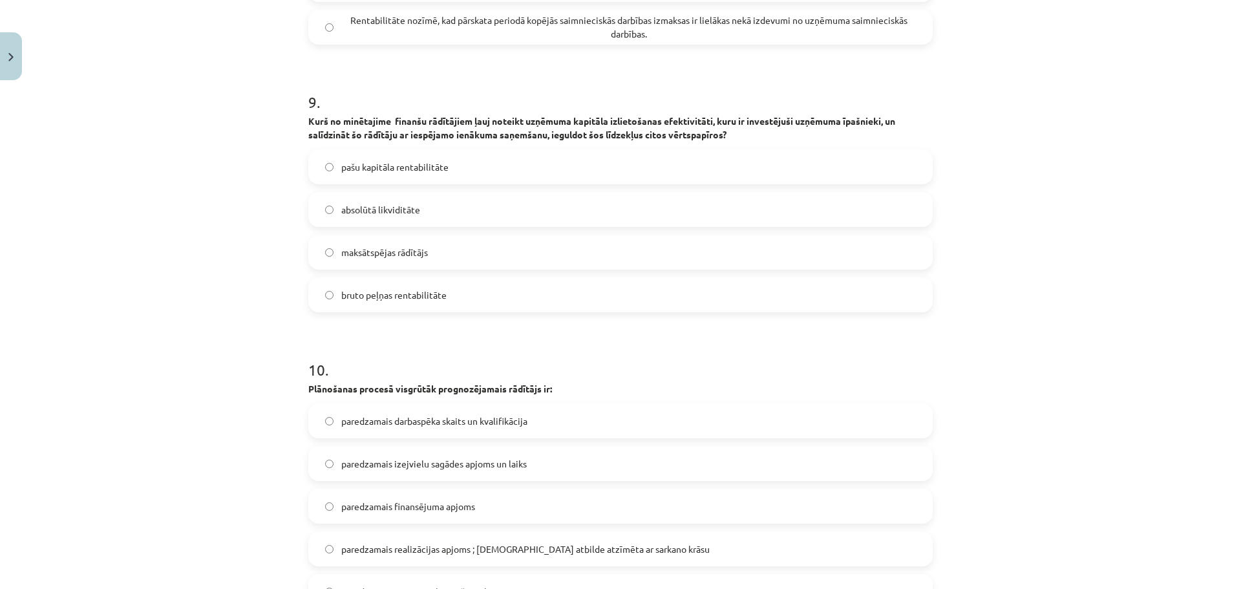
click at [429, 162] on span "pašu kapitāla rentabilitāte" at bounding box center [394, 167] width 107 height 14
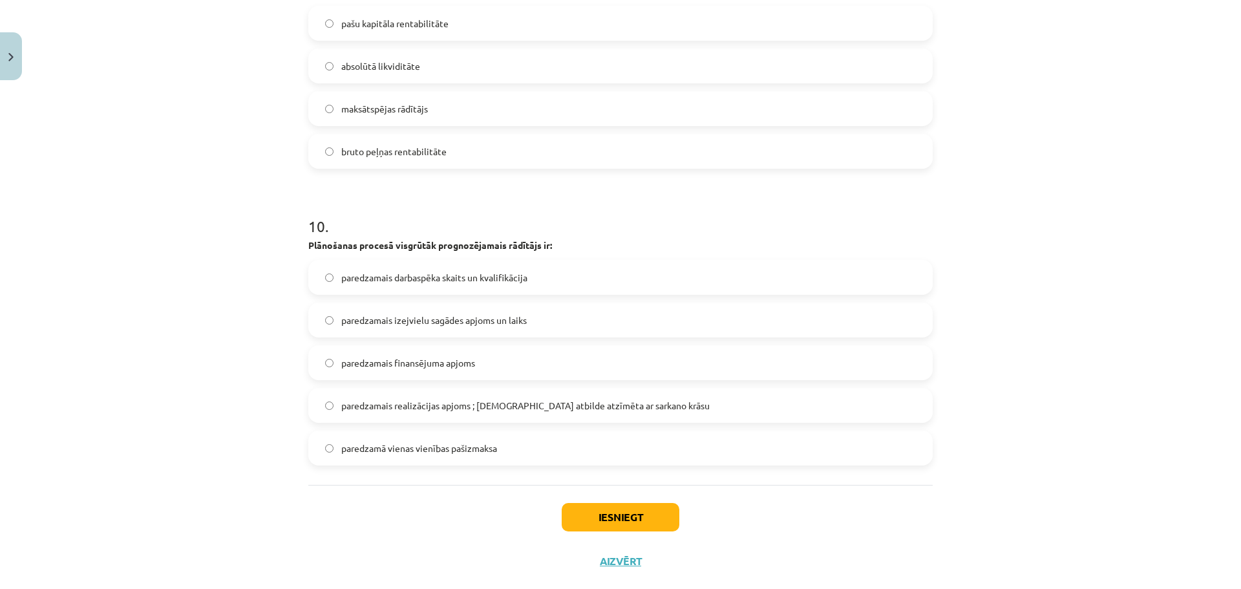
click at [531, 401] on span "paredzamais realizācijas apjoms ; pareizā atbilde atzīmēta ar sarkano krāsu" at bounding box center [525, 406] width 369 height 14
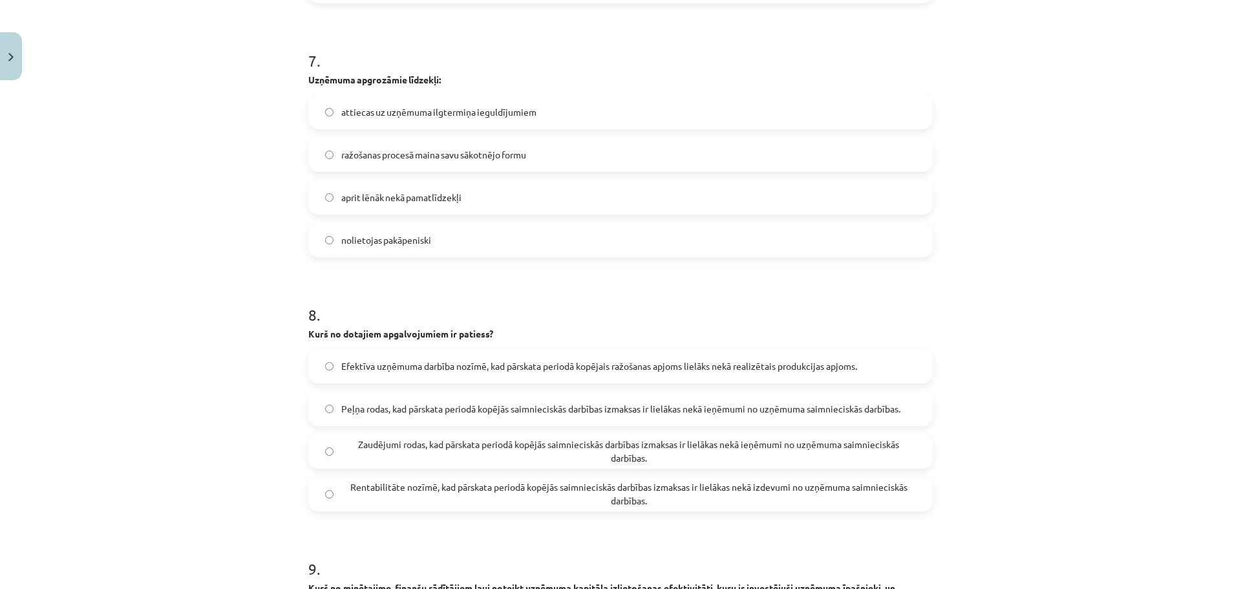
scroll to position [1684, 0]
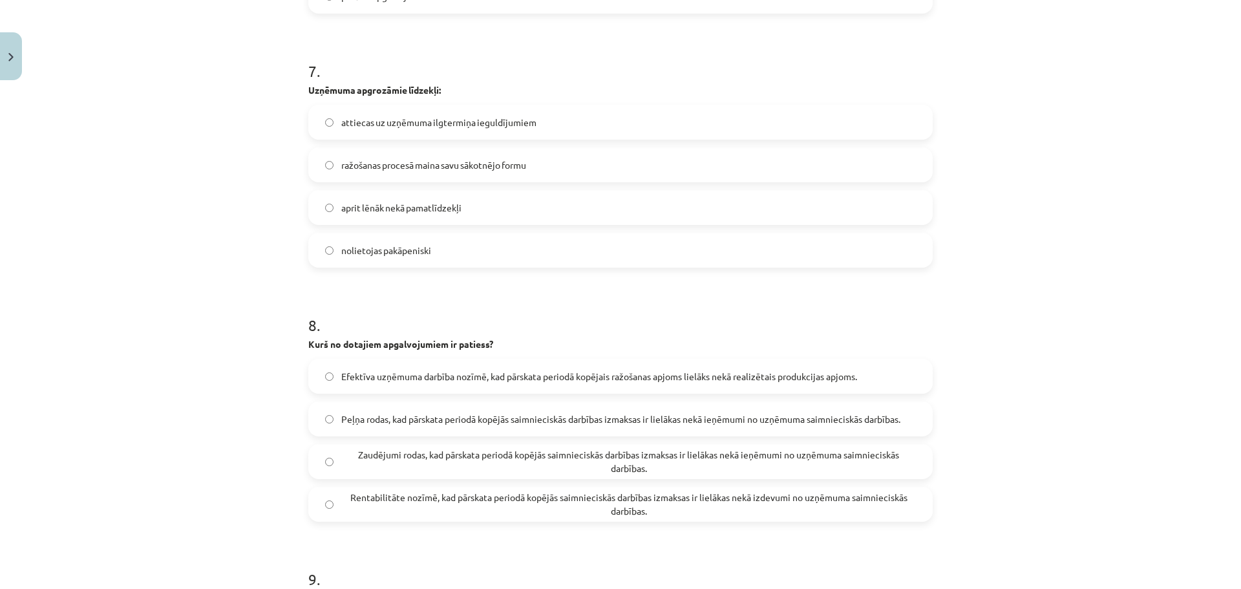
click at [600, 460] on span "Zaudējumi rodas, kad pārskata periodā kopējās saimnieciskās darbības izmaksas i…" at bounding box center [628, 461] width 575 height 27
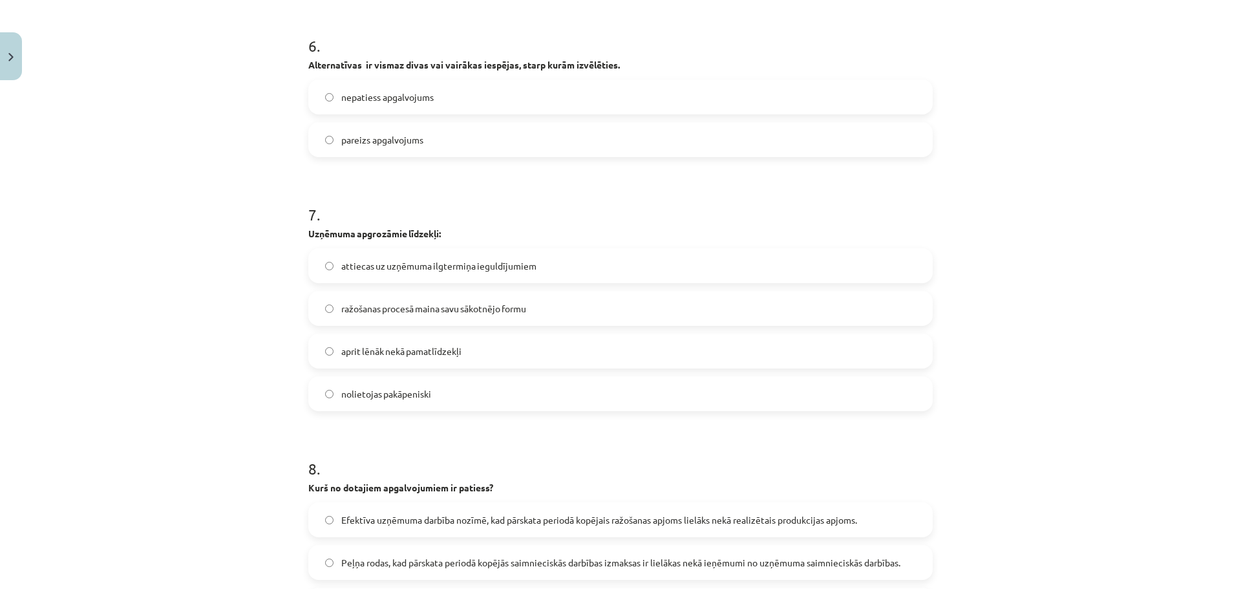
scroll to position [1521, 0]
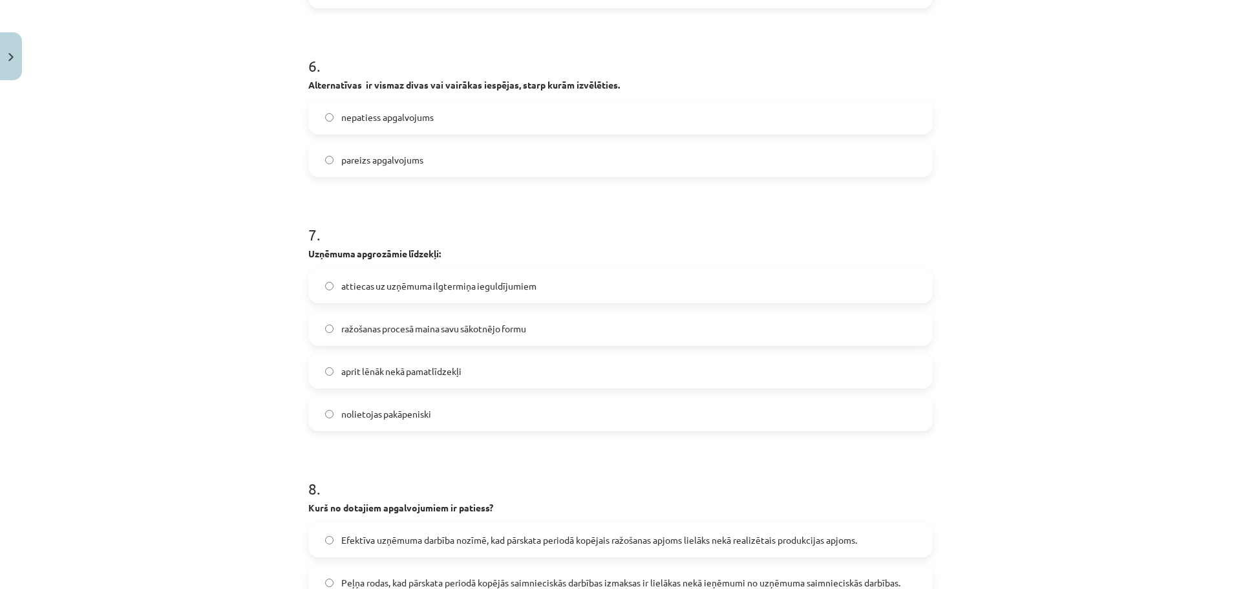
click at [407, 418] on span "nolietojas pakāpeniski" at bounding box center [386, 414] width 90 height 14
click at [414, 158] on span "pareizs apgalvojums" at bounding box center [382, 160] width 82 height 14
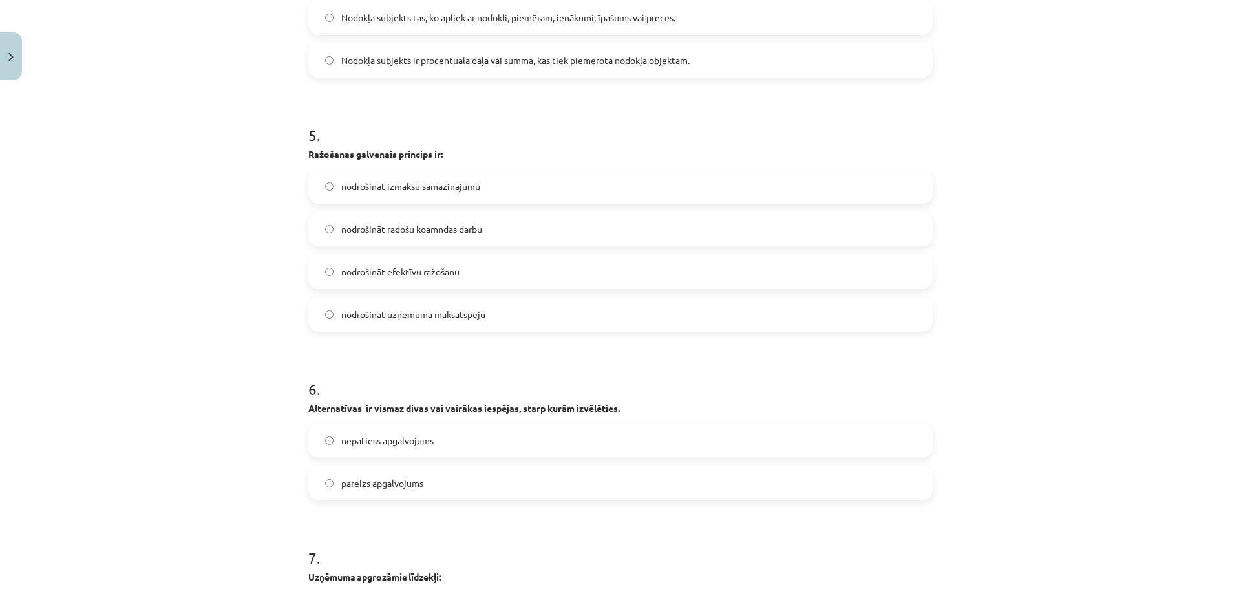
scroll to position [1181, 0]
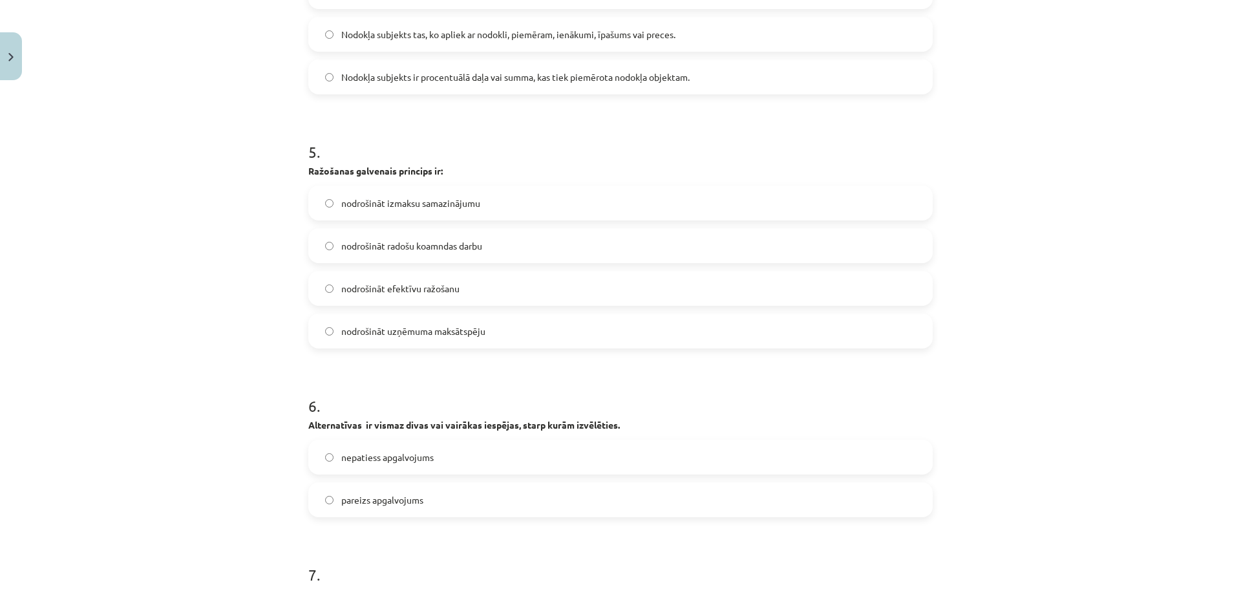
click at [486, 288] on label "nodrošināt efektīvu ražošanu" at bounding box center [621, 288] width 622 height 32
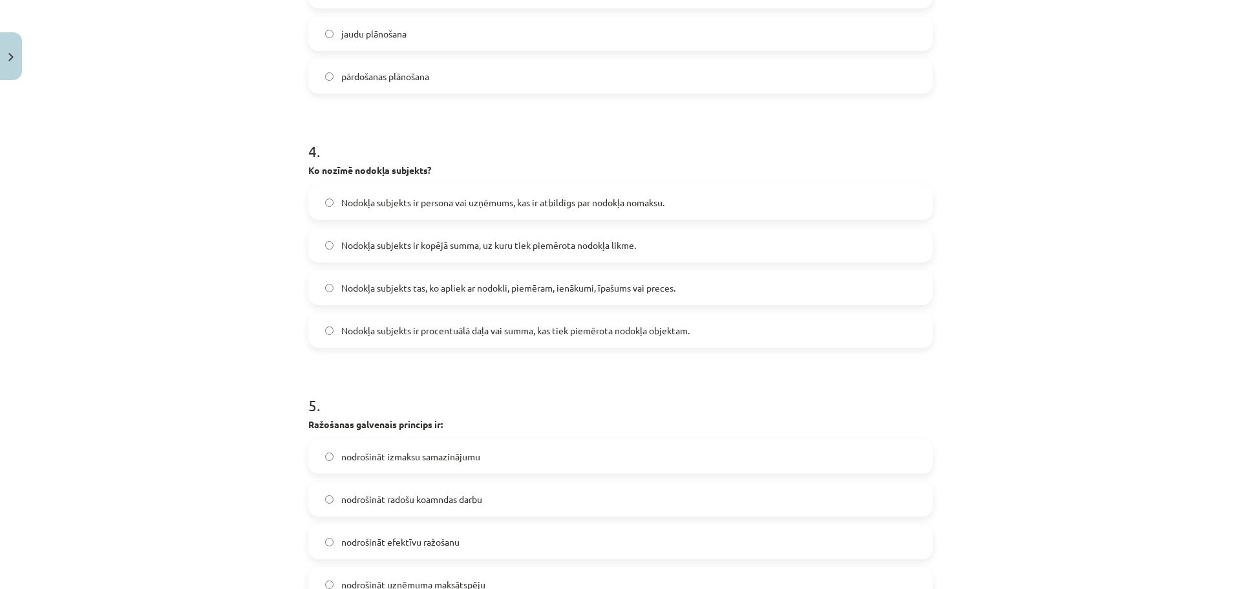
scroll to position [917, 0]
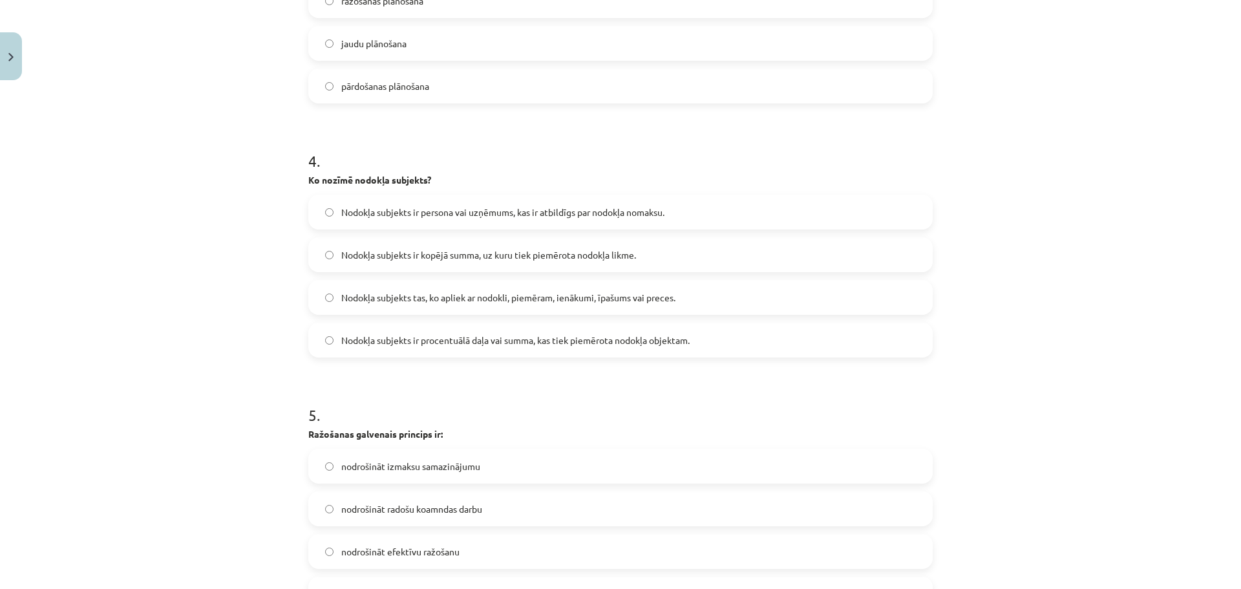
click at [484, 350] on label "Nodokļa subjekts ir procentuālā daļa vai summa, kas tiek piemērota nodokļa obje…" at bounding box center [621, 340] width 622 height 32
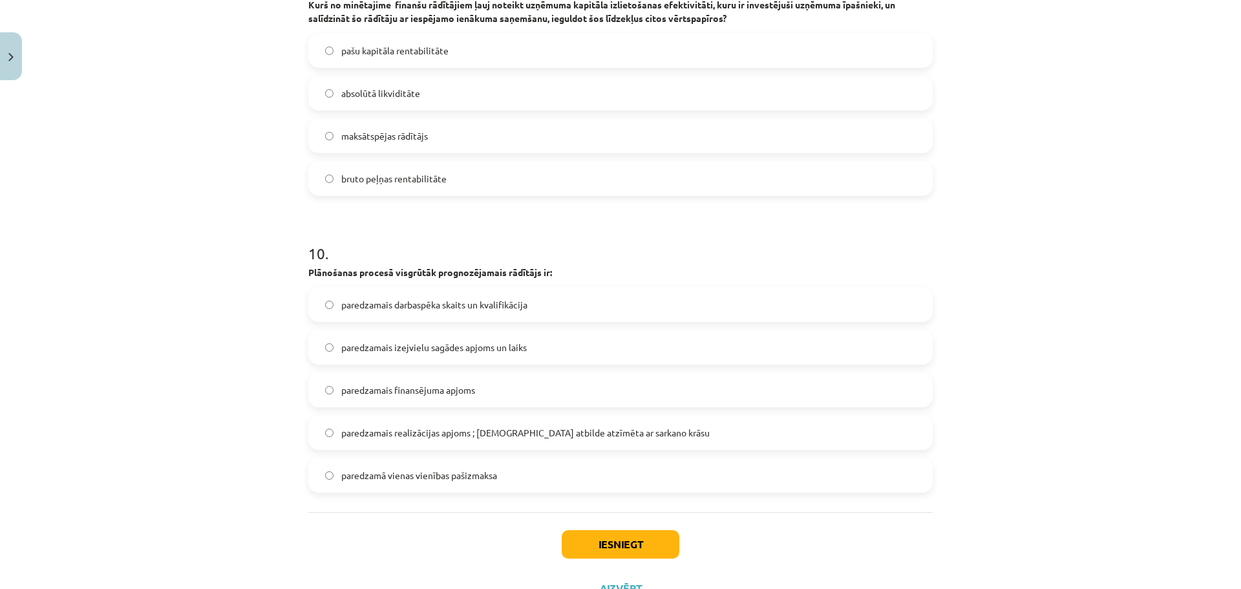
scroll to position [2331, 0]
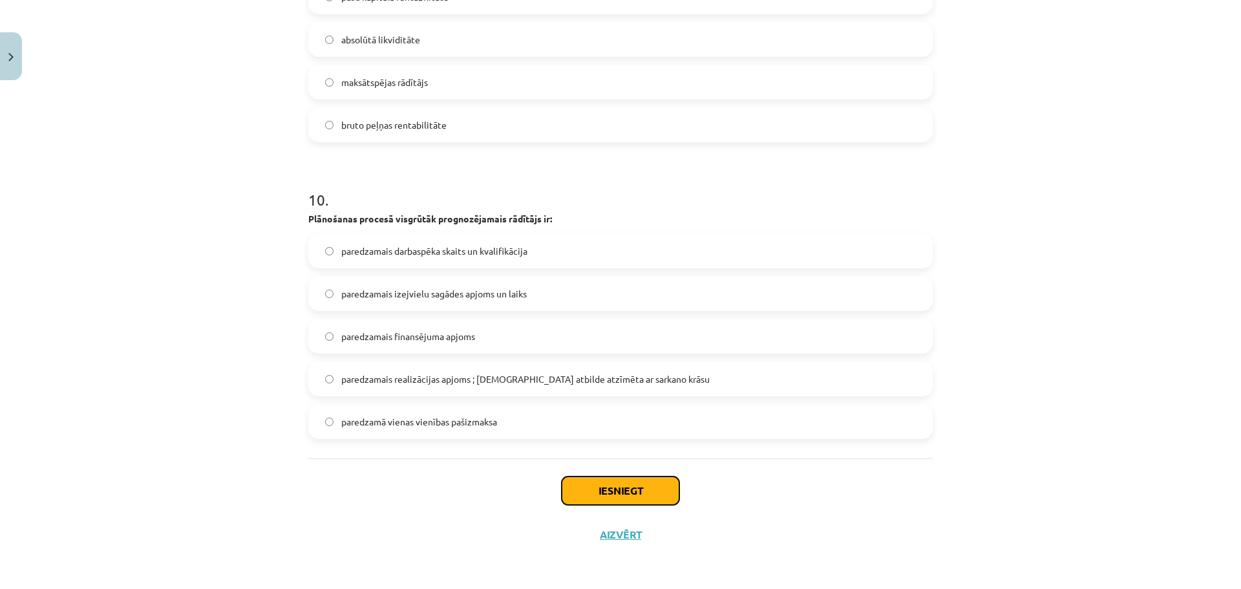
click at [614, 481] on button "Iesniegt" at bounding box center [621, 490] width 118 height 28
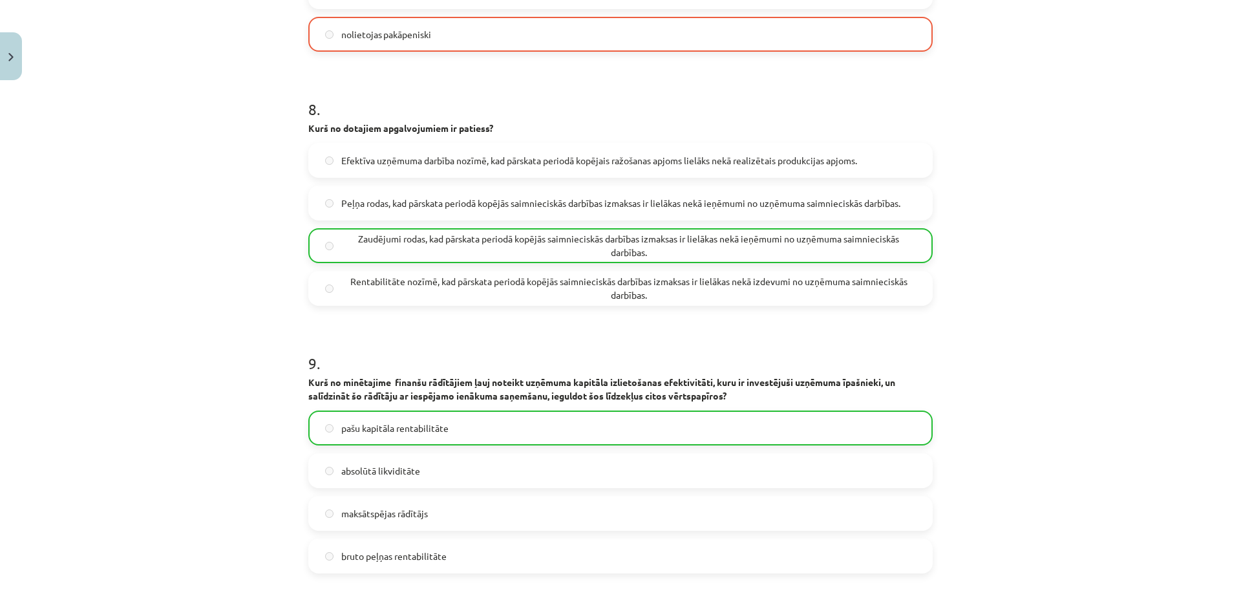
scroll to position [2373, 0]
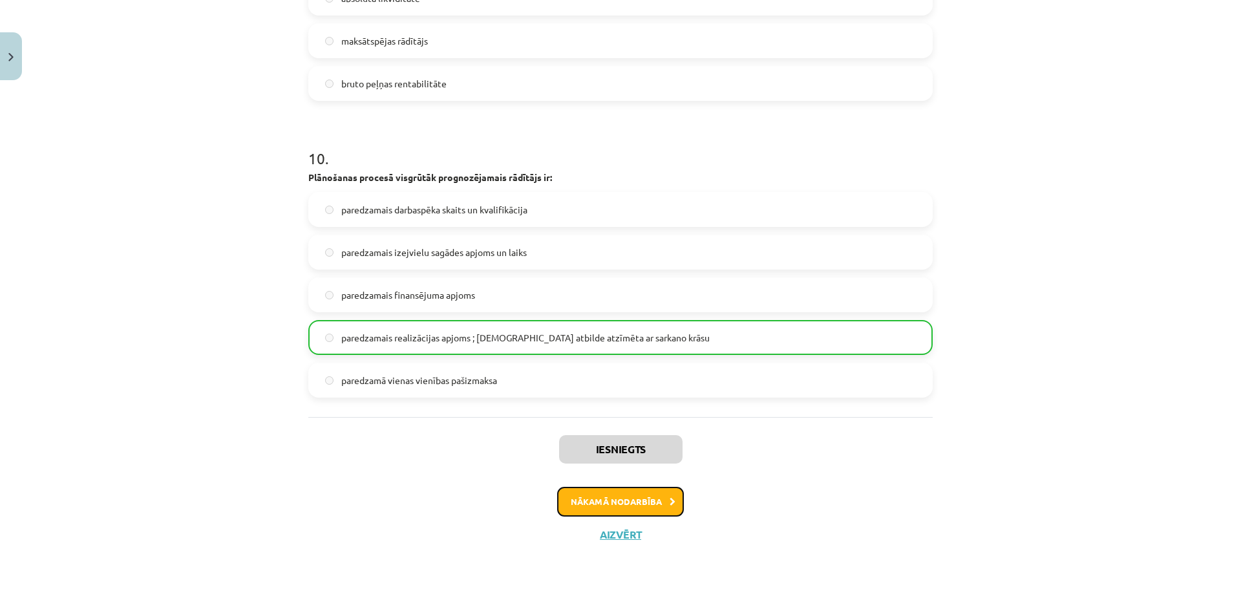
click at [652, 507] on button "Nākamā nodarbība" at bounding box center [620, 502] width 127 height 30
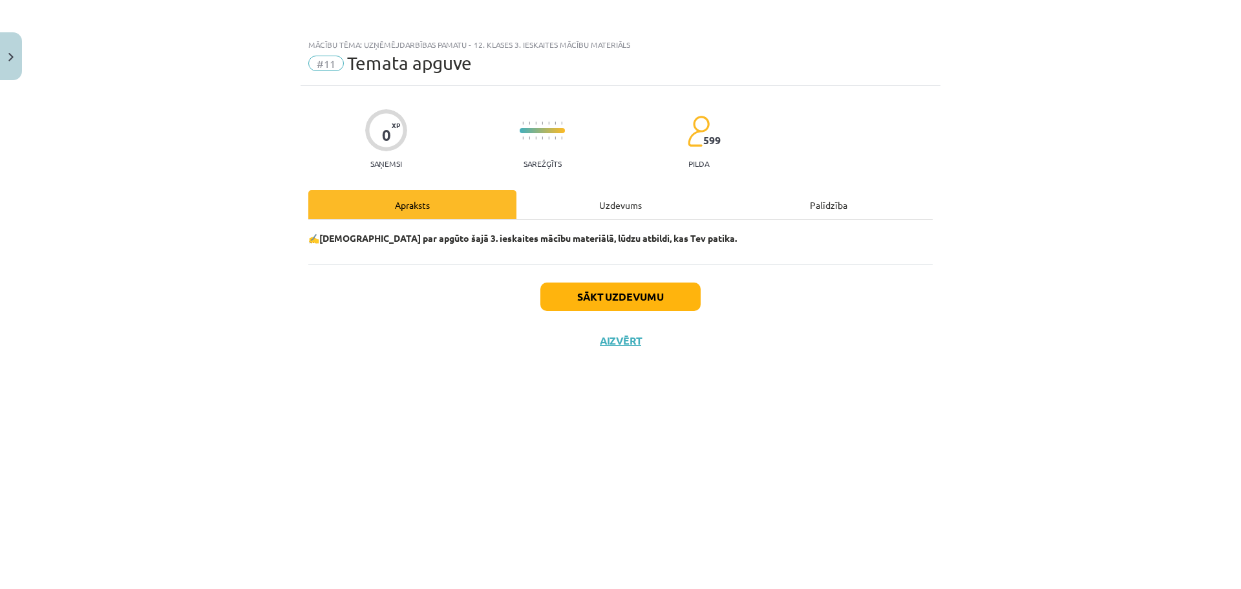
scroll to position [0, 0]
click at [634, 310] on button "Sākt uzdevumu" at bounding box center [621, 297] width 160 height 28
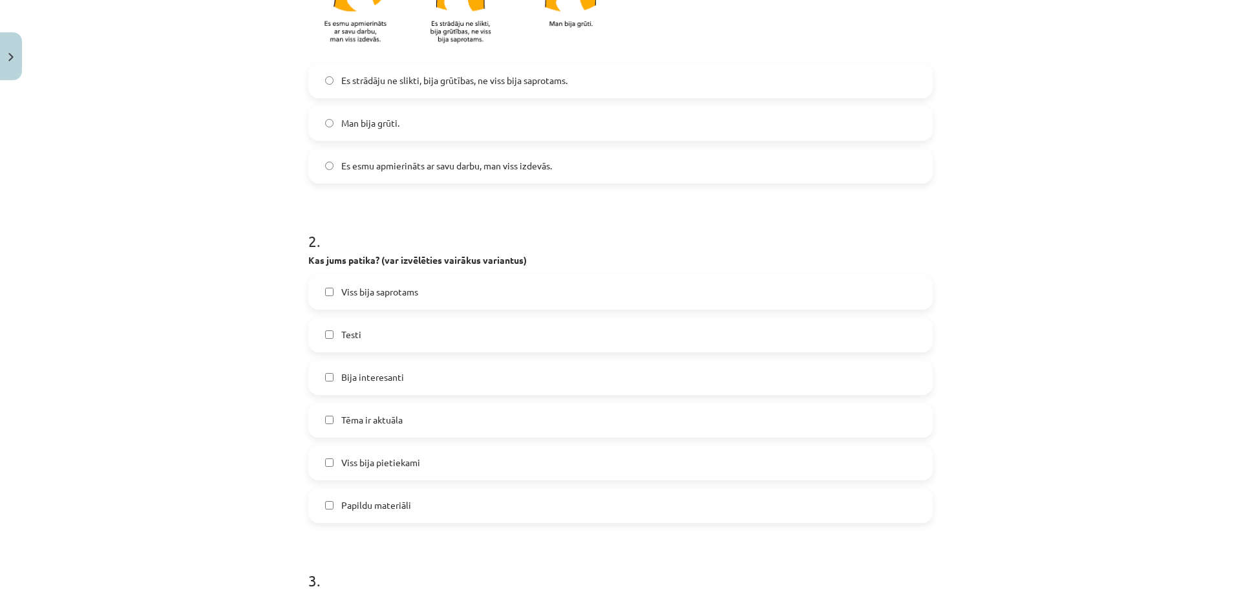
scroll to position [393, 0]
click at [502, 169] on span "Es esmu apmierināts ar savu darbu, man viss izdevās." at bounding box center [446, 164] width 211 height 14
click at [403, 279] on label "Viss bija saprotams" at bounding box center [621, 290] width 622 height 32
click at [400, 376] on label "Bija interesanti" at bounding box center [621, 375] width 622 height 32
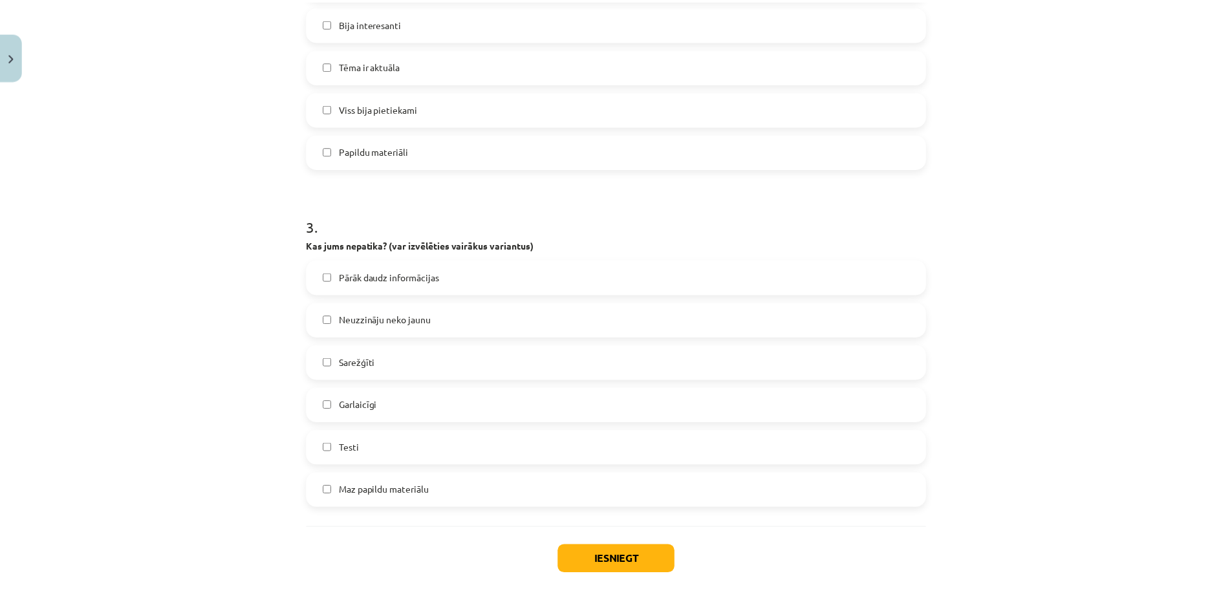
scroll to position [815, 0]
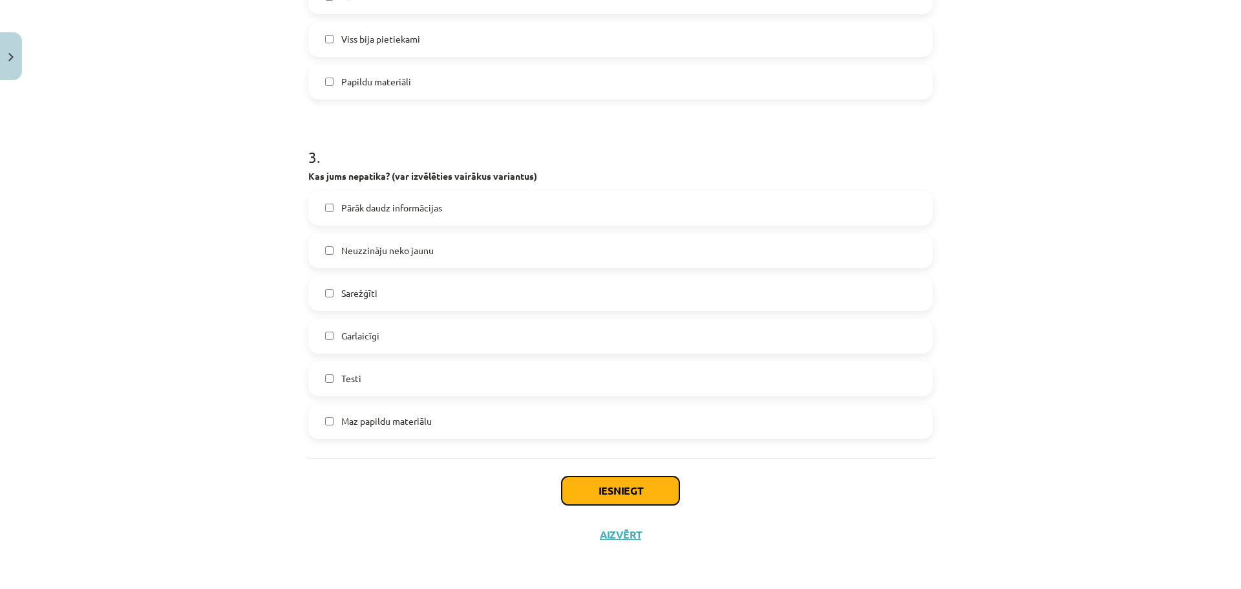
click at [613, 499] on button "Iesniegt" at bounding box center [621, 490] width 118 height 28
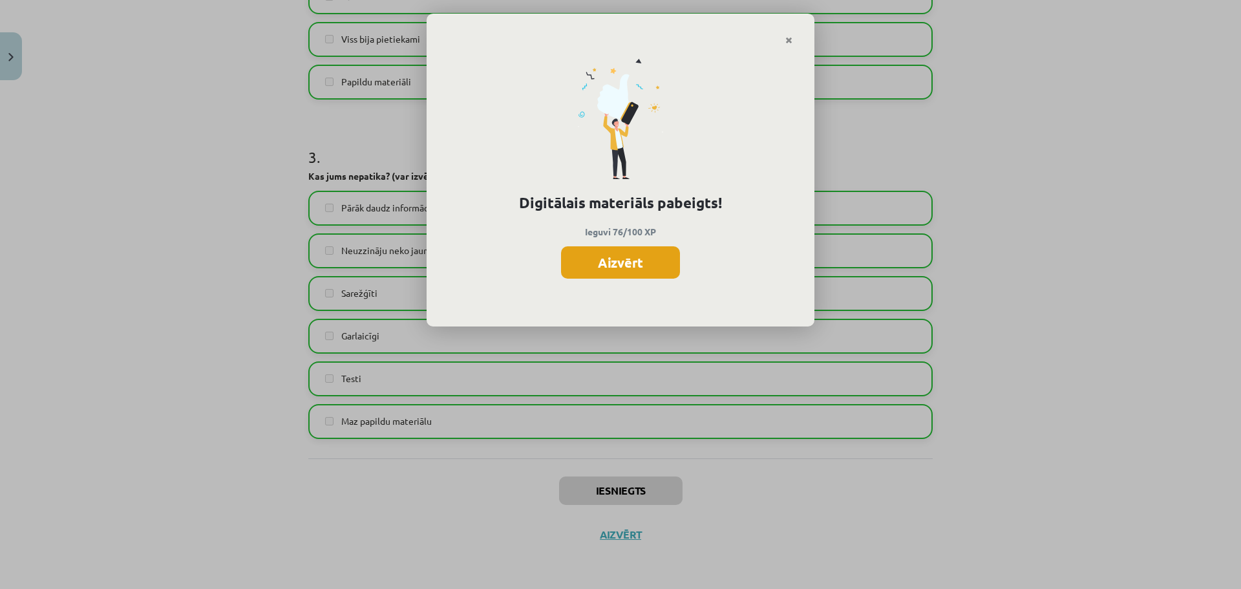
click at [661, 255] on button "Aizvērt" at bounding box center [620, 262] width 119 height 32
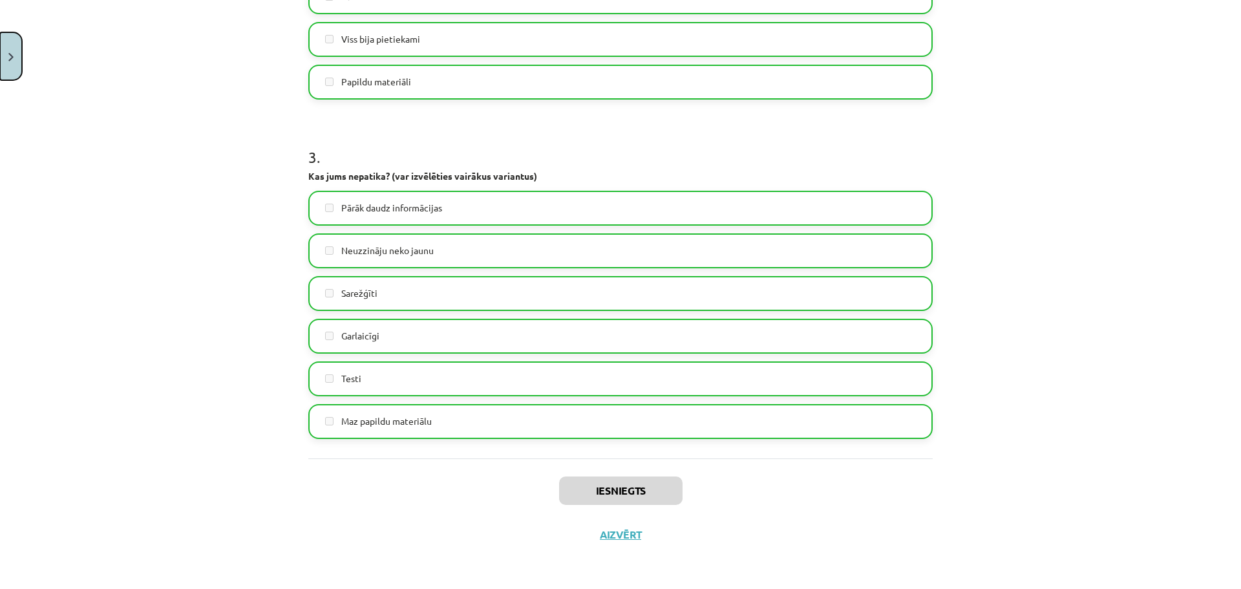
click at [9, 56] on img "Close" at bounding box center [10, 57] width 5 height 8
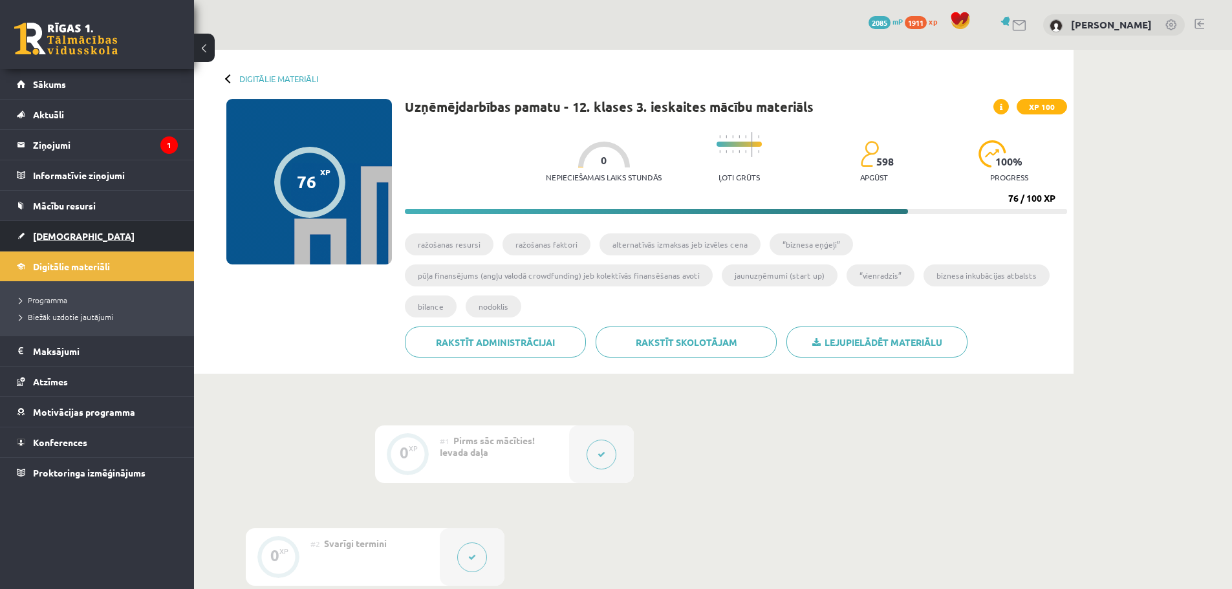
click at [55, 235] on span "[DEMOGRAPHIC_DATA]" at bounding box center [84, 236] width 102 height 12
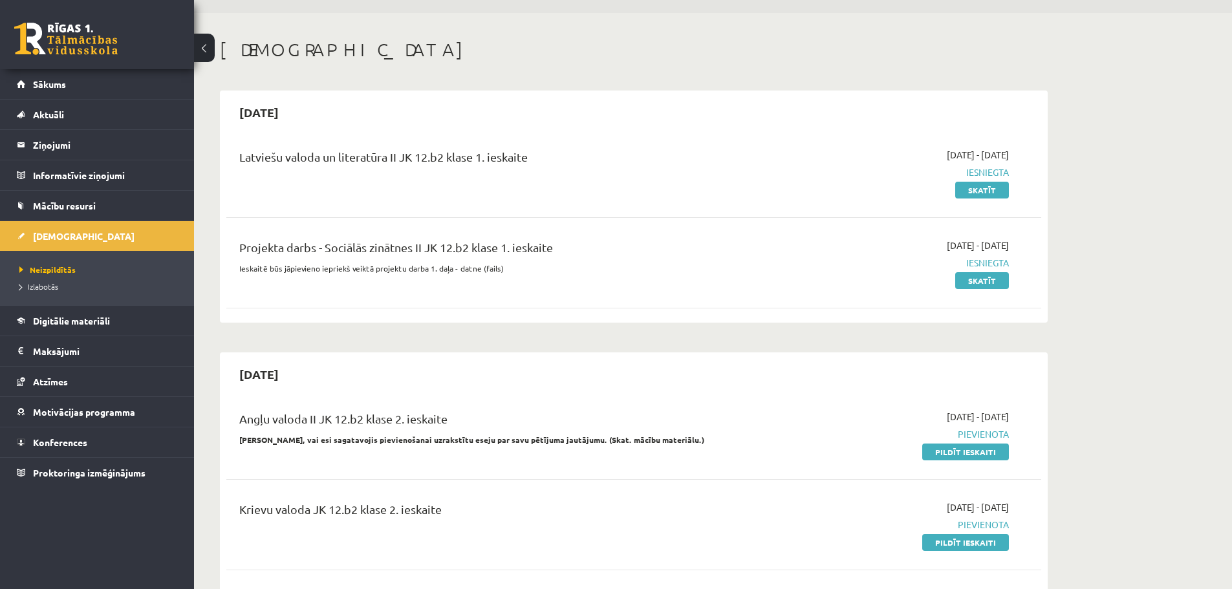
scroll to position [6, 0]
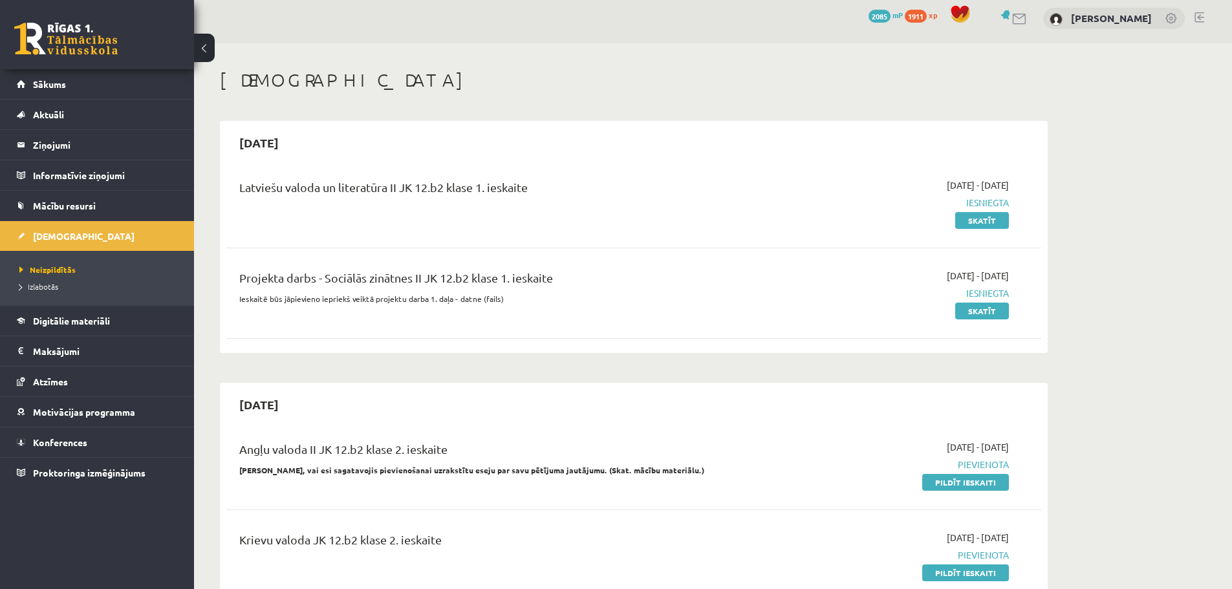
click at [1200, 19] on link at bounding box center [1199, 17] width 10 height 10
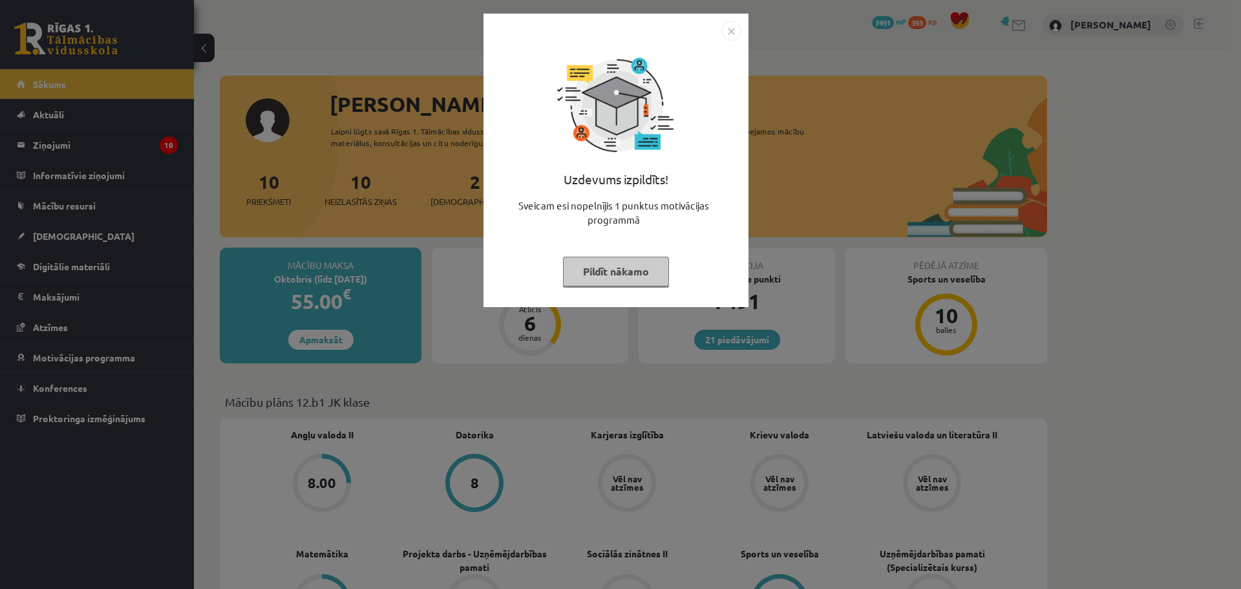
click at [732, 32] on img "Close" at bounding box center [731, 30] width 19 height 19
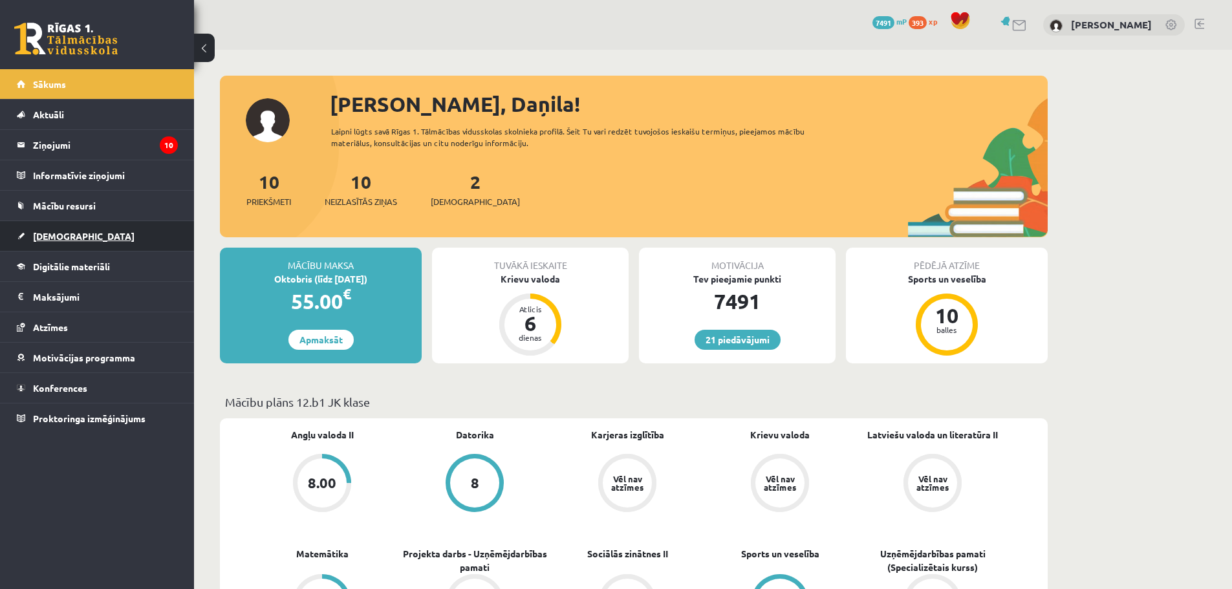
click at [46, 241] on link "[DEMOGRAPHIC_DATA]" at bounding box center [97, 236] width 161 height 30
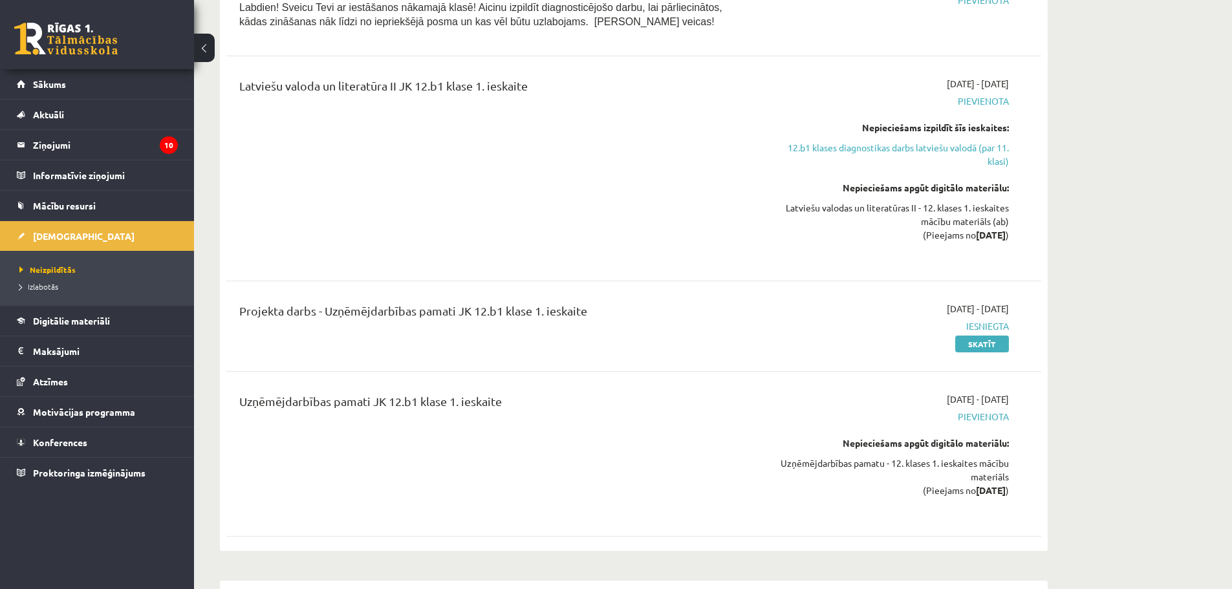
scroll to position [765, 0]
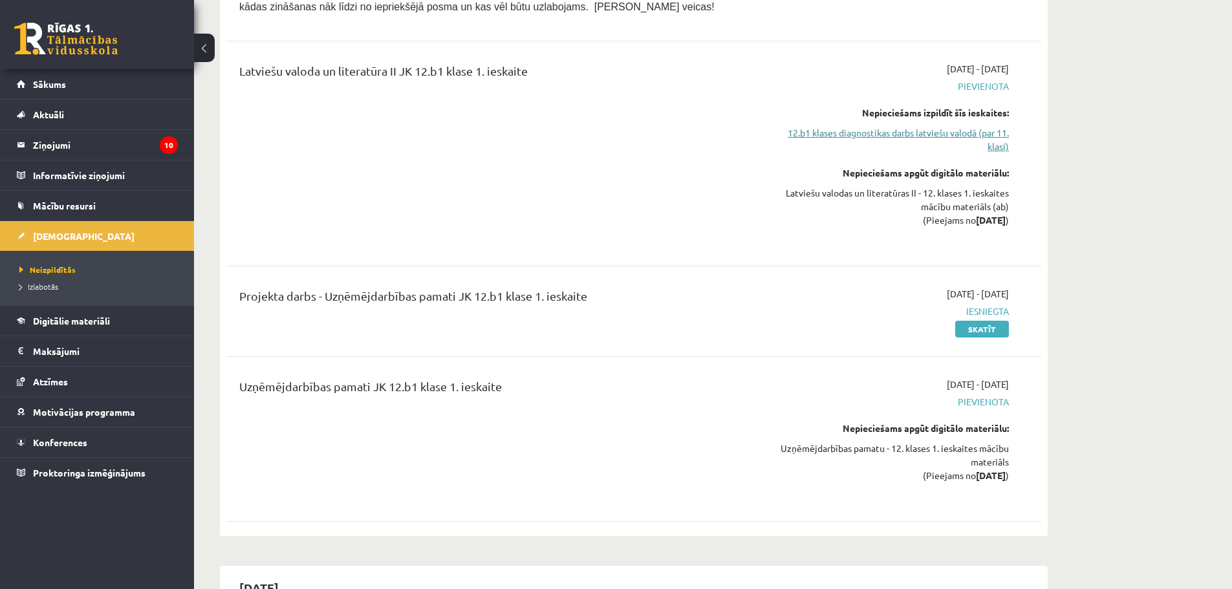
click at [1002, 131] on link "12.b1 klases diagnostikas darbs latviešu valodā (par 11. klasi)" at bounding box center [887, 139] width 244 height 27
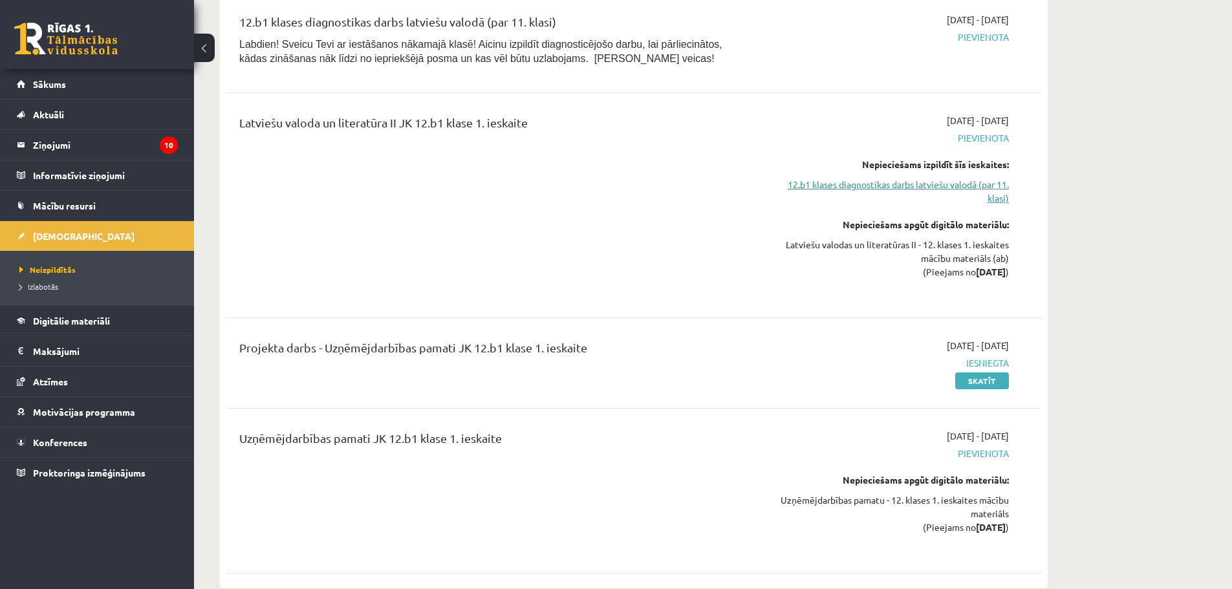
click at [995, 189] on link "12.b1 klases diagnostikas darbs latviešu valodā (par 11. klasi)" at bounding box center [887, 191] width 244 height 27
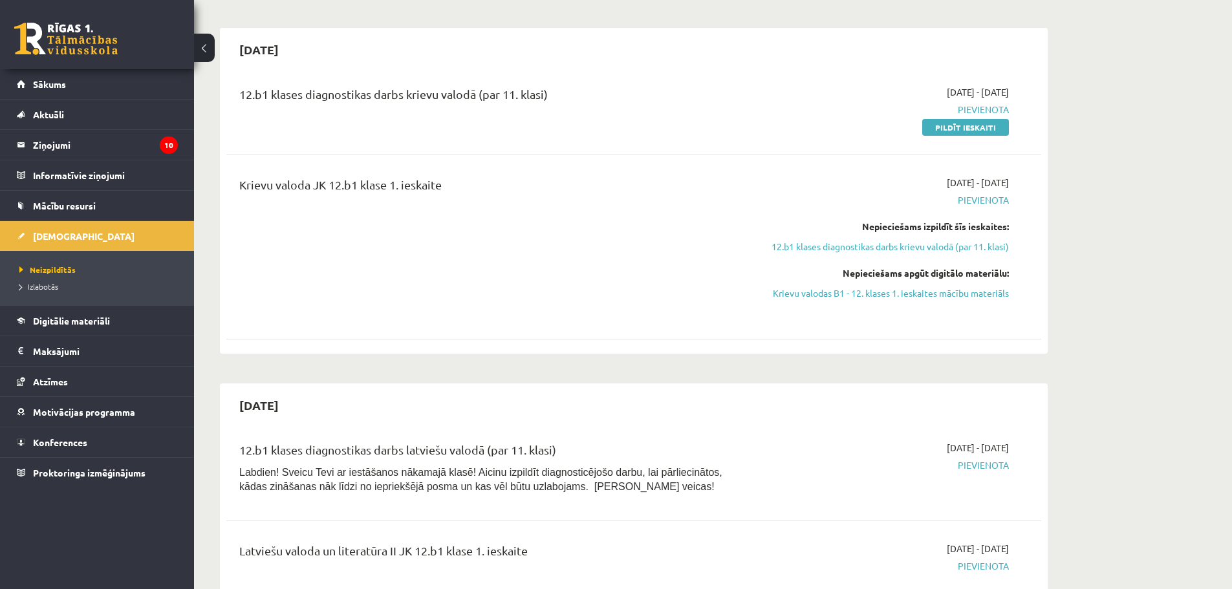
scroll to position [0, 0]
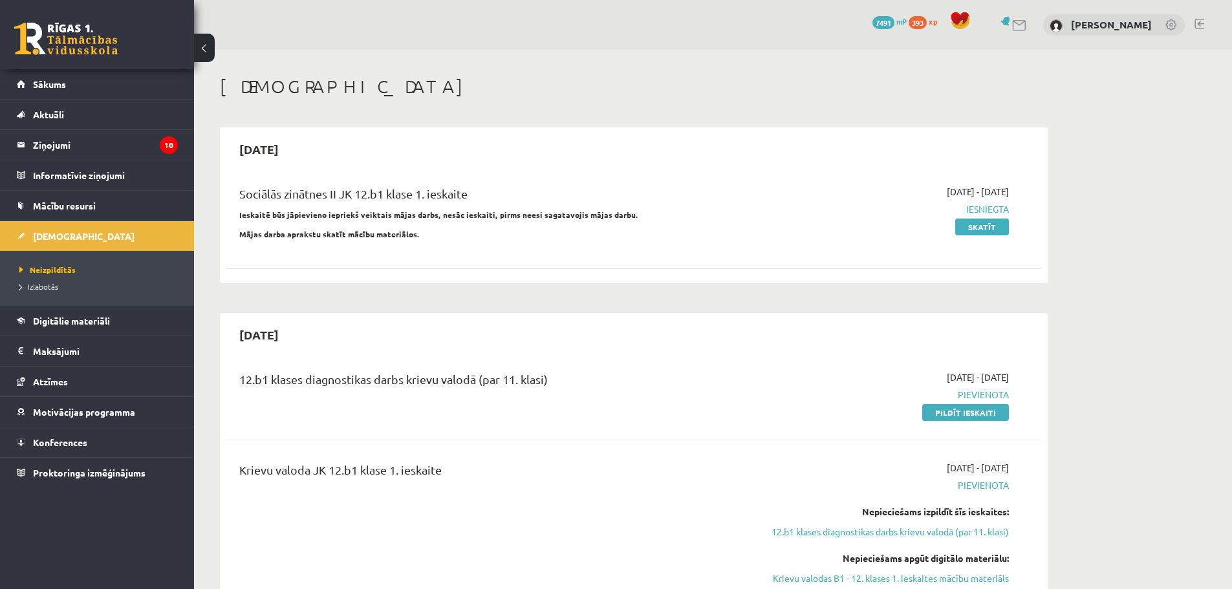
click at [1203, 24] on link at bounding box center [1199, 24] width 10 height 10
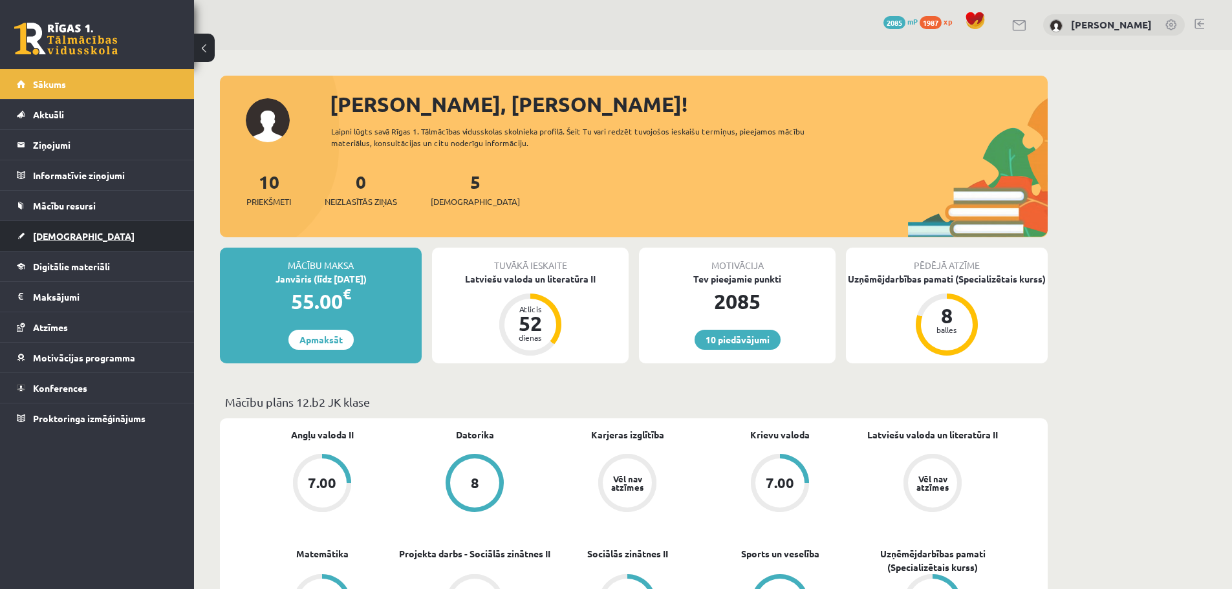
click at [42, 231] on span "[DEMOGRAPHIC_DATA]" at bounding box center [84, 236] width 102 height 12
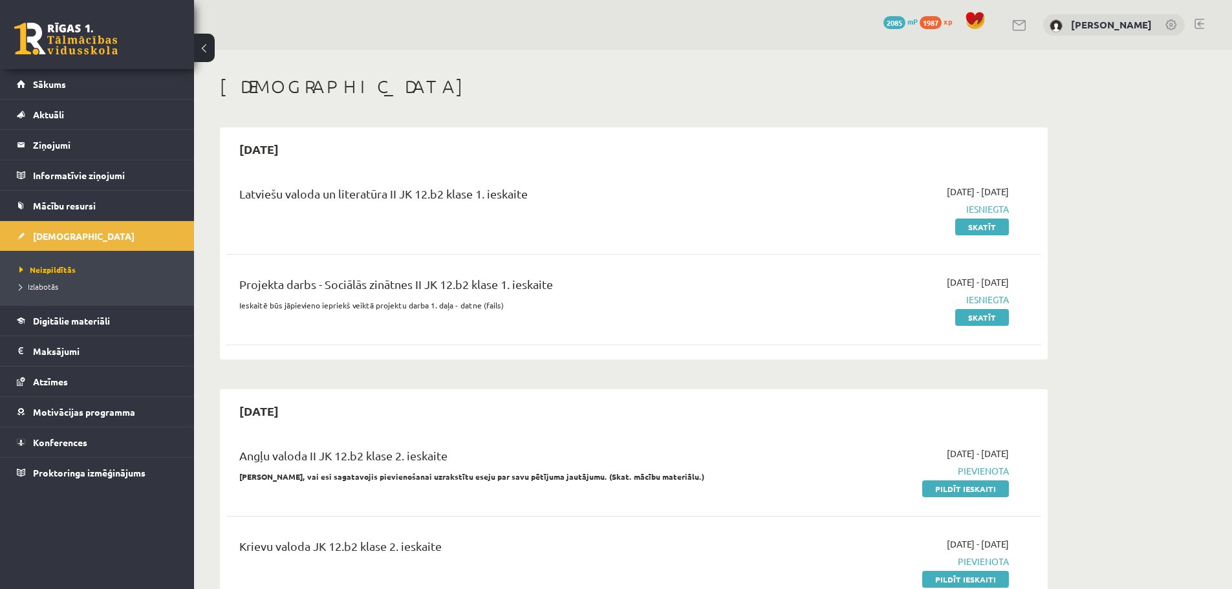
click at [1194, 21] on div "10 Dāvanas 2085 mP 1987 xp Emīls Ozoliņš" at bounding box center [713, 25] width 1038 height 50
click at [1195, 21] on link at bounding box center [1199, 24] width 10 height 10
